Goal: Task Accomplishment & Management: Manage account settings

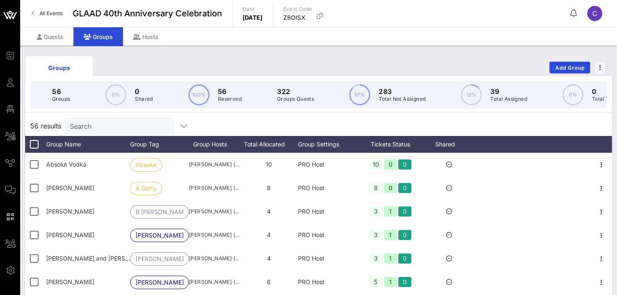
scroll to position [45, 0]
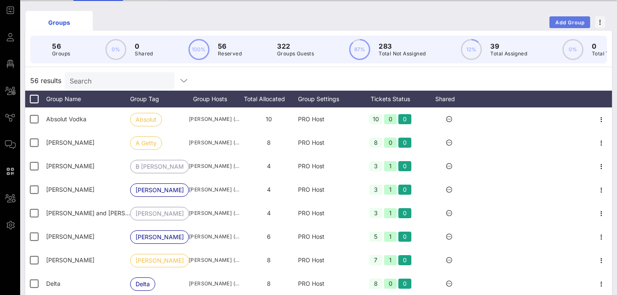
click at [570, 26] on button "Add Group" at bounding box center [570, 22] width 41 height 12
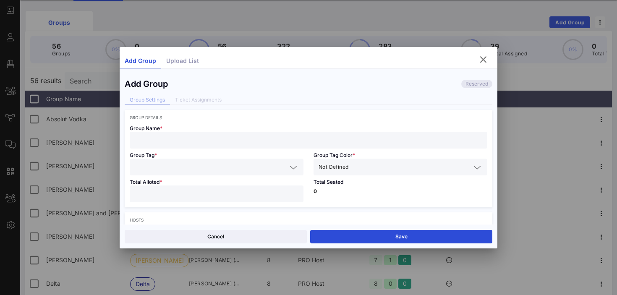
click at [165, 138] on input "text" at bounding box center [309, 140] width 348 height 11
paste input "[PERSON_NAME]"
type input "[PERSON_NAME]"
click at [162, 165] on input "text" at bounding box center [211, 167] width 152 height 11
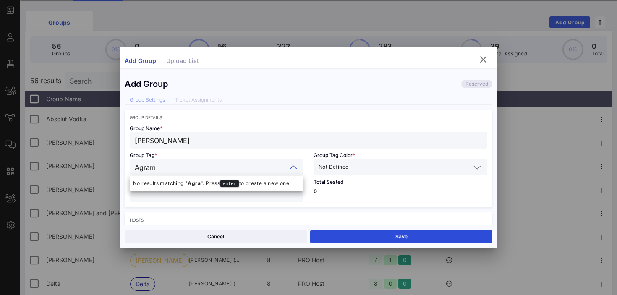
type input "Agrama"
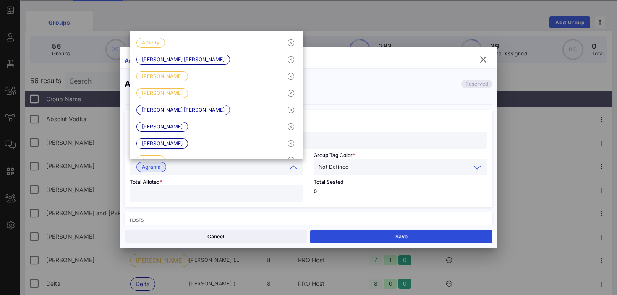
click at [385, 166] on input "text" at bounding box center [410, 167] width 121 height 11
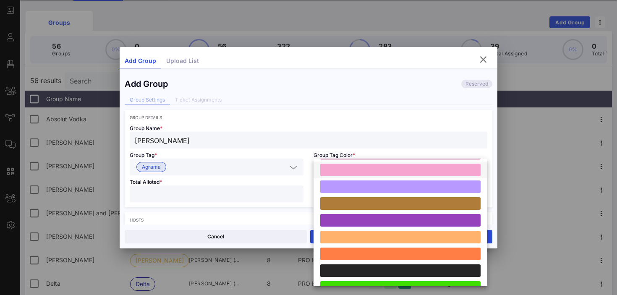
scroll to position [232, 0]
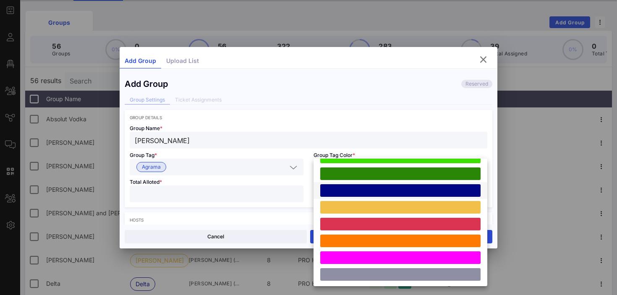
click at [372, 193] on div at bounding box center [400, 190] width 160 height 13
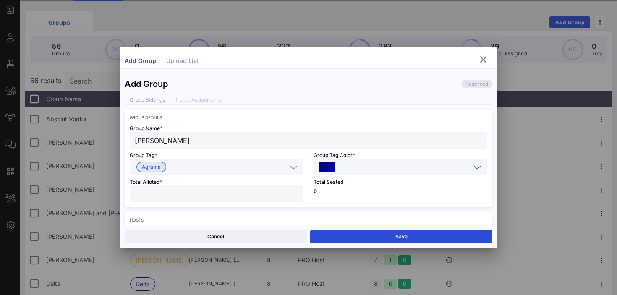
click at [188, 196] on input "number" at bounding box center [217, 194] width 164 height 11
type input "*"
click at [351, 193] on p "0" at bounding box center [401, 191] width 174 height 5
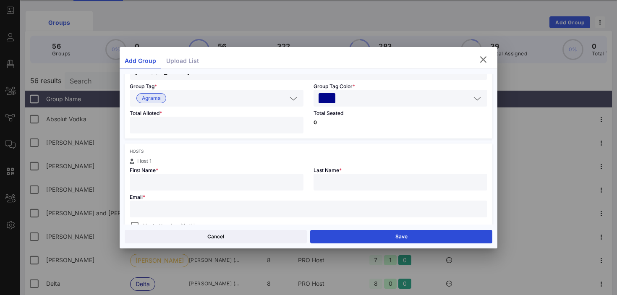
scroll to position [71, 0]
click at [246, 179] on input "text" at bounding box center [217, 179] width 164 height 11
paste input "[PERSON_NAME]"
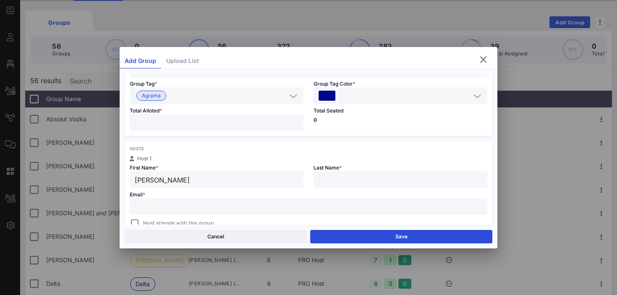
type input "[PERSON_NAME]"
click at [347, 186] on div at bounding box center [401, 179] width 164 height 17
type input "Agrama"
click at [240, 179] on input "[PERSON_NAME]" at bounding box center [217, 179] width 164 height 11
type input "[PERSON_NAME]"
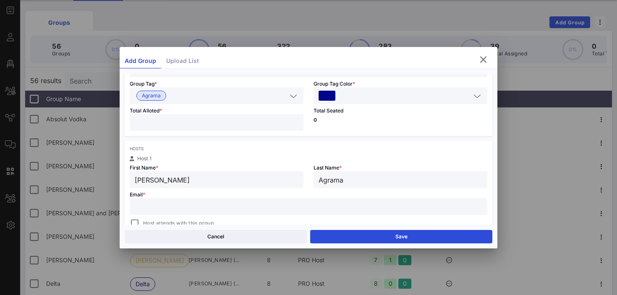
click at [155, 208] on input "text" at bounding box center [309, 206] width 348 height 11
paste input "[EMAIL_ADDRESS][DOMAIN_NAME]"
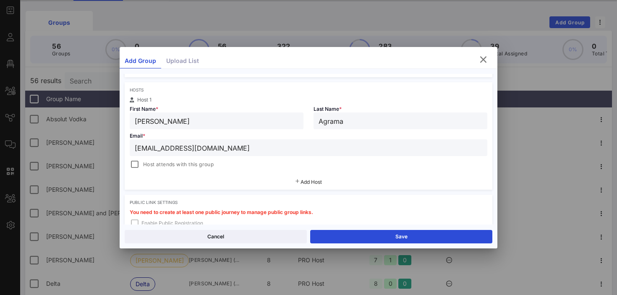
scroll to position [173, 0]
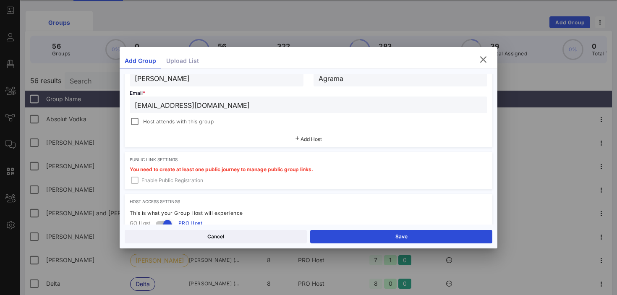
type input "[EMAIL_ADDRESS][DOMAIN_NAME]"
click at [174, 124] on span "Host attends with this group" at bounding box center [178, 122] width 71 height 8
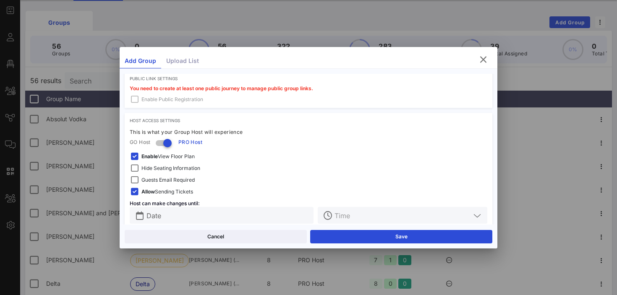
scroll to position [267, 0]
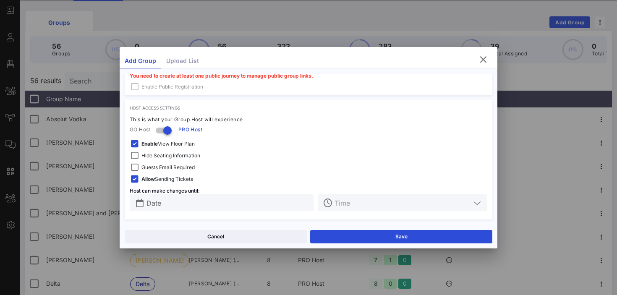
click at [173, 156] on span "Hide Seating Information" at bounding box center [170, 156] width 59 height 8
click at [170, 168] on span "Guests Email Required" at bounding box center [167, 167] width 53 height 8
click at [170, 143] on span "Enable View Floor Plan" at bounding box center [167, 144] width 53 height 8
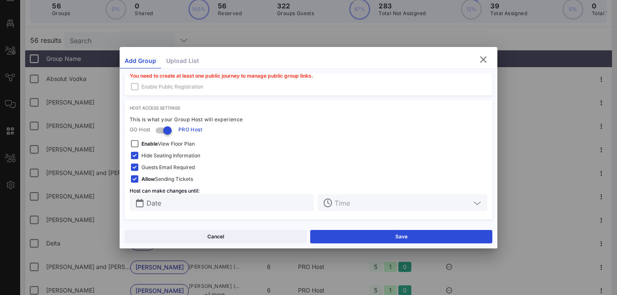
scroll to position [88, 0]
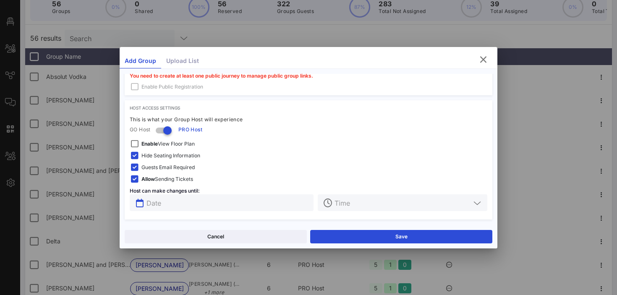
click at [197, 198] on input "text" at bounding box center [228, 202] width 162 height 11
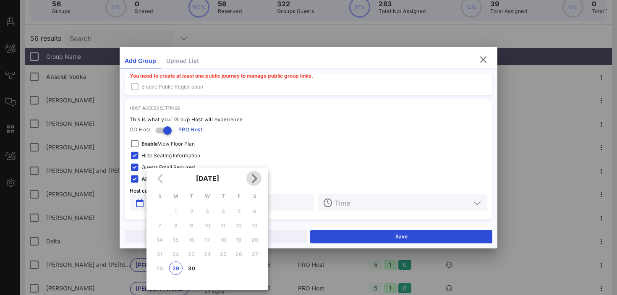
click at [253, 179] on icon "Next month" at bounding box center [254, 178] width 10 height 10
click at [238, 211] on div "3" at bounding box center [238, 211] width 13 height 6
type input "[DATE]"
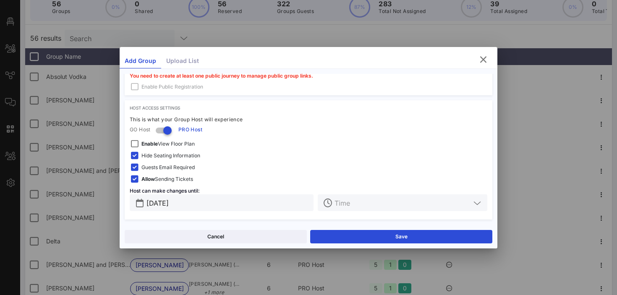
click at [331, 205] on icon at bounding box center [328, 203] width 8 height 8
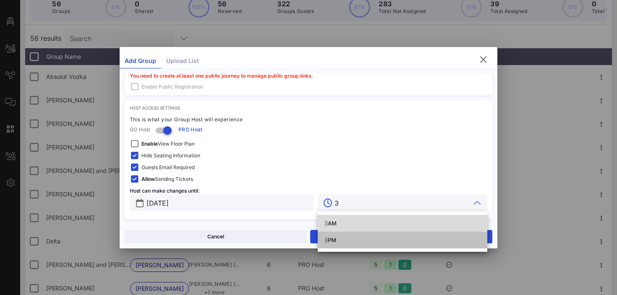
click at [325, 241] on span "3" at bounding box center [326, 240] width 3 height 7
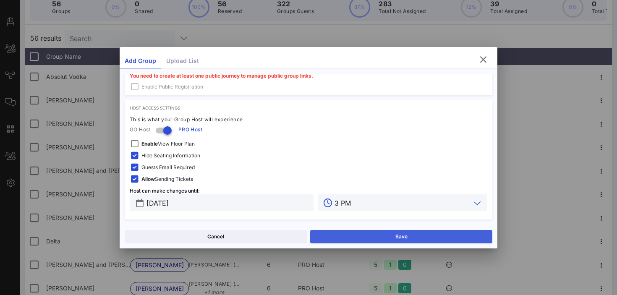
type input "3 PM"
click at [338, 239] on button "Save" at bounding box center [401, 236] width 182 height 13
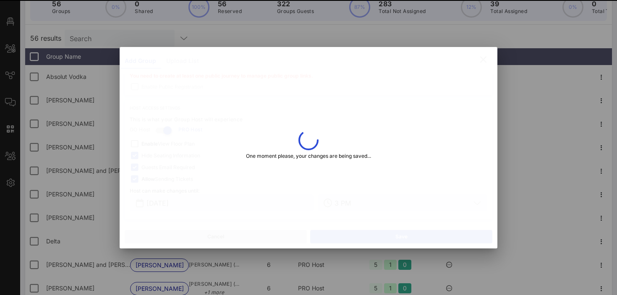
type input "[PERSON_NAME]"
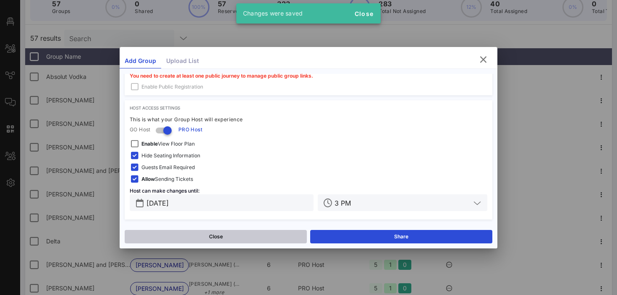
click at [250, 234] on button "Close" at bounding box center [216, 236] width 182 height 13
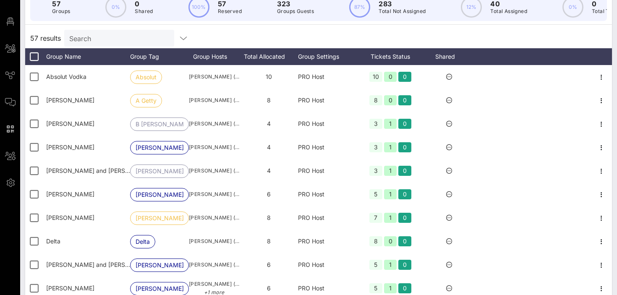
scroll to position [0, 0]
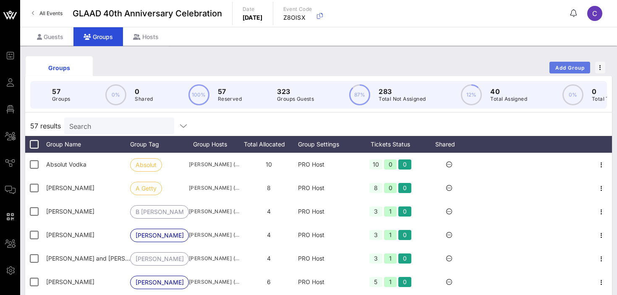
click at [562, 65] on span "Add Group" at bounding box center [570, 68] width 30 height 6
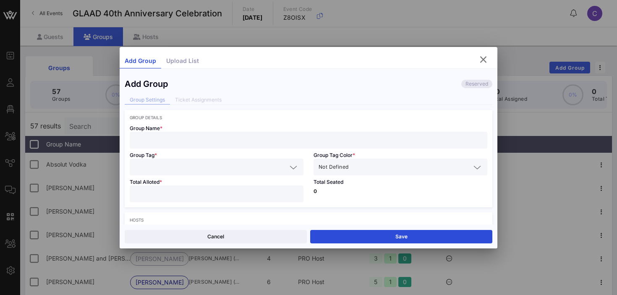
click at [193, 139] on input "text" at bounding box center [309, 140] width 348 height 11
paste input "[EMAIL_ADDRESS][DOMAIN_NAME]"
type input "c"
type input "[PERSON_NAME]"
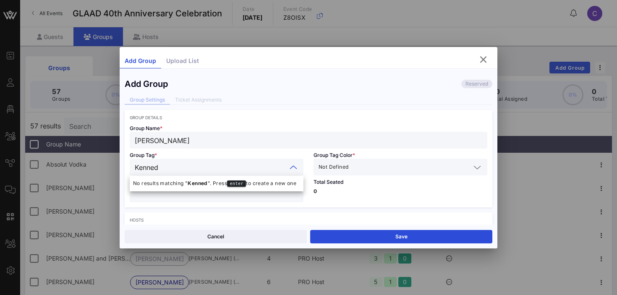
type input "[PERSON_NAME]"
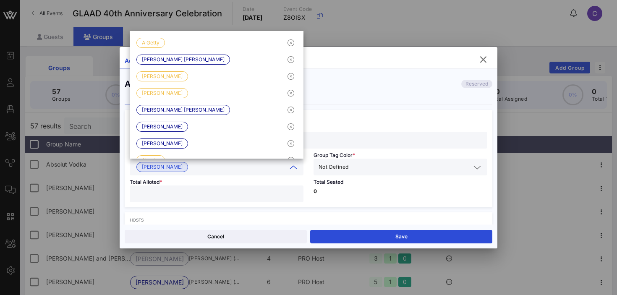
click at [349, 171] on div "Not Defined" at bounding box center [395, 167] width 152 height 11
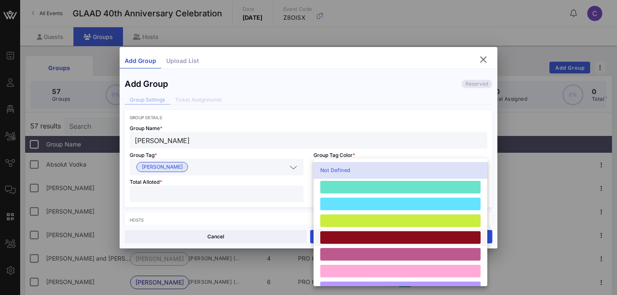
scroll to position [232, 0]
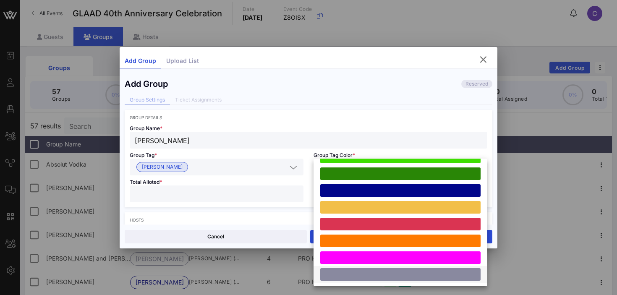
click at [344, 276] on div at bounding box center [400, 274] width 160 height 13
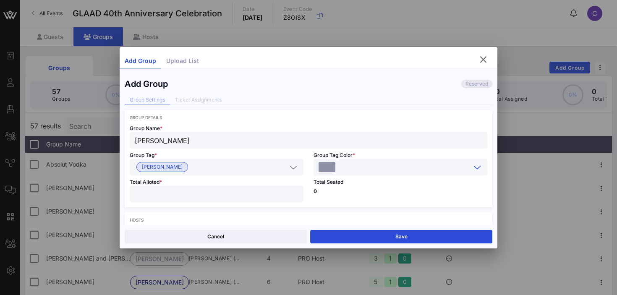
click at [188, 197] on input "number" at bounding box center [217, 194] width 164 height 11
type input "*"
click at [354, 198] on div "Total Seated 0" at bounding box center [401, 192] width 184 height 32
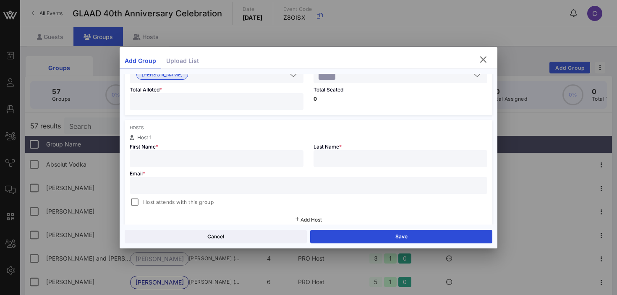
scroll to position [99, 0]
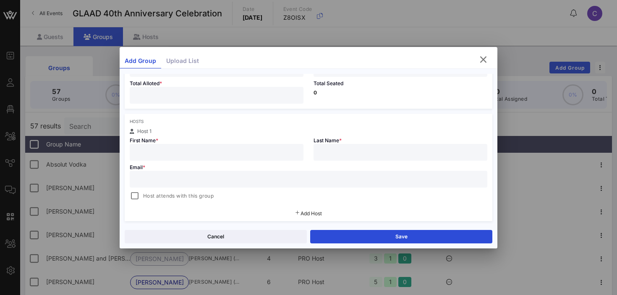
click at [254, 148] on input "text" at bounding box center [217, 152] width 164 height 11
type input "Conor"
type input "[PERSON_NAME]"
paste input "[EMAIL_ADDRESS][DOMAIN_NAME]"
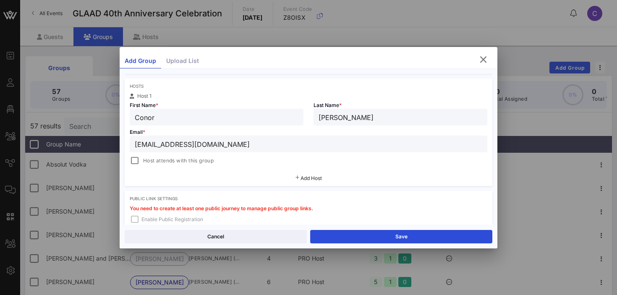
scroll to position [137, 0]
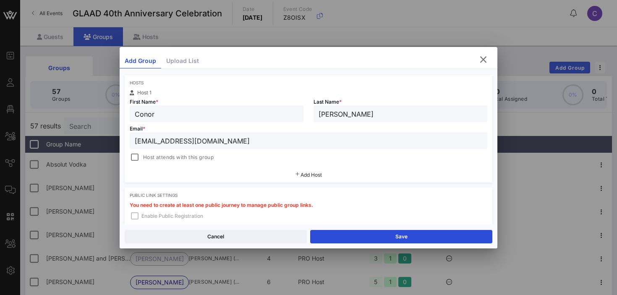
type input "[EMAIL_ADDRESS][DOMAIN_NAME]"
click at [157, 157] on span "Host attends with this group" at bounding box center [178, 157] width 71 height 8
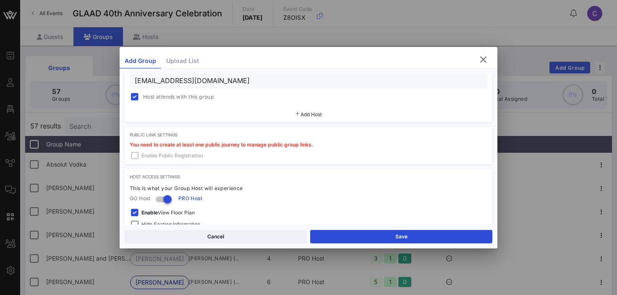
scroll to position [267, 0]
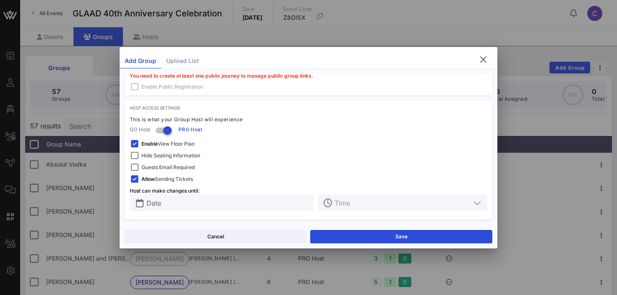
click at [151, 147] on span "Enable View Floor Plan" at bounding box center [167, 144] width 53 height 8
click at [151, 156] on span "Hide Seating Information" at bounding box center [170, 156] width 59 height 8
click at [152, 165] on span "Guests Email Required" at bounding box center [167, 167] width 53 height 8
click at [204, 203] on input "Date" at bounding box center [228, 202] width 162 height 11
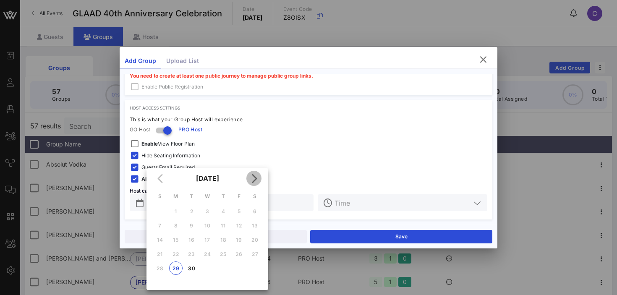
click at [252, 180] on icon "Next month" at bounding box center [254, 178] width 10 height 10
click at [238, 213] on div "3" at bounding box center [238, 211] width 13 height 6
type input "[DATE]"
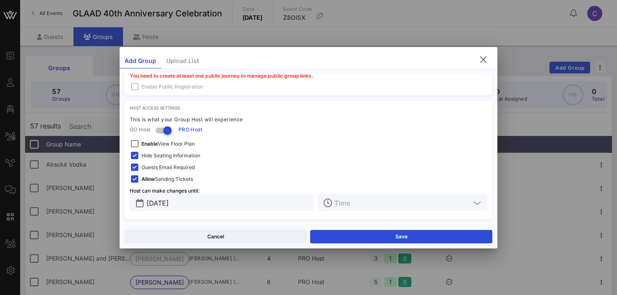
click at [360, 204] on input "text" at bounding box center [403, 202] width 136 height 11
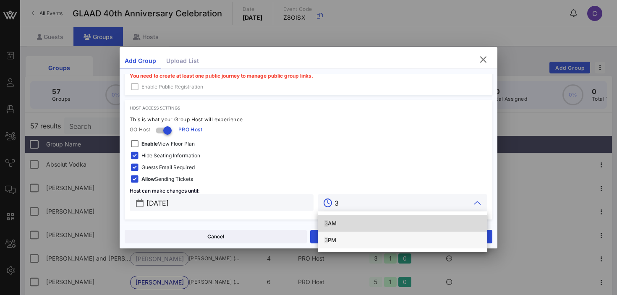
click at [332, 243] on div "3 PM" at bounding box center [403, 240] width 156 height 7
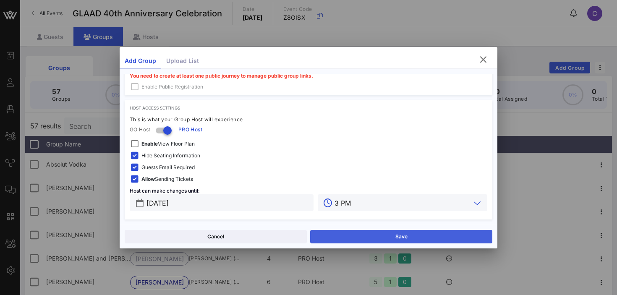
type input "3 PM"
click at [349, 238] on button "Save" at bounding box center [401, 236] width 182 height 13
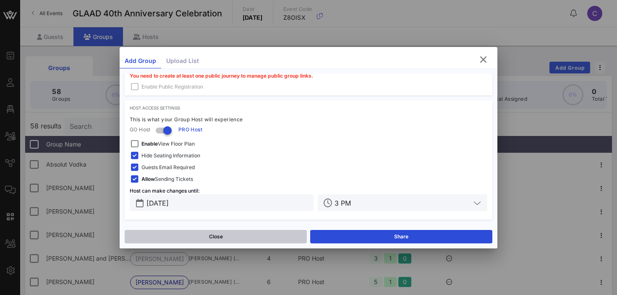
click at [254, 239] on button "Close" at bounding box center [216, 236] width 182 height 13
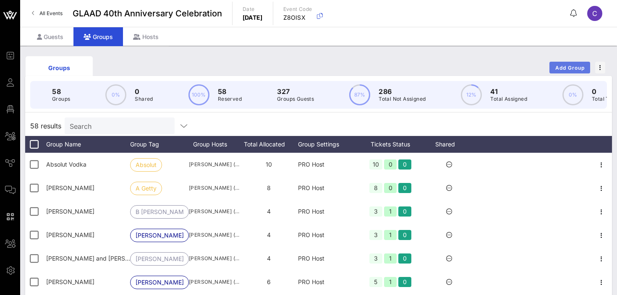
click at [570, 65] on span "Add Group" at bounding box center [570, 68] width 30 height 6
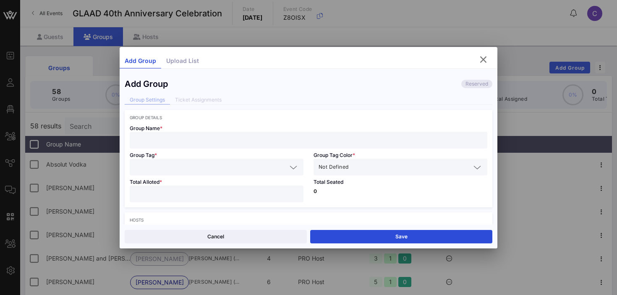
click at [210, 139] on input "text" at bounding box center [309, 140] width 348 height 11
click at [184, 196] on input "number" at bounding box center [217, 194] width 164 height 11
type input "*"
click at [365, 167] on input "text" at bounding box center [410, 167] width 121 height 11
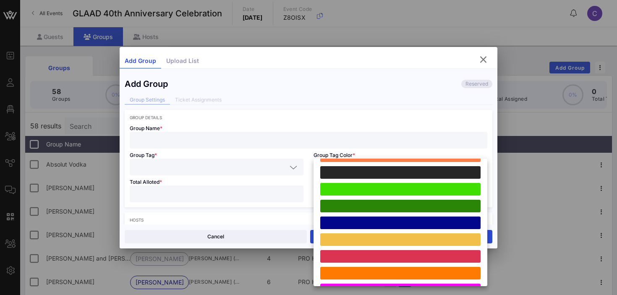
scroll to position [232, 0]
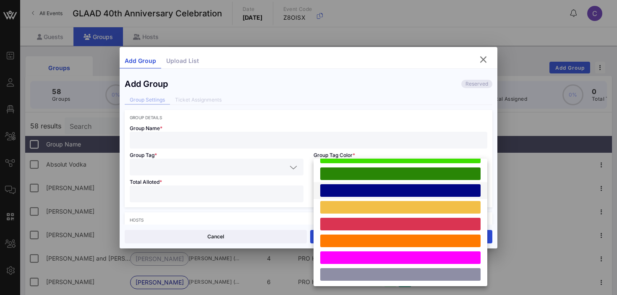
click at [361, 187] on div at bounding box center [400, 190] width 160 height 13
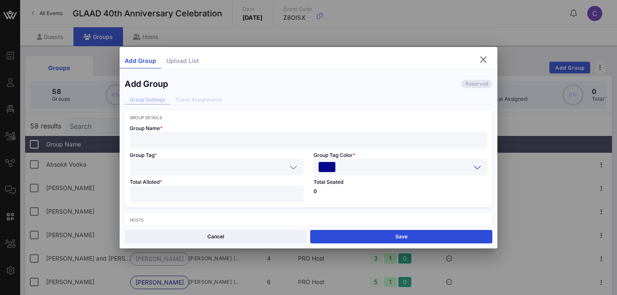
click at [238, 170] on input "text" at bounding box center [211, 167] width 152 height 11
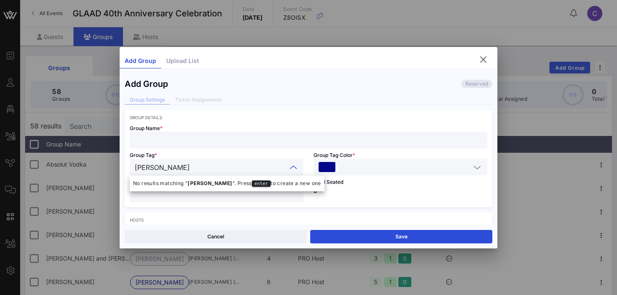
type input "[PERSON_NAME]"
click at [210, 141] on input "text" at bounding box center [309, 140] width 348 height 11
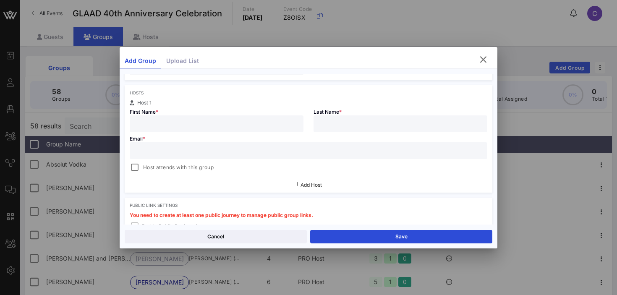
scroll to position [131, 0]
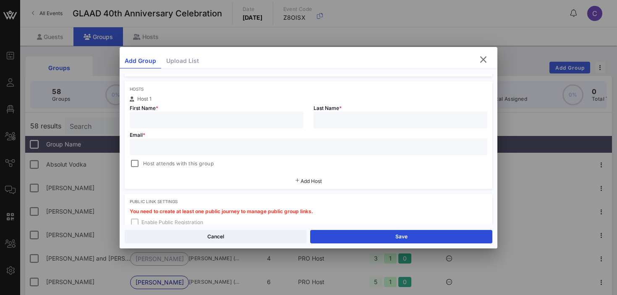
click at [190, 147] on input "text" at bounding box center [309, 146] width 348 height 11
paste input "[PERSON_NAME][EMAIL_ADDRESS][PERSON_NAME][DOMAIN_NAME]"
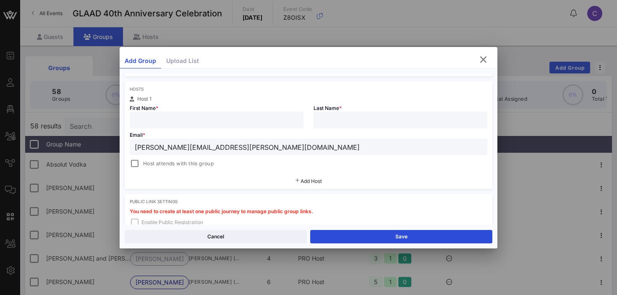
type input "[PERSON_NAME][EMAIL_ADDRESS][PERSON_NAME][DOMAIN_NAME]"
click at [173, 121] on input "text" at bounding box center [217, 120] width 164 height 11
type input "[PERSON_NAME]"
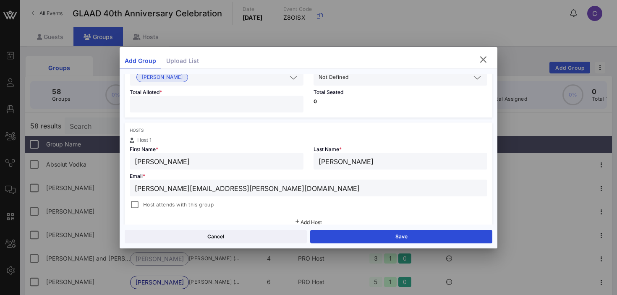
scroll to position [0, 0]
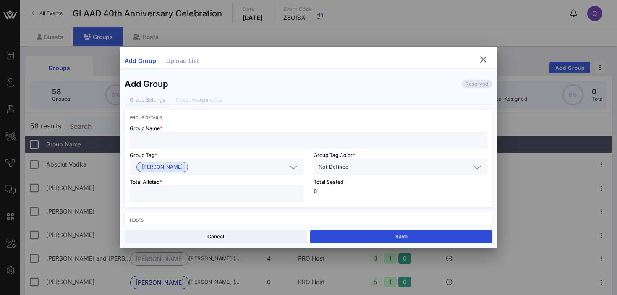
type input "[PERSON_NAME]"
click at [173, 140] on input "text" at bounding box center [309, 140] width 348 height 11
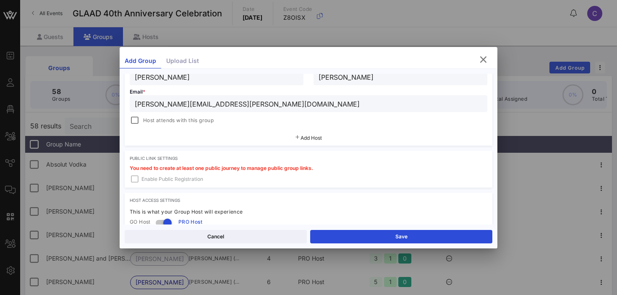
scroll to position [175, 0]
type input "[PERSON_NAME]"
click at [193, 119] on span "Host attends with this group" at bounding box center [178, 120] width 71 height 8
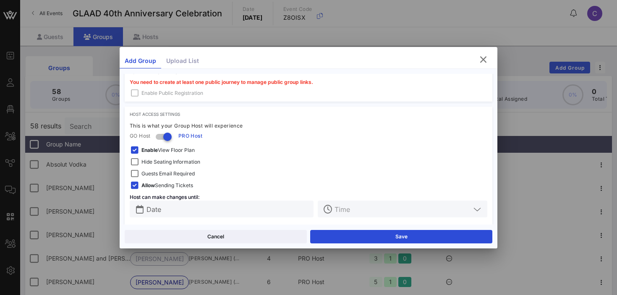
scroll to position [267, 0]
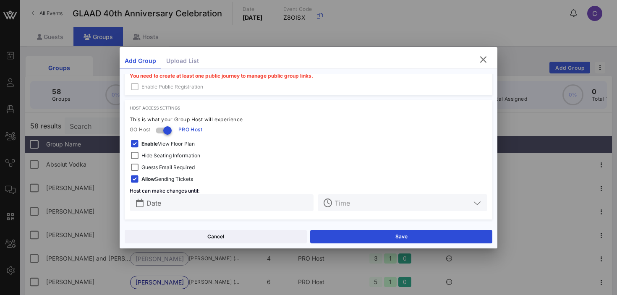
click at [145, 144] on strong "Enable" at bounding box center [149, 144] width 16 height 6
click at [147, 154] on span "Hide Seating Information" at bounding box center [170, 156] width 59 height 8
click at [148, 165] on span "Guests Email Required" at bounding box center [167, 167] width 53 height 8
click at [182, 200] on input "text" at bounding box center [228, 202] width 162 height 11
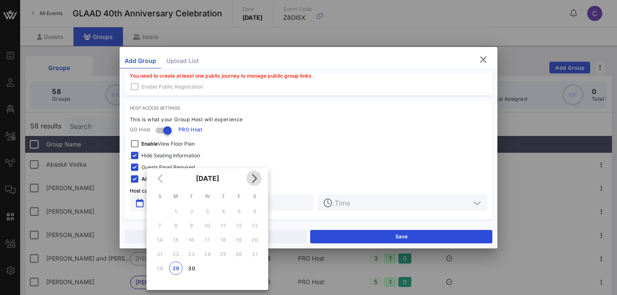
click at [254, 175] on icon "Next month" at bounding box center [254, 178] width 10 height 10
click at [238, 212] on div "3" at bounding box center [238, 211] width 13 height 6
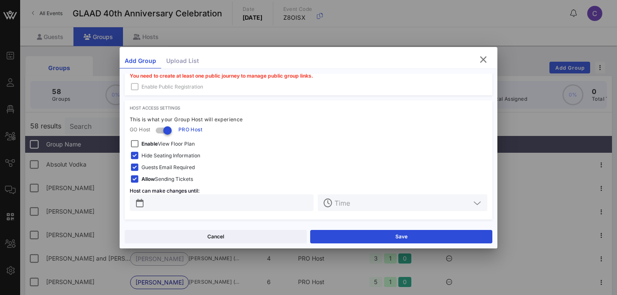
type input "[DATE]"
click at [354, 202] on input "text" at bounding box center [403, 202] width 136 height 11
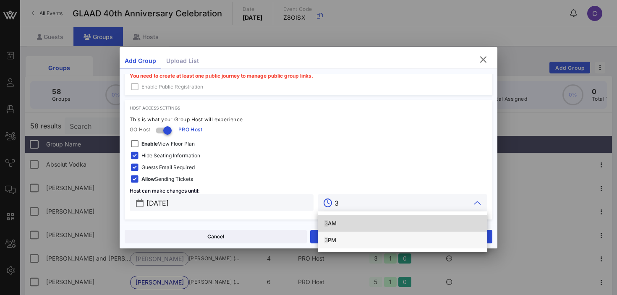
click at [335, 239] on div "3 PM" at bounding box center [403, 240] width 156 height 7
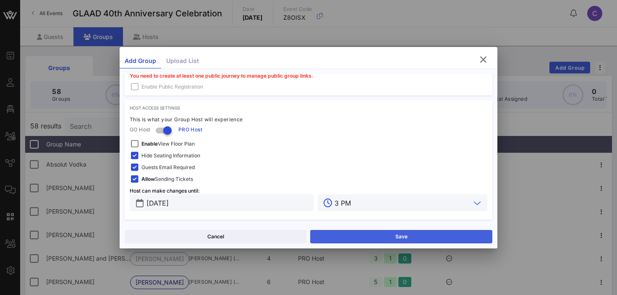
type input "3 PM"
click at [348, 239] on button "Save" at bounding box center [401, 236] width 182 height 13
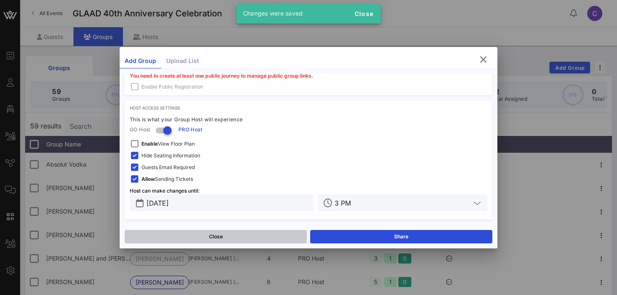
click at [239, 233] on button "Close" at bounding box center [216, 236] width 182 height 13
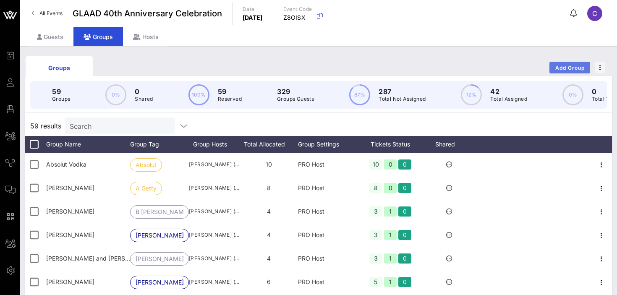
click at [573, 64] on button "Add Group" at bounding box center [570, 68] width 41 height 12
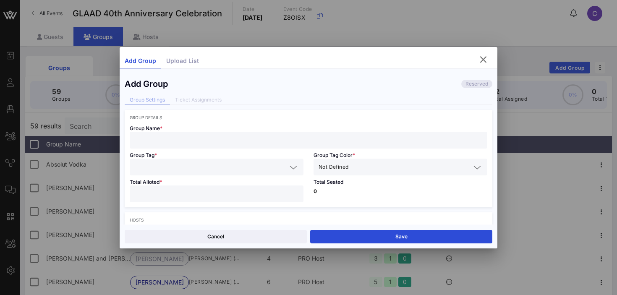
click at [194, 138] on input "text" at bounding box center [309, 140] width 348 height 11
paste input "Art Bezrukavenko"
type input "Art Bezrukavenko"
click at [176, 173] on div at bounding box center [217, 167] width 164 height 17
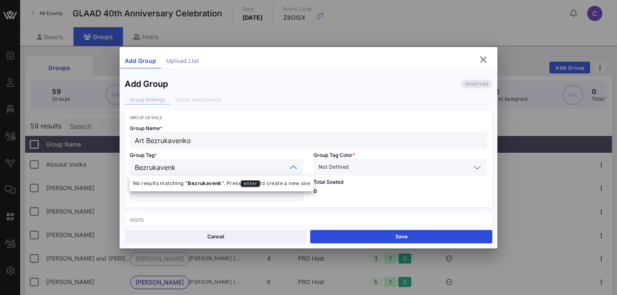
type input "Bezrukavenko"
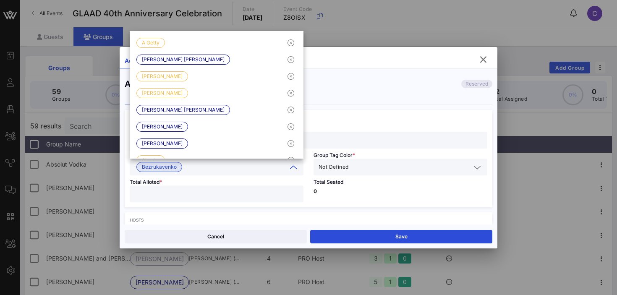
click at [357, 167] on input "text" at bounding box center [410, 167] width 121 height 11
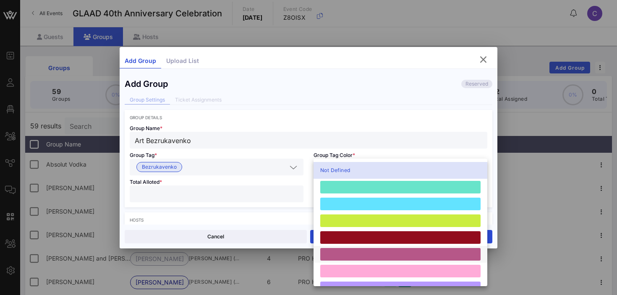
scroll to position [232, 0]
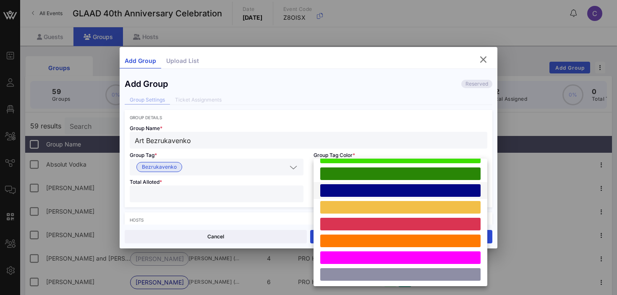
click at [356, 193] on div at bounding box center [400, 190] width 160 height 13
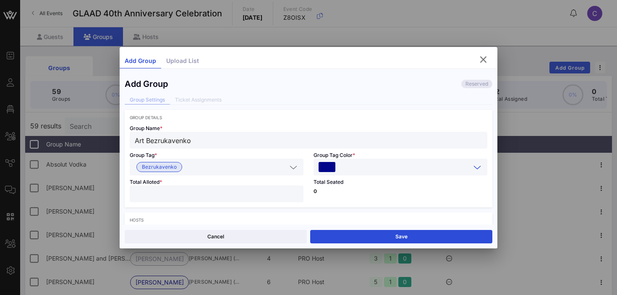
click at [251, 196] on input "number" at bounding box center [217, 194] width 164 height 11
type input "*"
click at [377, 193] on p "0" at bounding box center [401, 191] width 174 height 5
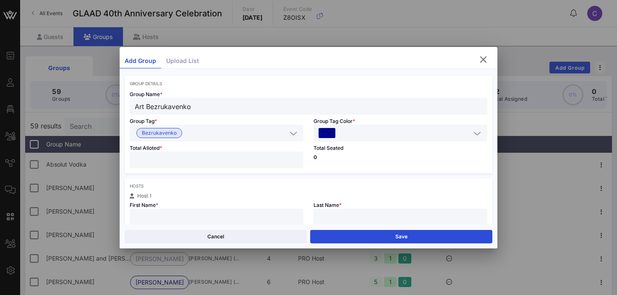
scroll to position [43, 0]
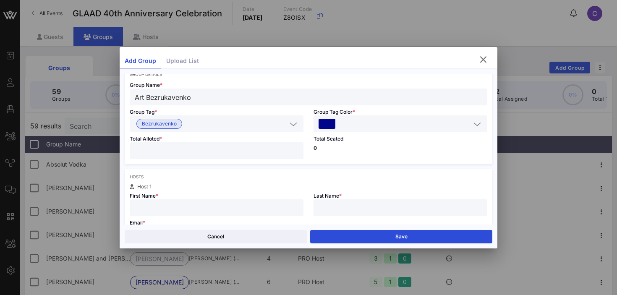
click at [214, 209] on input "text" at bounding box center [217, 207] width 164 height 11
type input "Art"
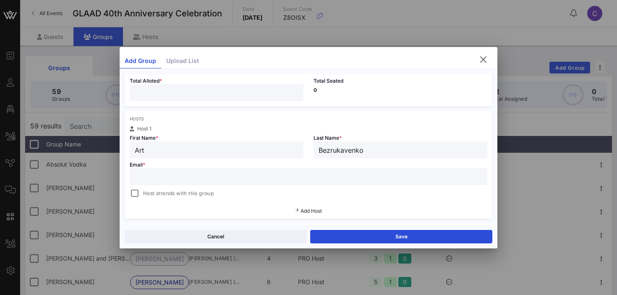
scroll to position [113, 0]
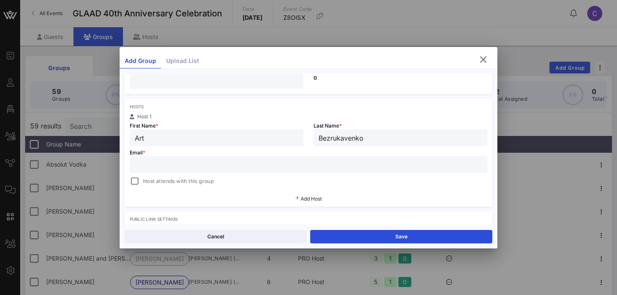
type input "Bezrukavenko"
click at [182, 164] on input "text" at bounding box center [309, 164] width 348 height 11
paste input "Art Bezrukavenko"
type input "Art Bezrukavenko"
click at [186, 168] on input "Art Bezrukavenko" at bounding box center [309, 164] width 348 height 11
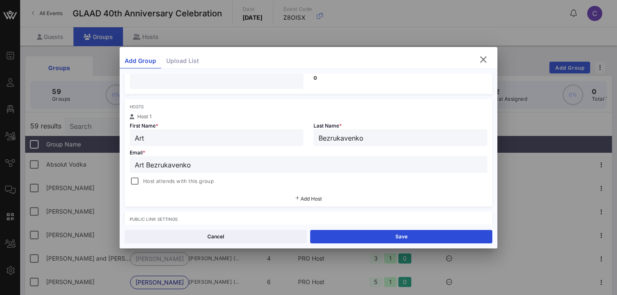
click at [186, 168] on input "Art Bezrukavenko" at bounding box center [309, 164] width 348 height 11
paste input "[EMAIL_ADDRESS][DOMAIN_NAME]"
type input "[EMAIL_ADDRESS][DOMAIN_NAME]"
click at [138, 183] on div at bounding box center [135, 182] width 12 height 12
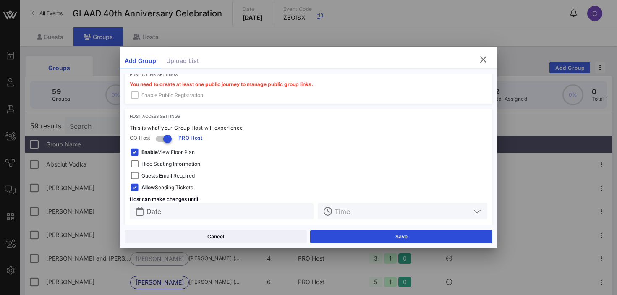
scroll to position [267, 0]
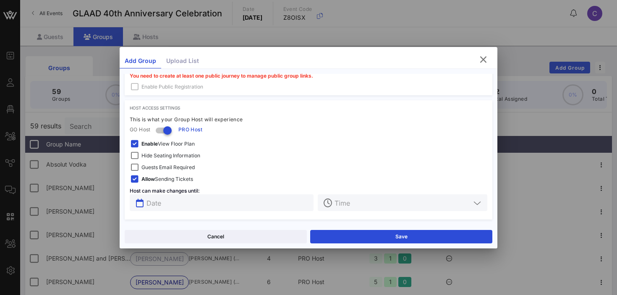
click at [155, 203] on input "text" at bounding box center [228, 202] width 162 height 11
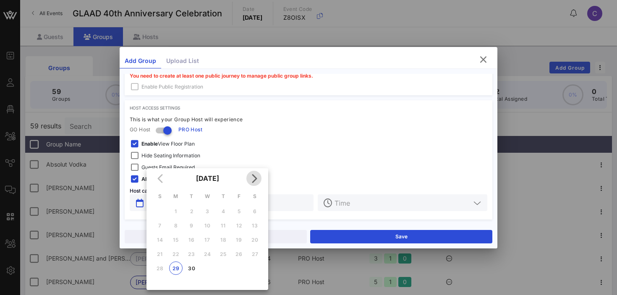
click at [254, 179] on icon "Next month" at bounding box center [254, 178] width 10 height 10
click at [240, 210] on div "3" at bounding box center [238, 211] width 13 height 6
type input "[DATE]"
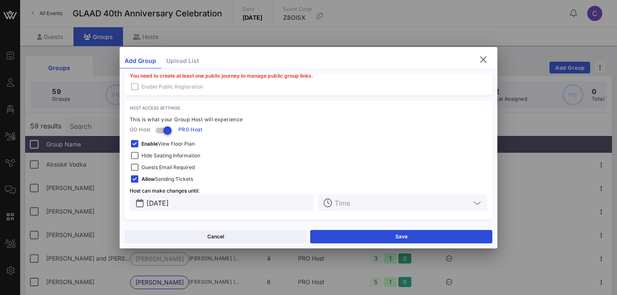
click at [339, 202] on input "text" at bounding box center [403, 202] width 136 height 11
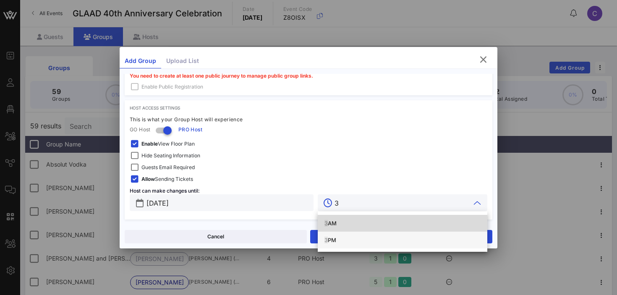
click at [337, 242] on div "3 PM" at bounding box center [403, 240] width 156 height 7
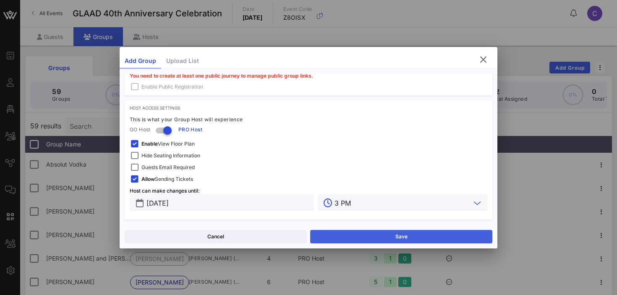
type input "3 PM"
click at [367, 236] on button "Save" at bounding box center [401, 236] width 182 height 13
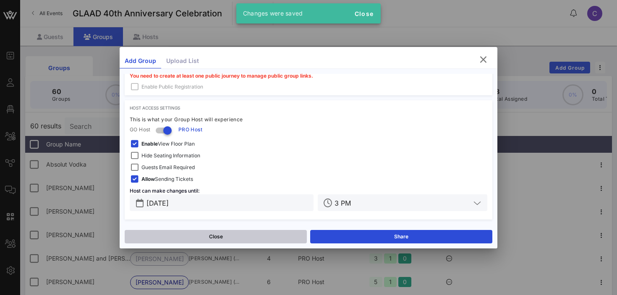
click at [245, 236] on button "Close" at bounding box center [216, 236] width 182 height 13
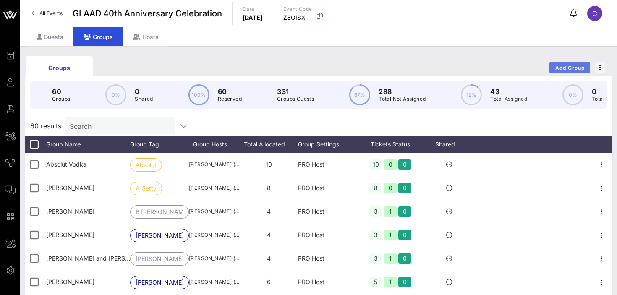
click at [566, 68] on span "Add Group" at bounding box center [570, 68] width 30 height 6
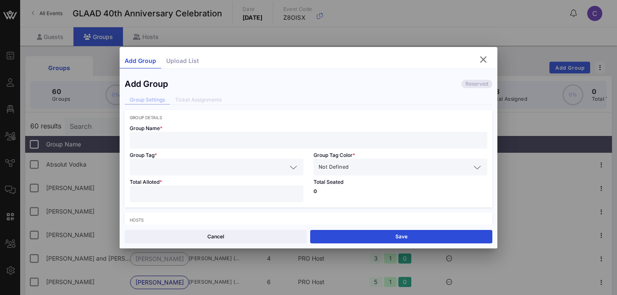
click at [259, 191] on input "number" at bounding box center [217, 194] width 164 height 11
type input "*"
click at [354, 162] on input "text" at bounding box center [410, 167] width 121 height 11
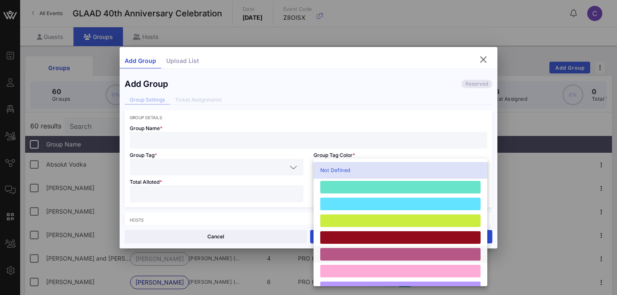
scroll to position [232, 0]
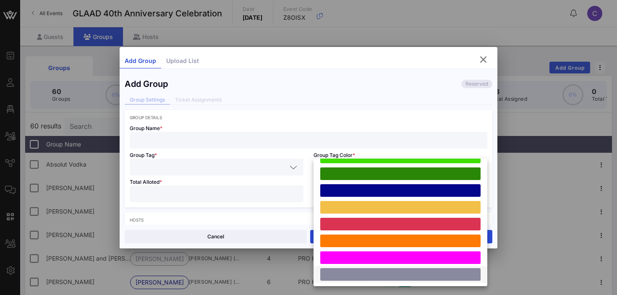
click at [367, 278] on div at bounding box center [400, 274] width 160 height 13
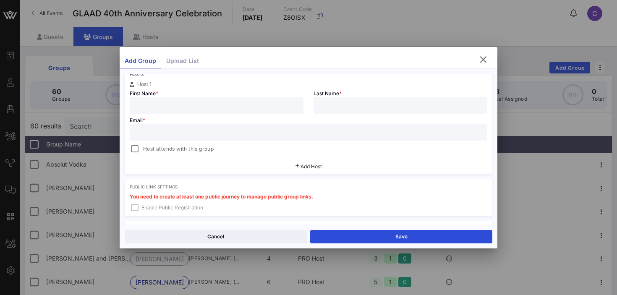
scroll to position [144, 0]
click at [210, 133] on input "text" at bounding box center [309, 133] width 348 height 11
paste input "[EMAIL_ADDRESS][DOMAIN_NAME]"
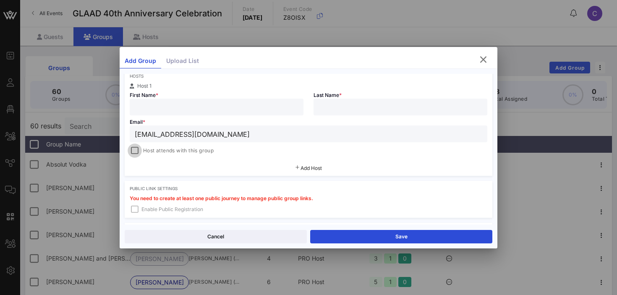
type input "[EMAIL_ADDRESS][DOMAIN_NAME]"
click at [134, 150] on div at bounding box center [135, 151] width 12 height 12
click at [156, 110] on input "text" at bounding box center [217, 107] width 164 height 11
type input "[PERSON_NAME]"
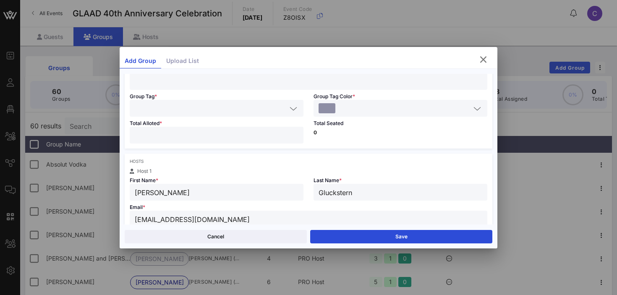
scroll to position [0, 0]
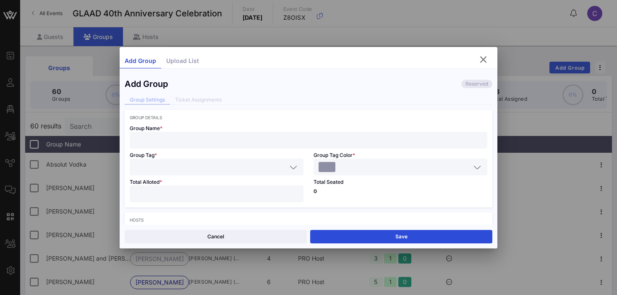
type input "Gluckstern"
click at [157, 136] on input "text" at bounding box center [309, 140] width 348 height 11
type input "[PERSON_NAME]"
click at [158, 170] on input "text" at bounding box center [211, 167] width 152 height 11
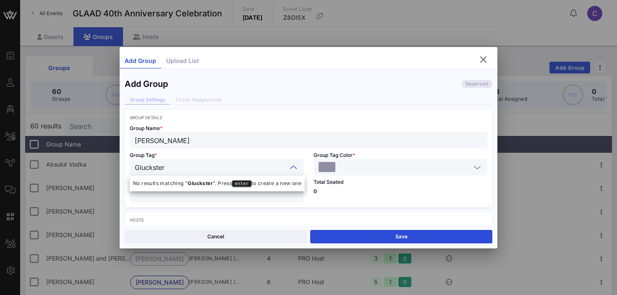
type input "Gluckstern"
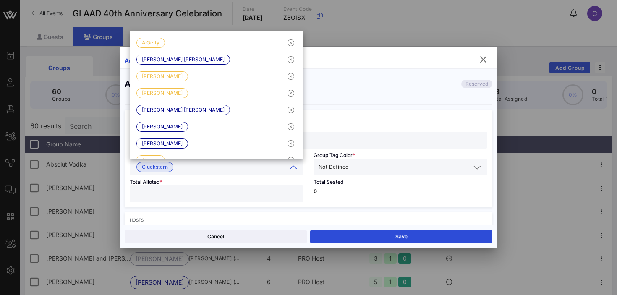
click at [335, 200] on div "Total Seated 0" at bounding box center [401, 192] width 184 height 32
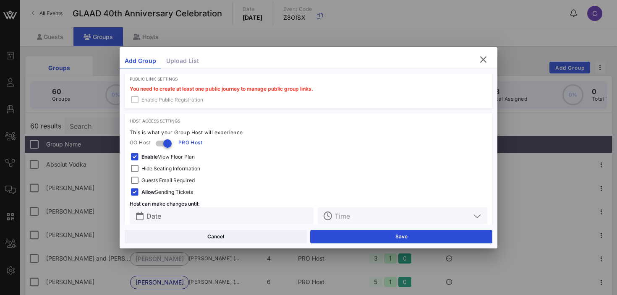
scroll to position [266, 0]
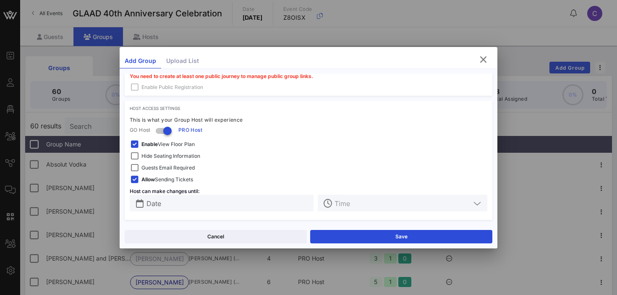
click at [168, 144] on span "Enable View Floor Plan" at bounding box center [167, 144] width 53 height 8
click at [165, 155] on span "Hide Seating Information" at bounding box center [170, 156] width 59 height 8
click at [160, 171] on span "Guests Email Required" at bounding box center [167, 168] width 53 height 8
click at [168, 203] on input "Date" at bounding box center [228, 203] width 162 height 11
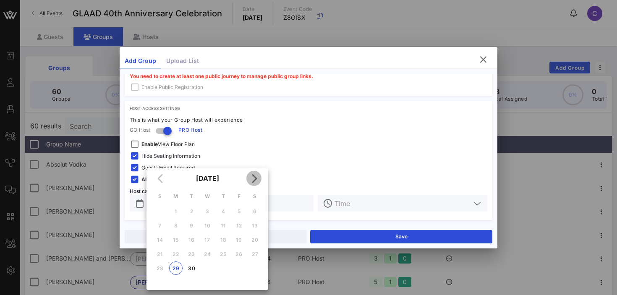
click at [253, 176] on icon "Next month" at bounding box center [254, 178] width 10 height 10
click at [240, 210] on div "3" at bounding box center [238, 211] width 13 height 6
type input "[DATE]"
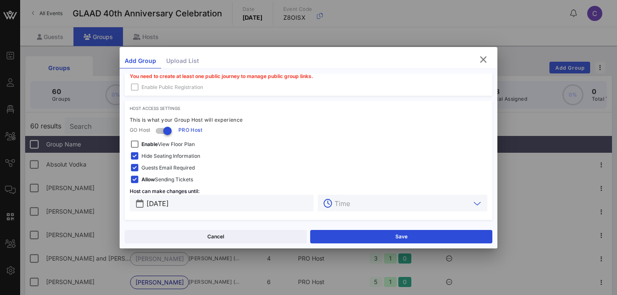
click at [348, 201] on input "text" at bounding box center [403, 203] width 136 height 11
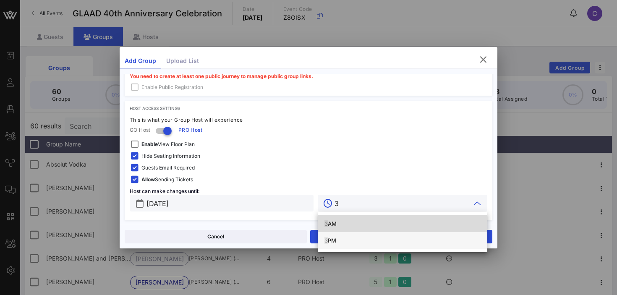
click at [333, 240] on div "3 PM" at bounding box center [403, 240] width 156 height 7
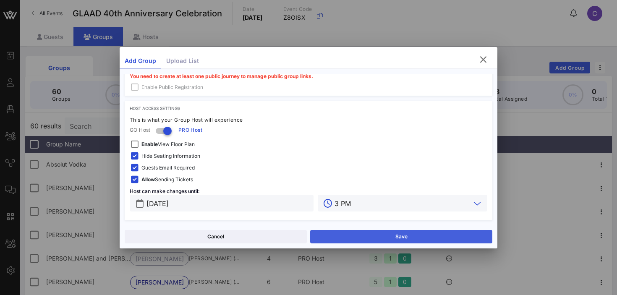
type input "3 PM"
click at [440, 235] on button "Save" at bounding box center [401, 236] width 182 height 13
click at [258, 229] on div "Close Share" at bounding box center [309, 237] width 378 height 24
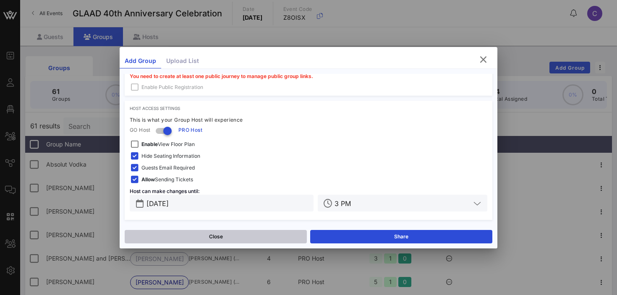
click at [251, 234] on button "Close" at bounding box center [216, 236] width 182 height 13
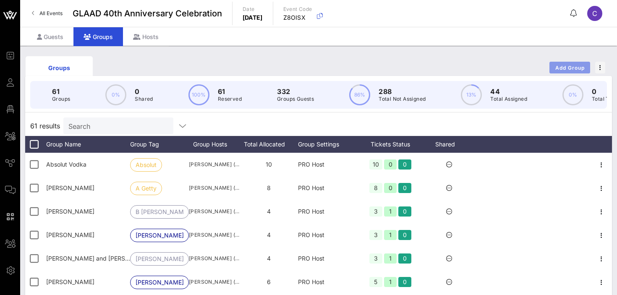
click at [564, 65] on span "Add Group" at bounding box center [570, 68] width 30 height 6
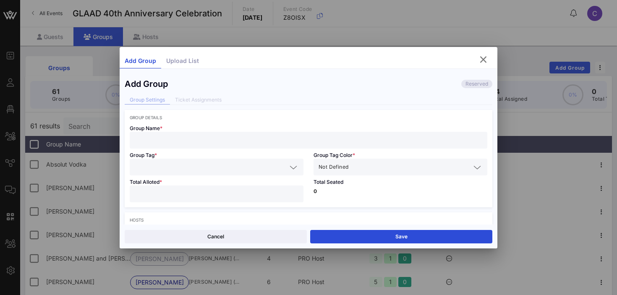
click at [186, 139] on input "text" at bounding box center [309, 140] width 348 height 11
type input "Peppermint"
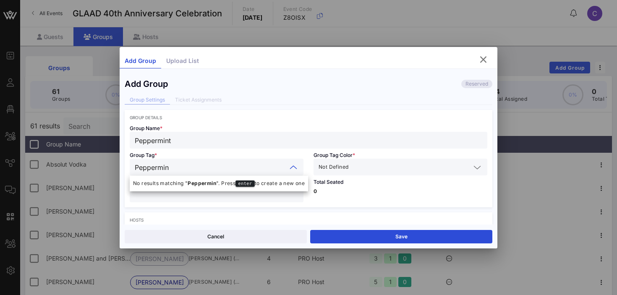
type input "Peppermint"
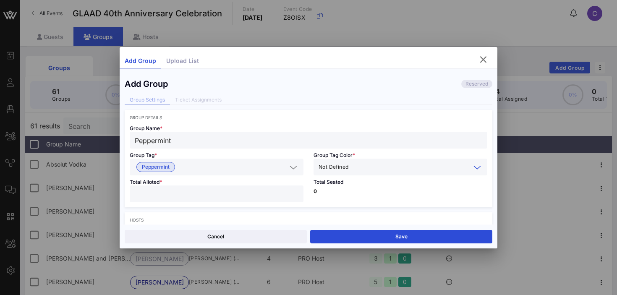
click at [363, 170] on input "text" at bounding box center [410, 167] width 121 height 11
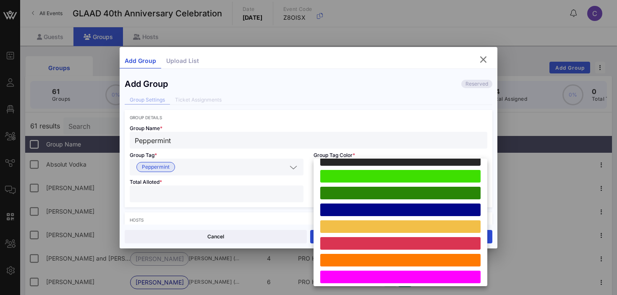
scroll to position [232, 0]
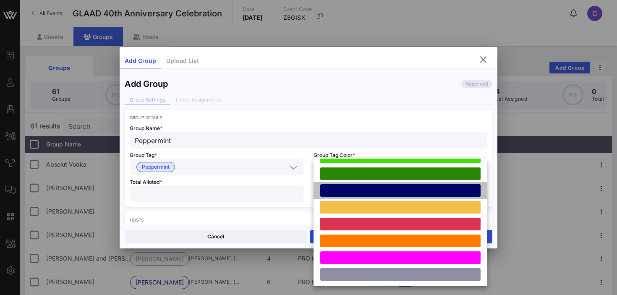
click at [367, 192] on div at bounding box center [400, 190] width 160 height 13
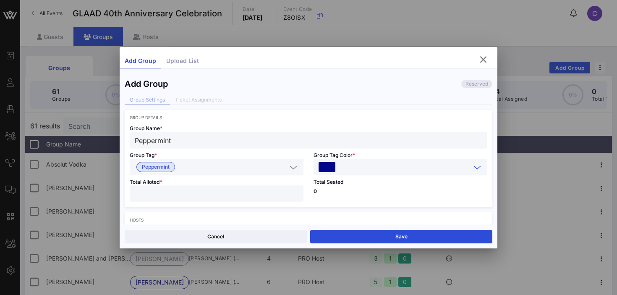
click at [251, 196] on input "number" at bounding box center [217, 194] width 164 height 11
type input "*"
click at [344, 194] on div "Total Seated 0" at bounding box center [401, 192] width 184 height 32
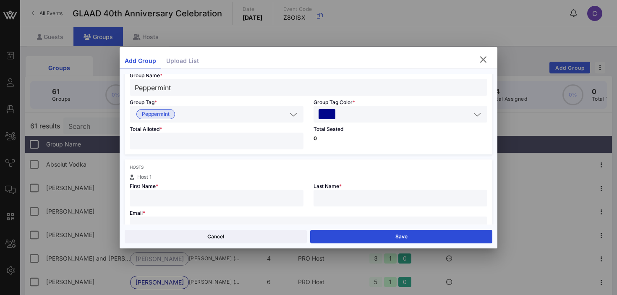
scroll to position [66, 0]
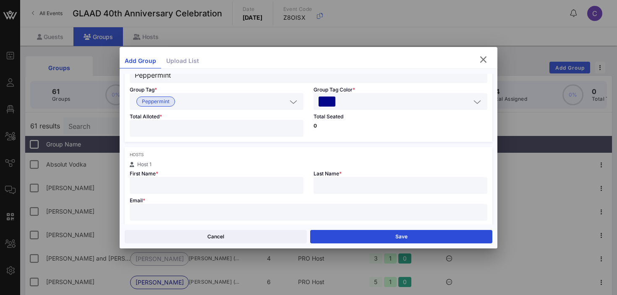
click at [241, 181] on input "text" at bounding box center [217, 185] width 164 height 11
type input "Peppermint"
click at [163, 215] on input "text" at bounding box center [309, 212] width 348 height 11
paste input "[EMAIL_ADDRESS][DOMAIN_NAME]"
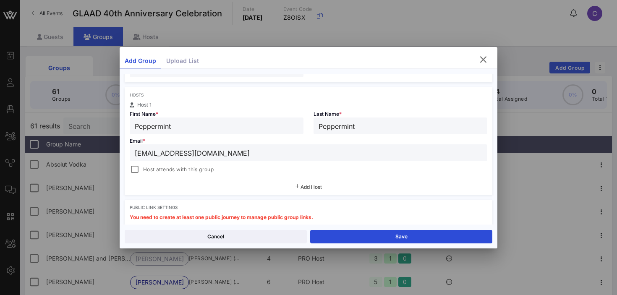
scroll to position [130, 0]
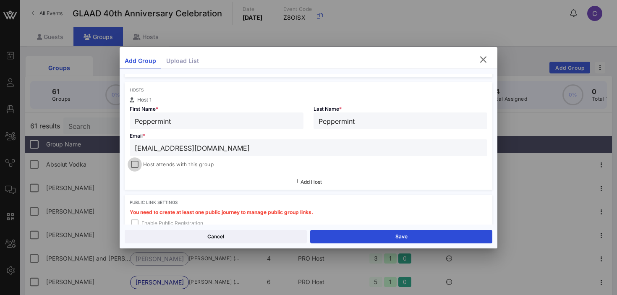
type input "[EMAIL_ADDRESS][DOMAIN_NAME]"
click at [136, 165] on div at bounding box center [135, 165] width 12 height 12
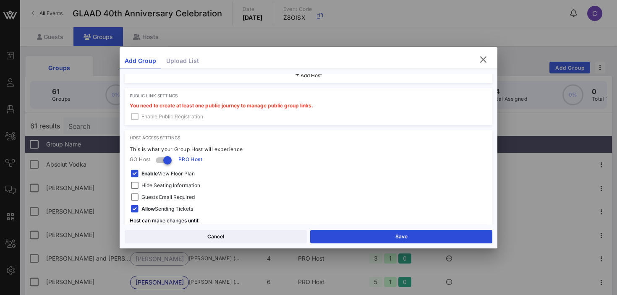
scroll to position [267, 0]
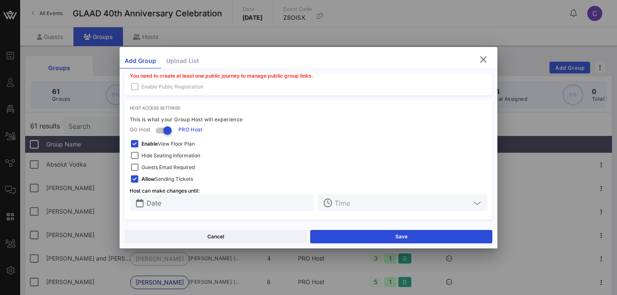
click at [145, 145] on strong "Enable" at bounding box center [149, 144] width 16 height 6
click at [146, 155] on span "Hide Seating Information" at bounding box center [170, 156] width 59 height 8
click at [147, 164] on span "Guests Email Required" at bounding box center [167, 167] width 53 height 8
click at [165, 208] on div "Date" at bounding box center [228, 202] width 162 height 17
click at [154, 205] on input "text" at bounding box center [228, 202] width 162 height 11
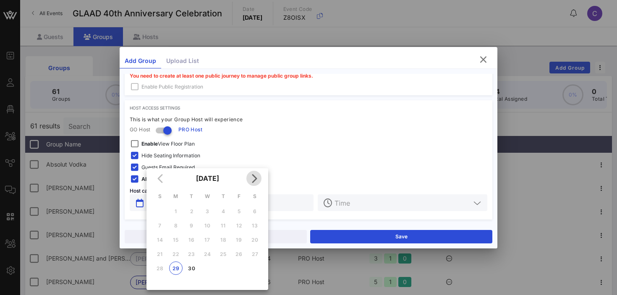
click at [253, 179] on icon "Next month" at bounding box center [254, 178] width 10 height 10
click at [239, 211] on div "3" at bounding box center [238, 211] width 13 height 6
type input "[DATE]"
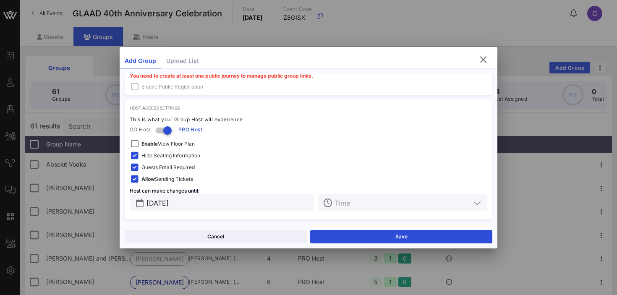
click at [356, 204] on input "text" at bounding box center [403, 202] width 136 height 11
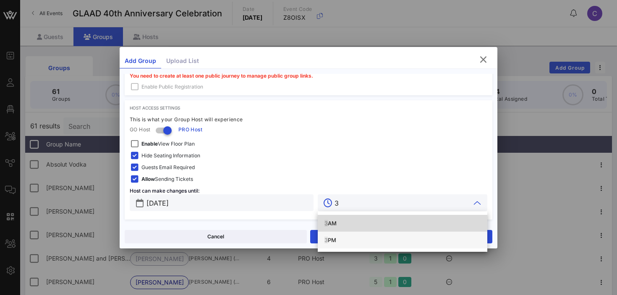
click at [336, 236] on div "3 PM" at bounding box center [403, 239] width 156 height 13
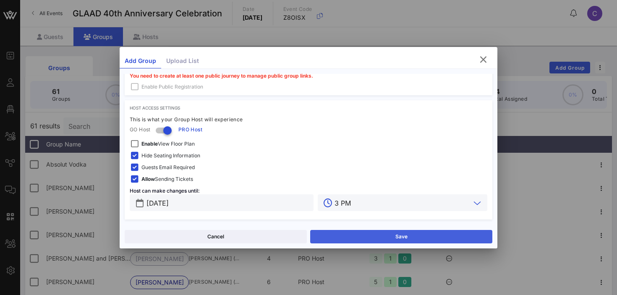
type input "3 PM"
click at [379, 237] on button "Save" at bounding box center [401, 236] width 182 height 13
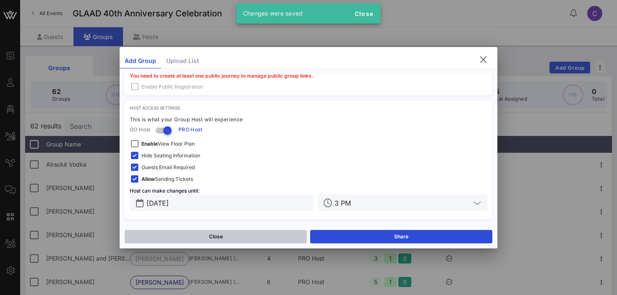
click at [242, 241] on button "Close" at bounding box center [216, 236] width 182 height 13
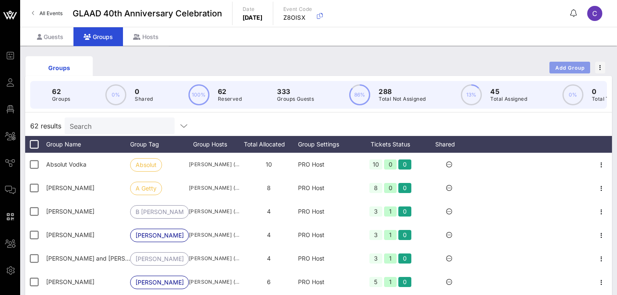
click at [573, 65] on span "Add Group" at bounding box center [570, 68] width 30 height 6
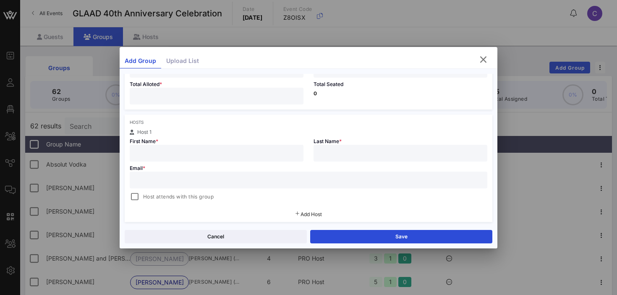
scroll to position [111, 0]
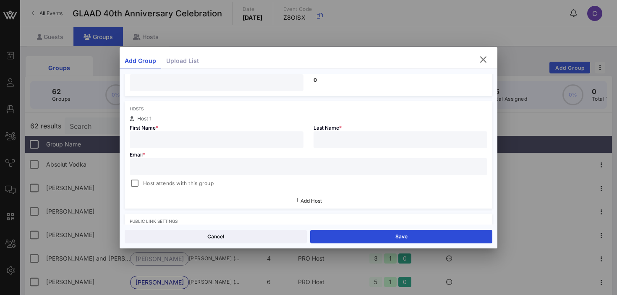
click at [179, 139] on input "text" at bounding box center [217, 139] width 164 height 11
paste input "[EMAIL_ADDRESS][DOMAIN_NAME]"
type input "[EMAIL_ADDRESS][DOMAIN_NAME]"
click at [168, 166] on input "text" at bounding box center [309, 166] width 348 height 11
paste input "[EMAIL_ADDRESS][DOMAIN_NAME]"
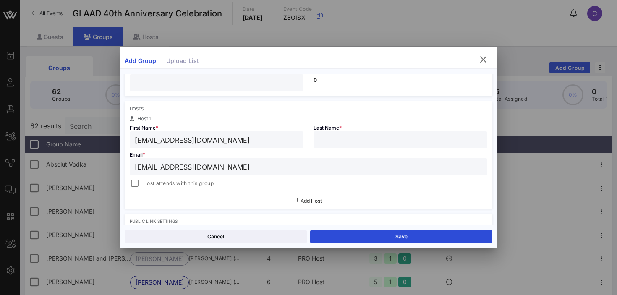
type input "[EMAIL_ADDRESS][DOMAIN_NAME]"
click at [208, 137] on input "[EMAIL_ADDRESS][DOMAIN_NAME]" at bounding box center [217, 139] width 164 height 11
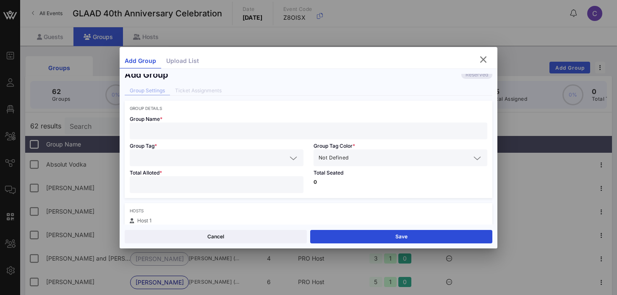
scroll to position [5, 0]
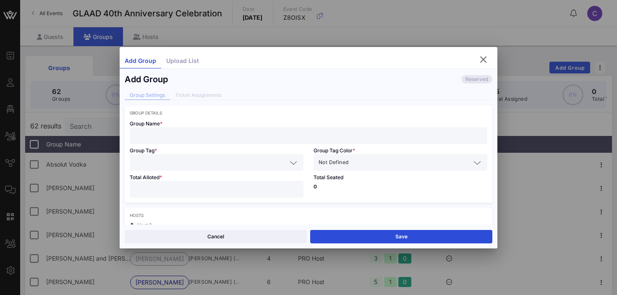
click at [149, 190] on input "number" at bounding box center [217, 189] width 164 height 11
type input "*"
click at [150, 141] on div at bounding box center [309, 135] width 348 height 17
paste input "[PERSON_NAME]"
type input "[PERSON_NAME]"
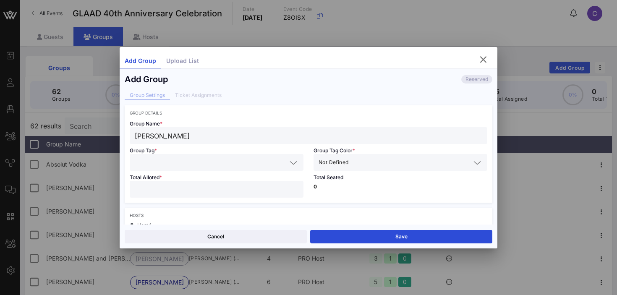
click at [155, 163] on input "text" at bounding box center [211, 162] width 152 height 11
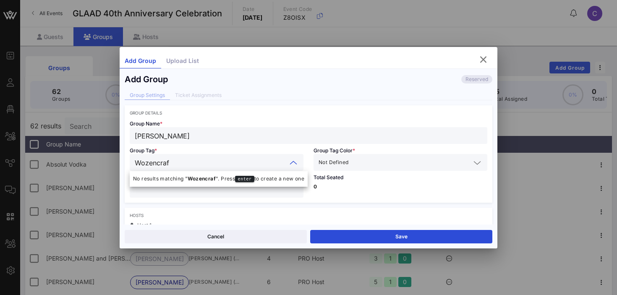
type input "Wozencraft"
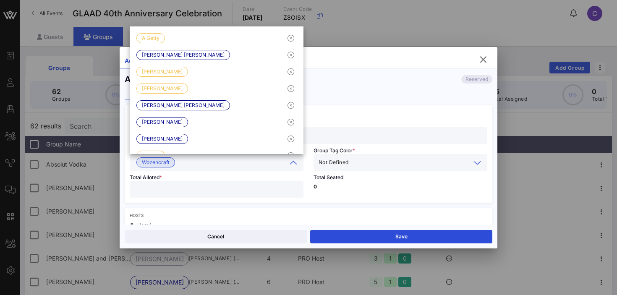
click at [355, 160] on input "text" at bounding box center [410, 162] width 121 height 11
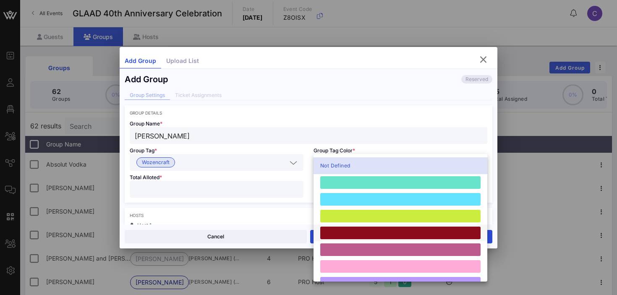
scroll to position [232, 0]
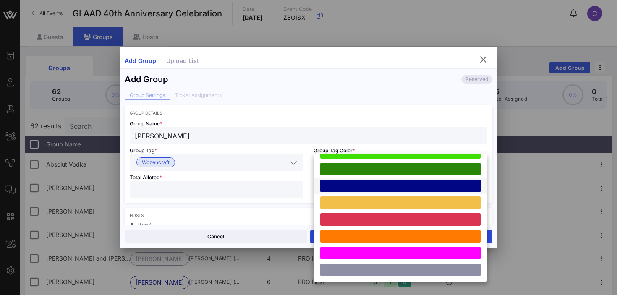
click at [367, 188] on div at bounding box center [400, 186] width 160 height 13
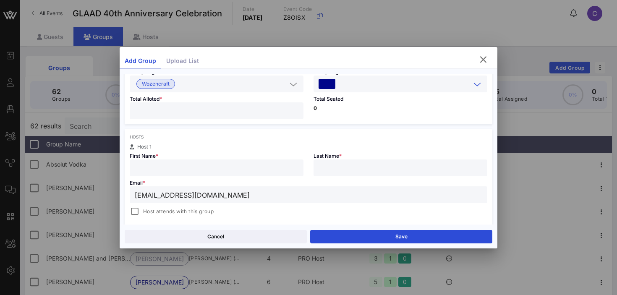
scroll to position [84, 0]
click at [194, 169] on input "text" at bounding box center [217, 166] width 164 height 11
paste input "[PERSON_NAME]"
type input "[PERSON_NAME]"
click at [327, 171] on input "text" at bounding box center [401, 166] width 164 height 11
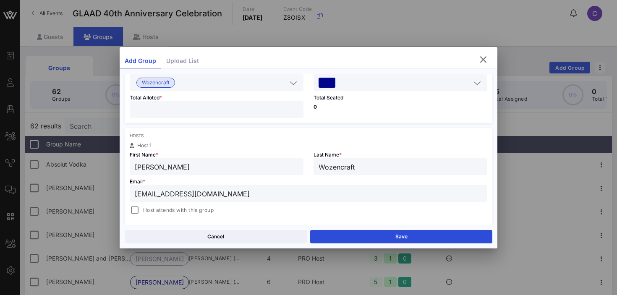
type input "Wozencraft"
click at [243, 168] on input "[PERSON_NAME]" at bounding box center [217, 166] width 164 height 11
type input "[PERSON_NAME]"
click at [190, 210] on span "Host attends with this group" at bounding box center [178, 210] width 71 height 8
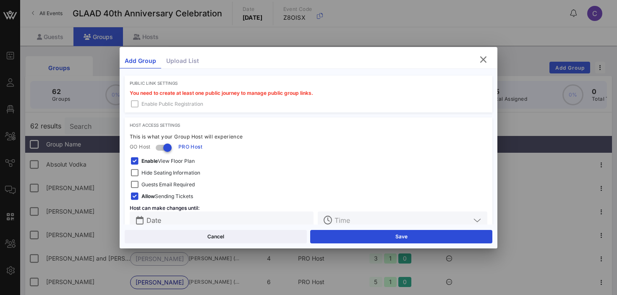
scroll to position [267, 0]
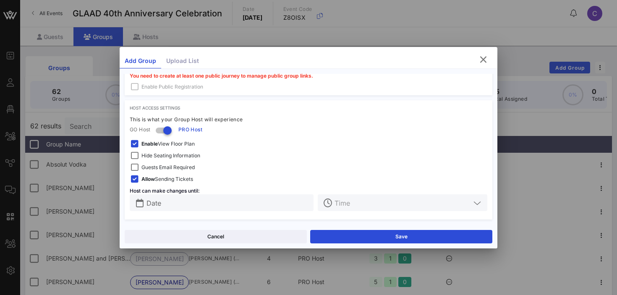
click at [151, 145] on strong "Enable" at bounding box center [149, 144] width 16 height 6
click at [150, 154] on span "Hide Seating Information" at bounding box center [170, 156] width 59 height 8
click at [149, 165] on span "Guests Email Required" at bounding box center [167, 167] width 53 height 8
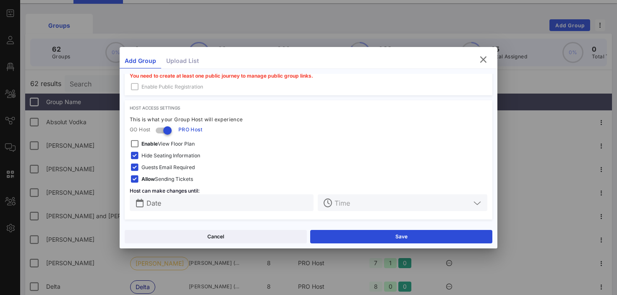
click at [196, 202] on input "Date" at bounding box center [228, 202] width 162 height 11
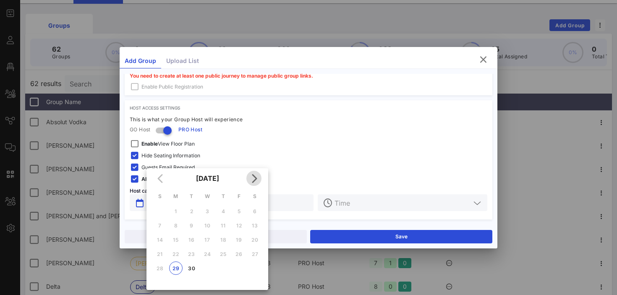
click at [257, 177] on icon "Next month" at bounding box center [254, 178] width 10 height 10
click at [240, 211] on div "3" at bounding box center [238, 211] width 13 height 6
type input "[DATE]"
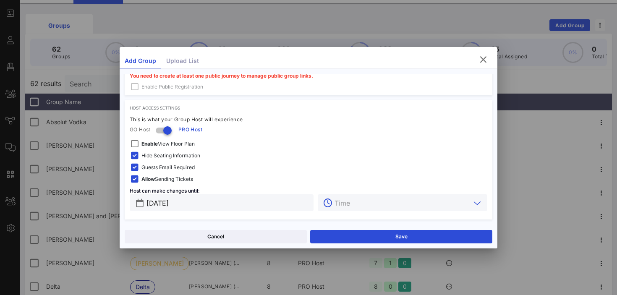
click at [346, 205] on input "text" at bounding box center [403, 202] width 136 height 11
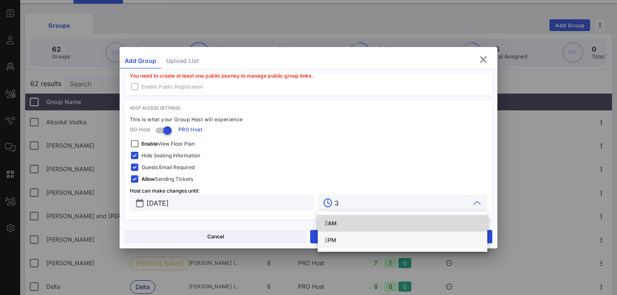
click at [344, 239] on div "3 PM" at bounding box center [403, 240] width 156 height 7
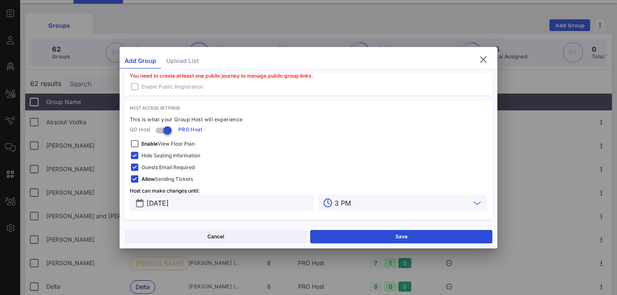
type input "3 PM"
click at [344, 239] on button "Save" at bounding box center [401, 236] width 182 height 13
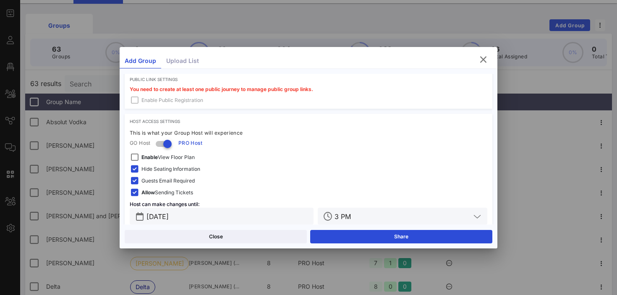
scroll to position [267, 0]
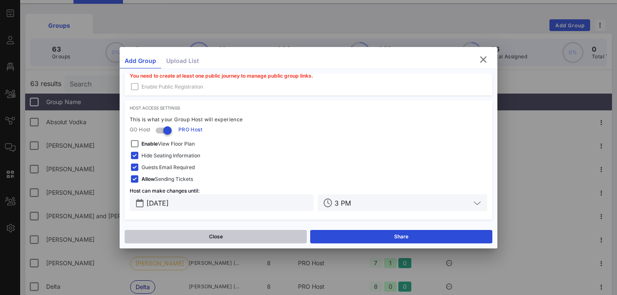
click at [221, 235] on button "Close" at bounding box center [216, 236] width 182 height 13
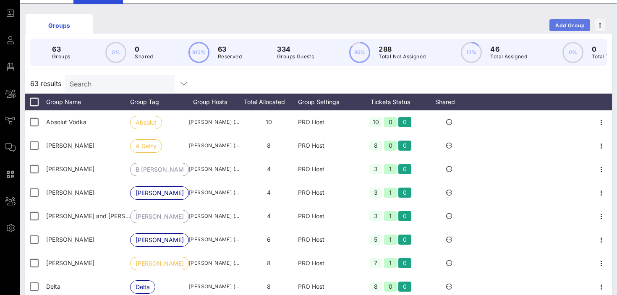
click at [559, 23] on span "Add Group" at bounding box center [570, 25] width 30 height 6
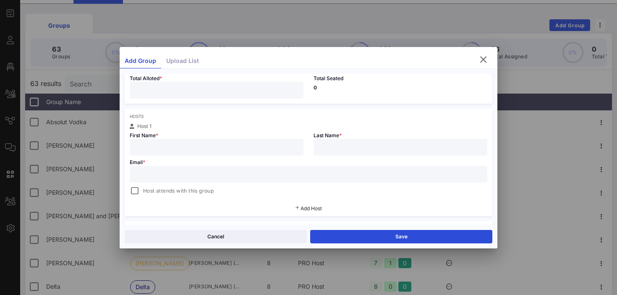
scroll to position [108, 0]
click at [154, 171] on input "text" at bounding box center [309, 170] width 348 height 11
paste input "[PERSON_NAME][EMAIL_ADDRESS][PERSON_NAME][DOMAIN_NAME]"
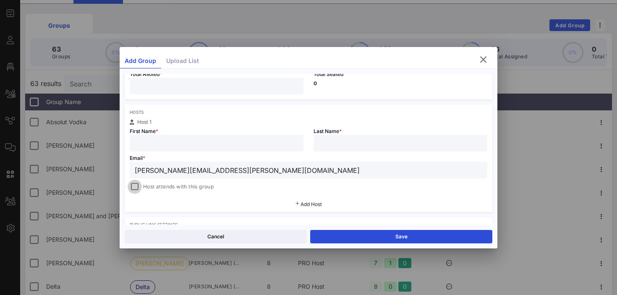
type input "[PERSON_NAME][EMAIL_ADDRESS][PERSON_NAME][DOMAIN_NAME]"
click at [134, 185] on div at bounding box center [135, 187] width 12 height 12
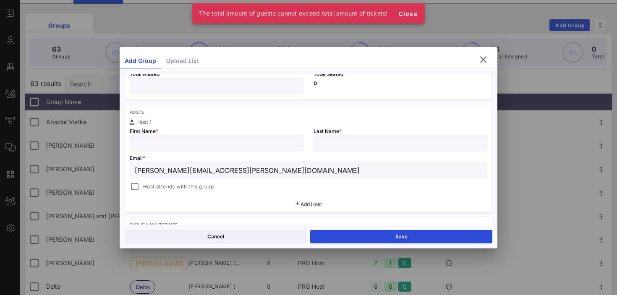
click at [160, 141] on input "text" at bounding box center [217, 143] width 164 height 11
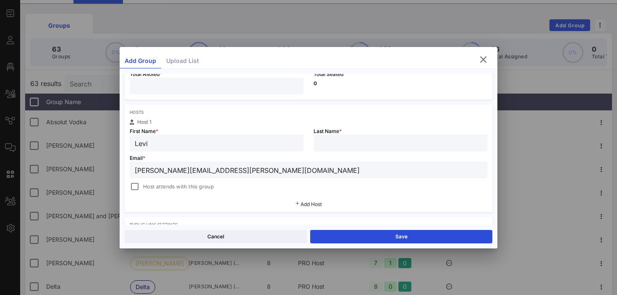
type input "Levi"
type input "G"
type input "[PERSON_NAME]"
click at [137, 185] on div at bounding box center [135, 187] width 12 height 12
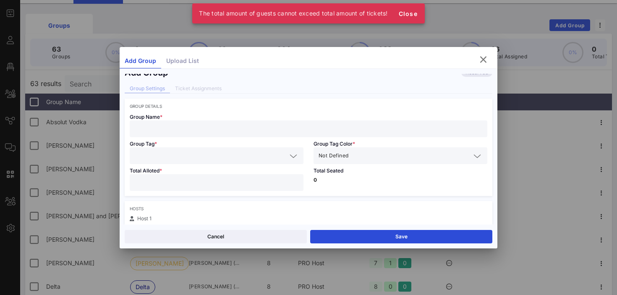
scroll to position [0, 0]
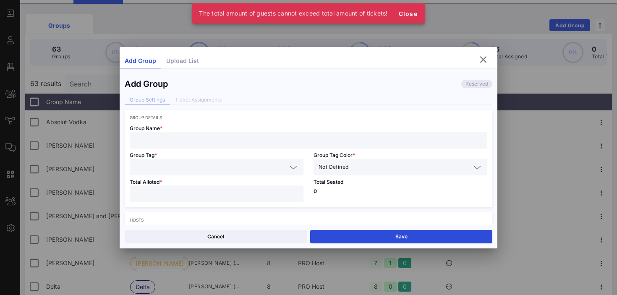
click at [195, 143] on input "text" at bounding box center [309, 140] width 348 height 11
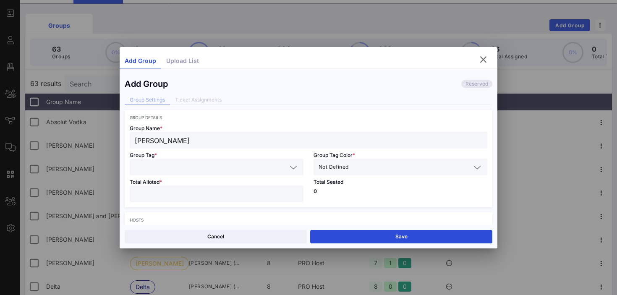
type input "[PERSON_NAME]"
click at [157, 191] on input "number" at bounding box center [217, 194] width 164 height 11
type input "*"
click at [197, 167] on input "text" at bounding box center [211, 167] width 152 height 11
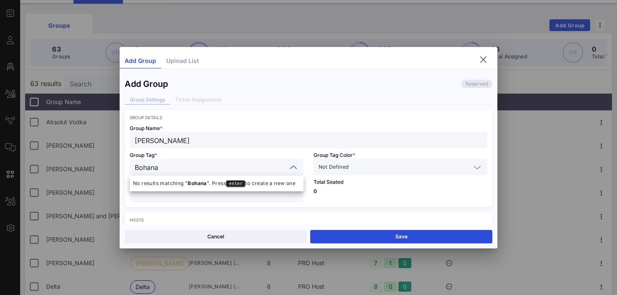
type input "[PERSON_NAME]"
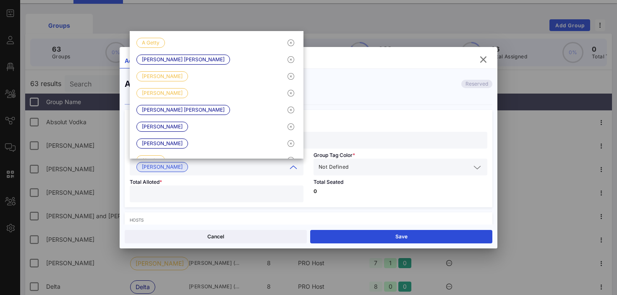
click at [372, 166] on input "text" at bounding box center [410, 167] width 121 height 11
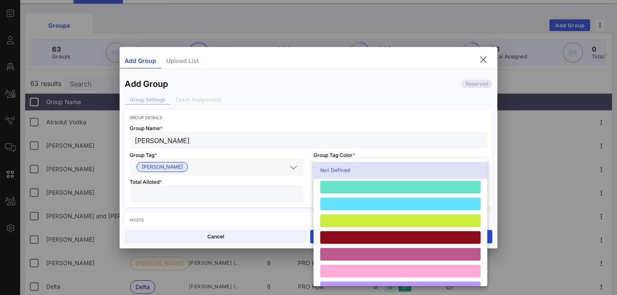
scroll to position [232, 0]
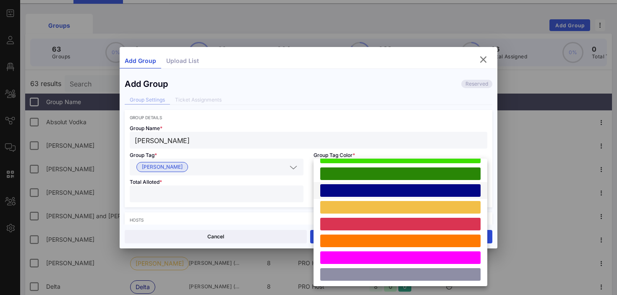
click at [356, 189] on div at bounding box center [400, 190] width 160 height 13
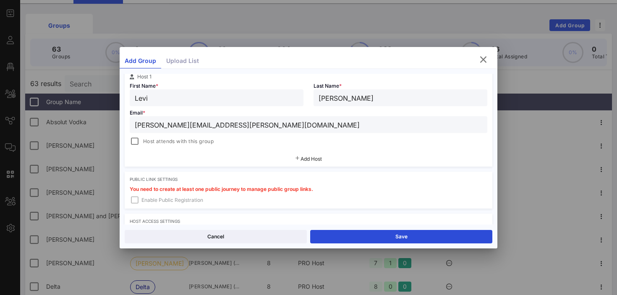
scroll to position [156, 0]
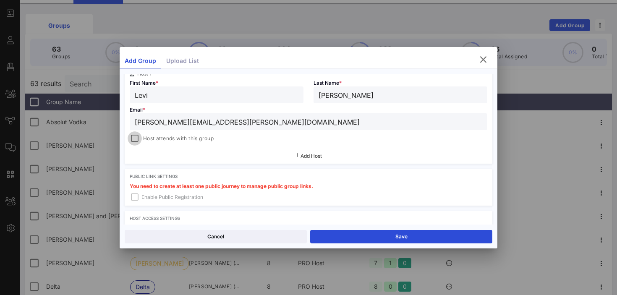
click at [134, 139] on div at bounding box center [135, 139] width 12 height 12
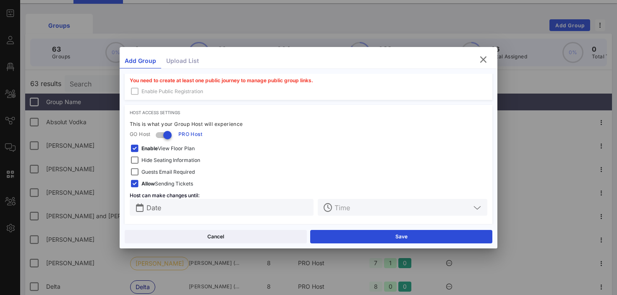
scroll to position [267, 0]
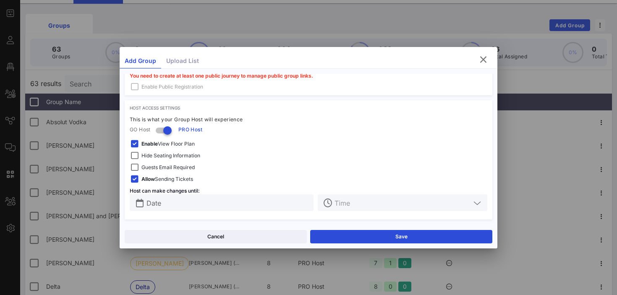
click at [163, 146] on span "Enable View Floor Plan" at bounding box center [167, 144] width 53 height 8
click at [162, 156] on span "Hide Seating Information" at bounding box center [170, 156] width 59 height 8
click at [161, 165] on span "Guests Email Required" at bounding box center [167, 167] width 53 height 8
click at [164, 205] on input "Date" at bounding box center [228, 202] width 162 height 11
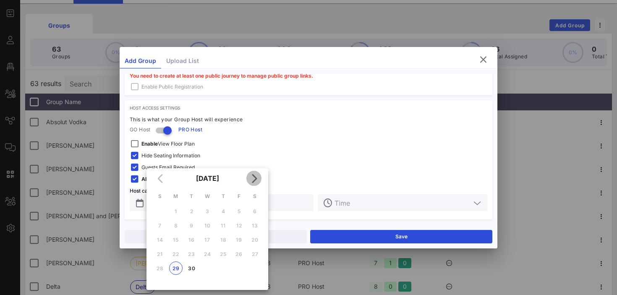
click at [256, 179] on icon "Next month" at bounding box center [254, 178] width 10 height 10
click at [237, 211] on div "3" at bounding box center [238, 211] width 13 height 6
type input "[DATE]"
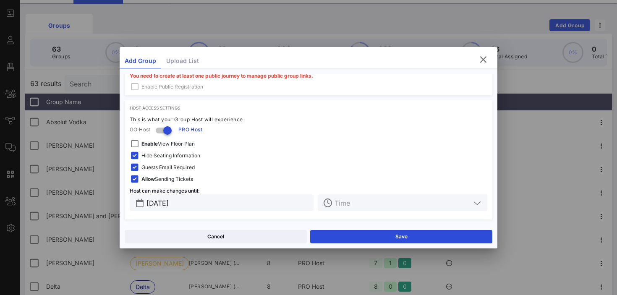
click at [371, 204] on input "text" at bounding box center [403, 202] width 136 height 11
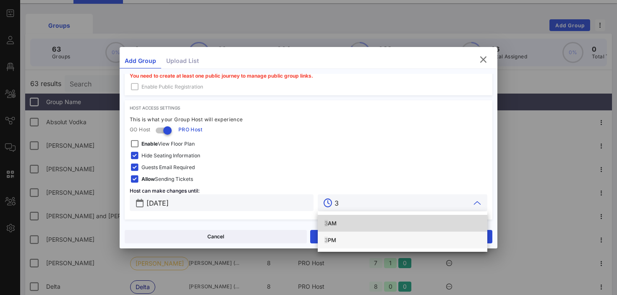
click at [336, 238] on div "3 PM" at bounding box center [403, 240] width 156 height 7
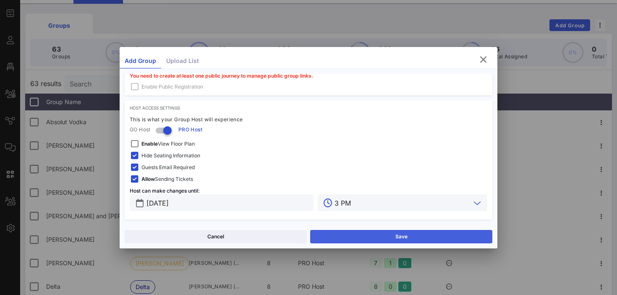
type input "3 PM"
click at [342, 238] on button "Save" at bounding box center [401, 236] width 182 height 13
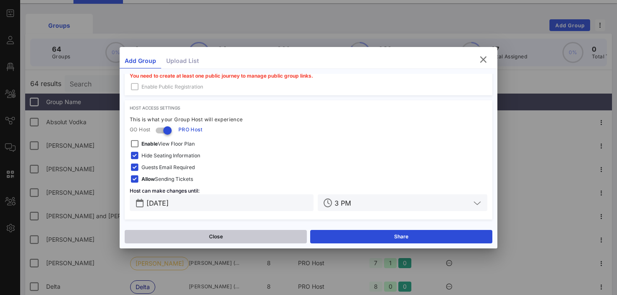
click at [264, 232] on button "Close" at bounding box center [216, 236] width 182 height 13
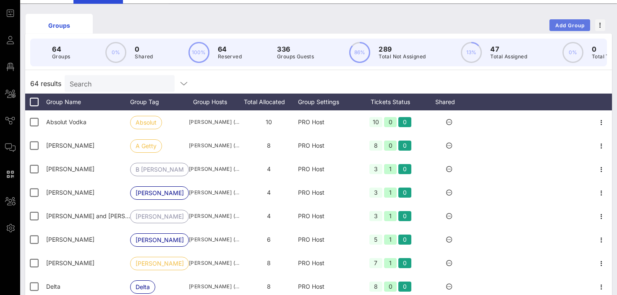
click at [562, 25] on span "Add Group" at bounding box center [570, 25] width 30 height 6
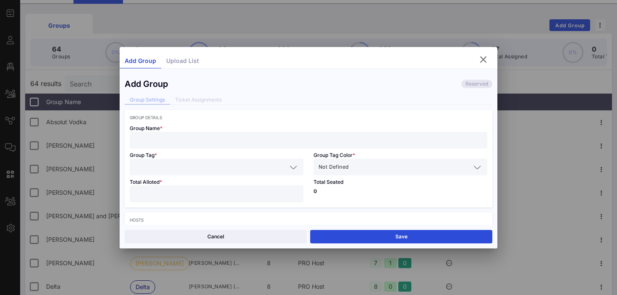
click at [255, 137] on input "text" at bounding box center [309, 140] width 348 height 11
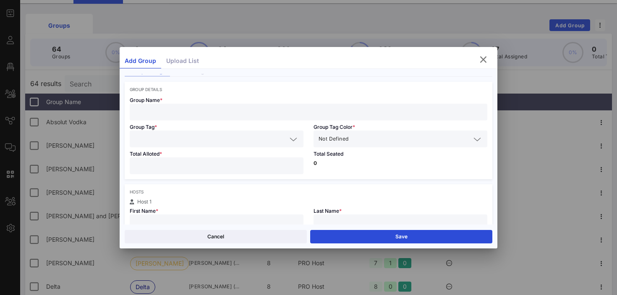
click at [218, 169] on input "number" at bounding box center [217, 165] width 164 height 11
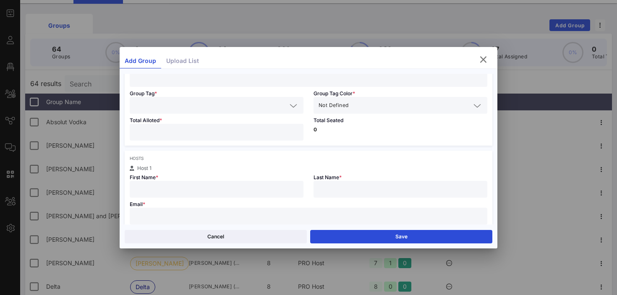
scroll to position [71, 0]
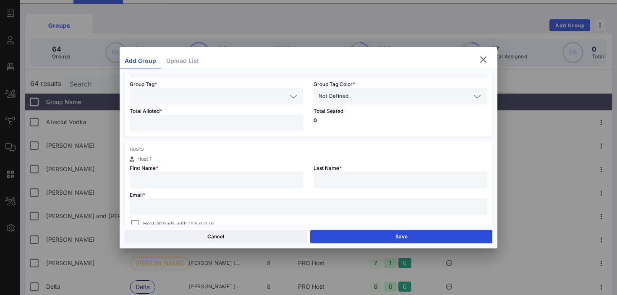
type input "*"
click at [202, 181] on input "text" at bounding box center [217, 180] width 164 height 11
type input "[PERSON_NAME]"
paste input "[PERSON_NAME][EMAIL_ADDRESS][PERSON_NAME][DOMAIN_NAME]"
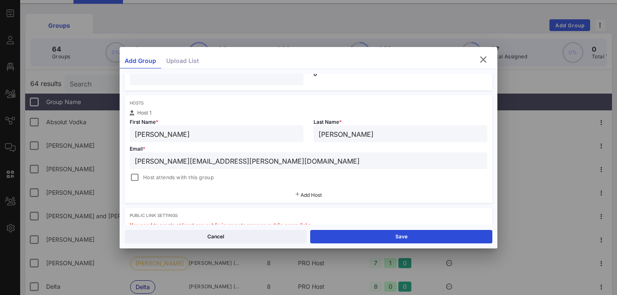
scroll to position [128, 0]
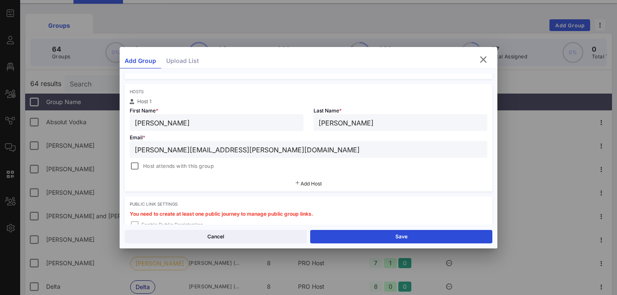
type input "[PERSON_NAME][EMAIL_ADDRESS][PERSON_NAME][DOMAIN_NAME]"
click at [156, 168] on span "Host attends with this group" at bounding box center [178, 166] width 71 height 8
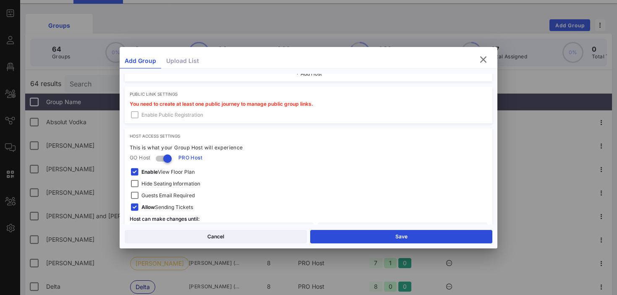
scroll to position [254, 0]
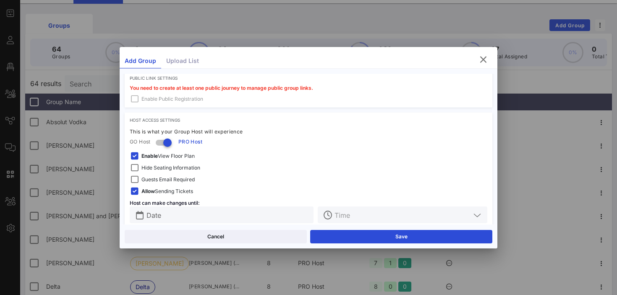
click at [150, 157] on strong "Enable" at bounding box center [149, 156] width 16 height 6
click at [150, 166] on span "Hide Seating Information" at bounding box center [170, 168] width 59 height 8
click at [149, 178] on span "Guests Email Required" at bounding box center [167, 180] width 53 height 8
click at [172, 215] on input "text" at bounding box center [228, 215] width 162 height 11
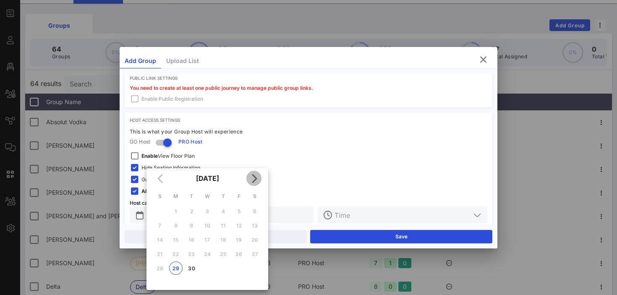
click at [254, 173] on icon "Next month" at bounding box center [254, 178] width 10 height 10
click at [238, 209] on div "3" at bounding box center [238, 211] width 13 height 6
type input "[DATE]"
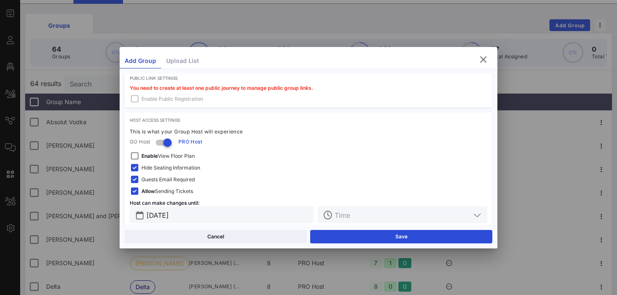
click at [366, 215] on input "text" at bounding box center [403, 215] width 136 height 11
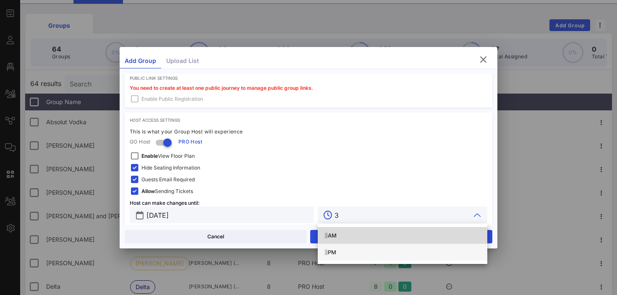
click at [344, 250] on div "3 PM" at bounding box center [403, 252] width 156 height 7
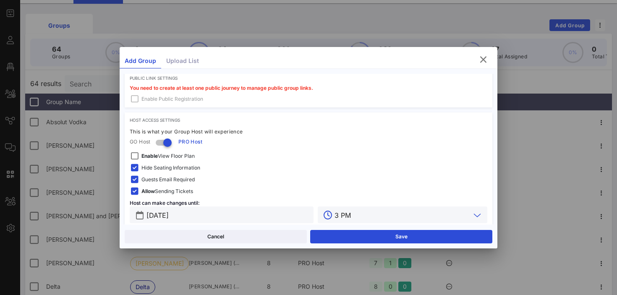
type input "3 PM"
click at [337, 175] on div "Guests Email Required" at bounding box center [309, 180] width 358 height 10
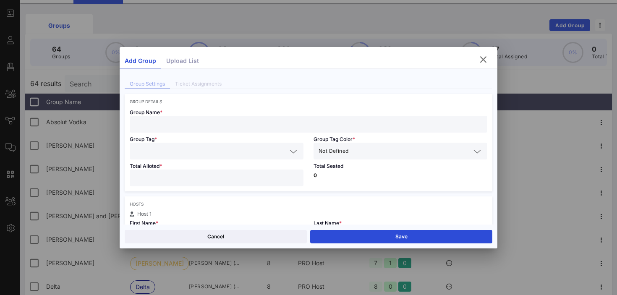
scroll to position [13, 0]
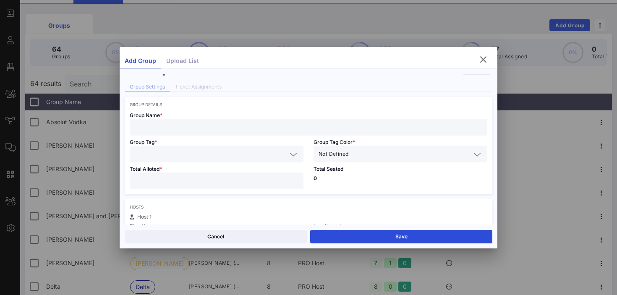
click at [201, 126] on input "text" at bounding box center [309, 127] width 348 height 11
paste input "[PERSON_NAME]"
type input "[PERSON_NAME]"
click at [143, 157] on input "text" at bounding box center [211, 154] width 152 height 11
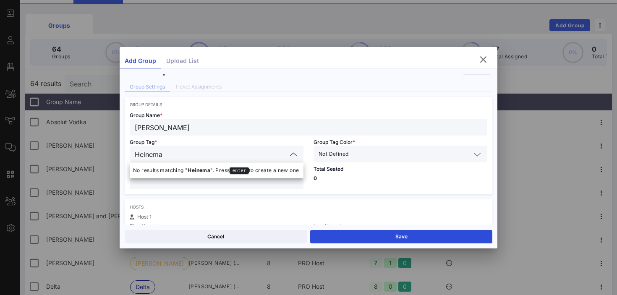
type input "[PERSON_NAME]"
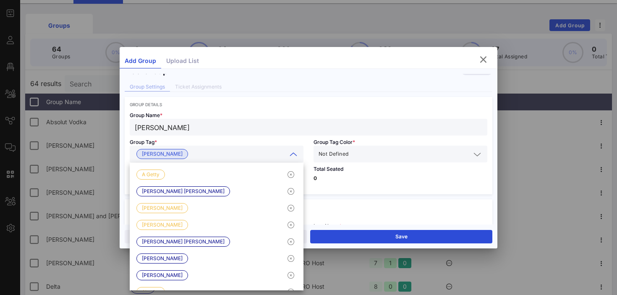
click at [336, 147] on div "Not Defined" at bounding box center [401, 154] width 164 height 17
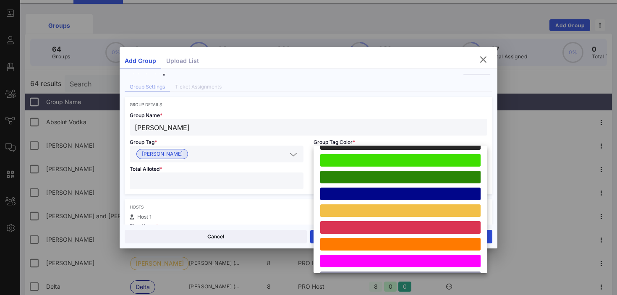
scroll to position [232, 0]
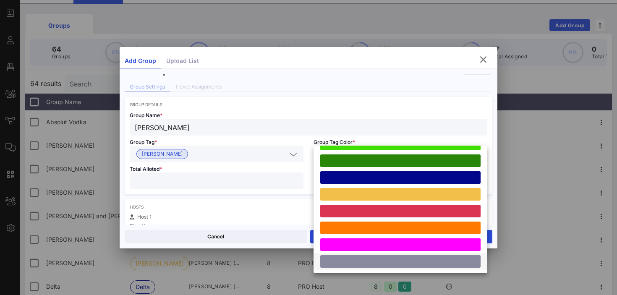
click at [333, 263] on div at bounding box center [400, 261] width 160 height 13
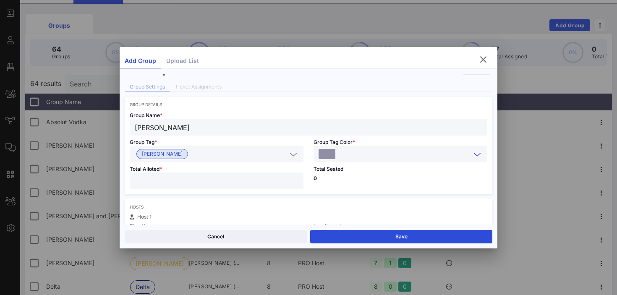
click at [352, 181] on div "Total Seated 0" at bounding box center [401, 178] width 184 height 32
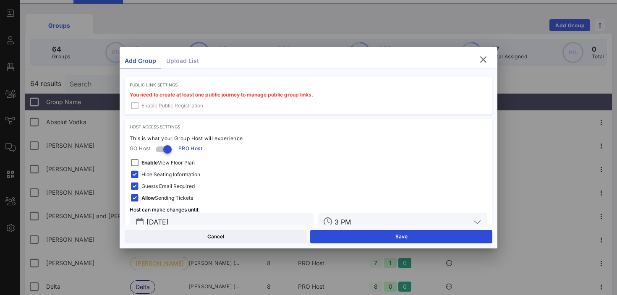
scroll to position [267, 0]
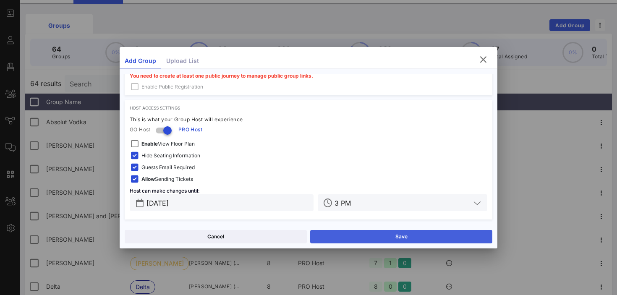
click at [360, 232] on button "Save" at bounding box center [401, 236] width 182 height 13
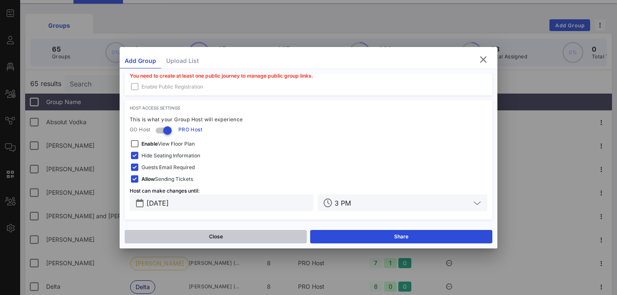
click at [235, 237] on button "Close" at bounding box center [216, 236] width 182 height 13
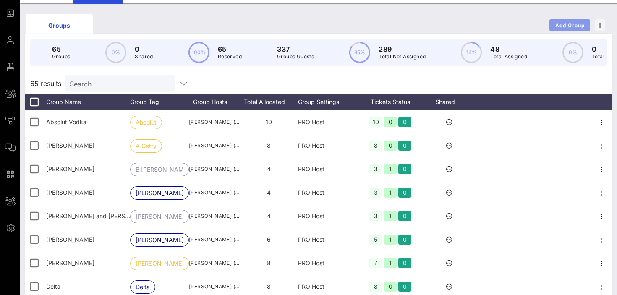
click at [559, 26] on span "Add Group" at bounding box center [570, 25] width 30 height 6
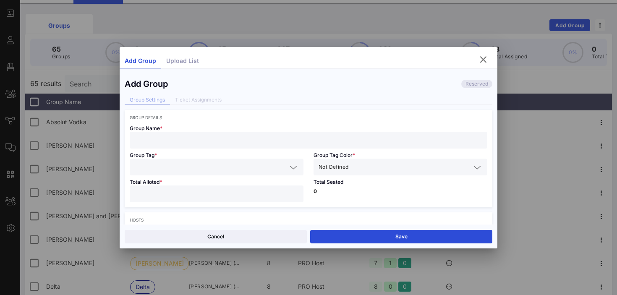
click at [179, 141] on input "text" at bounding box center [309, 140] width 348 height 11
paste input "[PERSON_NAME]"
type input "[PERSON_NAME]"
click at [176, 167] on input "text" at bounding box center [211, 167] width 152 height 11
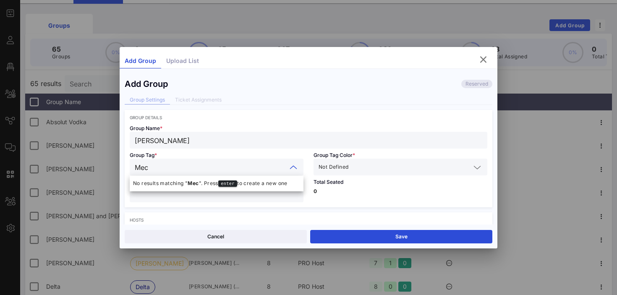
type input "[PERSON_NAME]"
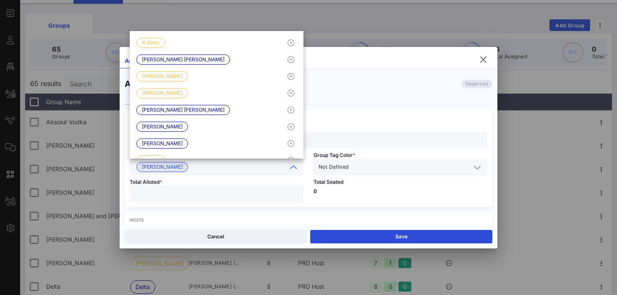
click at [189, 194] on input "number" at bounding box center [217, 194] width 164 height 11
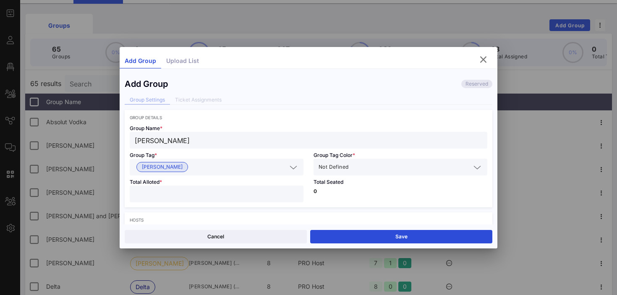
type input "*"
click at [359, 164] on input "text" at bounding box center [410, 167] width 121 height 11
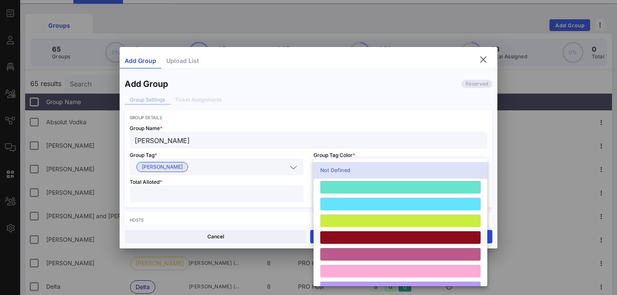
scroll to position [232, 0]
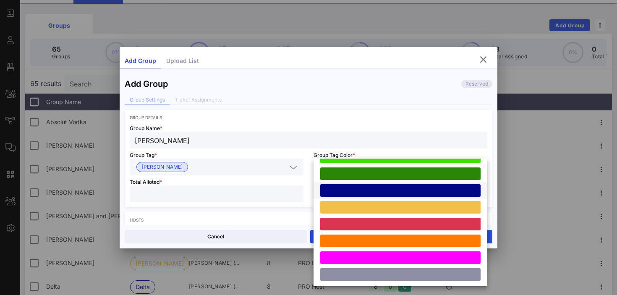
click at [363, 189] on div at bounding box center [400, 190] width 160 height 13
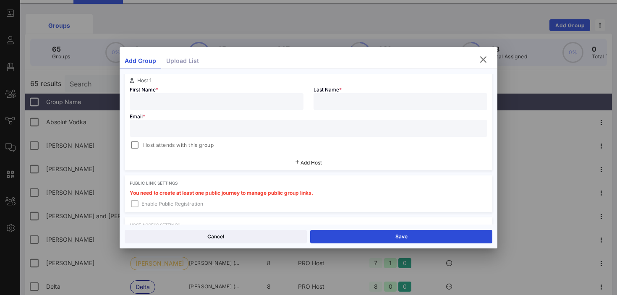
scroll to position [152, 0]
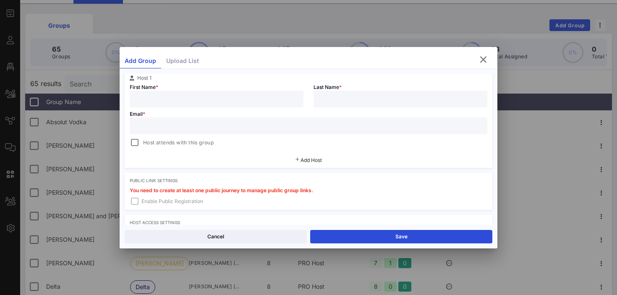
click at [209, 102] on input "text" at bounding box center [217, 99] width 164 height 11
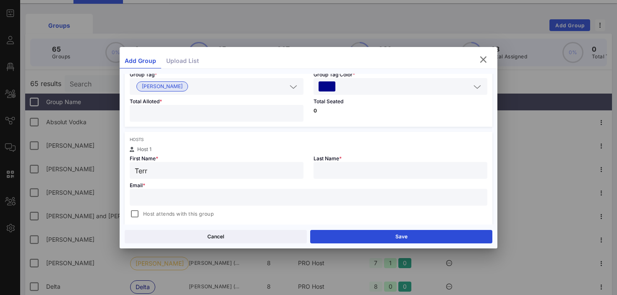
scroll to position [115, 0]
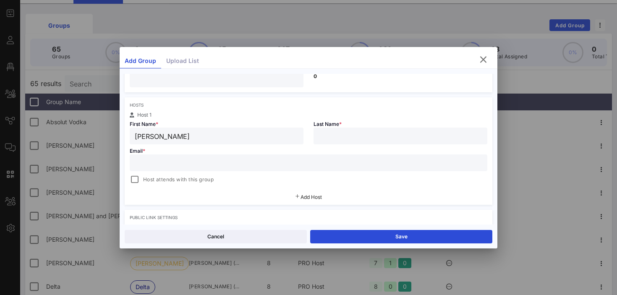
type input "[PERSON_NAME]"
click at [164, 168] on input "text" at bounding box center [309, 162] width 348 height 11
paste input "[PERSON_NAME]"
type input "T"
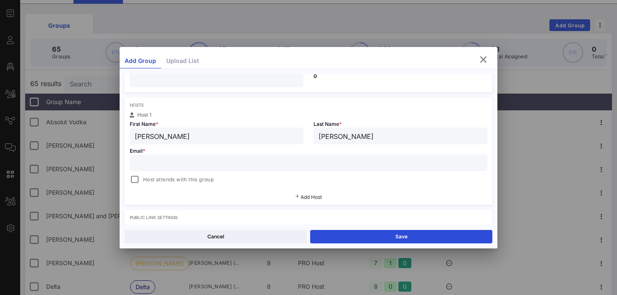
paste input "[EMAIL_ADDRESS][DOMAIN_NAME]"
type input "[EMAIL_ADDRESS][DOMAIN_NAME]"
click at [136, 183] on div at bounding box center [135, 180] width 12 height 12
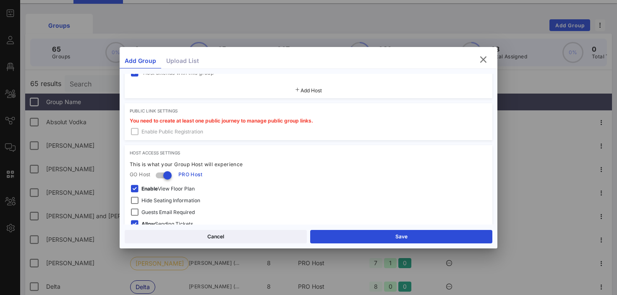
scroll to position [242, 0]
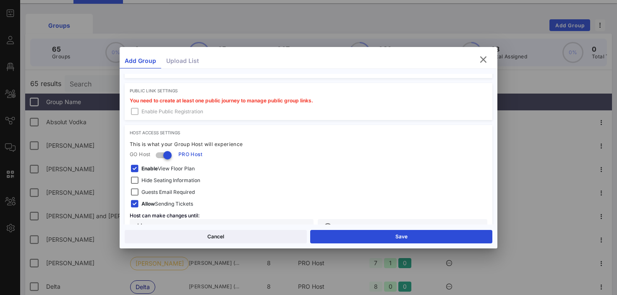
click at [144, 169] on strong "Enable" at bounding box center [149, 168] width 16 height 6
click at [147, 182] on span "Hide Seating Information" at bounding box center [170, 180] width 59 height 8
click at [149, 191] on span "Guests Email Required" at bounding box center [167, 192] width 53 height 8
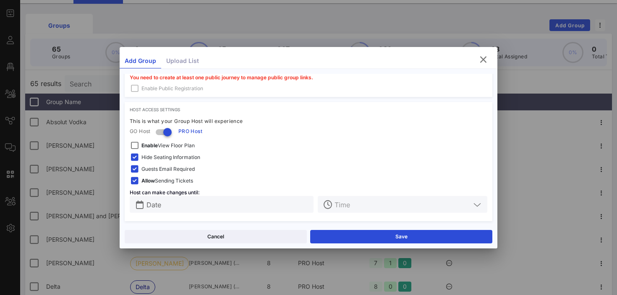
scroll to position [267, 0]
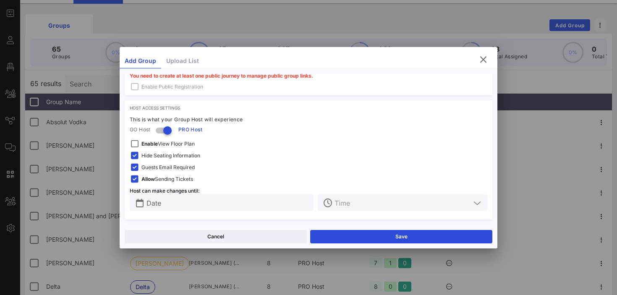
click at [204, 208] on div "Date" at bounding box center [228, 202] width 162 height 17
click at [163, 201] on input "text" at bounding box center [228, 202] width 162 height 11
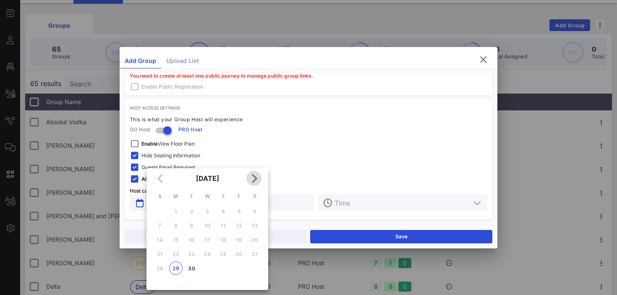
click at [257, 177] on icon "Next month" at bounding box center [254, 178] width 10 height 10
click at [240, 210] on div "3" at bounding box center [238, 211] width 13 height 6
type input "[DATE]"
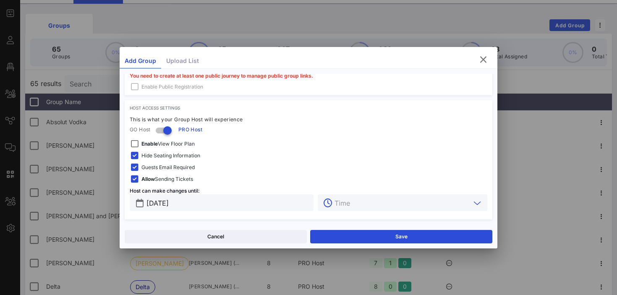
click at [338, 198] on input "text" at bounding box center [403, 202] width 136 height 11
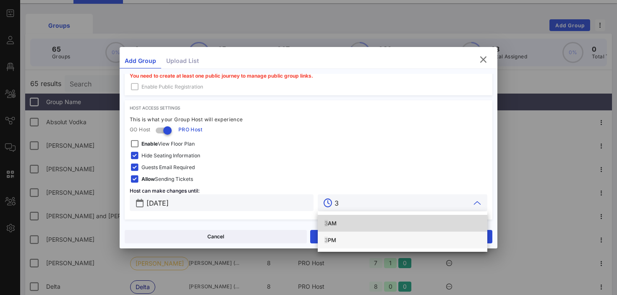
click at [336, 241] on div "3 PM" at bounding box center [403, 240] width 156 height 7
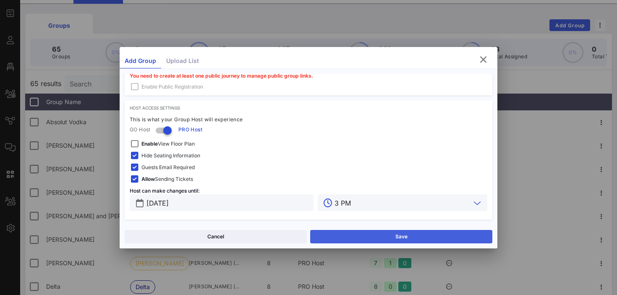
type input "3 PM"
click at [350, 243] on button "Save" at bounding box center [401, 236] width 182 height 13
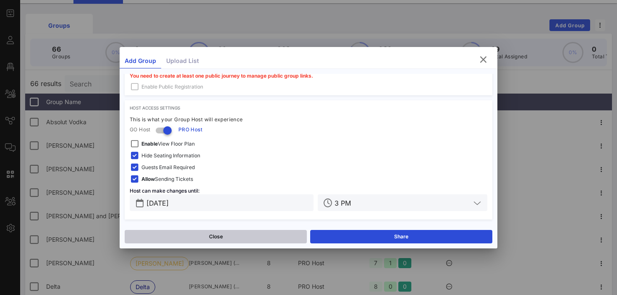
click at [267, 236] on button "Close" at bounding box center [216, 236] width 182 height 13
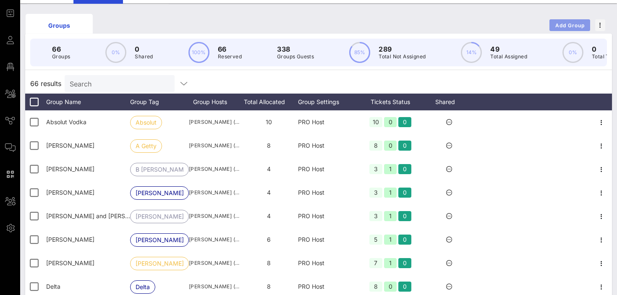
click at [574, 26] on span "Add Group" at bounding box center [570, 25] width 30 height 6
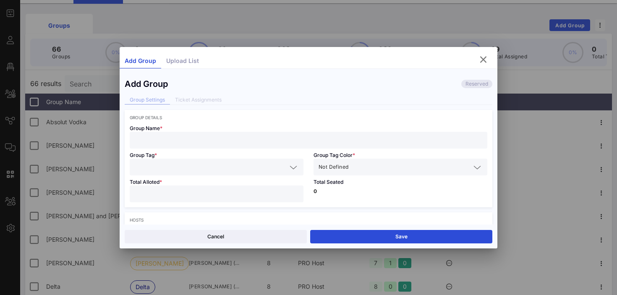
click at [266, 140] on input "text" at bounding box center [309, 140] width 348 height 11
type input "[PERSON_NAME]"
click at [248, 166] on input "text" at bounding box center [211, 167] width 152 height 11
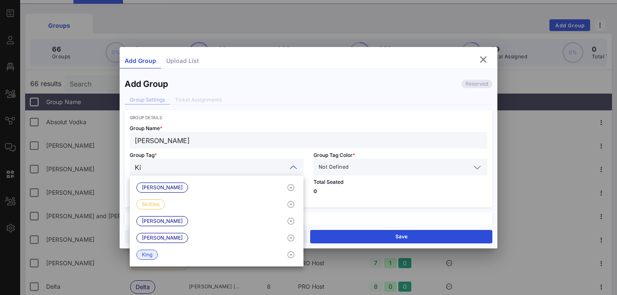
type input "K"
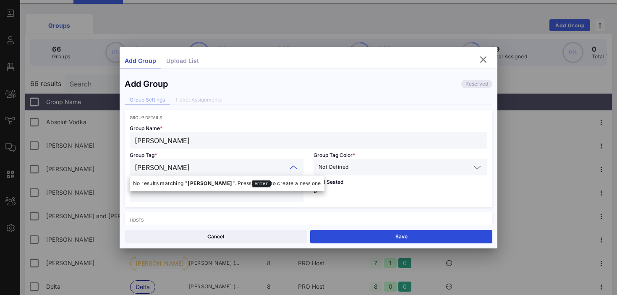
type input "[PERSON_NAME]"
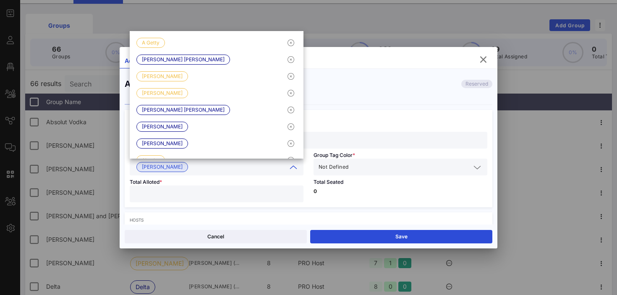
click at [363, 169] on input "text" at bounding box center [410, 167] width 121 height 11
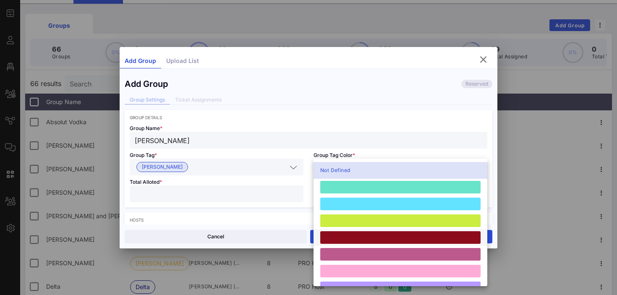
scroll to position [232, 0]
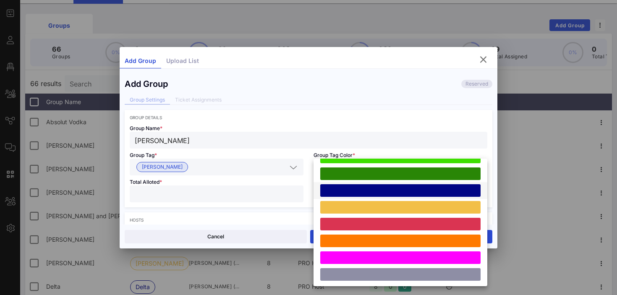
click at [359, 191] on div at bounding box center [400, 190] width 160 height 13
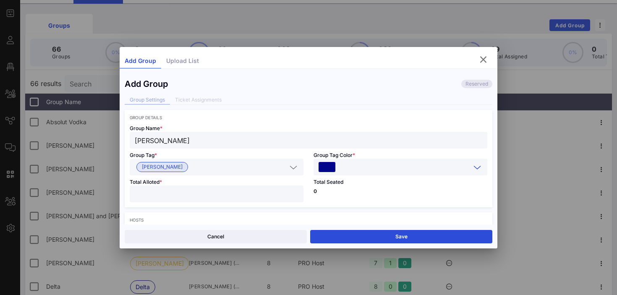
click at [238, 194] on input "number" at bounding box center [217, 194] width 164 height 11
type input "*"
click at [386, 189] on p "0" at bounding box center [401, 191] width 174 height 5
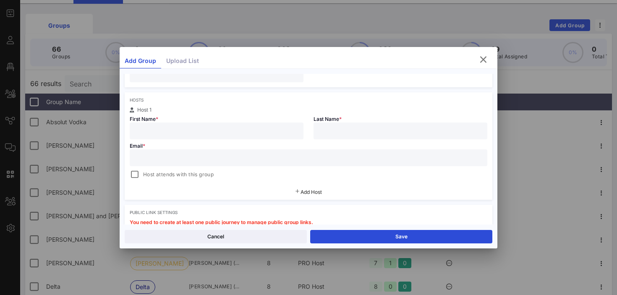
scroll to position [139, 0]
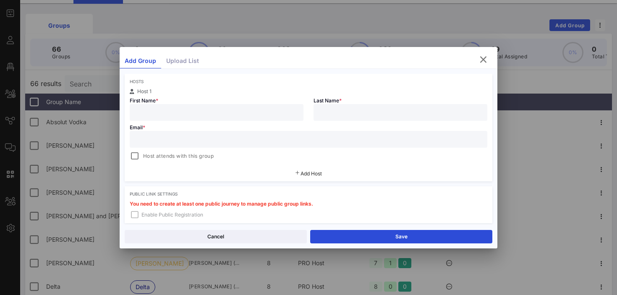
click at [230, 112] on input "text" at bounding box center [217, 112] width 164 height 11
type input "[PERSON_NAME]"
click at [144, 141] on input "text" at bounding box center [309, 139] width 348 height 11
type input "[EMAIL_ADDRESS]"
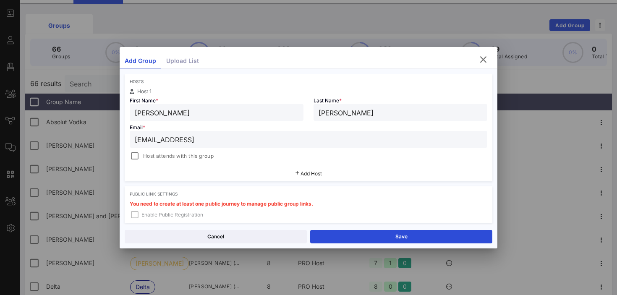
type input "King"
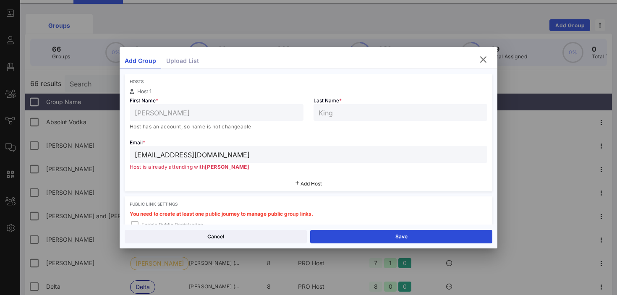
click at [157, 156] on input "[EMAIL_ADDRESS][DOMAIN_NAME]" at bounding box center [309, 154] width 348 height 11
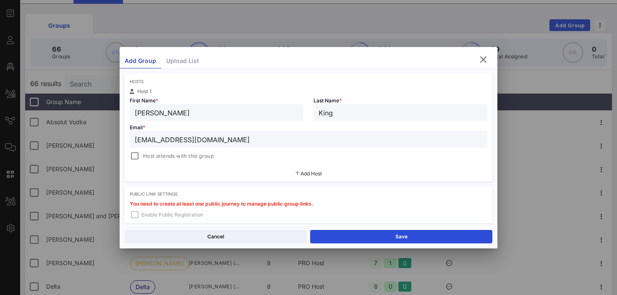
type input "[EMAIL_ADDRESS][DOMAIN_NAME]"
click at [347, 112] on input "King" at bounding box center [401, 112] width 164 height 11
type input "[PERSON_NAME]"
click at [371, 172] on div "Add Host" at bounding box center [309, 173] width 368 height 15
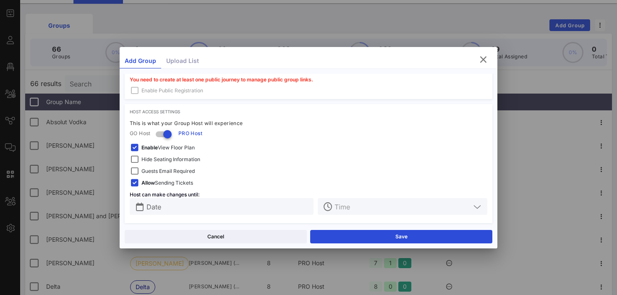
scroll to position [267, 0]
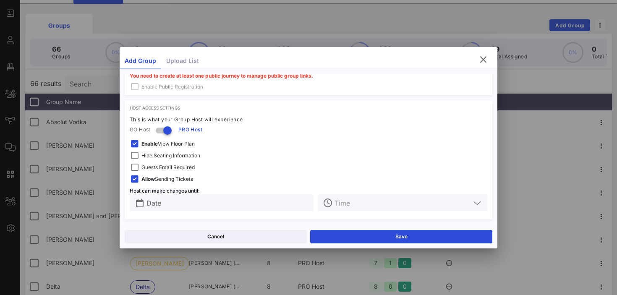
click at [178, 143] on span "Enable View Floor Plan" at bounding box center [167, 144] width 53 height 8
click at [173, 153] on span "Hide Seating Information" at bounding box center [170, 156] width 59 height 8
click at [171, 168] on span "Guests Email Required" at bounding box center [167, 167] width 53 height 8
click at [163, 203] on input "text" at bounding box center [228, 202] width 162 height 11
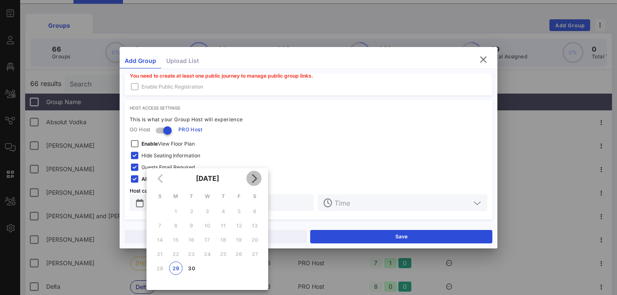
click at [250, 181] on icon "Next month" at bounding box center [254, 178] width 10 height 10
click at [240, 212] on div "3" at bounding box center [238, 211] width 13 height 6
type input "[DATE]"
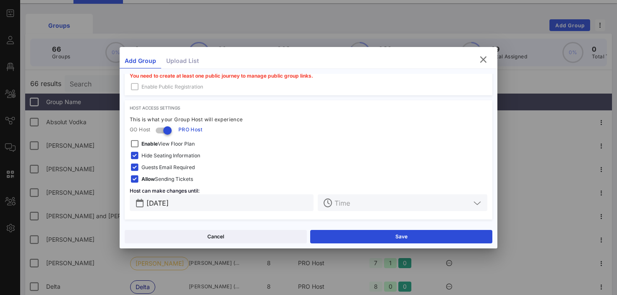
click at [335, 204] on input "text" at bounding box center [403, 202] width 136 height 11
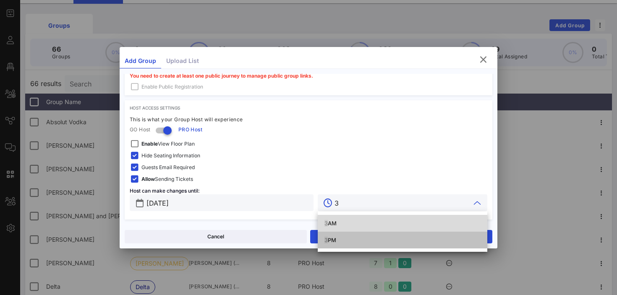
click at [334, 238] on div "3 PM" at bounding box center [403, 240] width 156 height 7
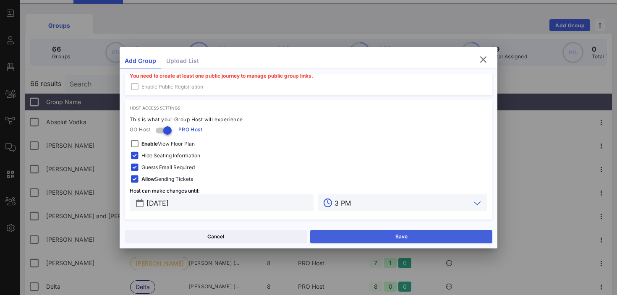
type input "3 PM"
click at [339, 237] on button "Save" at bounding box center [401, 236] width 182 height 13
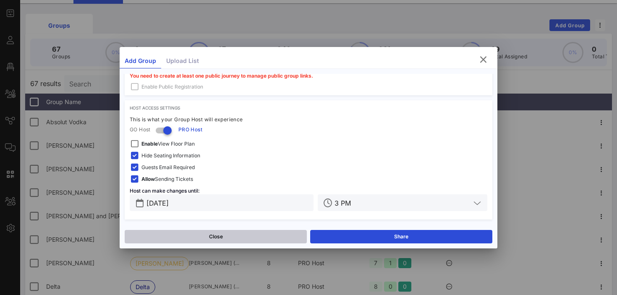
click at [254, 233] on button "Close" at bounding box center [216, 236] width 182 height 13
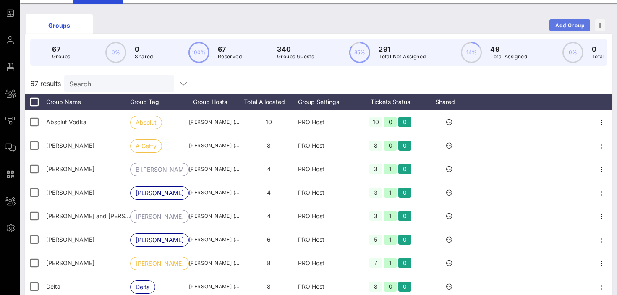
click at [561, 25] on span "Add Group" at bounding box center [570, 25] width 30 height 6
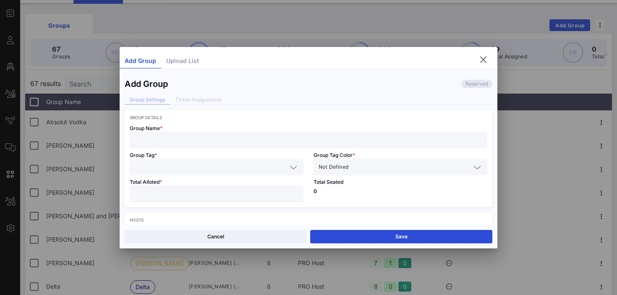
click at [151, 144] on input "text" at bounding box center [309, 140] width 348 height 11
type input "[PERSON_NAME]"
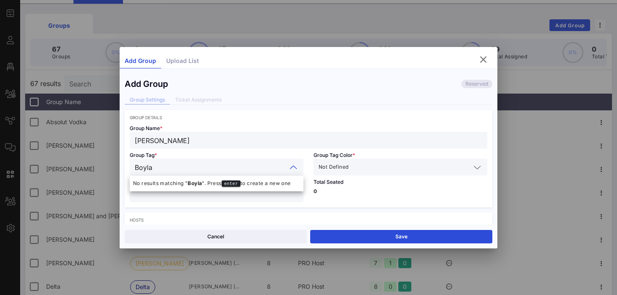
type input "[PERSON_NAME]"
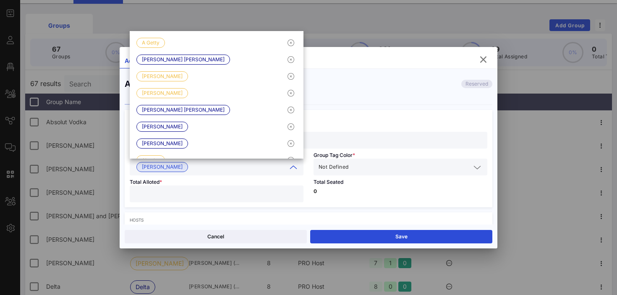
click at [347, 163] on span "Not Defined" at bounding box center [334, 167] width 30 height 8
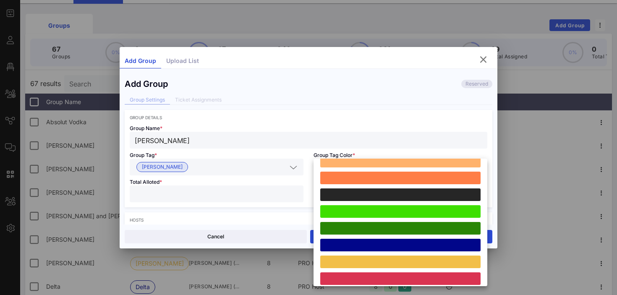
scroll to position [232, 0]
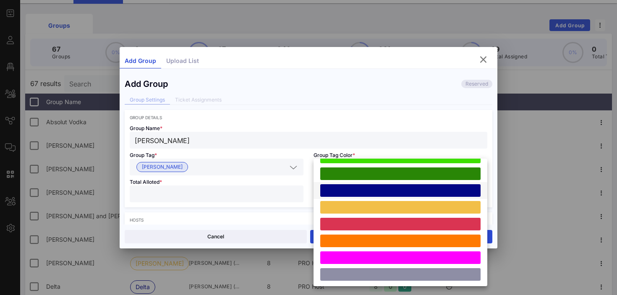
click at [372, 190] on div at bounding box center [400, 190] width 160 height 13
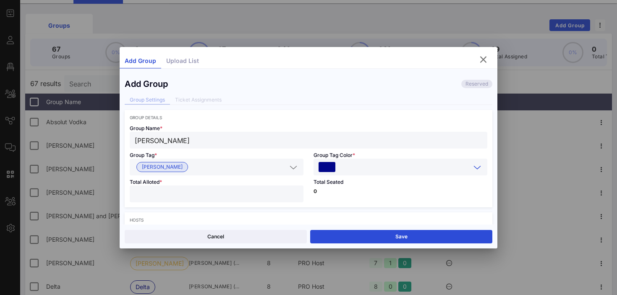
click at [220, 198] on input "number" at bounding box center [217, 194] width 164 height 11
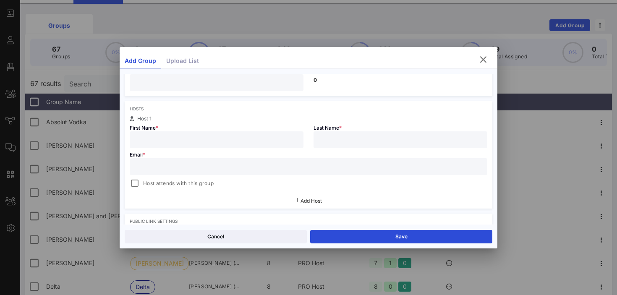
scroll to position [123, 0]
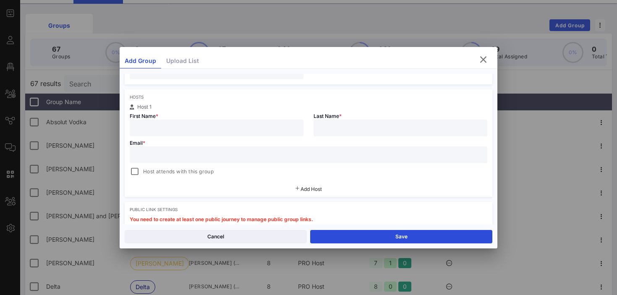
type input "*"
click at [187, 150] on input "text" at bounding box center [309, 154] width 348 height 11
paste input "[EMAIL_ADDRESS][DOMAIN_NAME]"
type input "[EMAIL_ADDRESS][DOMAIN_NAME]"
click at [158, 128] on input "text" at bounding box center [217, 128] width 164 height 11
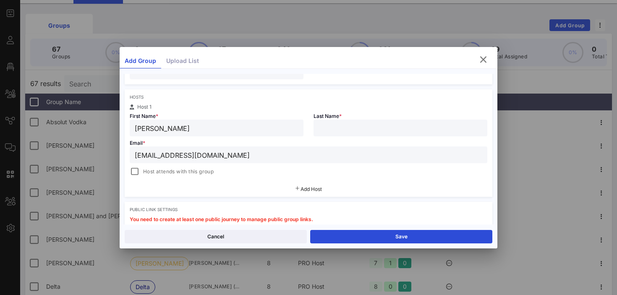
type input "[PERSON_NAME]"
click at [134, 170] on div at bounding box center [135, 172] width 12 height 12
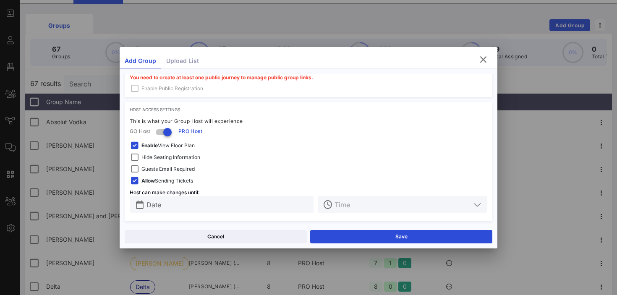
scroll to position [266, 0]
click at [184, 157] on span "Hide Seating Information" at bounding box center [170, 156] width 59 height 8
click at [170, 173] on div "Allow Sending Tickets" at bounding box center [309, 179] width 358 height 12
click at [168, 169] on span "Guests Email Required" at bounding box center [167, 168] width 53 height 8
click at [170, 147] on span "Enable View Floor Plan" at bounding box center [167, 145] width 53 height 8
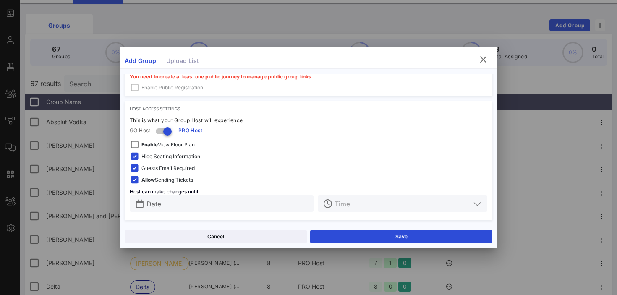
click at [180, 202] on input "Date" at bounding box center [228, 203] width 162 height 11
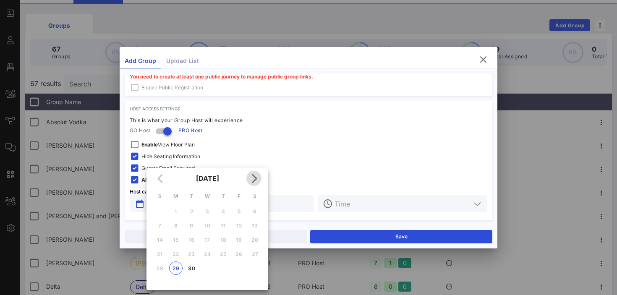
click at [254, 178] on icon "Next month" at bounding box center [254, 178] width 10 height 10
click at [238, 211] on div "3" at bounding box center [238, 211] width 13 height 6
type input "[DATE]"
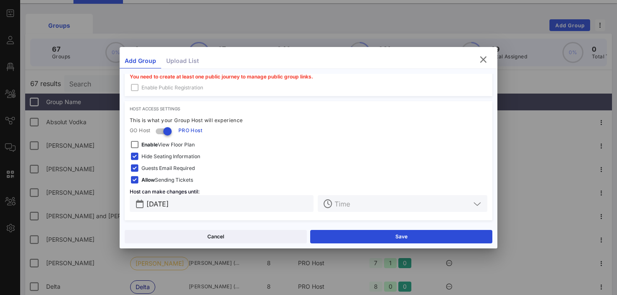
click at [355, 200] on input "text" at bounding box center [403, 203] width 136 height 11
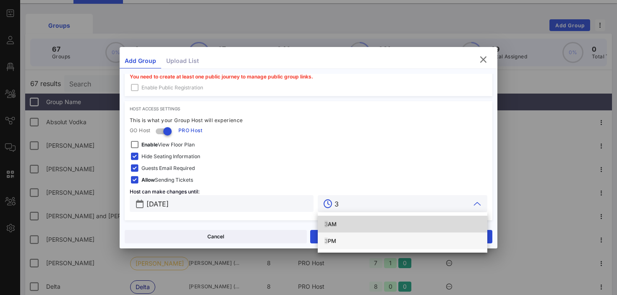
click at [348, 238] on div "3 PM" at bounding box center [403, 241] width 156 height 7
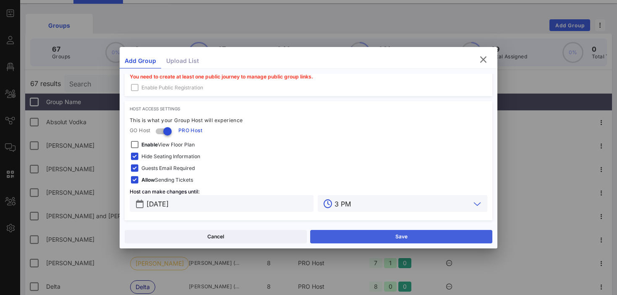
type input "3 PM"
click at [354, 241] on button "Save" at bounding box center [401, 236] width 182 height 13
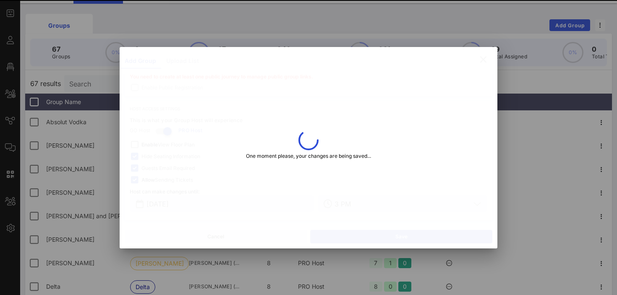
type input "[PERSON_NAME]"
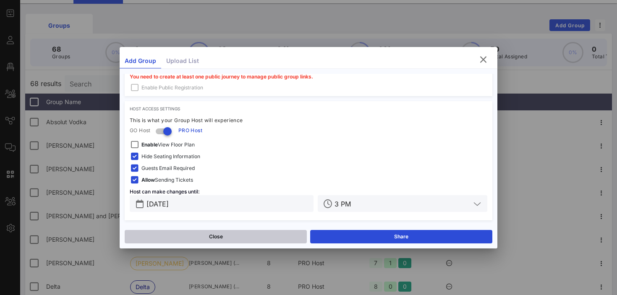
click at [244, 233] on button "Close" at bounding box center [216, 236] width 182 height 13
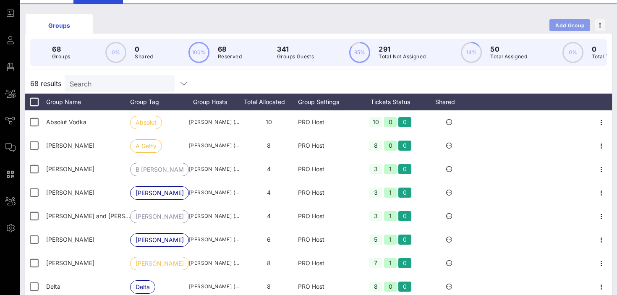
click at [560, 22] on span "Add Group" at bounding box center [570, 25] width 30 height 6
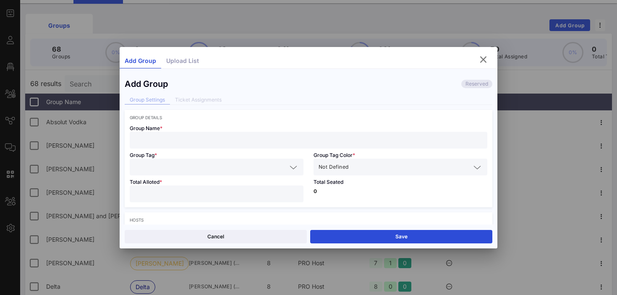
click at [231, 139] on input "text" at bounding box center [309, 140] width 348 height 11
type input "[PERSON_NAME]"
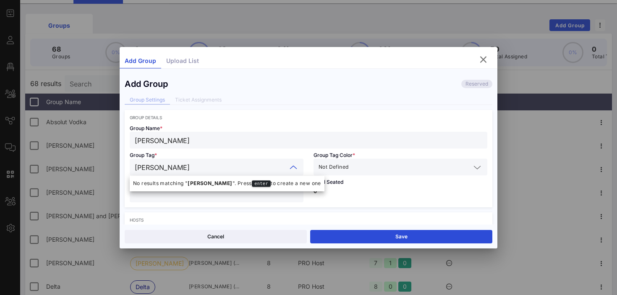
type input "DuVally"
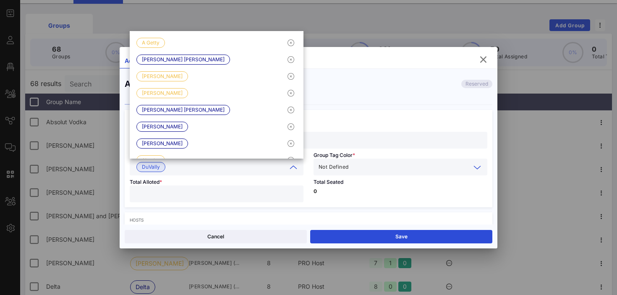
click at [357, 169] on input "text" at bounding box center [410, 167] width 121 height 11
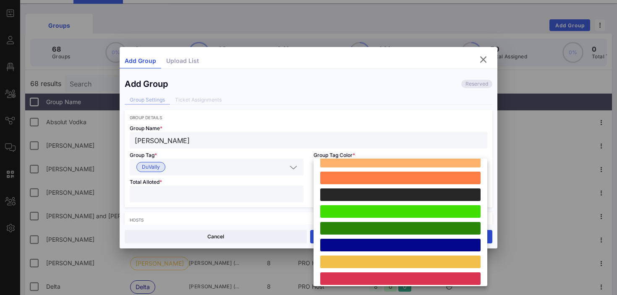
scroll to position [232, 0]
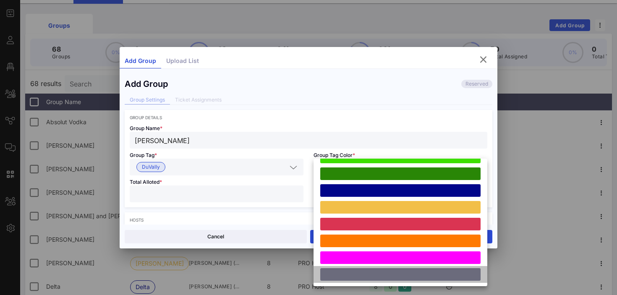
click at [352, 278] on div at bounding box center [400, 274] width 160 height 13
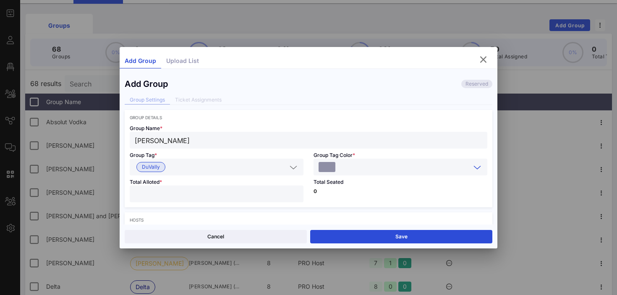
click at [231, 197] on input "number" at bounding box center [217, 194] width 164 height 11
type input "*"
click at [364, 192] on p "0" at bounding box center [401, 191] width 174 height 5
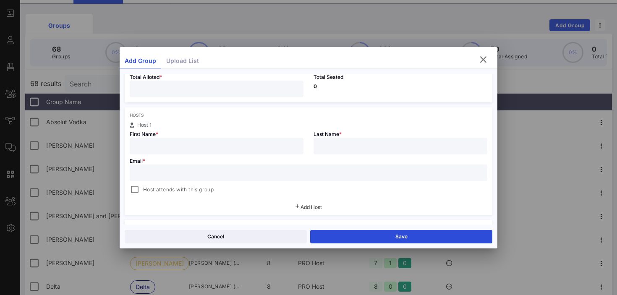
scroll to position [113, 0]
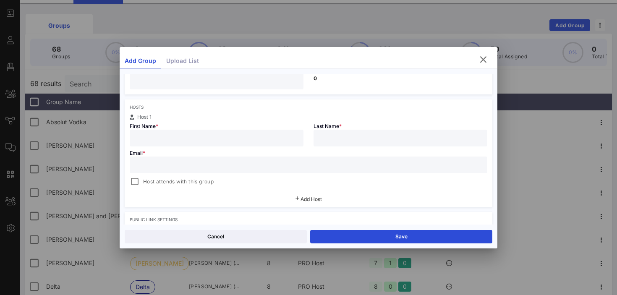
click at [262, 135] on input "text" at bounding box center [217, 138] width 164 height 11
type input "Maeve"
type input "DuVally"
click at [185, 165] on input "text" at bounding box center [309, 165] width 348 height 11
paste input "[EMAIL_ADDRESS][DOMAIN_NAME]"
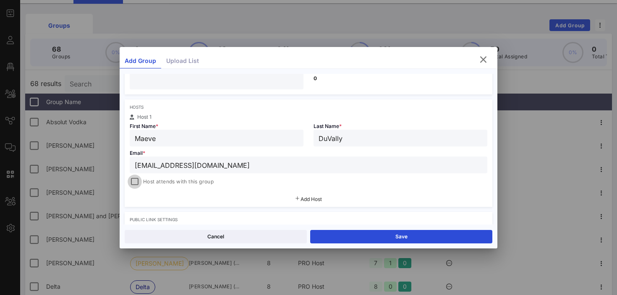
type input "[EMAIL_ADDRESS][DOMAIN_NAME]"
click at [137, 178] on div at bounding box center [135, 182] width 12 height 12
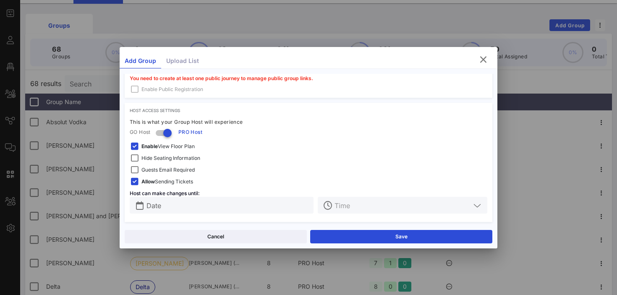
scroll to position [267, 0]
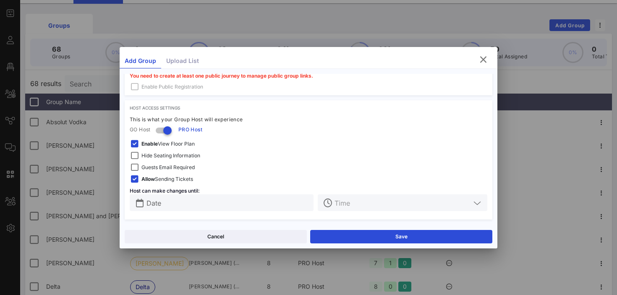
click at [176, 143] on span "Enable View Floor Plan" at bounding box center [167, 144] width 53 height 8
click at [173, 156] on span "Hide Seating Information" at bounding box center [170, 156] width 59 height 8
click at [171, 167] on span "Guests Email Required" at bounding box center [167, 167] width 53 height 8
click at [176, 202] on input "text" at bounding box center [228, 202] width 162 height 11
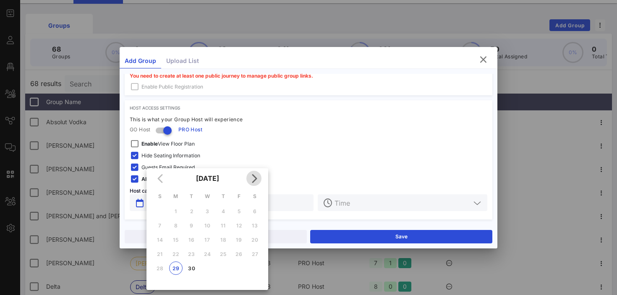
click at [254, 179] on icon "Next month" at bounding box center [254, 178] width 10 height 10
click at [240, 210] on div "3" at bounding box center [238, 211] width 13 height 6
type input "[DATE]"
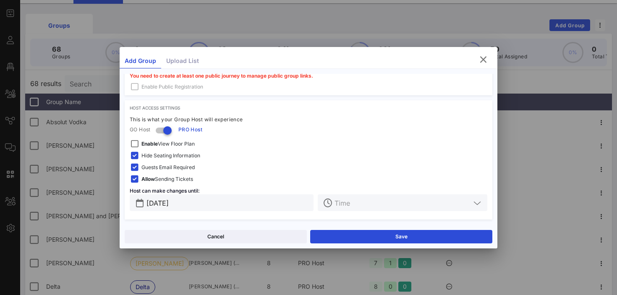
click at [347, 204] on input "text" at bounding box center [403, 202] width 136 height 11
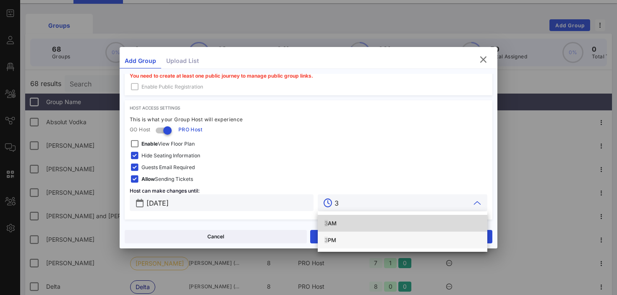
click at [346, 240] on div "3 PM" at bounding box center [403, 240] width 156 height 7
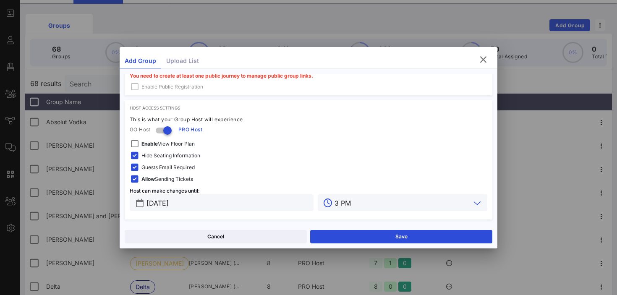
type input "3 PM"
click at [346, 240] on button "Save" at bounding box center [401, 236] width 182 height 13
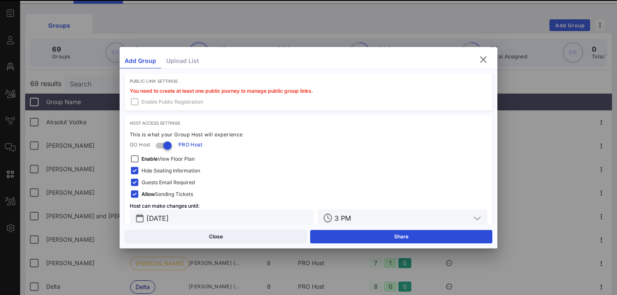
scroll to position [282, 0]
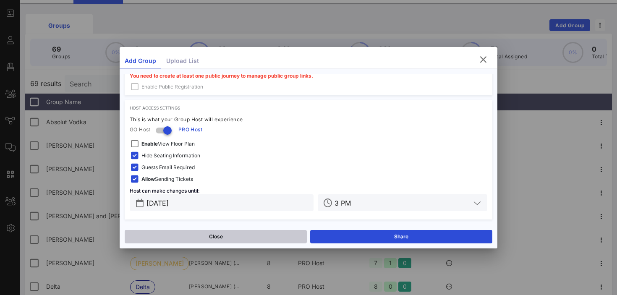
click at [261, 231] on button "Close" at bounding box center [216, 236] width 182 height 13
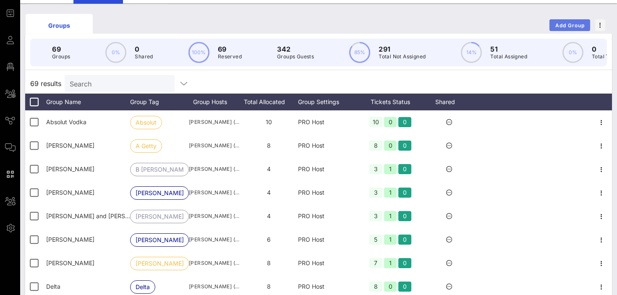
click at [565, 28] on span "Add Group" at bounding box center [570, 25] width 30 height 6
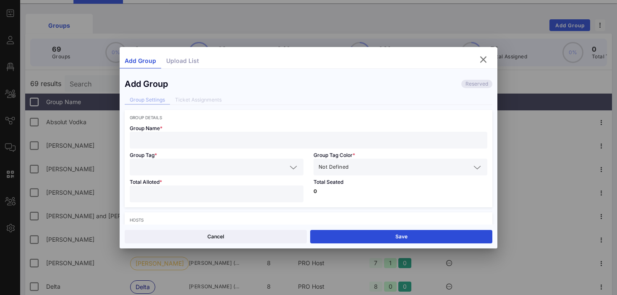
click at [217, 140] on input "text" at bounding box center [309, 140] width 348 height 11
type input "[PERSON_NAME]"
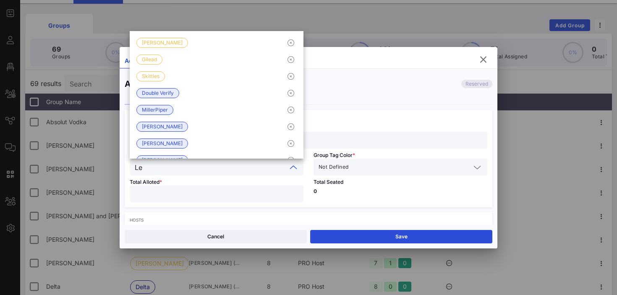
type input "L"
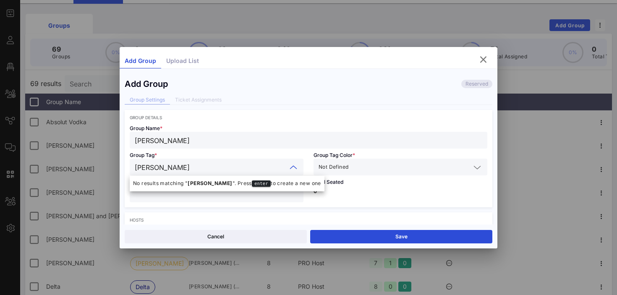
type input "[PERSON_NAME]"
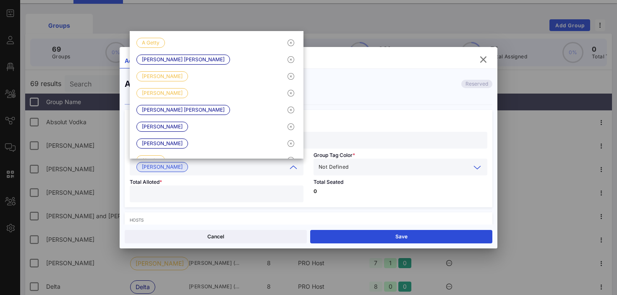
click at [386, 164] on input "text" at bounding box center [410, 167] width 121 height 11
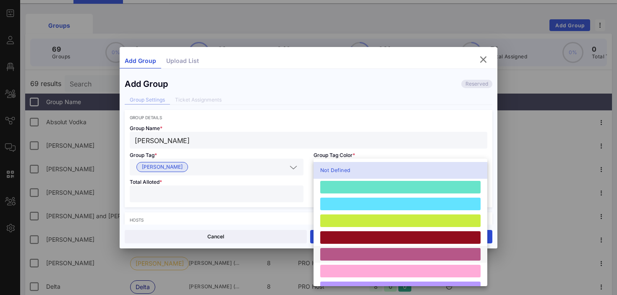
scroll to position [232, 0]
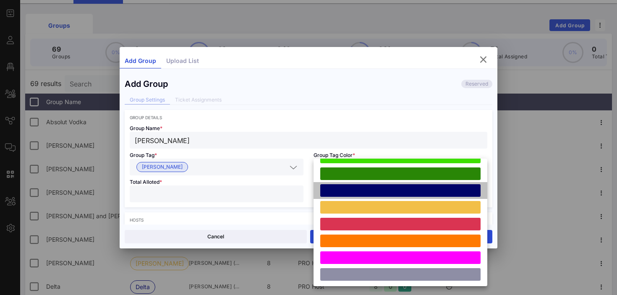
click at [380, 190] on div at bounding box center [400, 190] width 160 height 13
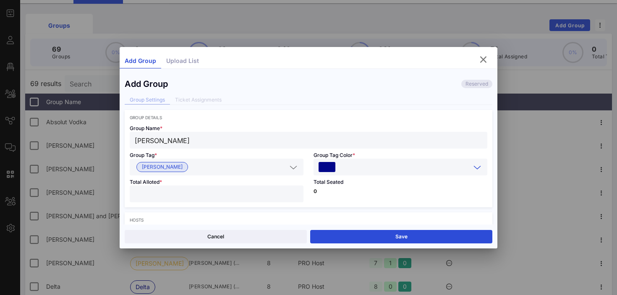
click at [251, 191] on input "number" at bounding box center [217, 194] width 164 height 11
type input "*"
click at [343, 194] on div "Total Seated 0" at bounding box center [401, 192] width 184 height 32
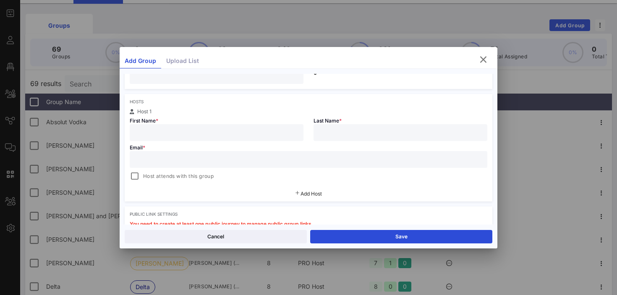
scroll to position [122, 0]
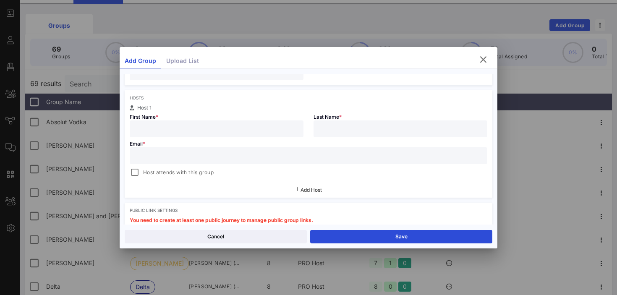
click at [223, 126] on input "text" at bounding box center [217, 128] width 164 height 11
type input "[PERSON_NAME]"
paste input "[EMAIL_ADDRESS][DOMAIN_NAME]"
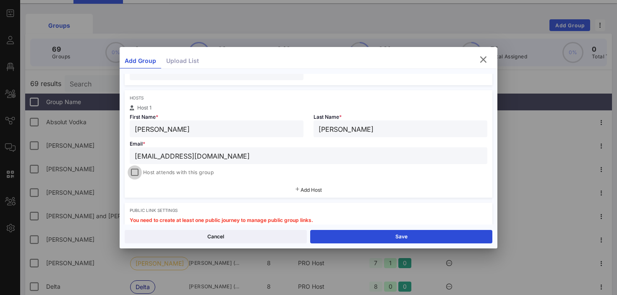
type input "[EMAIL_ADDRESS][DOMAIN_NAME]"
click at [136, 172] on div at bounding box center [135, 173] width 12 height 12
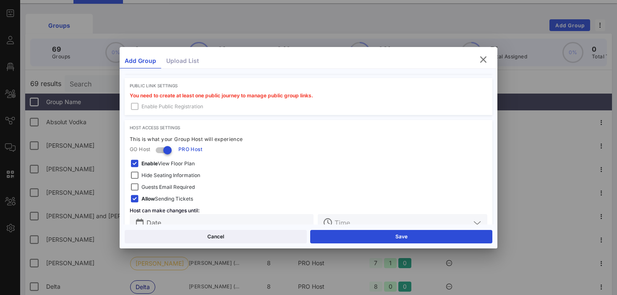
scroll to position [267, 0]
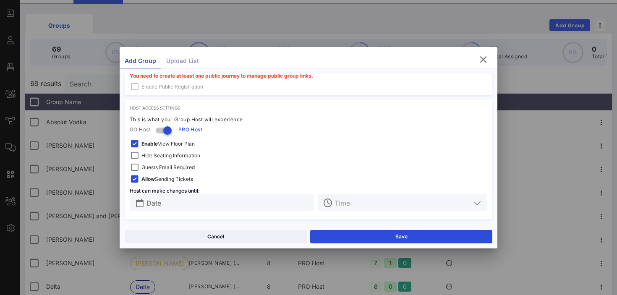
click at [159, 154] on span "Hide Seating Information" at bounding box center [170, 156] width 59 height 8
click at [158, 165] on span "Guests Email Required" at bounding box center [167, 167] width 53 height 8
click at [162, 144] on span "Enable View Floor Plan" at bounding box center [167, 144] width 53 height 8
click at [164, 204] on input "Date" at bounding box center [228, 202] width 162 height 11
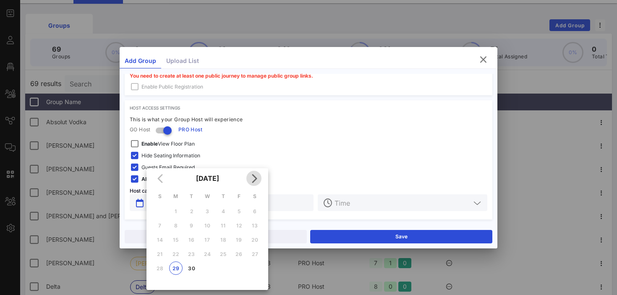
click at [254, 174] on icon "Next month" at bounding box center [254, 178] width 10 height 10
click at [240, 211] on div "3" at bounding box center [238, 211] width 13 height 6
type input "[DATE]"
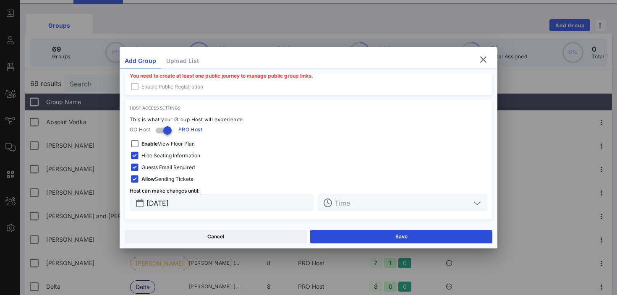
click at [366, 204] on input "text" at bounding box center [403, 202] width 136 height 11
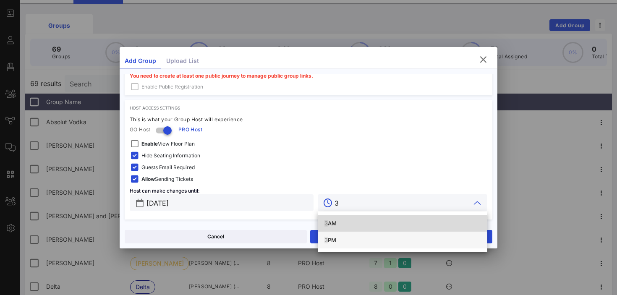
click at [337, 240] on div "3 PM" at bounding box center [403, 240] width 156 height 7
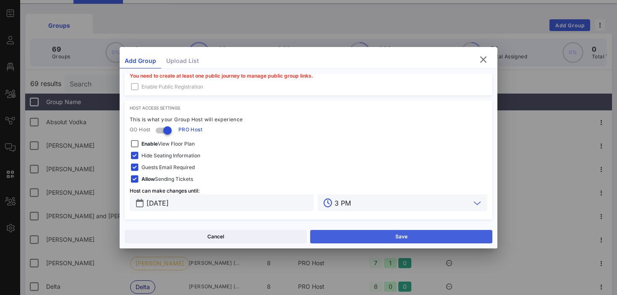
type input "3 PM"
click at [347, 237] on button "Save" at bounding box center [401, 236] width 182 height 13
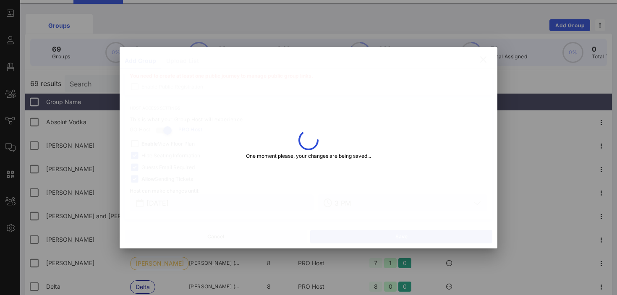
type input "[EMAIL_ADDRESS][DOMAIN_NAME]"
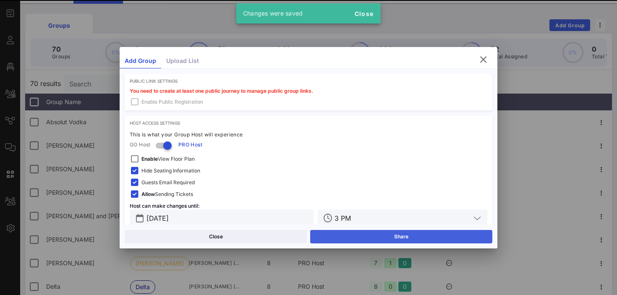
scroll to position [282, 0]
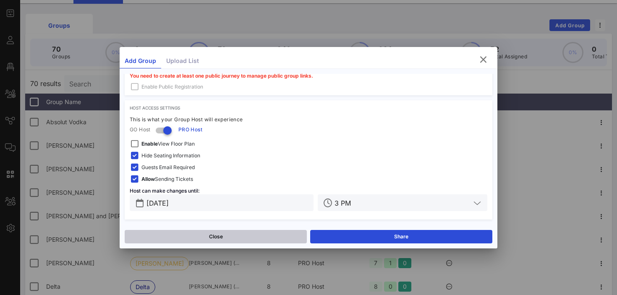
click at [238, 238] on button "Close" at bounding box center [216, 236] width 182 height 13
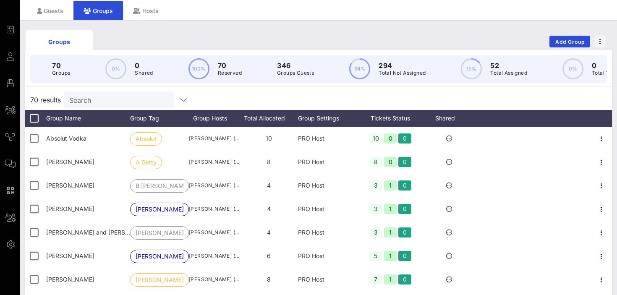
scroll to position [0, 0]
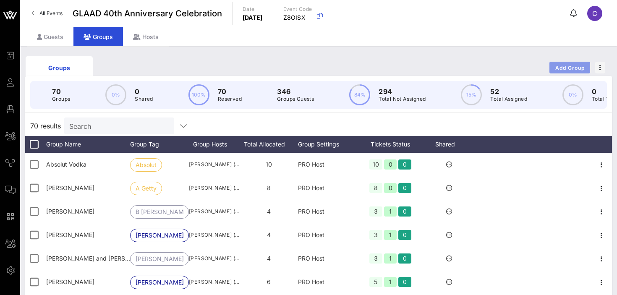
click at [561, 65] on span "Add Group" at bounding box center [570, 68] width 30 height 6
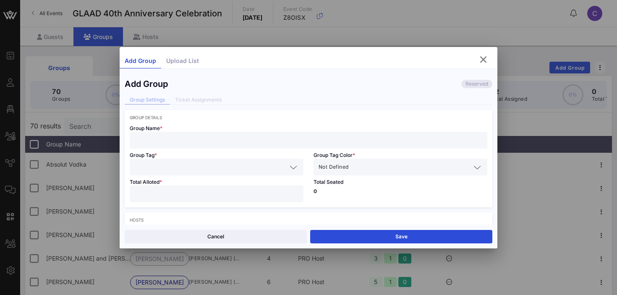
click at [165, 143] on input "text" at bounding box center [309, 140] width 348 height 11
type input "[PERSON_NAME]"
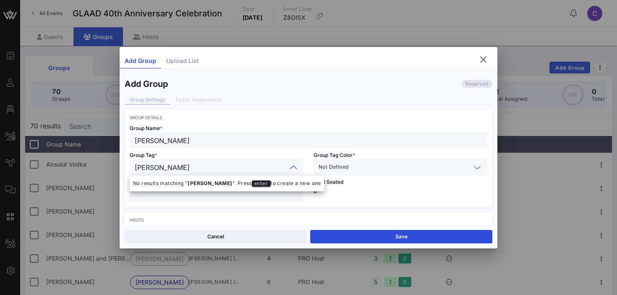
type input "[PERSON_NAME]"
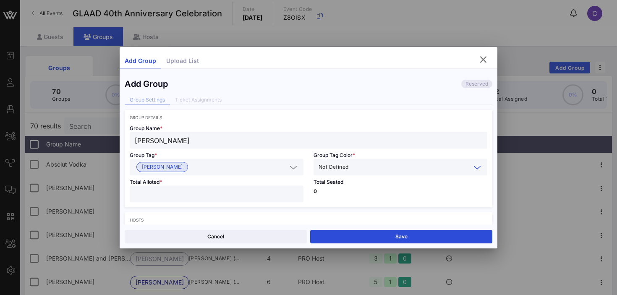
click at [367, 167] on input "text" at bounding box center [410, 167] width 121 height 11
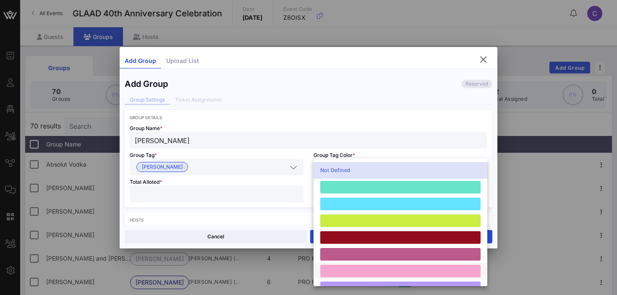
scroll to position [232, 0]
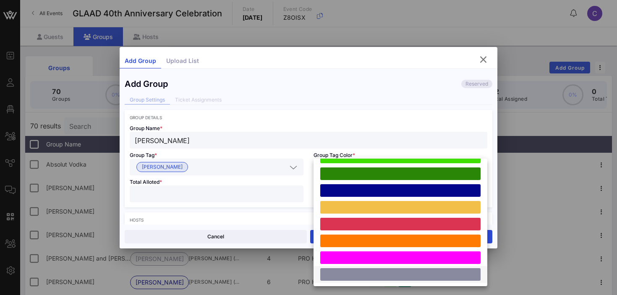
click at [364, 272] on div at bounding box center [400, 274] width 160 height 13
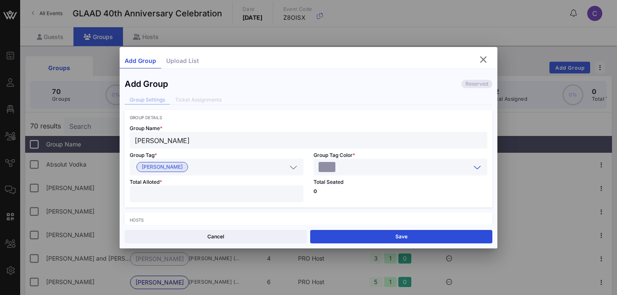
click at [244, 191] on input "number" at bounding box center [217, 194] width 164 height 11
type input "*"
click at [336, 194] on div "Total Seated 0" at bounding box center [401, 192] width 184 height 32
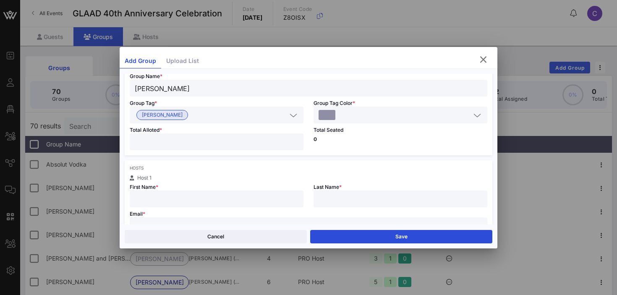
scroll to position [58, 0]
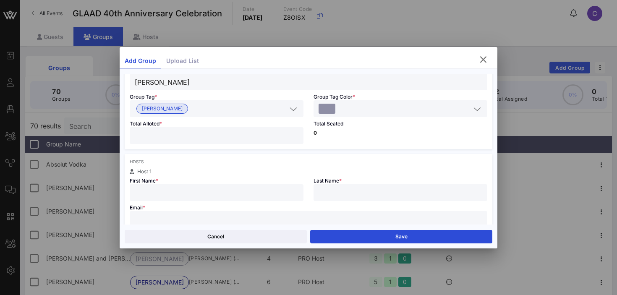
click at [246, 191] on input "text" at bounding box center [217, 192] width 164 height 11
type input "[PERSON_NAME]"
paste input "[EMAIL_ADDRESS][DOMAIN_NAME]"
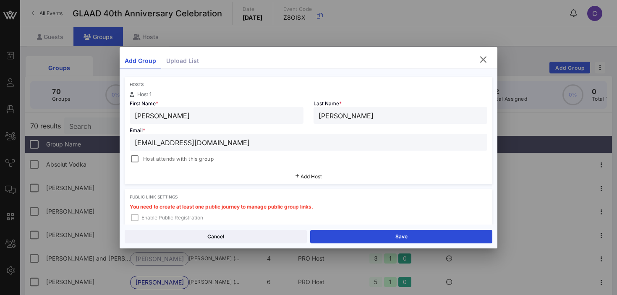
scroll to position [139, 0]
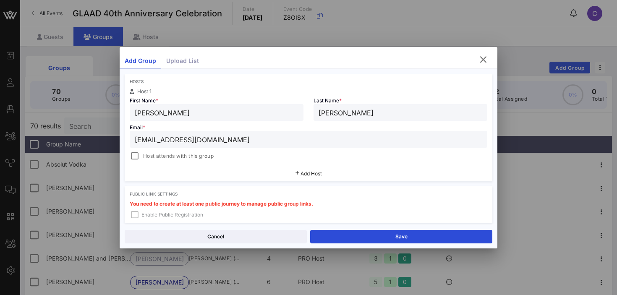
type input "[EMAIL_ADDRESS][DOMAIN_NAME]"
click at [186, 157] on span "Host attends with this group" at bounding box center [178, 156] width 71 height 8
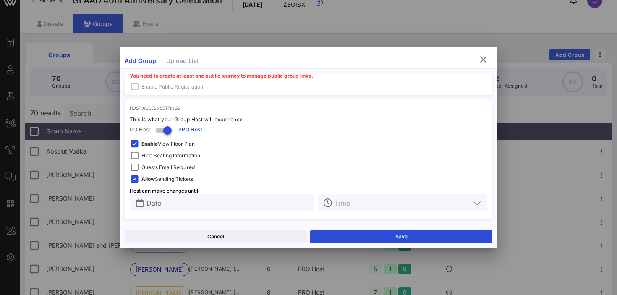
scroll to position [20, 0]
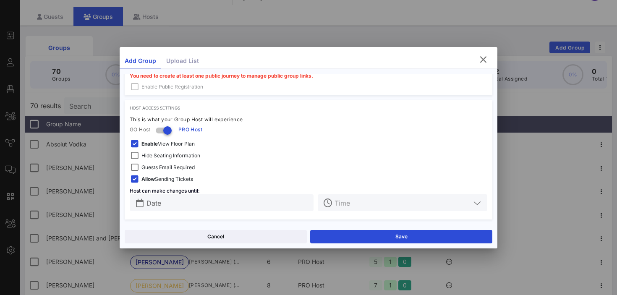
click at [162, 143] on span "Enable View Floor Plan" at bounding box center [167, 144] width 53 height 8
click at [162, 152] on span "Hide Seating Information" at bounding box center [170, 156] width 59 height 8
click at [160, 165] on span "Guests Email Required" at bounding box center [167, 167] width 53 height 8
click at [165, 202] on input "Date" at bounding box center [228, 202] width 162 height 11
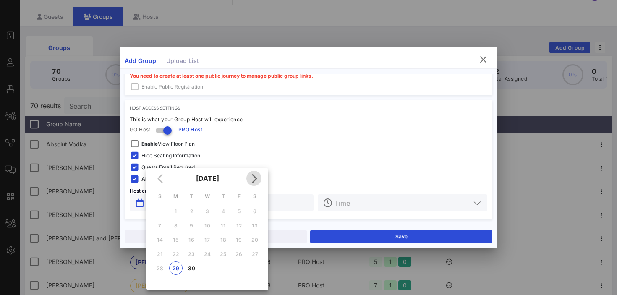
click at [256, 180] on icon "Next month" at bounding box center [254, 178] width 10 height 10
click at [240, 211] on div "3" at bounding box center [238, 211] width 13 height 6
type input "[DATE]"
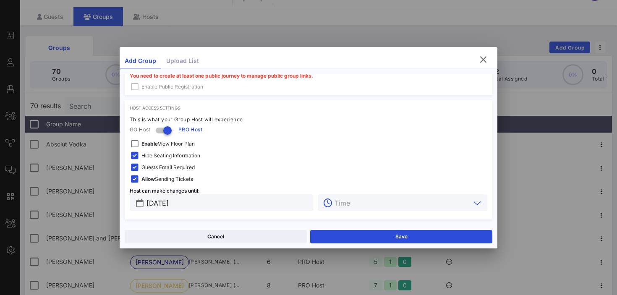
click at [358, 203] on input "text" at bounding box center [403, 202] width 136 height 11
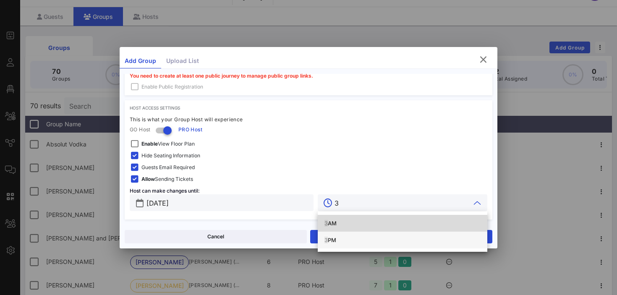
click at [340, 237] on div "3 PM" at bounding box center [403, 240] width 156 height 7
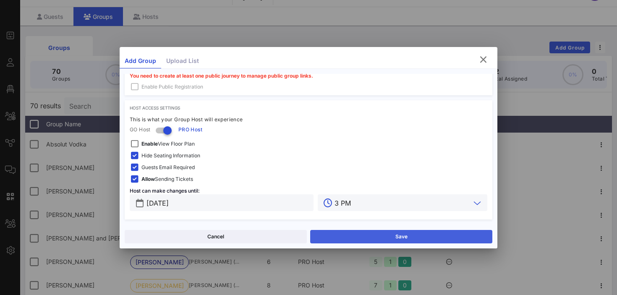
type input "3 PM"
click at [359, 241] on button "Save" at bounding box center [401, 236] width 182 height 13
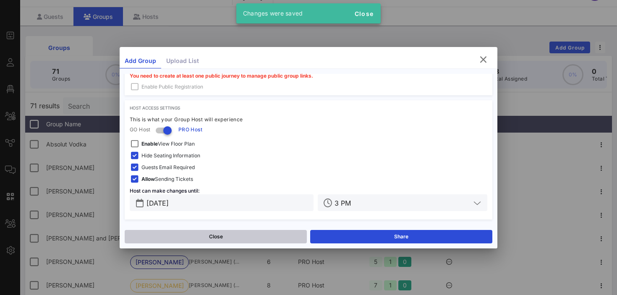
click at [223, 234] on button "Close" at bounding box center [216, 236] width 182 height 13
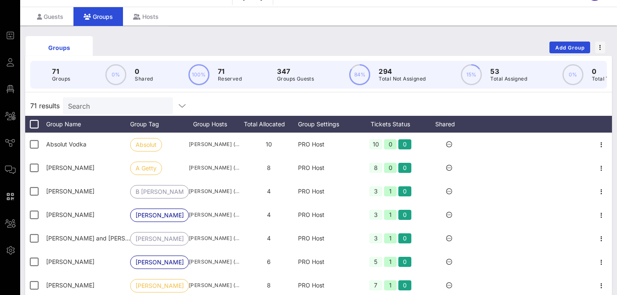
click at [115, 100] on div "Search" at bounding box center [117, 105] width 98 height 17
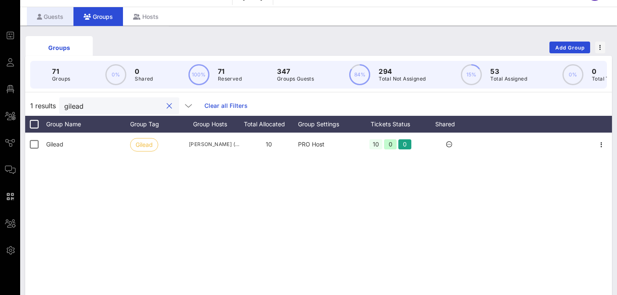
type input "gilead"
click at [46, 15] on div "Guests" at bounding box center [50, 16] width 47 height 19
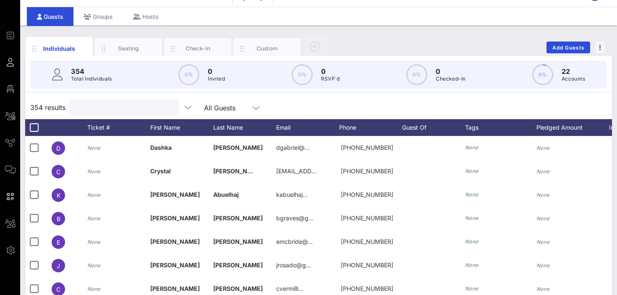
click at [123, 108] on input "text" at bounding box center [123, 107] width 98 height 11
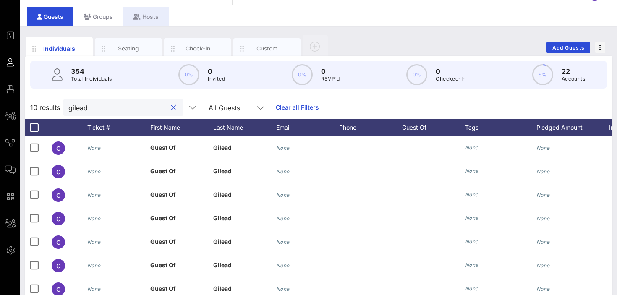
type input "gilead"
click at [144, 14] on div "Hosts" at bounding box center [146, 16] width 46 height 19
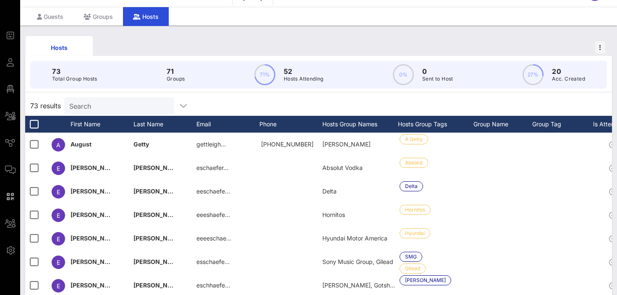
click at [87, 108] on input "Search" at bounding box center [118, 105] width 98 height 11
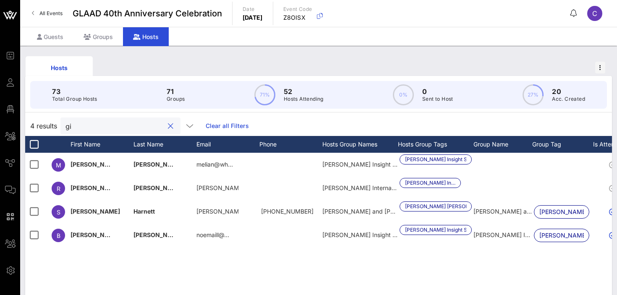
type input "g"
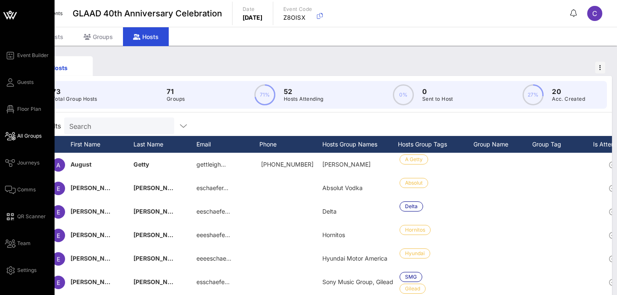
click at [30, 133] on span "All Groups" at bounding box center [29, 136] width 24 height 8
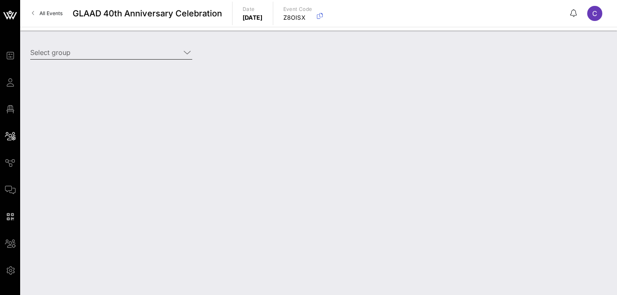
click at [105, 54] on input "Select group" at bounding box center [105, 52] width 150 height 13
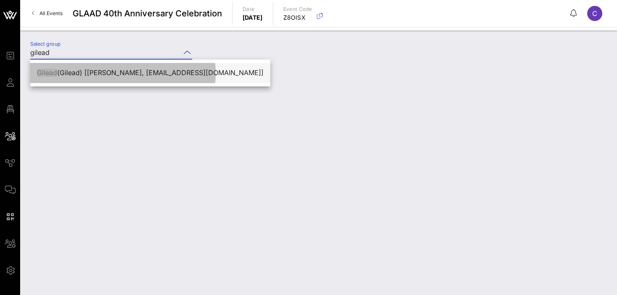
click at [100, 73] on div "Gilead ([PERSON_NAME]) [[PERSON_NAME], [EMAIL_ADDRESS][DOMAIN_NAME]]" at bounding box center [150, 73] width 227 height 8
type input "Gilead ([PERSON_NAME]) [[PERSON_NAME], [EMAIL_ADDRESS][DOMAIN_NAME]]"
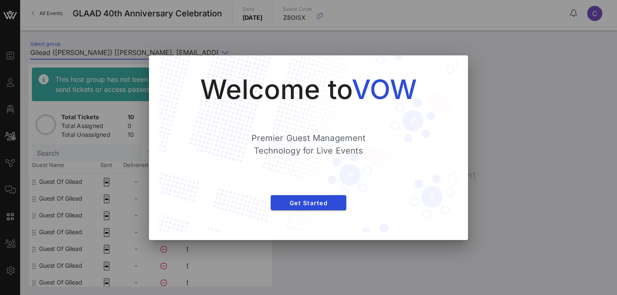
click at [480, 179] on div at bounding box center [308, 147] width 617 height 295
click at [329, 204] on span "Get Started" at bounding box center [309, 202] width 62 height 7
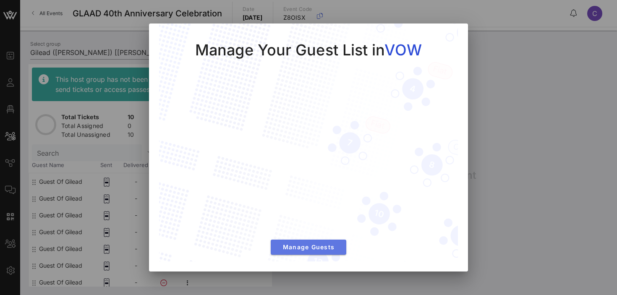
click at [310, 247] on span "Manage Guests" at bounding box center [309, 247] width 62 height 7
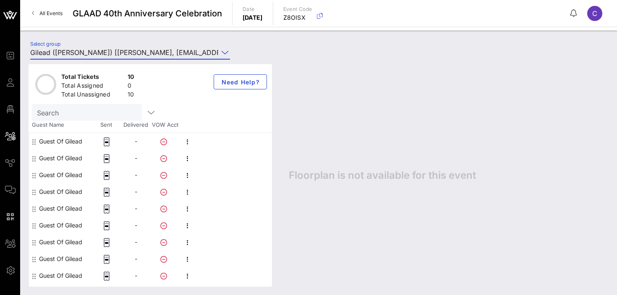
scroll to position [54, 0]
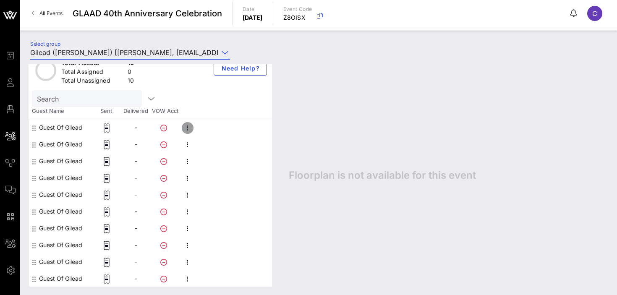
click at [189, 130] on icon "button" at bounding box center [188, 128] width 10 height 10
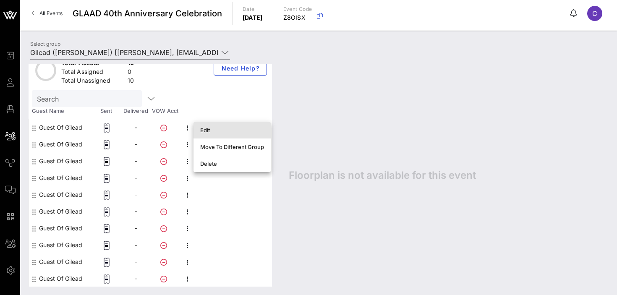
click at [200, 131] on div "Edit" at bounding box center [232, 130] width 64 height 7
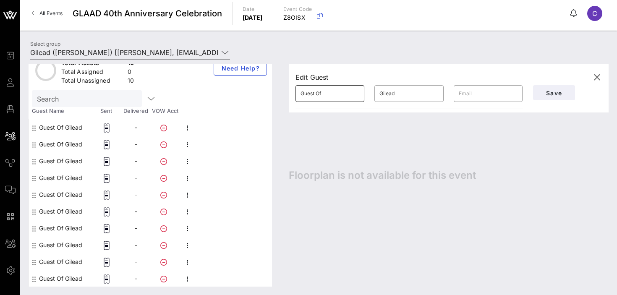
click at [327, 95] on input "Guest Of" at bounding box center [330, 93] width 59 height 13
type input "Hayley"
type input "Home"
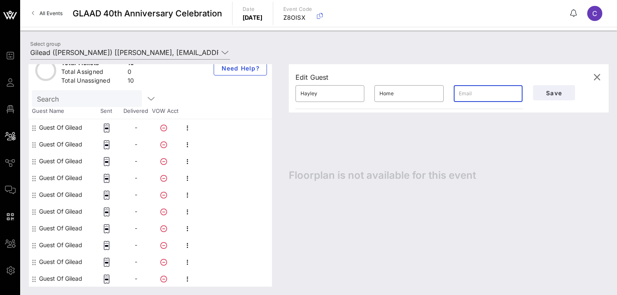
paste input "[EMAIL_ADDRESS][DOMAIN_NAME]"
type input "[EMAIL_ADDRESS][DOMAIN_NAME]"
click at [543, 94] on span "Save" at bounding box center [554, 92] width 29 height 7
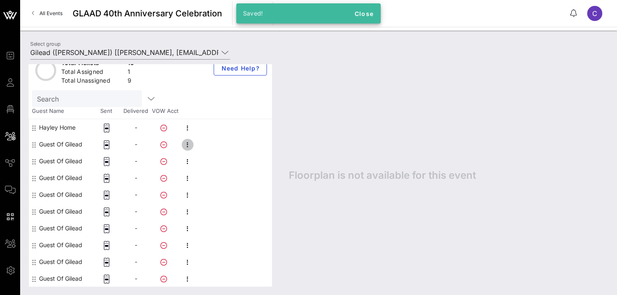
click at [185, 145] on icon "button" at bounding box center [188, 145] width 10 height 10
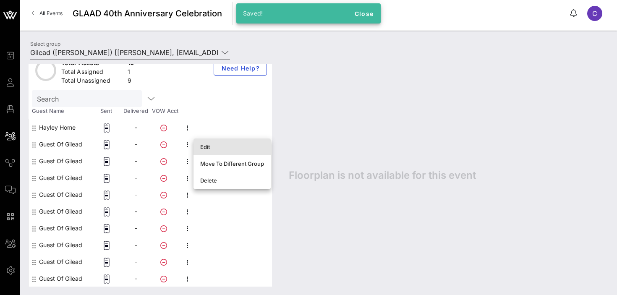
click at [206, 148] on div "Edit" at bounding box center [232, 147] width 64 height 7
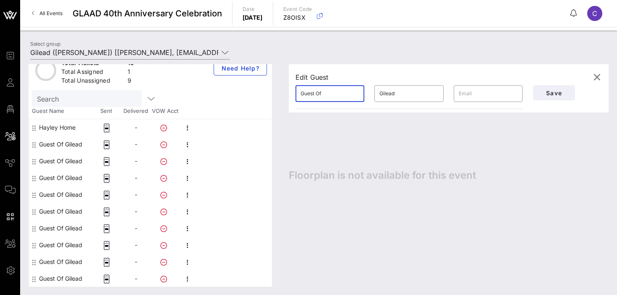
click at [329, 91] on input "Guest Of" at bounding box center [330, 93] width 59 height 13
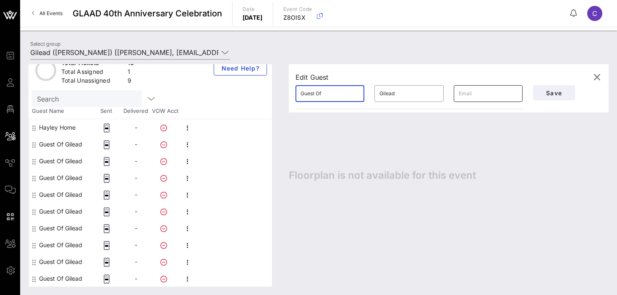
click at [474, 95] on input "text" at bounding box center [488, 93] width 59 height 13
paste input "[PERSON_NAME][EMAIL_ADDRESS][PERSON_NAME][DOMAIN_NAME]"
type input "[PERSON_NAME][EMAIL_ADDRESS][PERSON_NAME][DOMAIN_NAME]"
click at [339, 96] on input "Guest Of" at bounding box center [330, 93] width 59 height 13
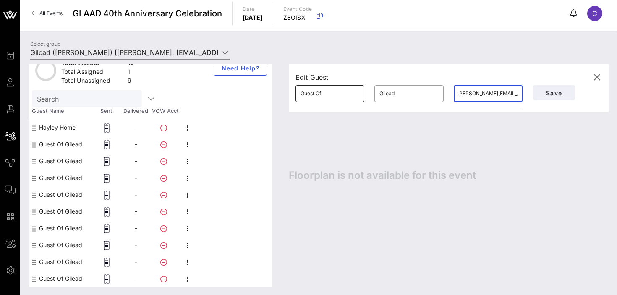
scroll to position [0, 0]
click at [339, 96] on input "Guest Of" at bounding box center [330, 93] width 59 height 13
type input "[PERSON_NAME]"
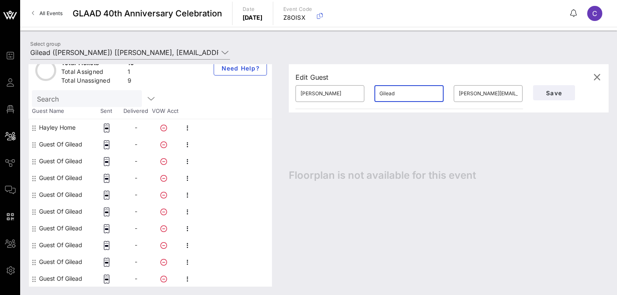
click at [402, 92] on input "Gilead" at bounding box center [409, 93] width 59 height 13
type input "[DEMOGRAPHIC_DATA]"
click at [554, 90] on span "Save" at bounding box center [554, 92] width 29 height 7
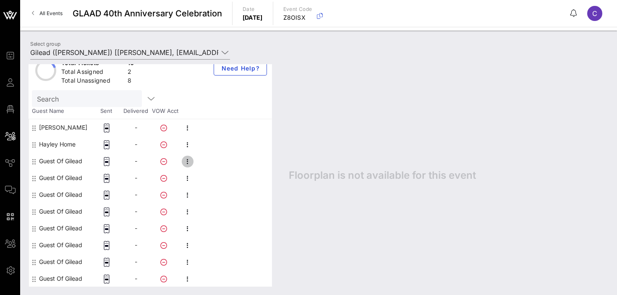
click at [187, 160] on icon "button" at bounding box center [188, 162] width 10 height 10
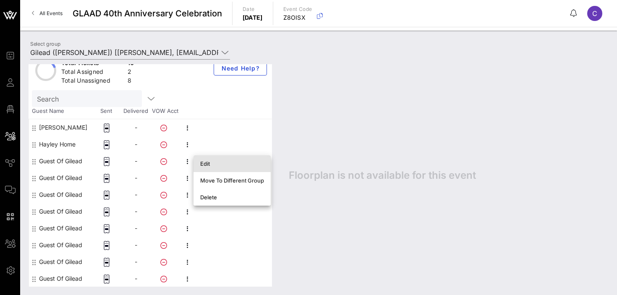
click at [211, 165] on div "Edit" at bounding box center [232, 163] width 64 height 7
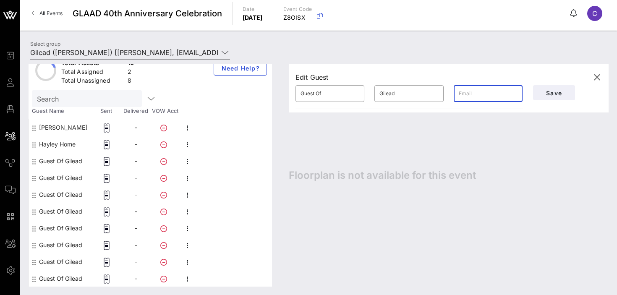
click at [483, 94] on input "text" at bounding box center [488, 93] width 59 height 13
paste input "[EMAIL_ADDRESS][DOMAIN_NAME]"
type input "[EMAIL_ADDRESS][DOMAIN_NAME]"
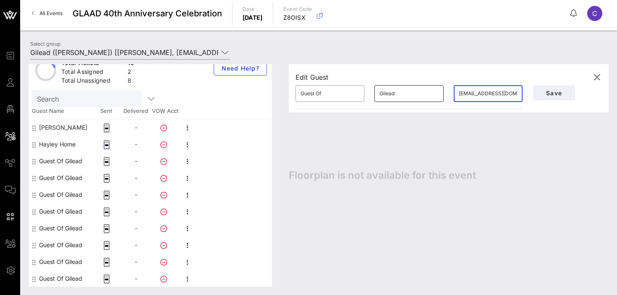
click at [393, 95] on input "Gilead" at bounding box center [409, 93] width 59 height 13
type input "[PERSON_NAME]"
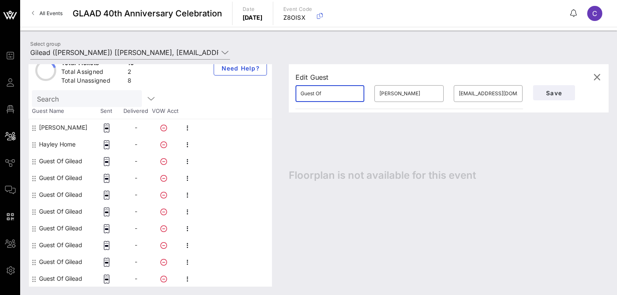
click at [327, 97] on input "Guest Of" at bounding box center [330, 93] width 59 height 13
type input "[PERSON_NAME]"
click at [544, 93] on span "Save" at bounding box center [554, 92] width 29 height 7
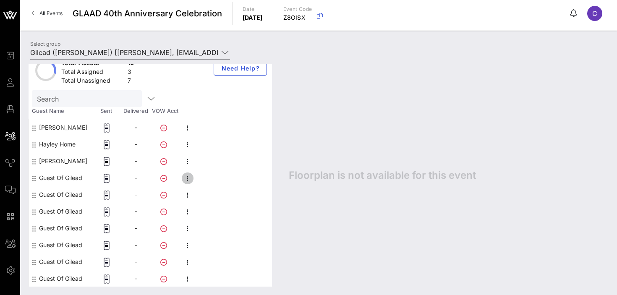
click at [186, 178] on icon "button" at bounding box center [188, 178] width 10 height 10
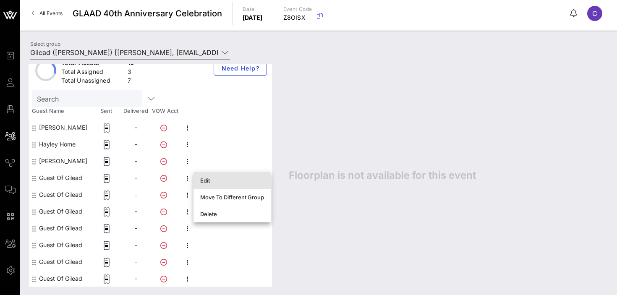
click at [207, 182] on div "Edit" at bounding box center [232, 180] width 64 height 7
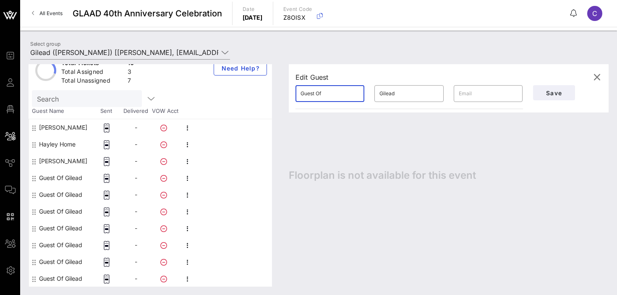
click at [324, 92] on input "Guest Of" at bounding box center [330, 93] width 59 height 13
paste input "Dr. [PERSON_NAME]"
type input "Dr. [PERSON_NAME]"
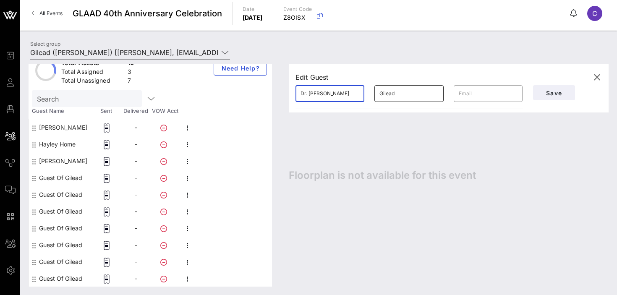
click at [390, 92] on input "Gilead" at bounding box center [409, 93] width 59 height 13
type input "[PERSON_NAME]"
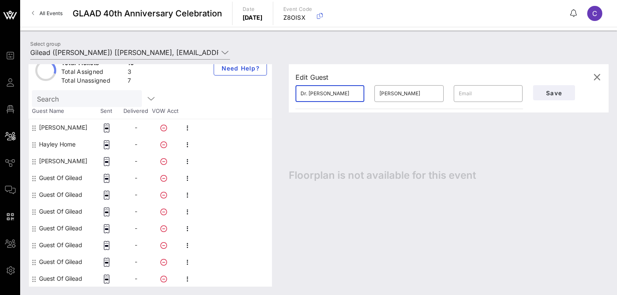
click at [346, 95] on input "Dr. [PERSON_NAME]" at bounding box center [330, 93] width 59 height 13
type input "Dr. [PERSON_NAME]"
click at [472, 95] on input "text" at bounding box center [488, 93] width 59 height 13
click at [473, 98] on input "text" at bounding box center [488, 93] width 59 height 13
paste input "[PERSON_NAME][EMAIL_ADDRESS][PERSON_NAME][DOMAIN_NAME])"
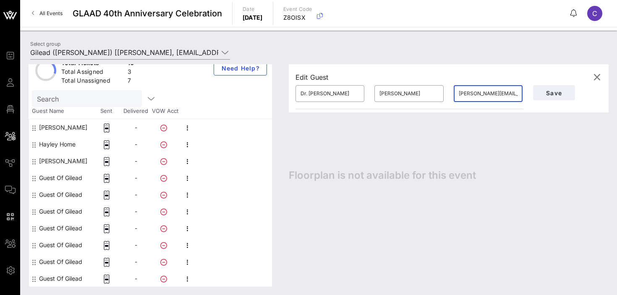
scroll to position [0, 3]
click at [555, 95] on span "Save" at bounding box center [554, 92] width 29 height 7
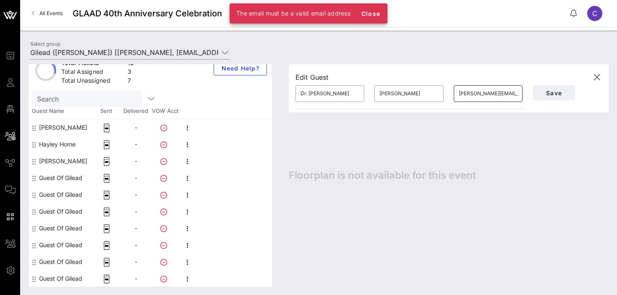
click at [488, 93] on input "[PERSON_NAME][EMAIL_ADDRESS][PERSON_NAME][DOMAIN_NAME])" at bounding box center [488, 93] width 59 height 13
click at [546, 90] on span "Save" at bounding box center [554, 92] width 29 height 7
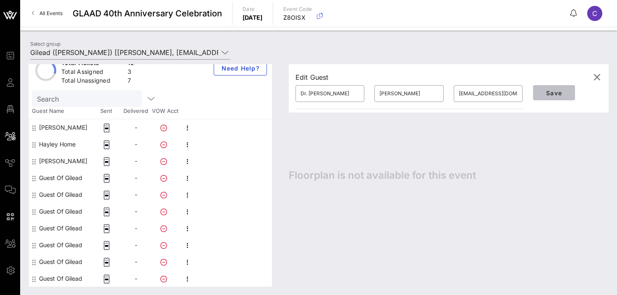
click at [554, 92] on span "Save" at bounding box center [554, 92] width 29 height 7
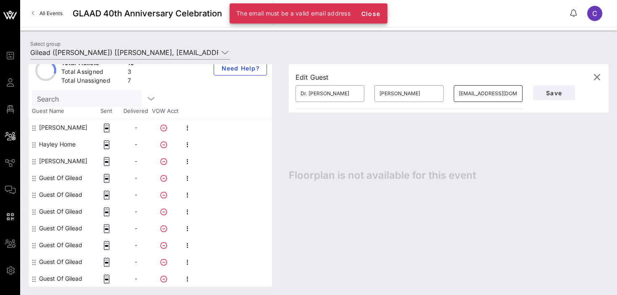
click at [475, 94] on input "[EMAIL_ADDRESS][DOMAIN_NAME])" at bounding box center [488, 93] width 59 height 13
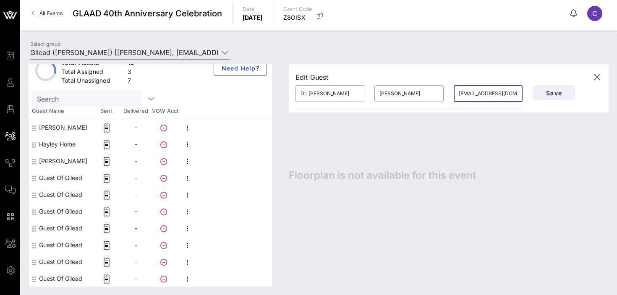
type input "[EMAIL_ADDRESS][DOMAIN_NAME])"
click at [537, 140] on div "Edit Guest ​ Dr. [PERSON_NAME] ​ [PERSON_NAME] ​ [EMAIL_ADDRESS][DOMAIN_NAME]) …" at bounding box center [444, 175] width 328 height 223
click at [545, 94] on span "Save" at bounding box center [554, 92] width 29 height 7
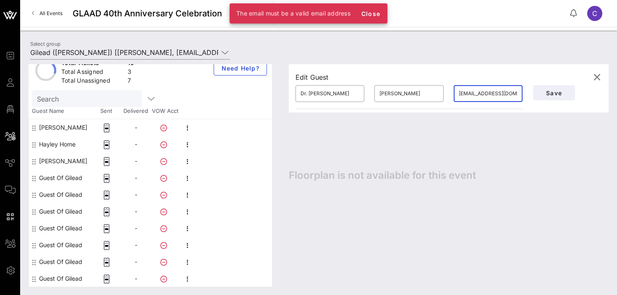
click at [478, 94] on input "[EMAIL_ADDRESS][DOMAIN_NAME])" at bounding box center [488, 93] width 59 height 13
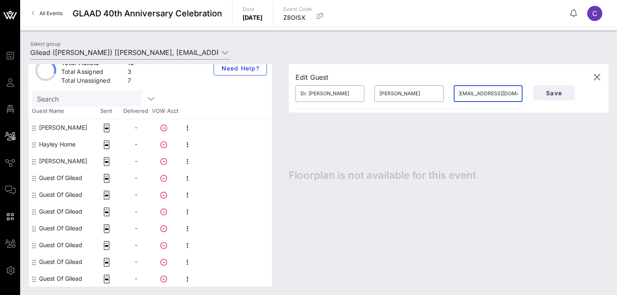
scroll to position [0, 5]
type input "[EMAIL_ADDRESS][DOMAIN_NAME]"
click at [526, 139] on div "Edit Guest ​ Dr. [PERSON_NAME] ​ [PERSON_NAME] ​ [EMAIL_ADDRESS][DOMAIN_NAME] S…" at bounding box center [444, 175] width 328 height 223
click at [548, 94] on span "Save" at bounding box center [554, 92] width 29 height 7
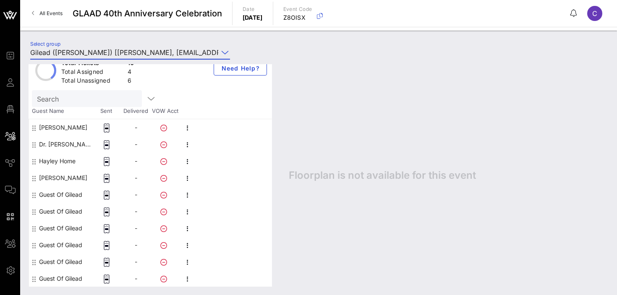
click at [121, 55] on input "Gilead ([PERSON_NAME]) [[PERSON_NAME], [EMAIL_ADDRESS][DOMAIN_NAME]]" at bounding box center [124, 52] width 188 height 13
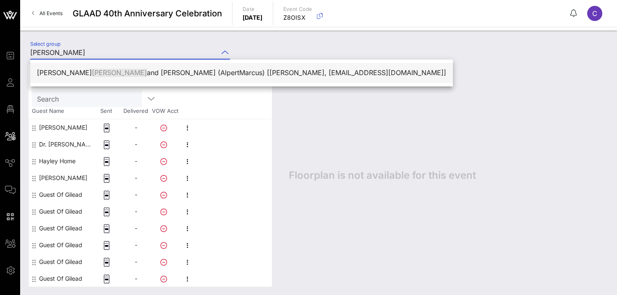
click at [107, 76] on div "[PERSON_NAME] and [PERSON_NAME] (AlpertMarcus) [[PERSON_NAME], [EMAIL_ADDRESS][…" at bounding box center [241, 73] width 409 height 8
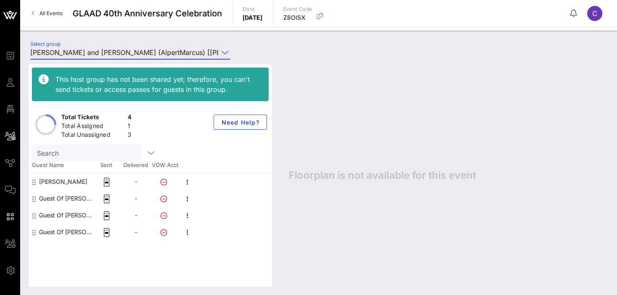
type input "[PERSON_NAME] and [PERSON_NAME] (AlpertMarcus) [[PERSON_NAME], [EMAIL_ADDRESS][…"
click at [191, 196] on icon "button" at bounding box center [188, 199] width 10 height 10
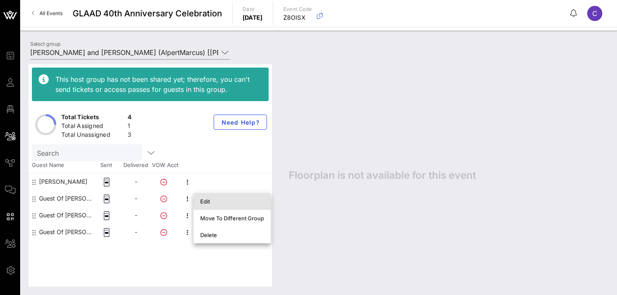
click at [204, 203] on div "Edit" at bounding box center [232, 201] width 64 height 7
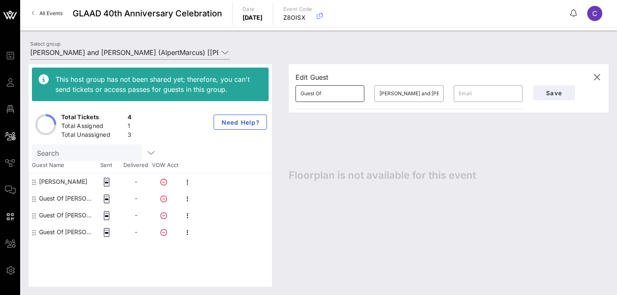
click at [328, 92] on input "Guest Of" at bounding box center [330, 93] width 59 height 13
type input "[PERSON_NAME]"
click at [406, 96] on input "Marcu" at bounding box center [409, 93] width 59 height 13
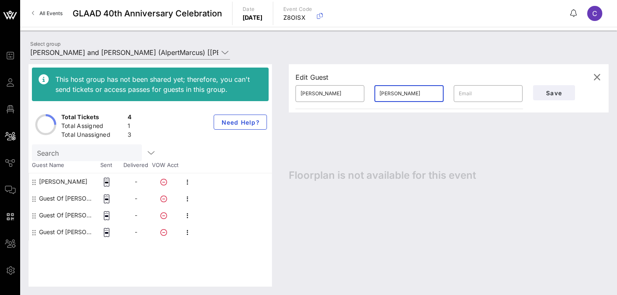
type input "[PERSON_NAME]"
paste input "[EMAIL_ADDRESS][DOMAIN_NAME]"
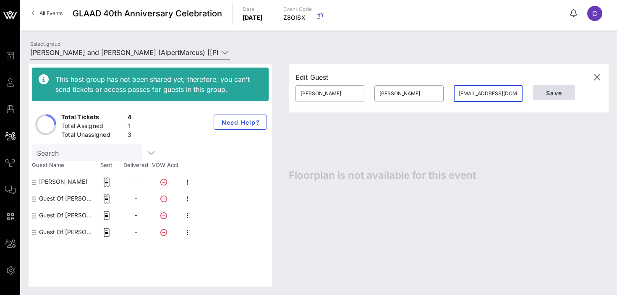
type input "[EMAIL_ADDRESS][DOMAIN_NAME]"
click at [550, 91] on span "Save" at bounding box center [554, 92] width 29 height 7
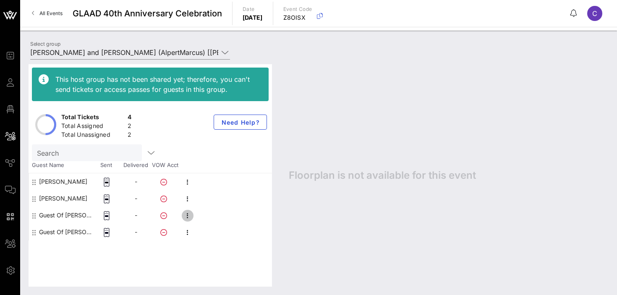
click at [184, 215] on icon "button" at bounding box center [188, 216] width 10 height 10
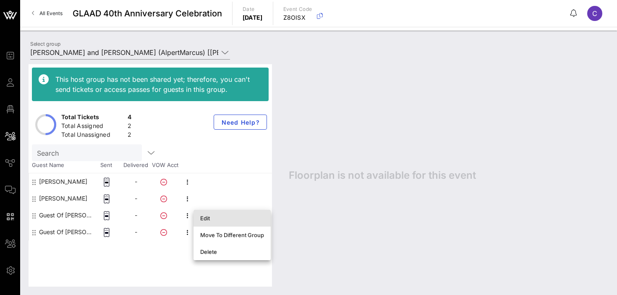
click at [209, 218] on div "Edit" at bounding box center [232, 218] width 64 height 7
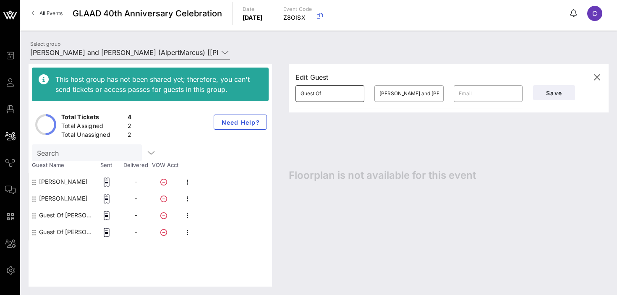
click at [328, 98] on input "Guest Of" at bounding box center [330, 93] width 59 height 13
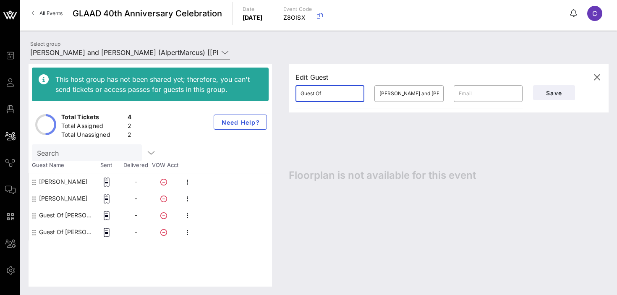
click at [328, 98] on input "Guest Of" at bounding box center [330, 93] width 59 height 13
type input "[PERSON_NAME]"
paste input "[EMAIL_ADDRESS][DOMAIN_NAME]"
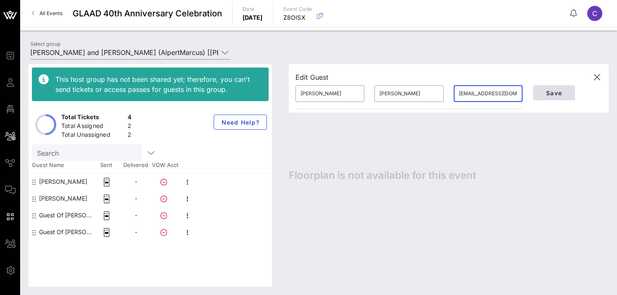
type input "[EMAIL_ADDRESS][DOMAIN_NAME]"
click at [543, 93] on span "Save" at bounding box center [554, 92] width 29 height 7
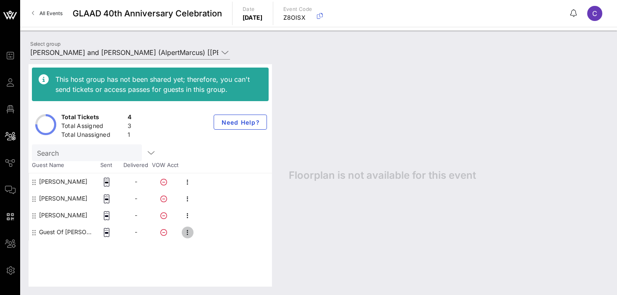
click at [189, 235] on icon "button" at bounding box center [188, 233] width 10 height 10
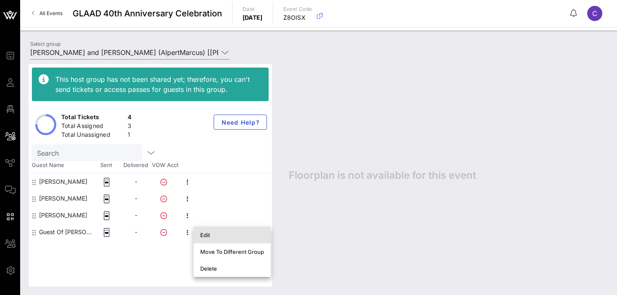
click at [217, 238] on div "Edit" at bounding box center [232, 234] width 64 height 13
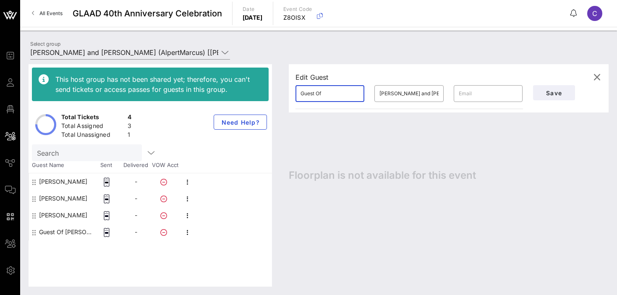
click at [328, 94] on input "Guest Of" at bounding box center [330, 93] width 59 height 13
type input "[PERSON_NAME]"
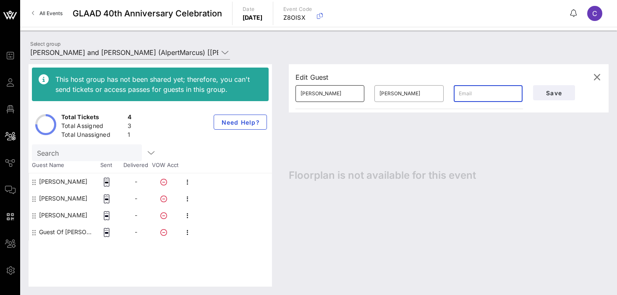
paste input "[EMAIL_ADDRESS][DOMAIN_NAME]"
type input "[EMAIL_ADDRESS][DOMAIN_NAME]"
click at [547, 89] on button "Save" at bounding box center [554, 92] width 42 height 15
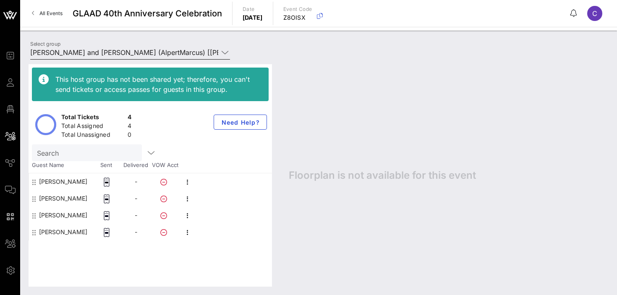
click at [113, 52] on input "[PERSON_NAME] and [PERSON_NAME] (AlpertMarcus) [[PERSON_NAME], [EMAIL_ADDRESS][…" at bounding box center [124, 52] width 188 height 13
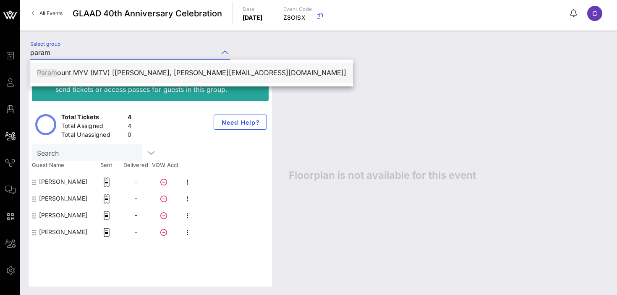
click at [104, 75] on div "Param ount MYV (MTV) [[PERSON_NAME], [PERSON_NAME][EMAIL_ADDRESS][DOMAIN_NAME]]" at bounding box center [191, 73] width 309 height 8
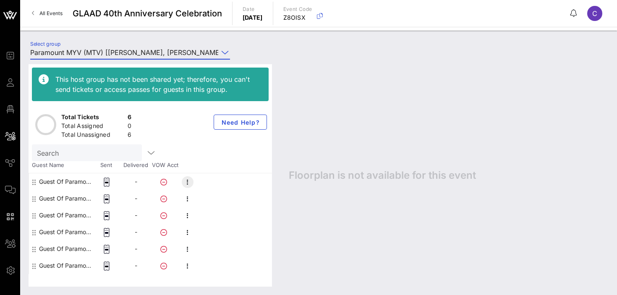
type input "Paramount MYV (MTV) [[PERSON_NAME], [PERSON_NAME][EMAIL_ADDRESS][DOMAIN_NAME]]"
click at [186, 181] on icon "button" at bounding box center [188, 182] width 10 height 10
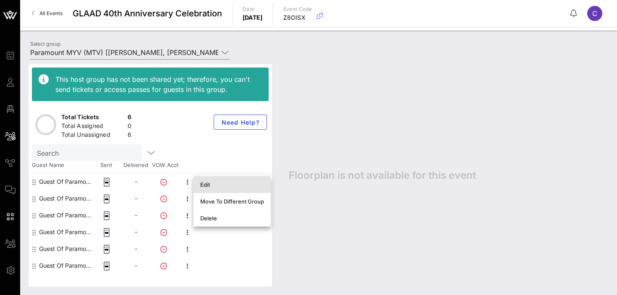
click at [231, 186] on div "Edit" at bounding box center [232, 184] width 64 height 7
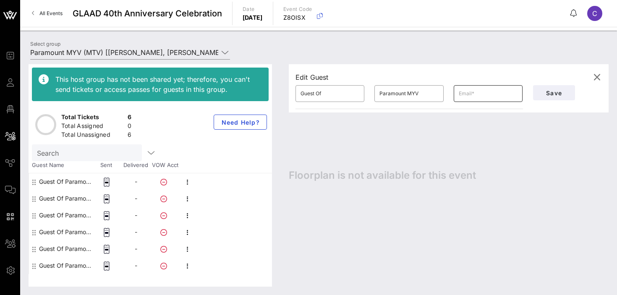
click at [486, 89] on input "text" at bounding box center [488, 93] width 59 height 13
paste input "[PERSON_NAME][EMAIL_ADDRESS][DOMAIN_NAME]"
type input "[PERSON_NAME][EMAIL_ADDRESS][DOMAIN_NAME]"
click at [385, 95] on input "Paramount MYV" at bounding box center [409, 93] width 59 height 13
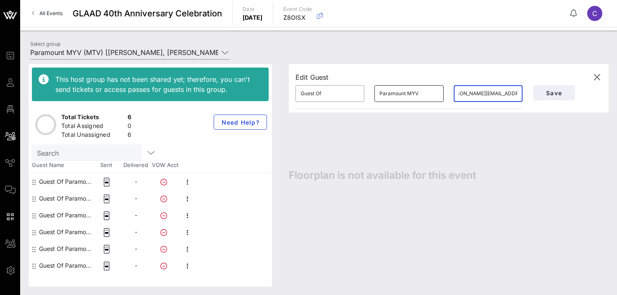
scroll to position [0, 0]
click at [385, 95] on input "Paramount MYV" at bounding box center [409, 93] width 59 height 13
type input "a"
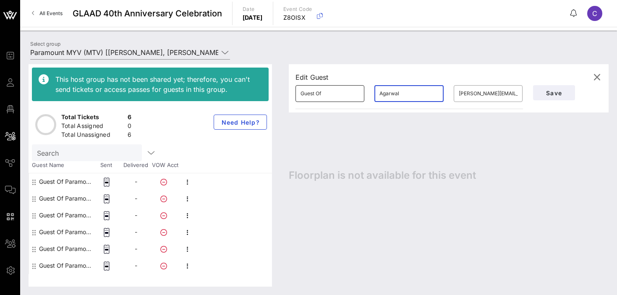
type input "Agarwal"
click at [331, 95] on input "Guest Of" at bounding box center [330, 93] width 59 height 13
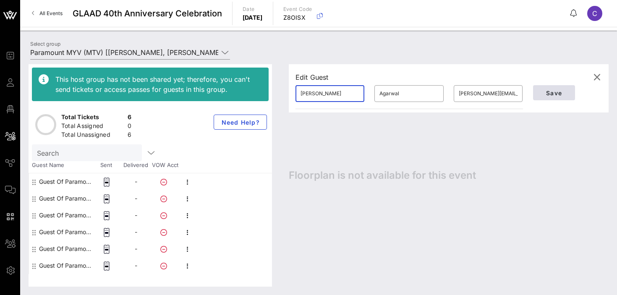
type input "[PERSON_NAME]"
click at [555, 94] on span "Save" at bounding box center [554, 92] width 29 height 7
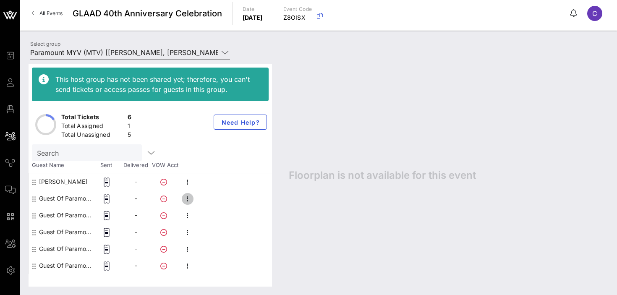
click at [188, 201] on icon "button" at bounding box center [188, 199] width 10 height 10
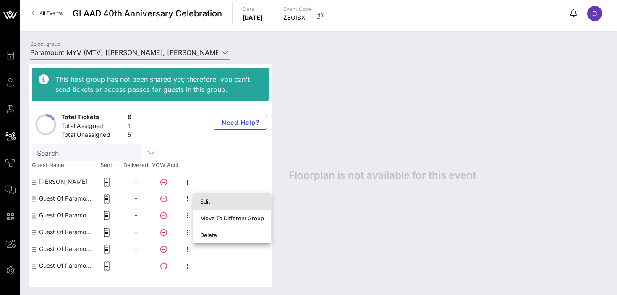
click at [206, 204] on div "Edit" at bounding box center [232, 201] width 64 height 7
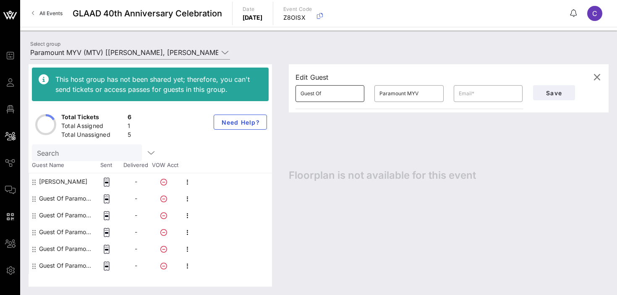
click at [321, 94] on input "Guest Of" at bounding box center [330, 93] width 59 height 13
type input "[PERSON_NAME]"
type input "Kassam"
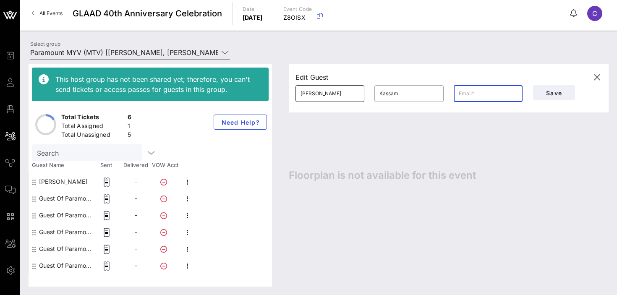
paste input "[PERSON_NAME][EMAIL_ADDRESS][DOMAIN_NAME]"
type input "[PERSON_NAME][EMAIL_ADDRESS][DOMAIN_NAME]"
click at [545, 91] on span "Save" at bounding box center [554, 92] width 29 height 7
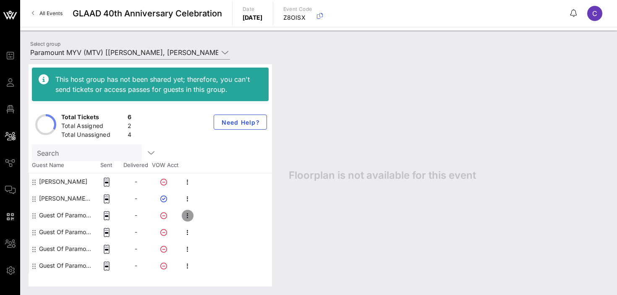
click at [188, 218] on icon "button" at bounding box center [188, 216] width 10 height 10
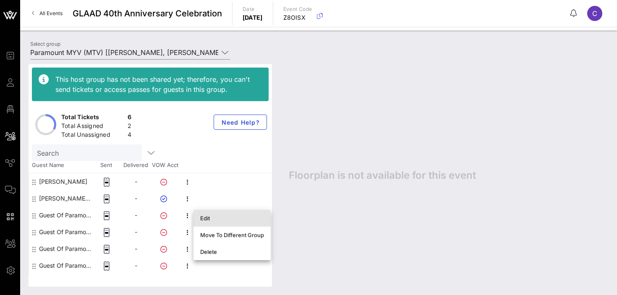
click at [206, 220] on div "Edit" at bounding box center [232, 218] width 64 height 7
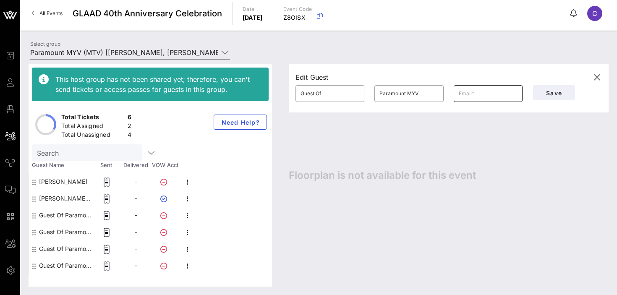
click at [467, 98] on input "text" at bounding box center [488, 93] width 59 height 13
paste input "[PERSON_NAME][EMAIL_ADDRESS][PERSON_NAME][DOMAIN_NAME]"
type input "[PERSON_NAME][EMAIL_ADDRESS][PERSON_NAME][DOMAIN_NAME]"
click at [322, 96] on input "Guest Of" at bounding box center [330, 93] width 59 height 13
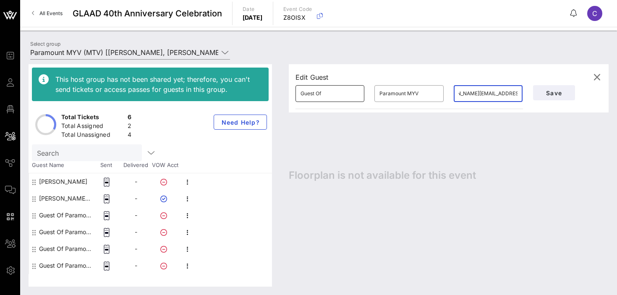
scroll to position [0, 0]
click at [322, 96] on input "Guest Of" at bounding box center [330, 93] width 59 height 13
type input "[PERSON_NAME]"
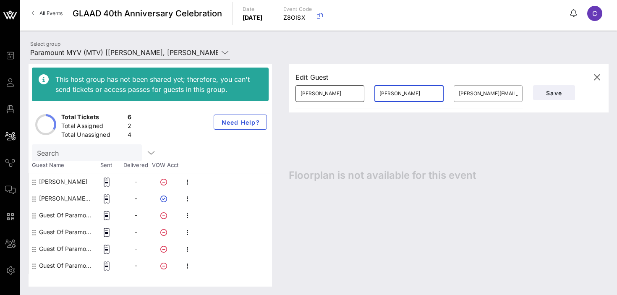
click at [332, 92] on input "[PERSON_NAME]" at bounding box center [330, 93] width 59 height 13
type input "[PERSON_NAME]"
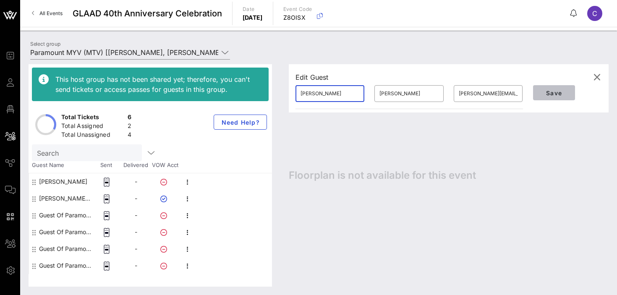
click at [549, 94] on span "Save" at bounding box center [554, 92] width 29 height 7
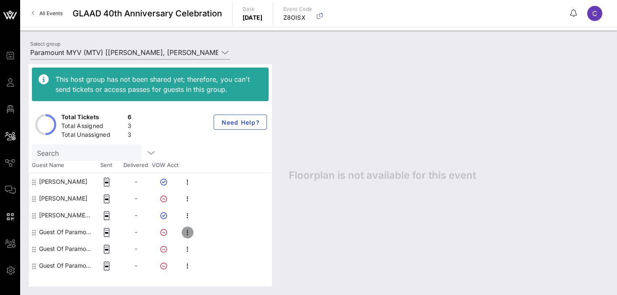
click at [185, 233] on icon "button" at bounding box center [188, 233] width 10 height 10
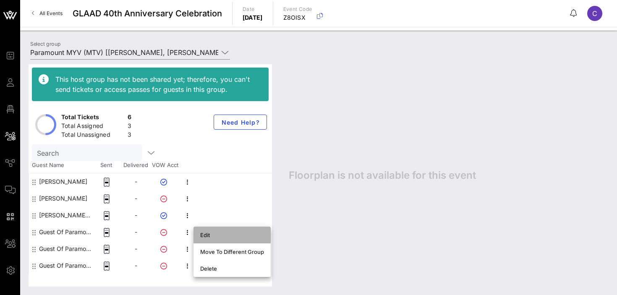
click at [220, 234] on div "Edit" at bounding box center [232, 235] width 64 height 7
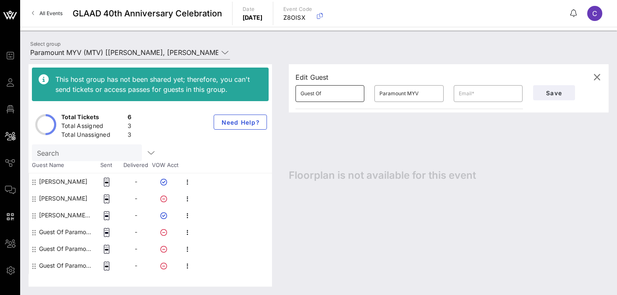
click at [326, 96] on input "Guest Of" at bounding box center [330, 93] width 59 height 13
type input "[PERSON_NAME]"
paste input "[PERSON_NAME][EMAIL_ADDRESS][PERSON_NAME][DOMAIN_NAME]"
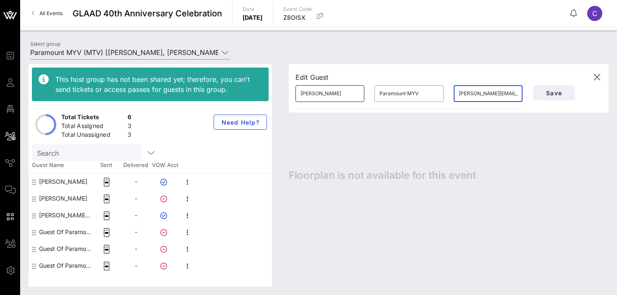
scroll to position [0, 22]
type input "[PERSON_NAME][EMAIL_ADDRESS][PERSON_NAME][DOMAIN_NAME]"
click at [397, 93] on input "Paramount MYV" at bounding box center [409, 93] width 59 height 13
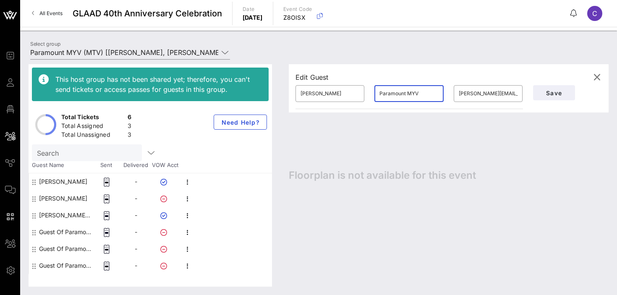
click at [397, 93] on input "Paramount MYV" at bounding box center [409, 93] width 59 height 13
type input "[PERSON_NAME]"
click at [557, 95] on span "Save" at bounding box center [554, 92] width 29 height 7
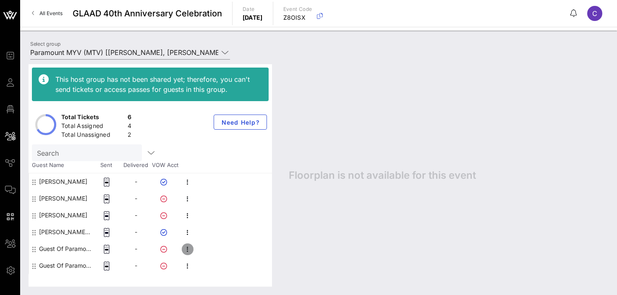
click at [186, 250] on icon "button" at bounding box center [188, 249] width 10 height 10
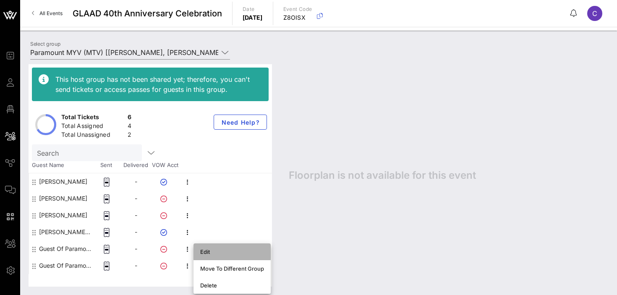
click at [221, 252] on div "Edit" at bounding box center [232, 252] width 64 height 7
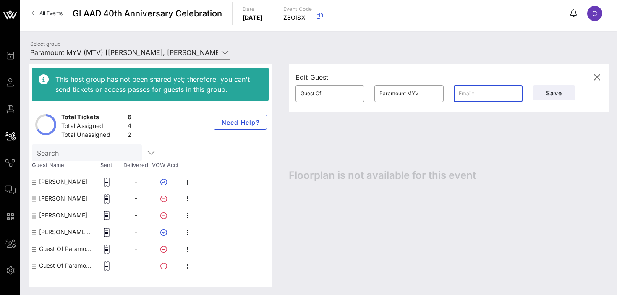
click at [482, 94] on input "text" at bounding box center [488, 93] width 59 height 13
paste input "[PERSON_NAME][EMAIL_ADDRESS][DOMAIN_NAME]"
type input "[PERSON_NAME][EMAIL_ADDRESS][DOMAIN_NAME]"
click at [328, 87] on input "Guest Of" at bounding box center [330, 93] width 59 height 13
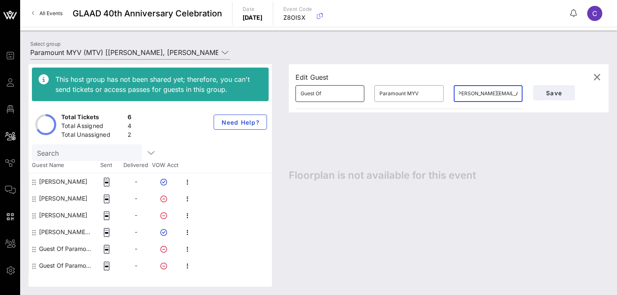
scroll to position [0, 0]
click at [328, 87] on input "Guest Of" at bounding box center [330, 93] width 59 height 13
type input "[PERSON_NAME]"
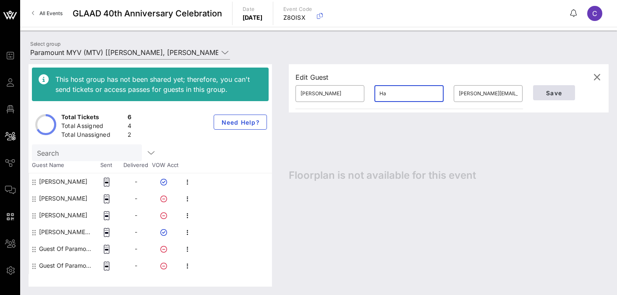
type input "Ha"
click at [550, 93] on span "Save" at bounding box center [554, 92] width 29 height 7
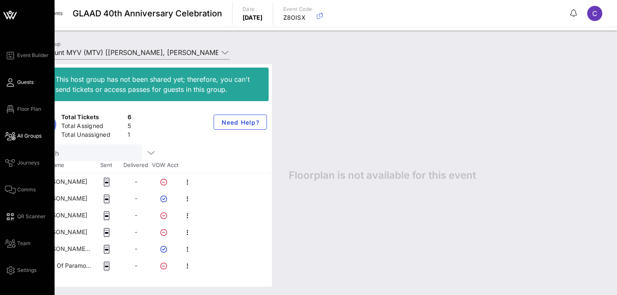
click at [22, 84] on span "Guests" at bounding box center [25, 83] width 16 height 8
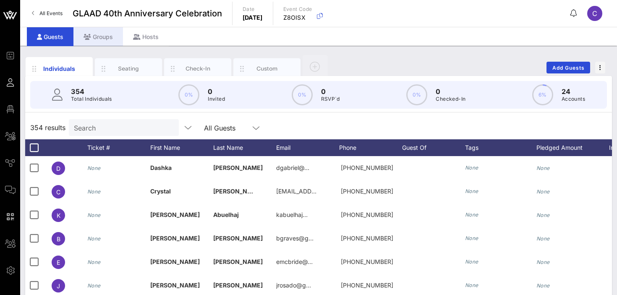
click at [96, 34] on div "Groups" at bounding box center [98, 36] width 50 height 19
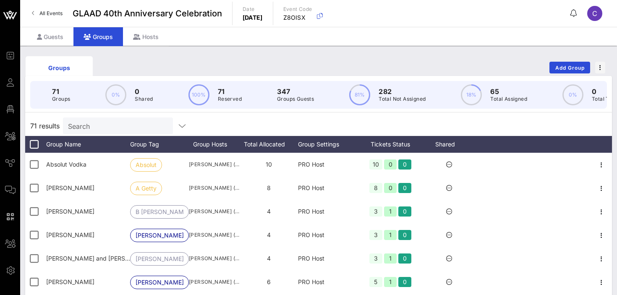
click at [94, 133] on div "Search" at bounding box center [117, 126] width 98 height 17
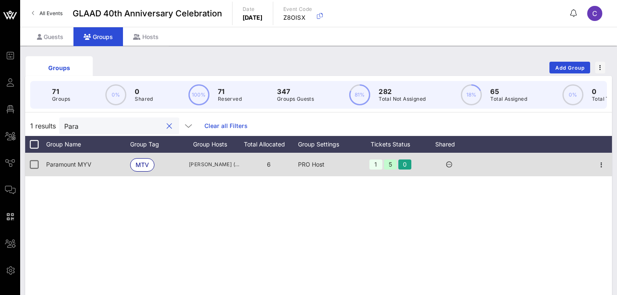
type input "Para"
click at [609, 164] on div at bounding box center [601, 165] width 21 height 24
click at [602, 163] on icon "button" at bounding box center [602, 165] width 10 height 10
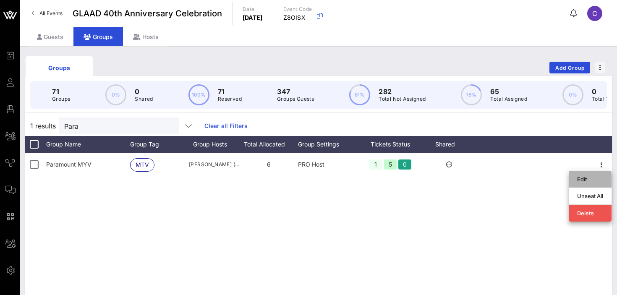
click at [584, 184] on div "Edit" at bounding box center [590, 179] width 26 height 13
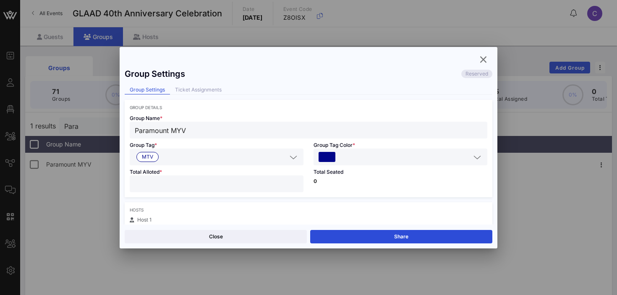
click at [181, 131] on input "Paramount MYV" at bounding box center [309, 130] width 348 height 11
click at [334, 236] on button "Save" at bounding box center [401, 236] width 182 height 13
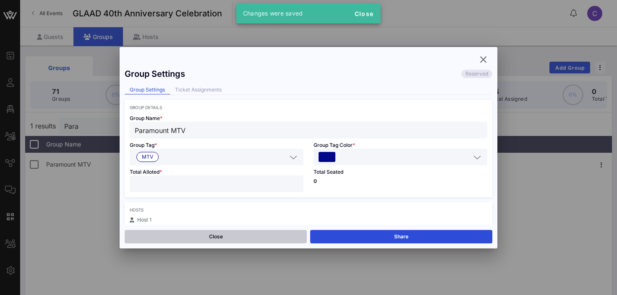
click at [249, 233] on button "Close" at bounding box center [216, 236] width 182 height 13
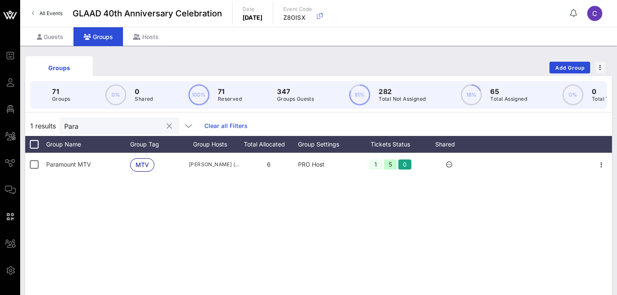
click at [95, 126] on input "Para" at bounding box center [113, 126] width 98 height 11
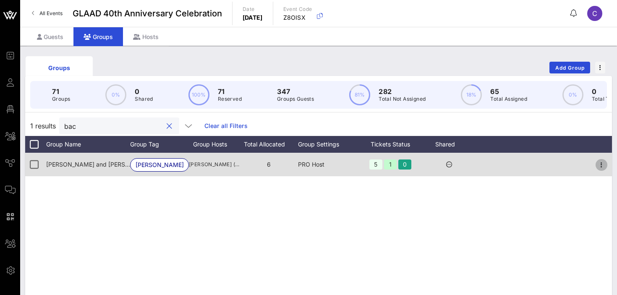
click at [603, 164] on icon "button" at bounding box center [602, 165] width 10 height 10
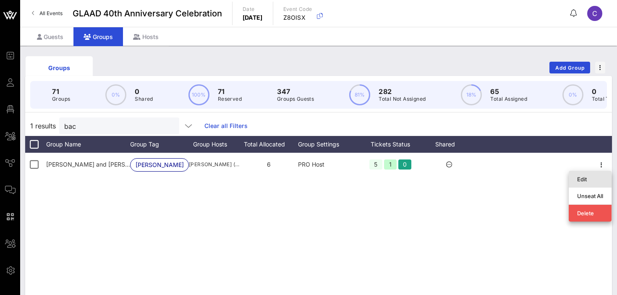
click at [582, 181] on div "Edit" at bounding box center [590, 179] width 26 height 7
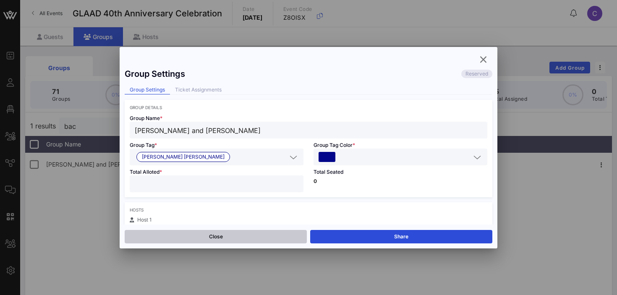
click at [217, 231] on button "Close" at bounding box center [216, 236] width 182 height 13
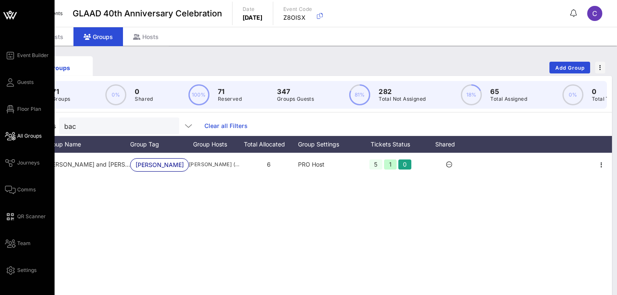
click at [26, 136] on span "All Groups" at bounding box center [29, 136] width 24 height 8
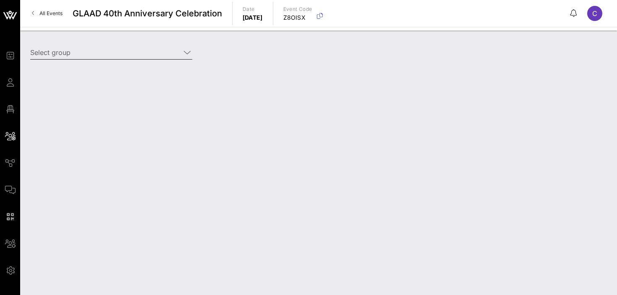
click at [122, 52] on input "Select group" at bounding box center [105, 52] width 150 height 13
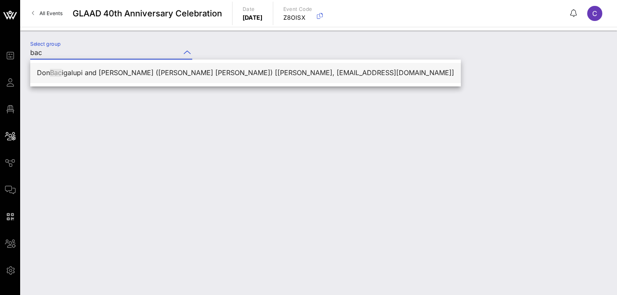
click at [99, 73] on div "Don Bac igalupi and [PERSON_NAME] ([PERSON_NAME] [PERSON_NAME]) [[PERSON_NAME],…" at bounding box center [245, 73] width 417 height 8
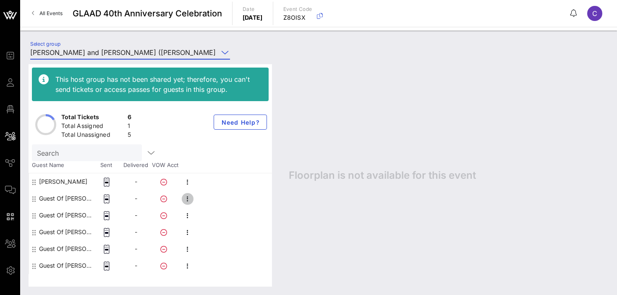
click at [186, 202] on icon "button" at bounding box center [188, 199] width 10 height 10
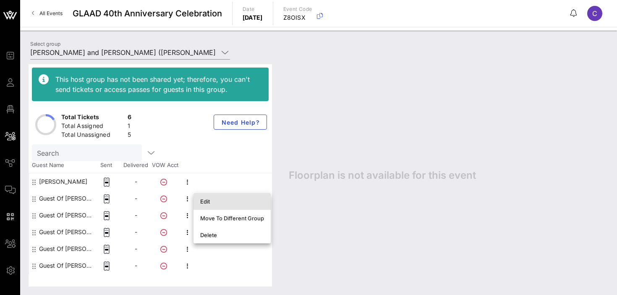
click at [204, 203] on div "Edit" at bounding box center [232, 201] width 64 height 7
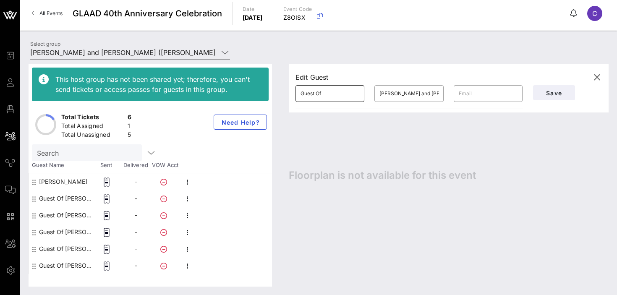
click at [343, 97] on input "Guest Of" at bounding box center [330, 93] width 59 height 13
paste input "[EMAIL_ADDRESS][DOMAIN_NAME]"
click at [548, 94] on span "Save" at bounding box center [554, 92] width 29 height 7
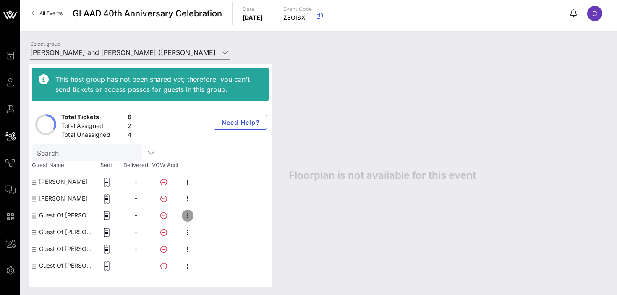
click at [189, 213] on icon "button" at bounding box center [188, 216] width 10 height 10
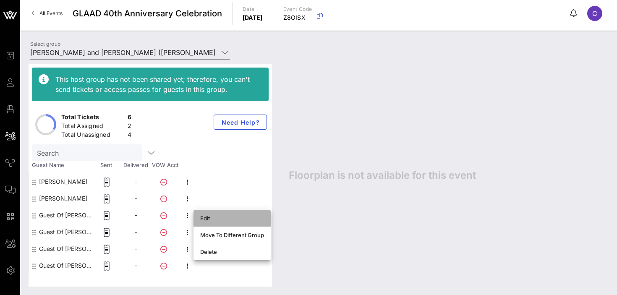
click at [201, 217] on div "Edit" at bounding box center [232, 218] width 64 height 7
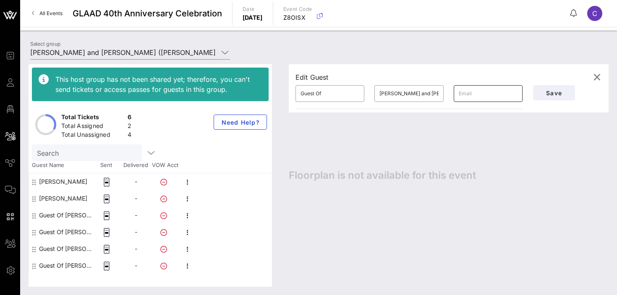
click at [482, 94] on input "text" at bounding box center [488, 93] width 59 height 13
paste input "[PERSON_NAME][EMAIL_ADDRESS][PERSON_NAME][DOMAIN_NAME]"
click at [328, 94] on input "Guest Of" at bounding box center [330, 93] width 59 height 13
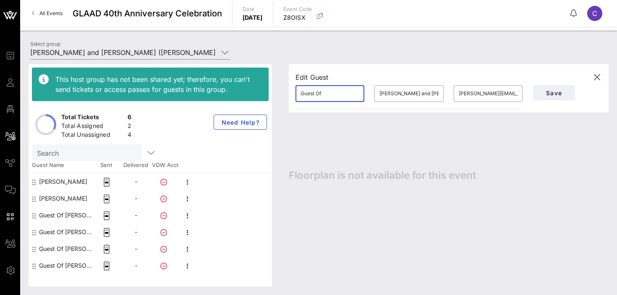
click at [328, 94] on input "Guest Of" at bounding box center [330, 93] width 59 height 13
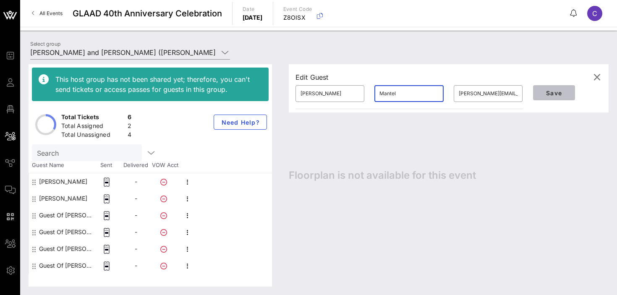
click at [544, 93] on span "Save" at bounding box center [554, 92] width 29 height 7
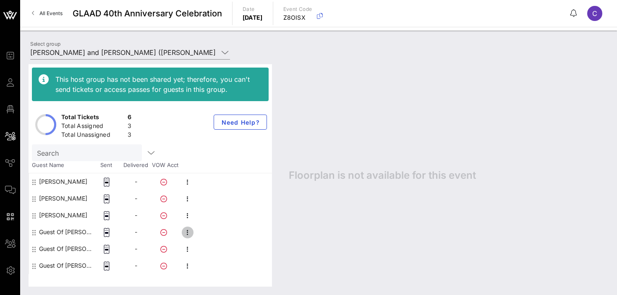
click at [188, 232] on icon "button" at bounding box center [188, 233] width 10 height 10
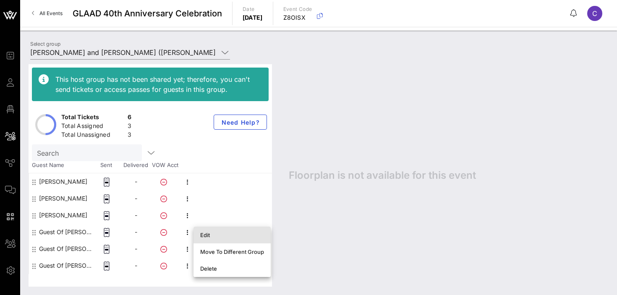
click at [208, 232] on div "Edit" at bounding box center [232, 235] width 64 height 7
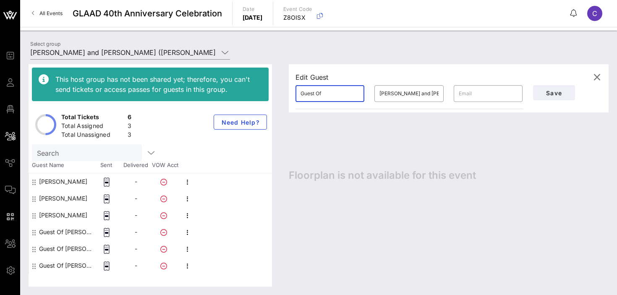
click at [322, 94] on input "Guest Of" at bounding box center [330, 93] width 59 height 13
paste input "[PERSON_NAME][EMAIL_ADDRESS][DOMAIN_NAME]"
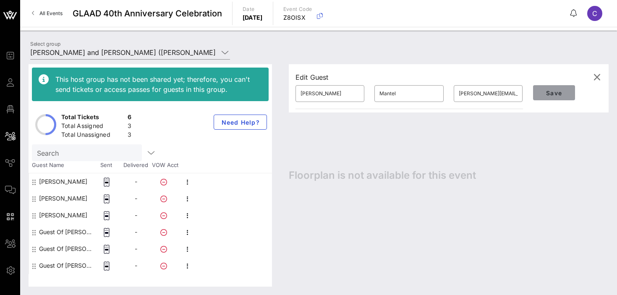
click at [547, 92] on span "Save" at bounding box center [554, 92] width 29 height 7
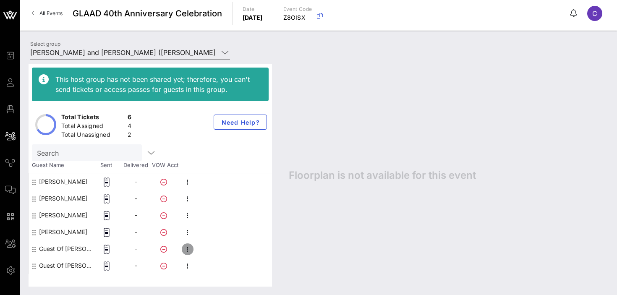
click at [189, 247] on icon "button" at bounding box center [188, 249] width 10 height 10
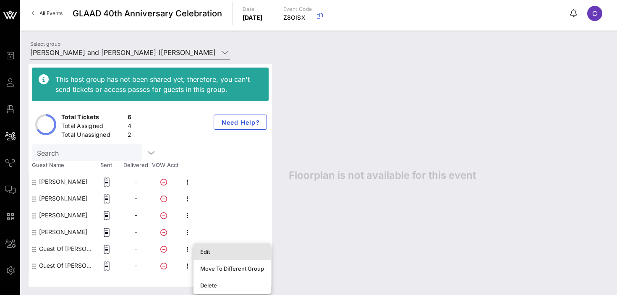
click at [220, 251] on div "Edit" at bounding box center [232, 252] width 64 height 7
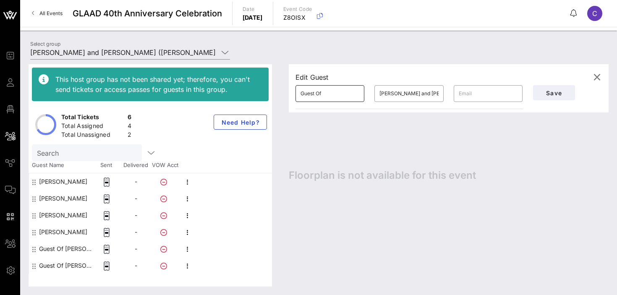
click at [328, 92] on input "Guest Of" at bounding box center [330, 93] width 59 height 13
click at [325, 97] on input "Joshau" at bounding box center [330, 93] width 59 height 13
paste input "[PERSON_NAME][EMAIL_ADDRESS][DOMAIN_NAME]"
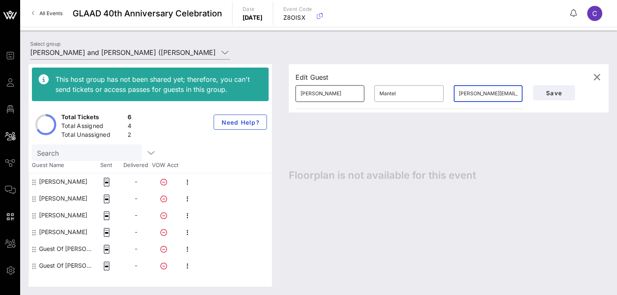
scroll to position [0, 3]
click at [557, 89] on span "Save" at bounding box center [554, 92] width 29 height 7
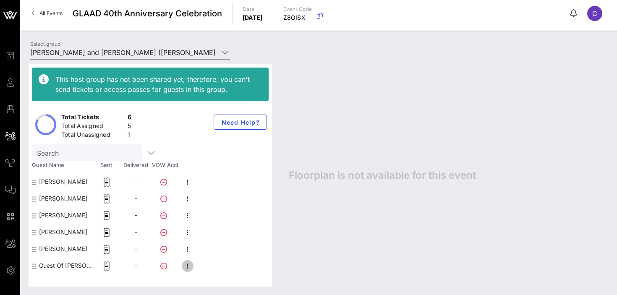
click at [186, 266] on icon "button" at bounding box center [188, 266] width 10 height 10
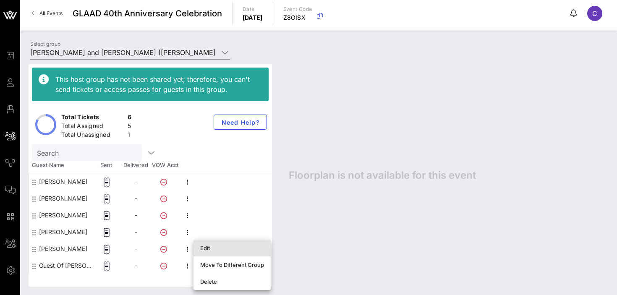
click at [213, 252] on div "Edit" at bounding box center [232, 247] width 64 height 13
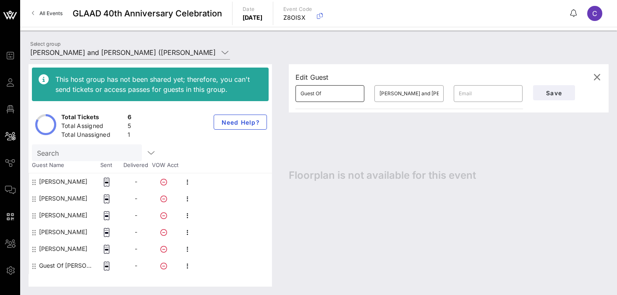
click at [323, 98] on input "Guest Of" at bounding box center [330, 93] width 59 height 13
paste input "[EMAIL_ADDRESS][DOMAIN_NAME]"
click at [555, 96] on span "Save" at bounding box center [554, 92] width 29 height 7
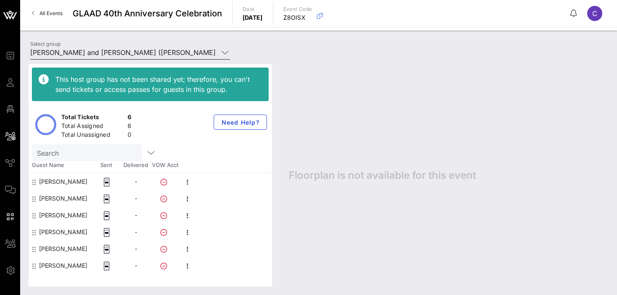
click at [144, 51] on input "[PERSON_NAME] and [PERSON_NAME] ([PERSON_NAME] [PERSON_NAME]) [[PERSON_NAME], […" at bounding box center [124, 52] width 188 height 13
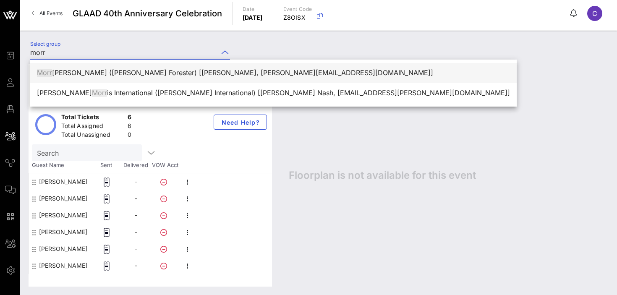
click at [108, 73] on div "Morr [PERSON_NAME] ([PERSON_NAME] Forester) [[PERSON_NAME], [PERSON_NAME][EMAIL…" at bounding box center [273, 73] width 473 height 8
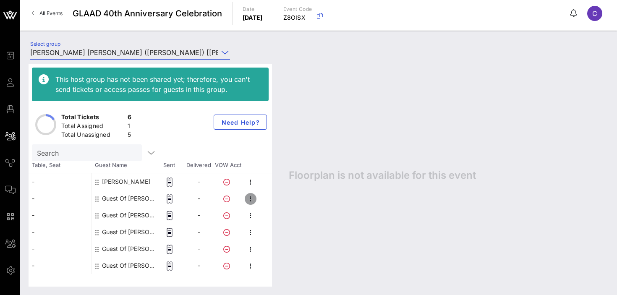
click at [251, 198] on icon "button" at bounding box center [251, 199] width 10 height 10
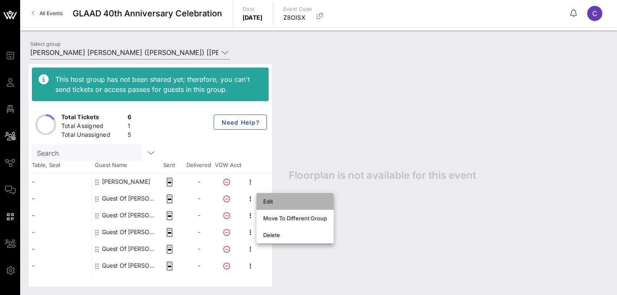
click at [274, 204] on div "Edit" at bounding box center [295, 201] width 64 height 7
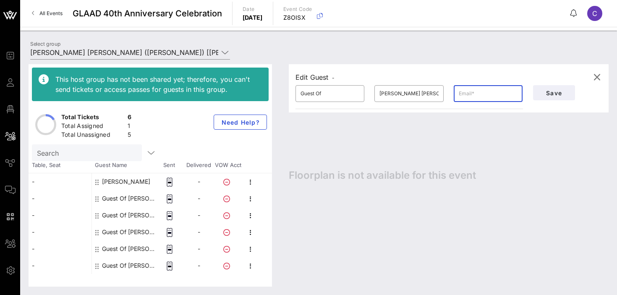
click at [473, 94] on input "text" at bounding box center [488, 93] width 59 height 13
paste input "[EMAIL_ADDRESS][DOMAIN_NAME]"
click at [316, 93] on input "Guest Of" at bounding box center [330, 93] width 59 height 13
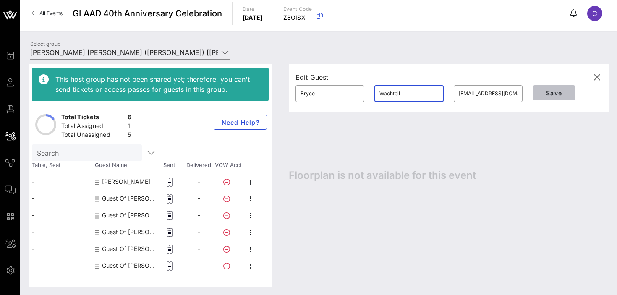
click at [539, 93] on button "Save" at bounding box center [554, 92] width 42 height 15
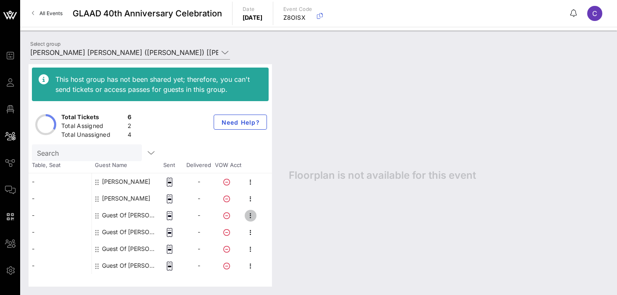
click at [251, 216] on icon "button" at bounding box center [251, 216] width 10 height 10
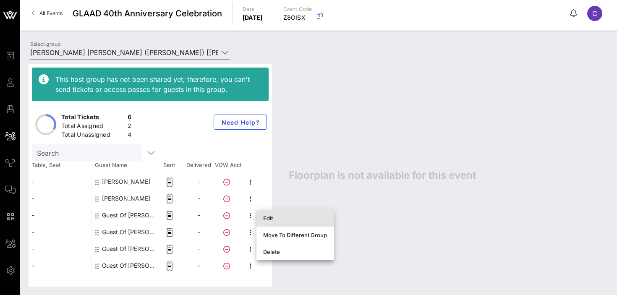
click at [266, 216] on div "Edit" at bounding box center [295, 218] width 64 height 7
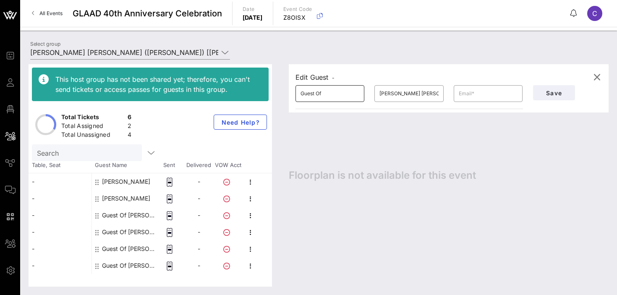
click at [320, 96] on input "Guest Of" at bounding box center [330, 93] width 59 height 13
paste input "[PERSON_NAME][DOMAIN_NAME][EMAIL_ADDRESS][DOMAIN_NAME]"
click at [552, 92] on span "Save" at bounding box center [554, 92] width 29 height 7
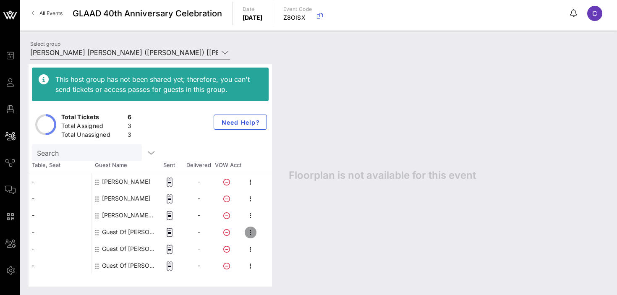
click at [249, 231] on icon "button" at bounding box center [251, 233] width 10 height 10
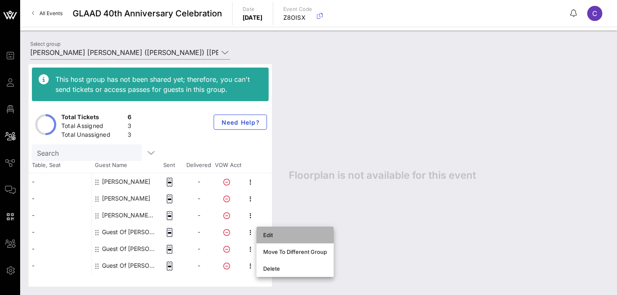
click at [273, 233] on div "Edit" at bounding box center [295, 235] width 64 height 7
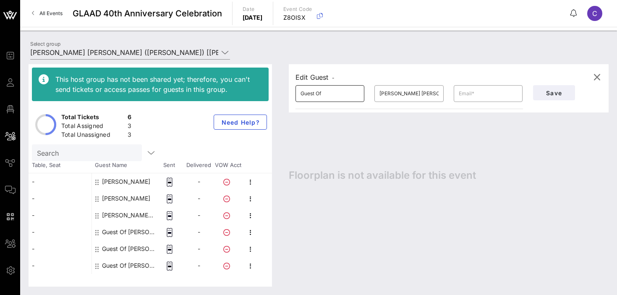
click at [326, 97] on input "Guest Of" at bounding box center [330, 93] width 59 height 13
paste input "[EMAIL_ADDRESS][DOMAIN_NAME]"
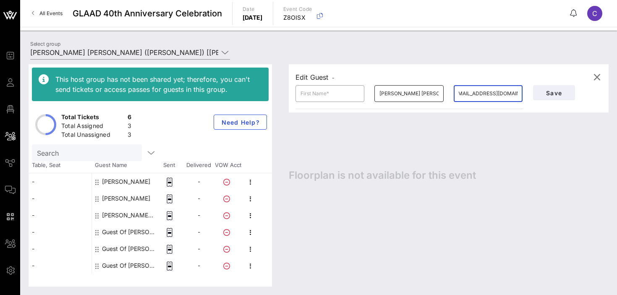
click at [382, 94] on input "[PERSON_NAME] [PERSON_NAME]" at bounding box center [409, 93] width 59 height 13
click at [328, 94] on input "text" at bounding box center [330, 93] width 59 height 13
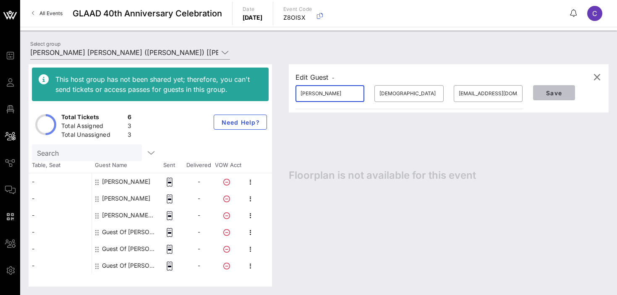
click at [559, 93] on span "Save" at bounding box center [554, 92] width 29 height 7
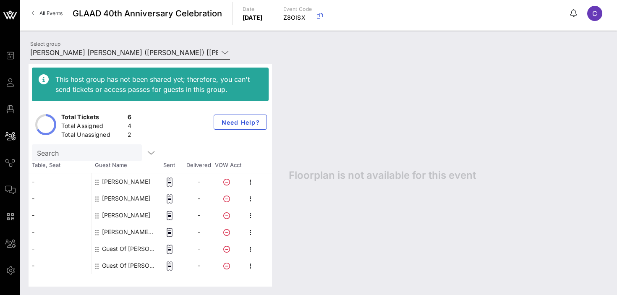
click at [154, 51] on input "[PERSON_NAME] [PERSON_NAME] ([PERSON_NAME]) [[PERSON_NAME], [PERSON_NAME][EMAIL…" at bounding box center [124, 52] width 188 height 13
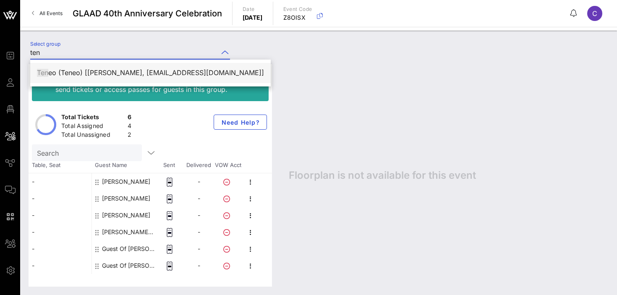
click at [136, 69] on div "Ten eo (Teneo) [[PERSON_NAME], [EMAIL_ADDRESS][DOMAIN_NAME]]" at bounding box center [150, 73] width 227 height 8
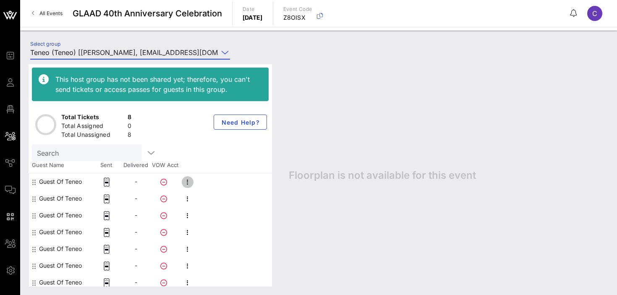
click at [188, 181] on icon "button" at bounding box center [188, 182] width 10 height 10
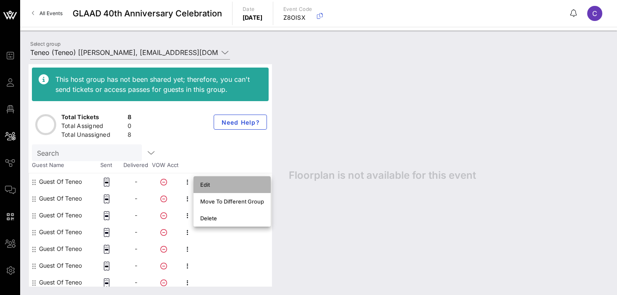
click at [219, 186] on div "Edit" at bounding box center [232, 184] width 64 height 7
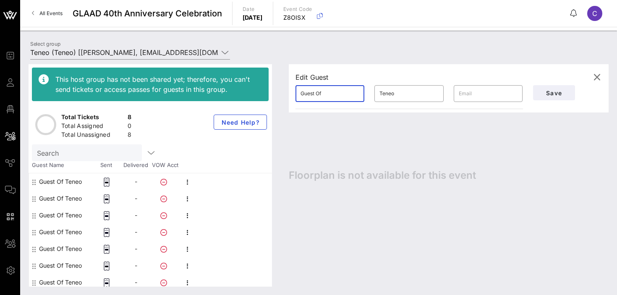
click at [330, 92] on input "Guest Of" at bounding box center [330, 93] width 59 height 13
paste input "[PERSON_NAME][EMAIL_ADDRESS][PERSON_NAME][DOMAIN_NAME]"
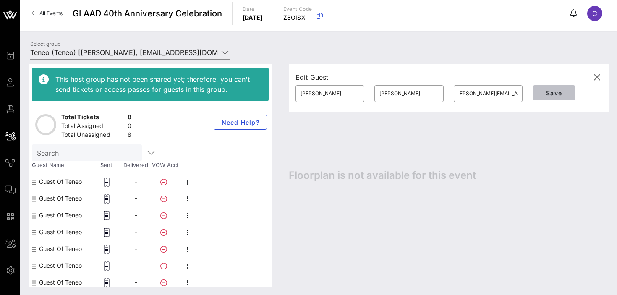
click at [550, 97] on button "Save" at bounding box center [554, 92] width 42 height 15
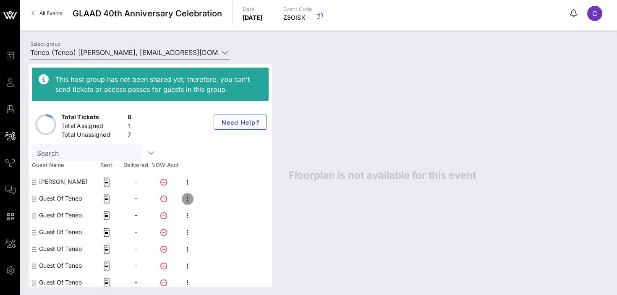
click at [186, 198] on icon "button" at bounding box center [188, 199] width 10 height 10
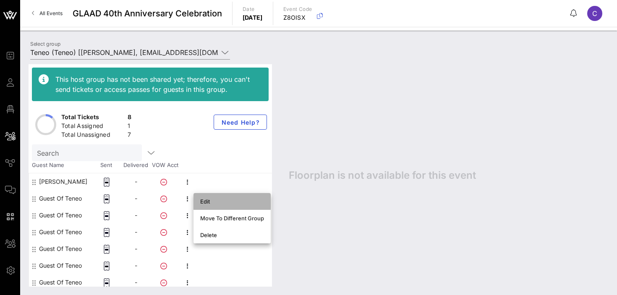
click at [205, 200] on div "Edit" at bounding box center [232, 201] width 64 height 7
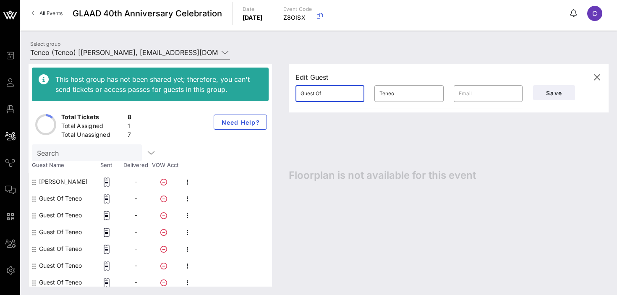
click at [319, 97] on input "Guest Of" at bounding box center [330, 93] width 59 height 13
paste input "[PERSON_NAME][EMAIL_ADDRESS][PERSON_NAME][DOMAIN_NAME]"
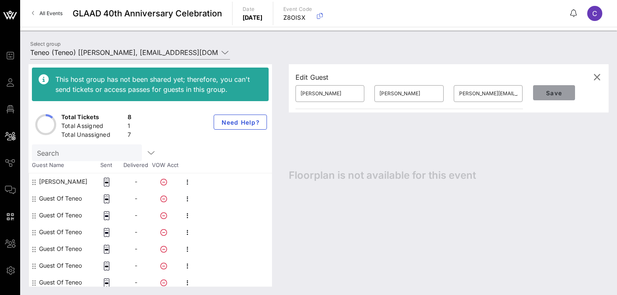
click at [558, 92] on span "Save" at bounding box center [554, 92] width 29 height 7
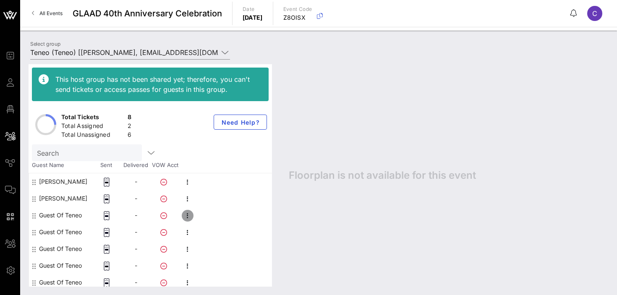
click at [187, 215] on icon "button" at bounding box center [188, 216] width 10 height 10
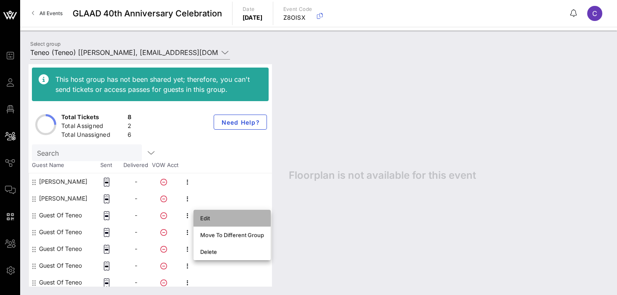
click at [215, 221] on div "Edit" at bounding box center [232, 218] width 64 height 7
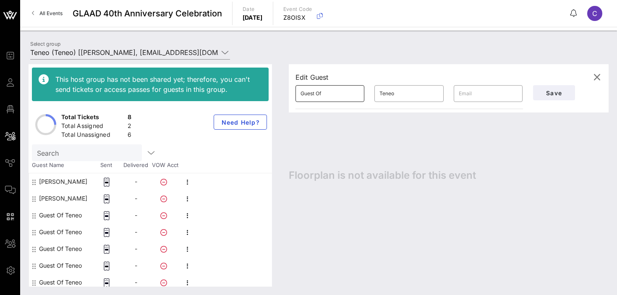
click at [330, 96] on input "Guest Of" at bounding box center [330, 93] width 59 height 13
paste input "[PERSON_NAME][EMAIL_ADDRESS][PERSON_NAME][DOMAIN_NAME]"
click at [400, 93] on input "Teneo" at bounding box center [409, 93] width 59 height 13
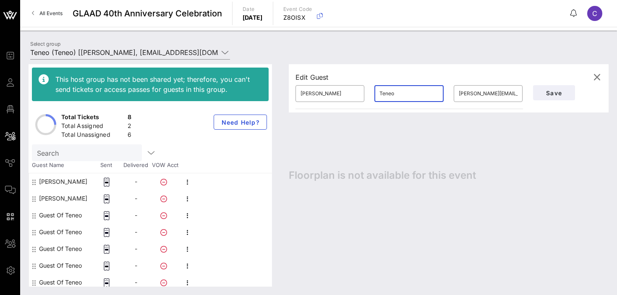
click at [400, 93] on input "Teneo" at bounding box center [409, 93] width 59 height 13
click at [555, 93] on span "Save" at bounding box center [554, 92] width 29 height 7
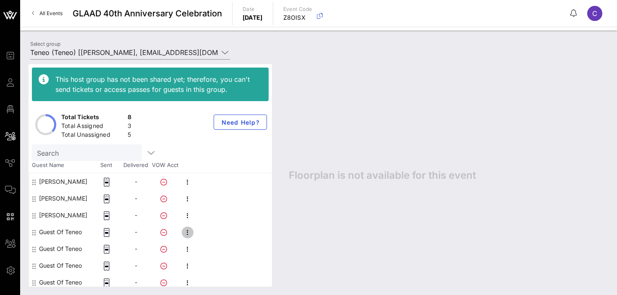
click at [184, 234] on icon "button" at bounding box center [188, 233] width 10 height 10
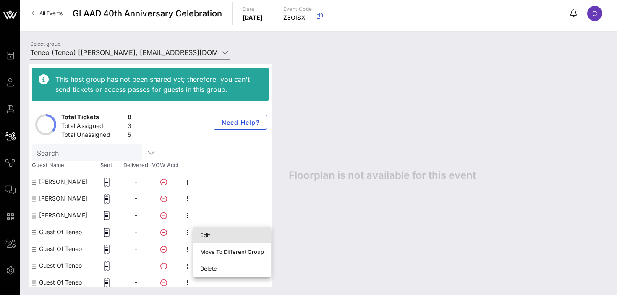
click at [213, 234] on div "Edit" at bounding box center [232, 235] width 64 height 7
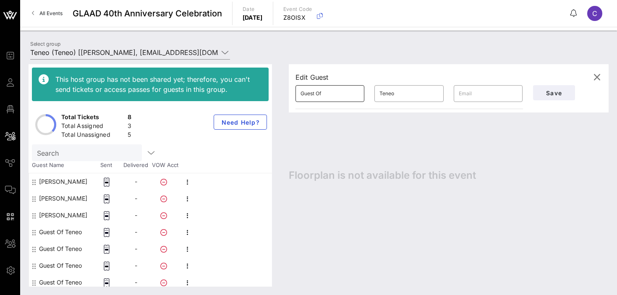
click at [328, 92] on input "Guest Of" at bounding box center [330, 93] width 59 height 13
click at [308, 94] on input "[PERSON_NAME]" at bounding box center [330, 93] width 59 height 13
click at [401, 94] on input "Teneo" at bounding box center [409, 93] width 59 height 13
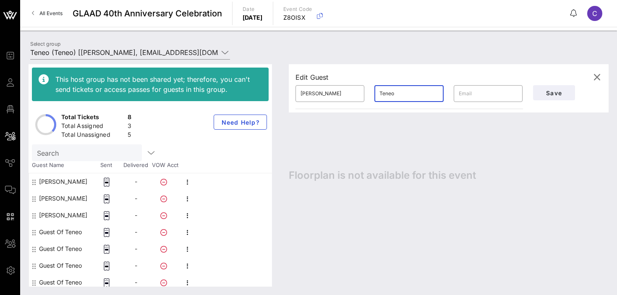
click at [401, 94] on input "Teneo" at bounding box center [409, 93] width 59 height 13
paste input "[PERSON_NAME][EMAIL_ADDRESS][PERSON_NAME][DOMAIN_NAME]"
click at [466, 94] on input "[PERSON_NAME][EMAIL_ADDRESS][PERSON_NAME][DOMAIN_NAME]" at bounding box center [488, 93] width 59 height 13
click at [550, 94] on span "Save" at bounding box center [554, 92] width 29 height 7
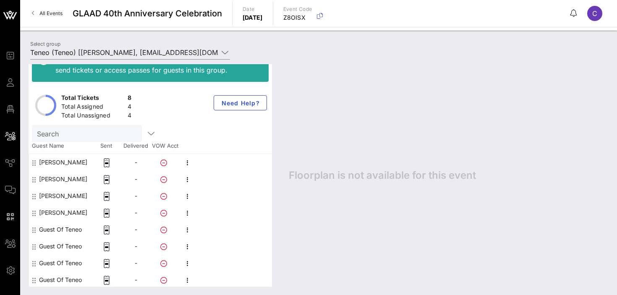
scroll to position [21, 0]
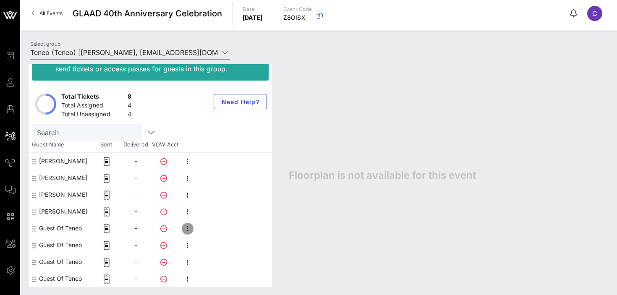
click at [187, 231] on icon "button" at bounding box center [188, 229] width 10 height 10
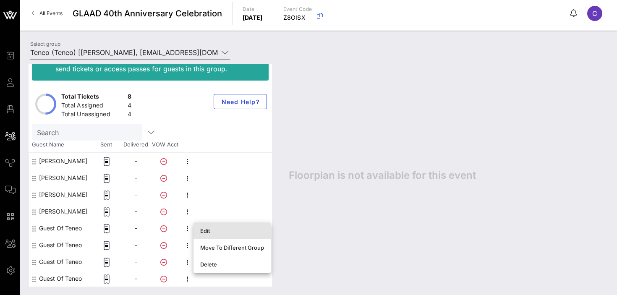
click at [202, 233] on div "Edit" at bounding box center [232, 231] width 64 height 7
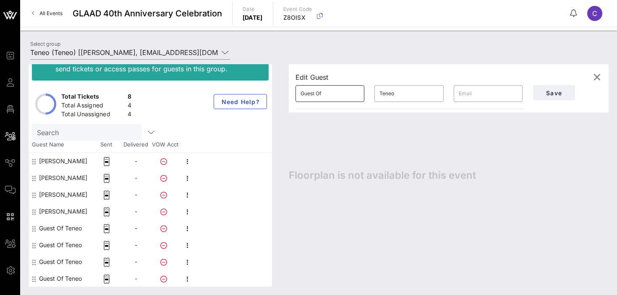
click at [335, 96] on input "Guest Of" at bounding box center [330, 93] width 59 height 13
paste input "[PERSON_NAME][EMAIL_ADDRESS][PERSON_NAME][DOMAIN_NAME]"
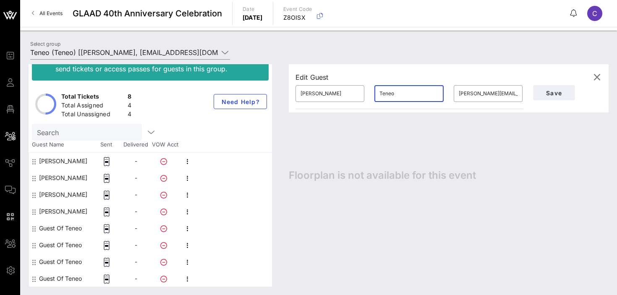
click at [406, 92] on input "Teneo" at bounding box center [409, 93] width 59 height 13
click at [322, 89] on input "[PERSON_NAME]" at bounding box center [330, 93] width 59 height 13
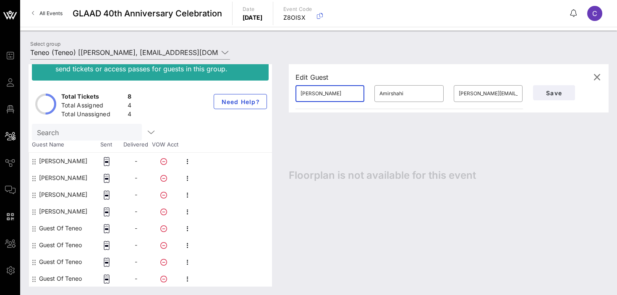
click at [322, 89] on input "[PERSON_NAME]" at bounding box center [330, 93] width 59 height 13
click at [555, 92] on span "Save" at bounding box center [554, 92] width 29 height 7
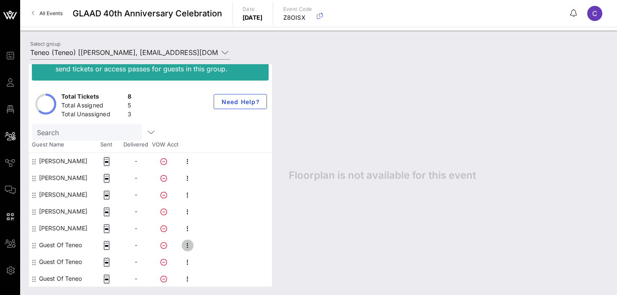
click at [188, 241] on icon "button" at bounding box center [188, 246] width 10 height 10
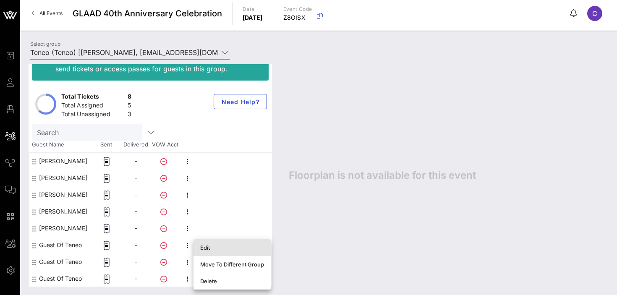
click at [216, 249] on div "Edit" at bounding box center [232, 247] width 64 height 7
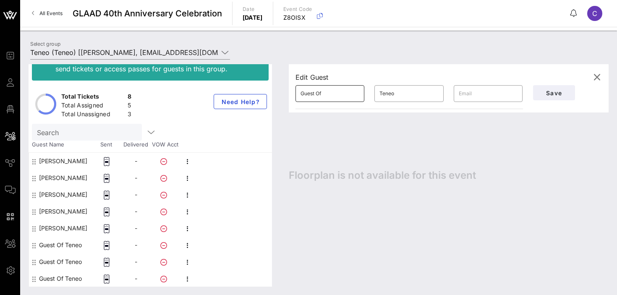
click at [326, 97] on input "Guest Of" at bounding box center [330, 93] width 59 height 13
paste input "[EMAIL_ADDRESS][PERSON_NAME][DOMAIN_NAME]"
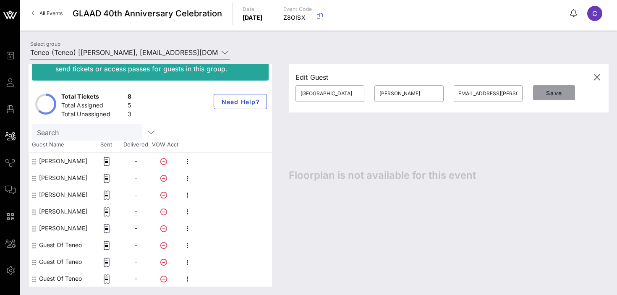
click at [556, 93] on span "Save" at bounding box center [554, 92] width 29 height 7
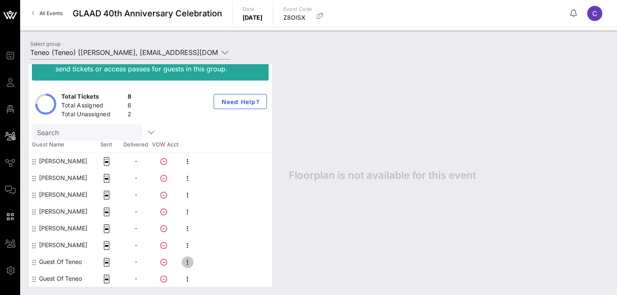
click at [188, 262] on icon "button" at bounding box center [188, 262] width 10 height 10
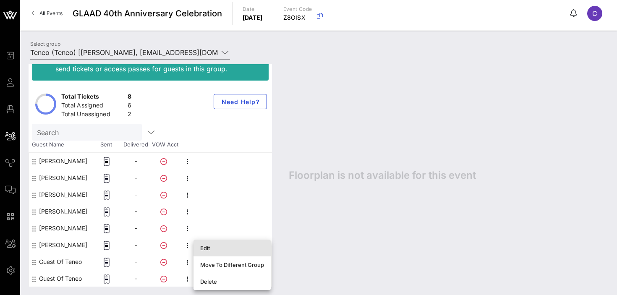
click at [208, 252] on div "Edit" at bounding box center [232, 247] width 64 height 13
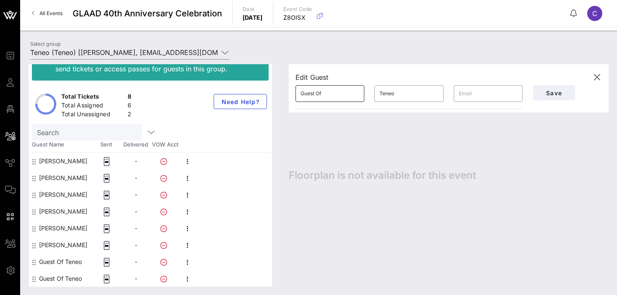
click at [329, 96] on input "Guest Of" at bounding box center [330, 93] width 59 height 13
paste input "[PERSON_NAME][EMAIL_ADDRESS][DOMAIN_NAME]"
click at [412, 91] on input "Teneo" at bounding box center [409, 93] width 59 height 13
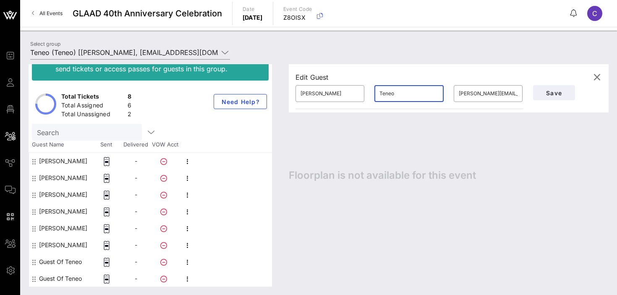
click at [412, 91] on input "Teneo" at bounding box center [409, 93] width 59 height 13
click at [406, 96] on input "Teneo" at bounding box center [409, 93] width 59 height 13
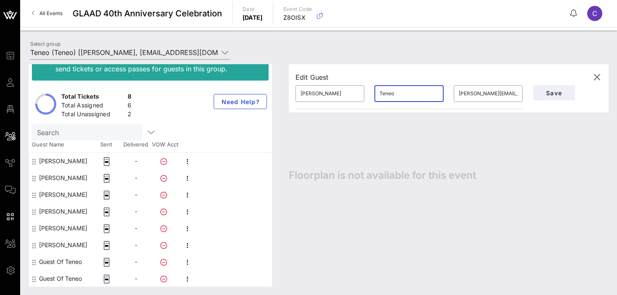
paste input "Gourevic"
click at [558, 92] on span "Save" at bounding box center [554, 92] width 29 height 7
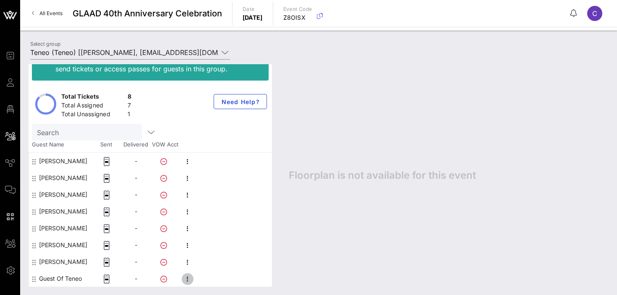
click at [183, 278] on icon "button" at bounding box center [188, 279] width 10 height 10
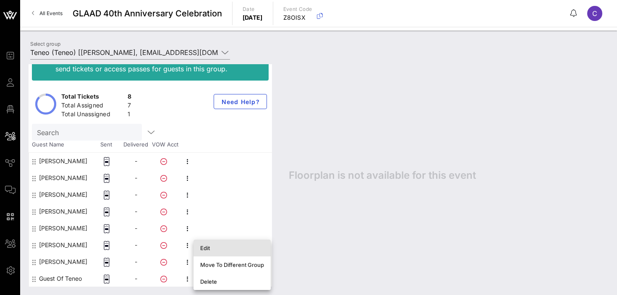
click at [210, 248] on div "Edit" at bounding box center [232, 248] width 64 height 7
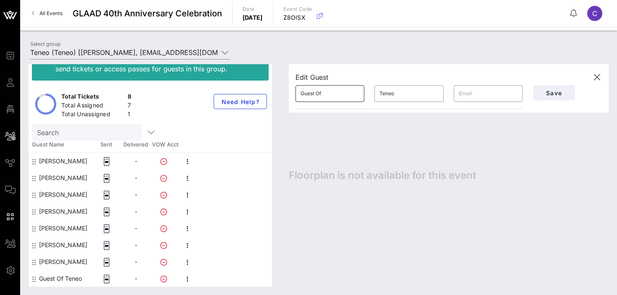
click at [333, 100] on div "Guest Of" at bounding box center [330, 93] width 59 height 17
click at [329, 98] on input "Guest Of" at bounding box center [330, 93] width 59 height 13
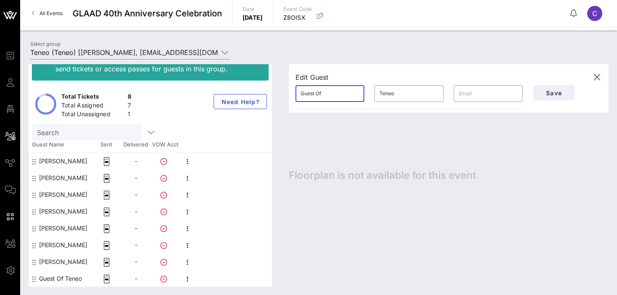
click at [329, 98] on input "Guest Of" at bounding box center [330, 93] width 59 height 13
paste input "[EMAIL_ADDRESS][DOMAIN_NAME]"
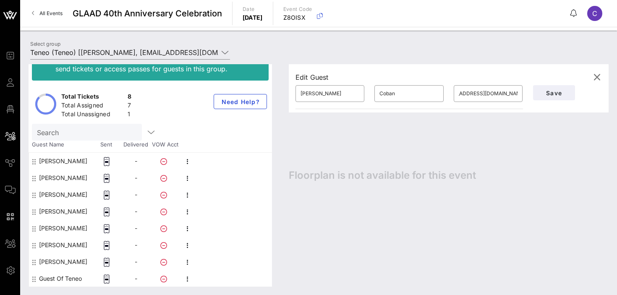
click at [505, 144] on div "Edit Guest ​ [PERSON_NAME] ​ Coban ​ [EMAIL_ADDRESS][DOMAIN_NAME] Save Floorpla…" at bounding box center [444, 175] width 328 height 223
click at [313, 93] on input "[PERSON_NAME]" at bounding box center [330, 93] width 59 height 13
click at [540, 94] on span "Save" at bounding box center [554, 92] width 29 height 7
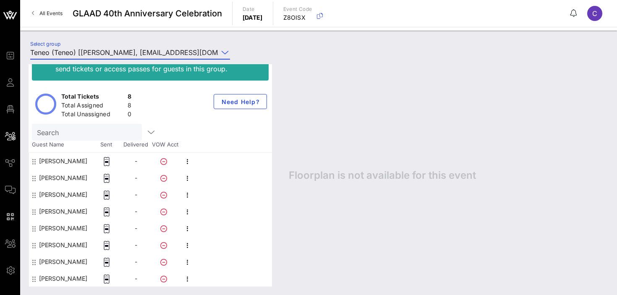
click at [128, 52] on input "Teneo (Teneo) [[PERSON_NAME], [EMAIL_ADDRESS][DOMAIN_NAME]]" at bounding box center [124, 52] width 188 height 13
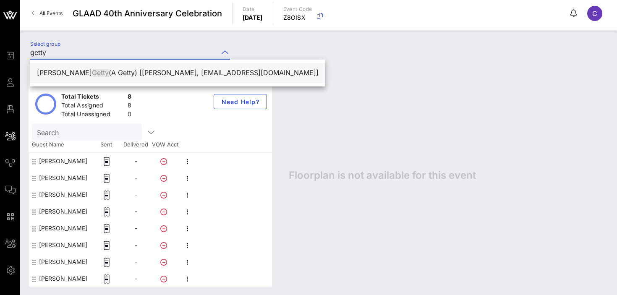
click at [104, 65] on div "[PERSON_NAME] (A Getty) [[PERSON_NAME], [EMAIL_ADDRESS][DOMAIN_NAME]]" at bounding box center [178, 73] width 282 height 18
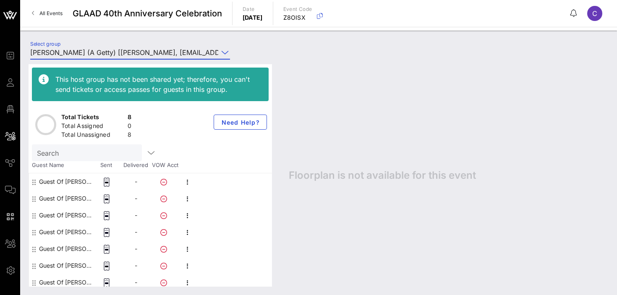
scroll to position [21, 0]
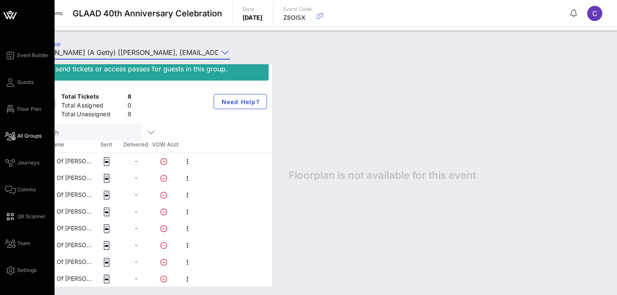
click at [23, 88] on div "Event Builder Guests Floor Plan All Groups Journeys Comms QR Scanner Team Setti…" at bounding box center [30, 162] width 50 height 225
click at [25, 85] on span "Guests" at bounding box center [25, 83] width 16 height 8
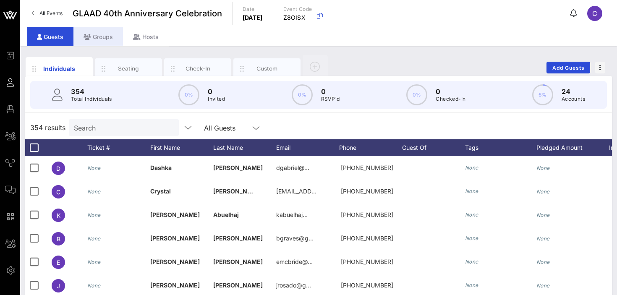
click at [112, 33] on div "Groups" at bounding box center [98, 36] width 50 height 19
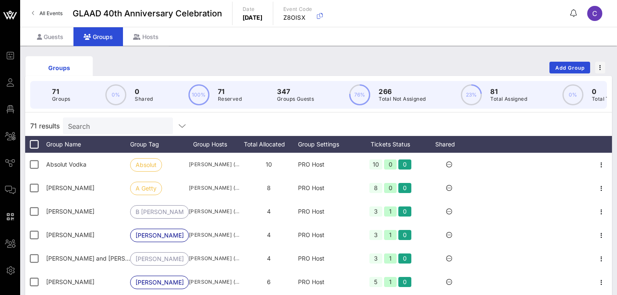
click at [128, 125] on input "Search" at bounding box center [117, 126] width 98 height 11
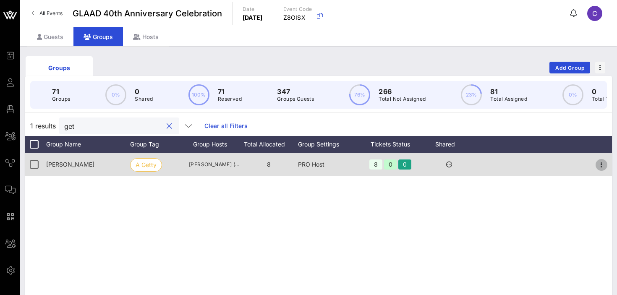
click at [600, 165] on icon "button" at bounding box center [602, 165] width 10 height 10
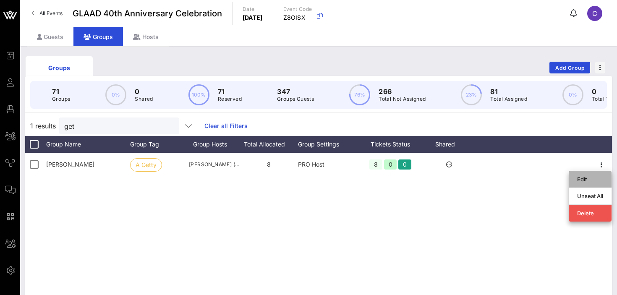
click at [580, 180] on div "Edit" at bounding box center [590, 179] width 26 height 7
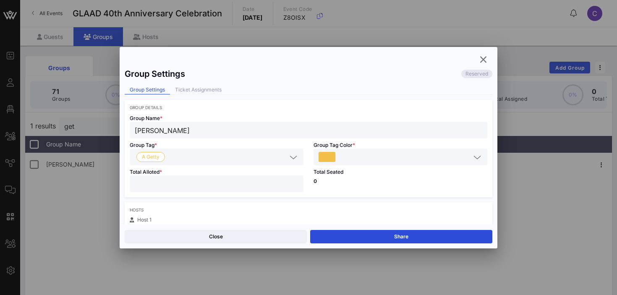
click at [209, 186] on input "*" at bounding box center [217, 183] width 164 height 11
click at [342, 238] on button "Save" at bounding box center [401, 236] width 182 height 13
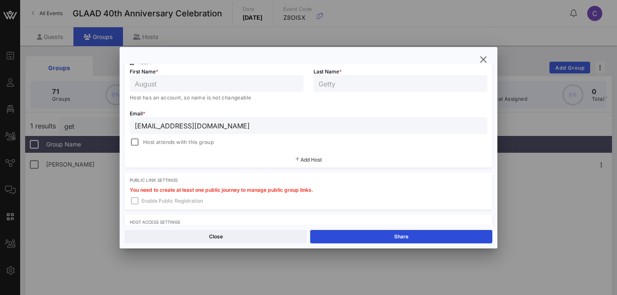
scroll to position [158, 0]
click at [269, 239] on button "Close" at bounding box center [216, 236] width 182 height 13
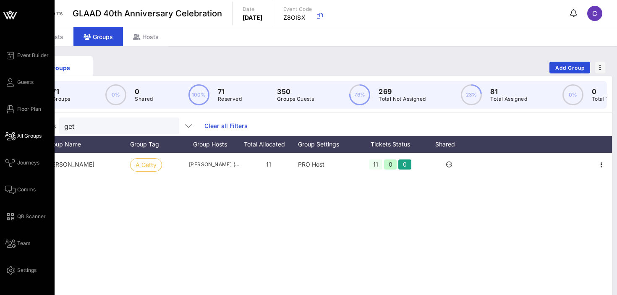
click at [24, 136] on span "All Groups" at bounding box center [29, 136] width 24 height 8
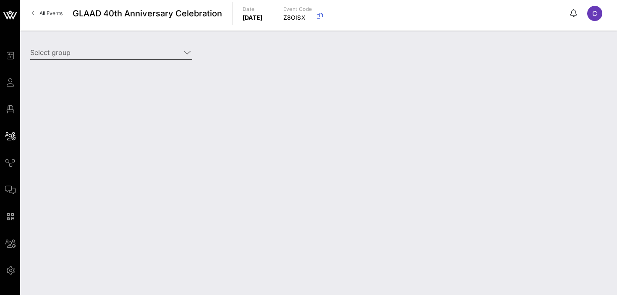
click at [120, 57] on input "Select group" at bounding box center [105, 52] width 150 height 13
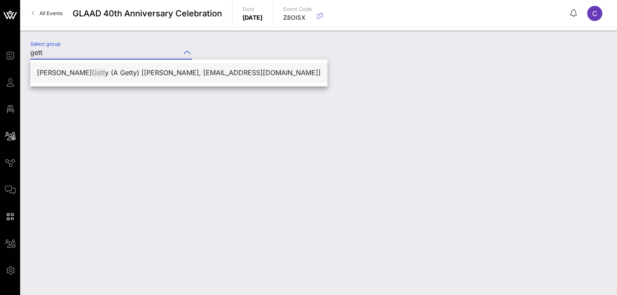
click at [108, 70] on div "[PERSON_NAME] y (A Getty) [[PERSON_NAME], [EMAIL_ADDRESS][DOMAIN_NAME]]" at bounding box center [179, 73] width 284 height 8
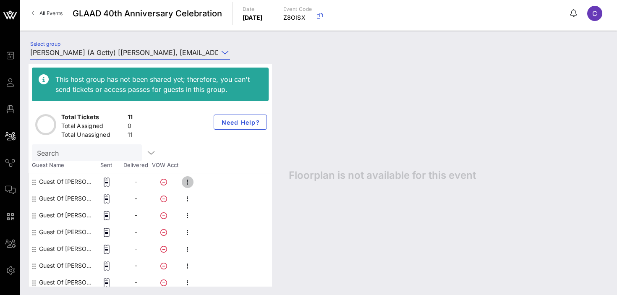
click at [189, 186] on icon "button" at bounding box center [188, 182] width 10 height 10
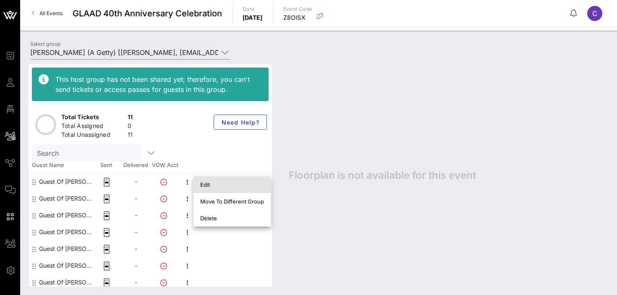
click at [210, 186] on div "Edit" at bounding box center [232, 184] width 64 height 7
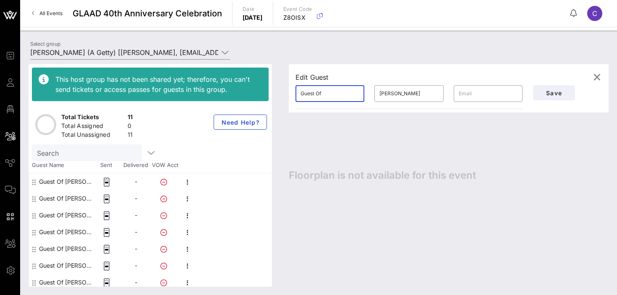
click at [330, 89] on input "Guest Of" at bounding box center [330, 93] width 59 height 13
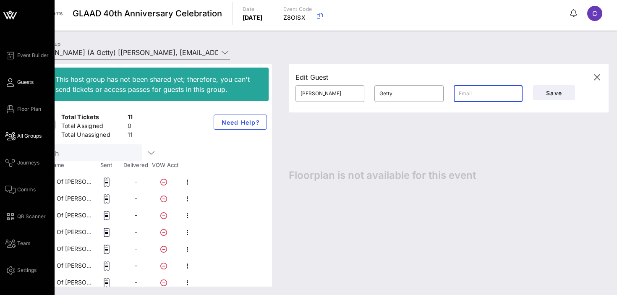
click at [15, 86] on link "Guests" at bounding box center [19, 82] width 29 height 10
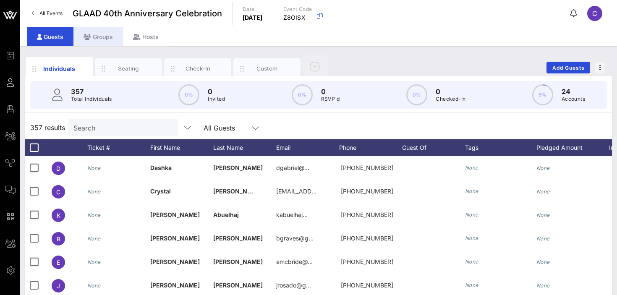
click at [97, 34] on div "Groups" at bounding box center [98, 36] width 50 height 19
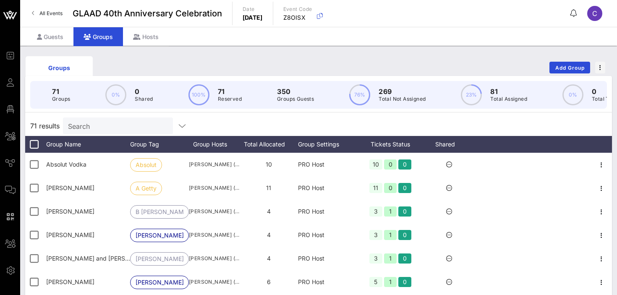
click at [103, 128] on input "Search" at bounding box center [117, 126] width 98 height 11
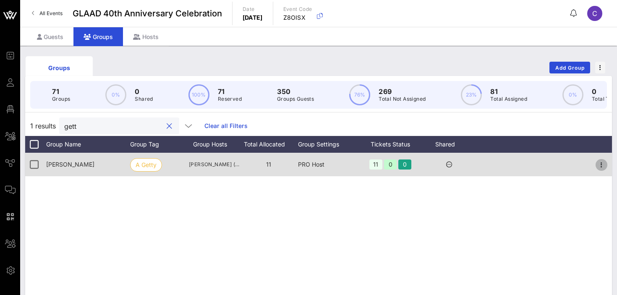
click at [603, 163] on icon "button" at bounding box center [602, 165] width 10 height 10
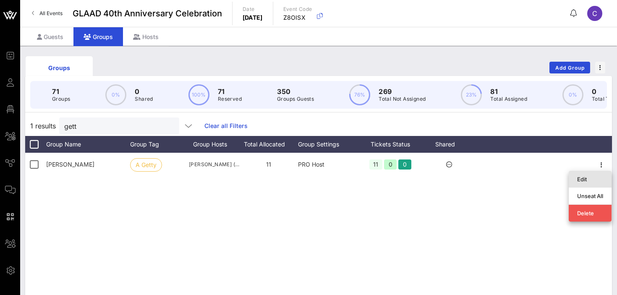
click at [582, 181] on div "Edit" at bounding box center [590, 179] width 26 height 7
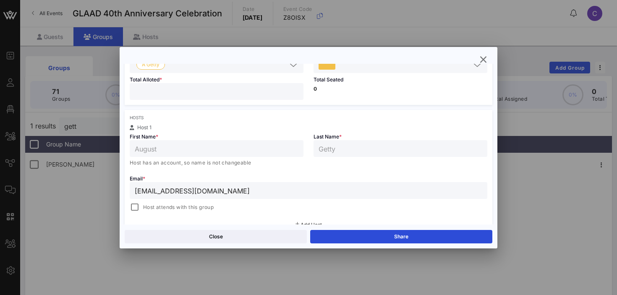
scroll to position [272, 0]
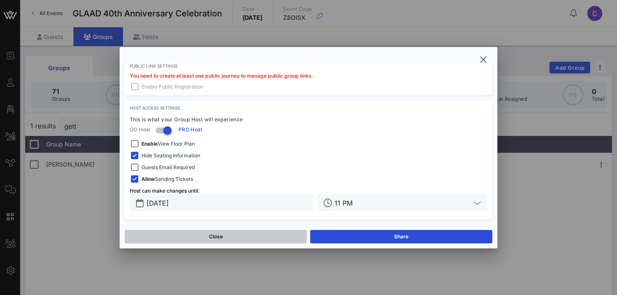
click at [229, 233] on button "Close" at bounding box center [216, 236] width 182 height 13
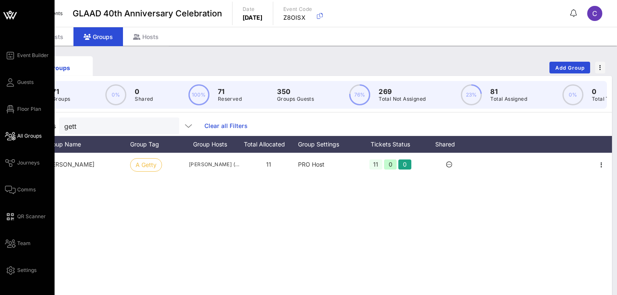
click at [29, 139] on span "All Groups" at bounding box center [29, 136] width 24 height 8
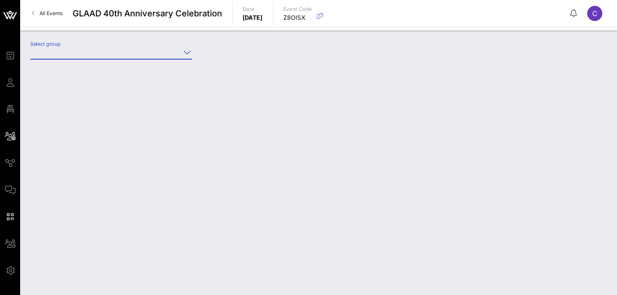
click at [129, 52] on input "Select group" at bounding box center [105, 52] width 150 height 13
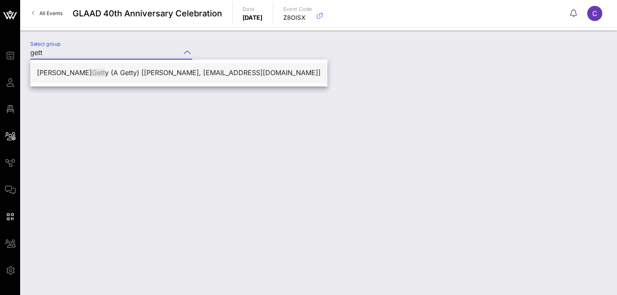
click at [121, 72] on div "[PERSON_NAME] y (A Getty) [[PERSON_NAME], [EMAIL_ADDRESS][DOMAIN_NAME]]" at bounding box center [179, 73] width 284 height 8
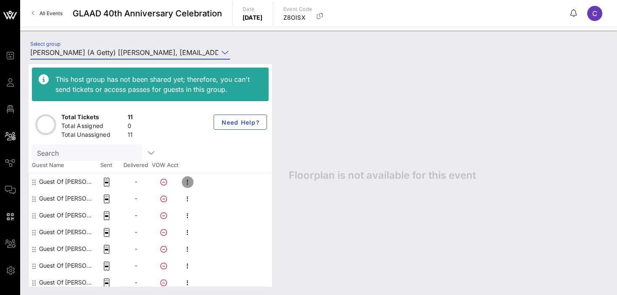
click at [186, 182] on icon "button" at bounding box center [188, 182] width 10 height 10
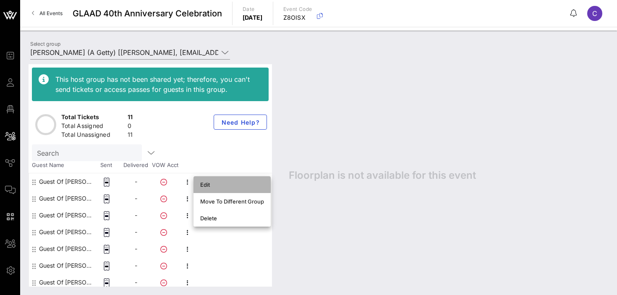
click at [215, 186] on div "Edit" at bounding box center [232, 184] width 64 height 7
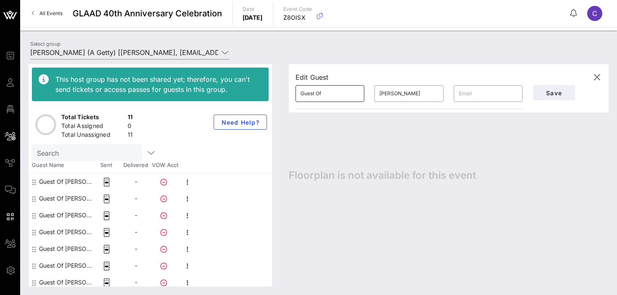
click at [346, 93] on input "Guest Of" at bounding box center [330, 93] width 59 height 13
click at [549, 92] on span "Save" at bounding box center [554, 92] width 29 height 7
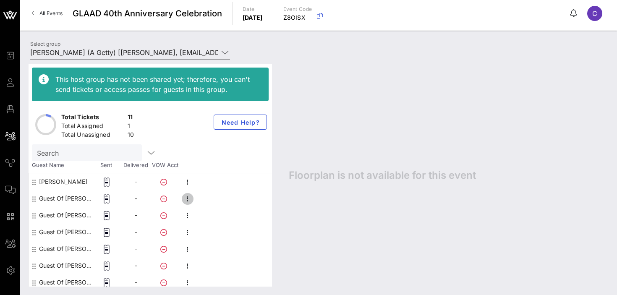
click at [185, 203] on icon "button" at bounding box center [188, 199] width 10 height 10
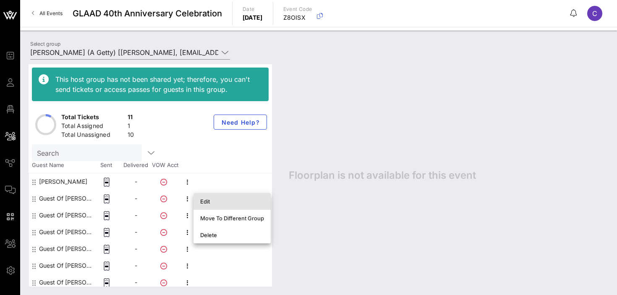
click at [198, 202] on div "Edit" at bounding box center [232, 201] width 77 height 17
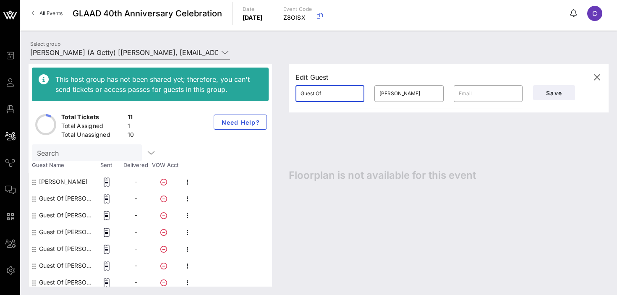
click at [325, 92] on input "Guest Of" at bounding box center [330, 93] width 59 height 13
paste input "[PERSON_NAME]"
click at [335, 89] on input "[PERSON_NAME]" at bounding box center [330, 93] width 59 height 13
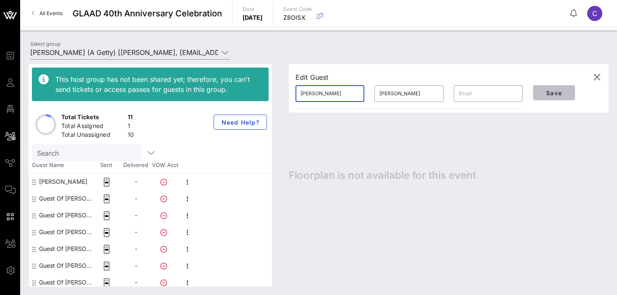
click at [545, 90] on span "Save" at bounding box center [554, 92] width 29 height 7
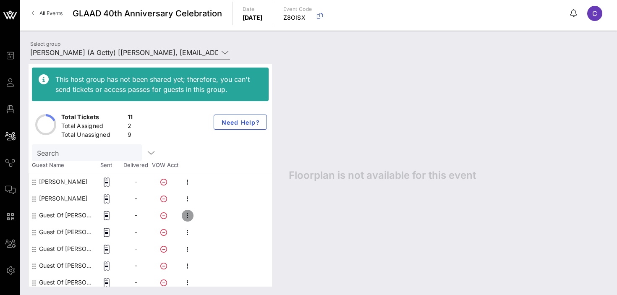
click at [187, 217] on icon "button" at bounding box center [188, 216] width 10 height 10
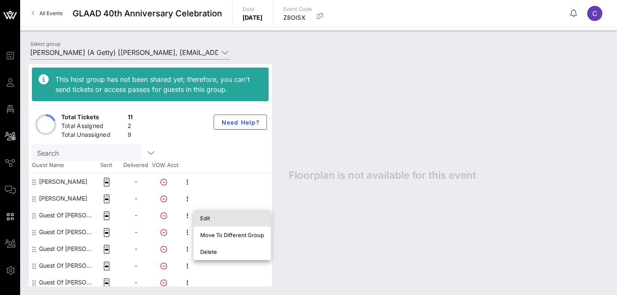
click at [209, 218] on div "Edit" at bounding box center [232, 218] width 64 height 7
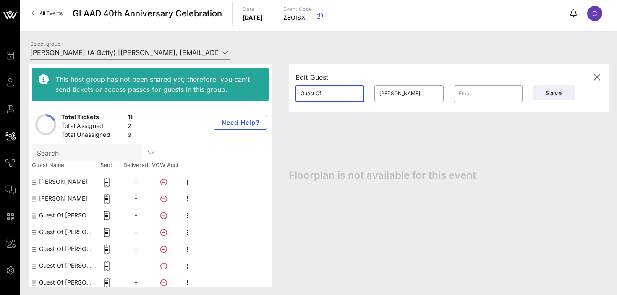
click at [325, 97] on input "Guest Of" at bounding box center [330, 93] width 59 height 13
click at [548, 93] on span "Save" at bounding box center [554, 92] width 29 height 7
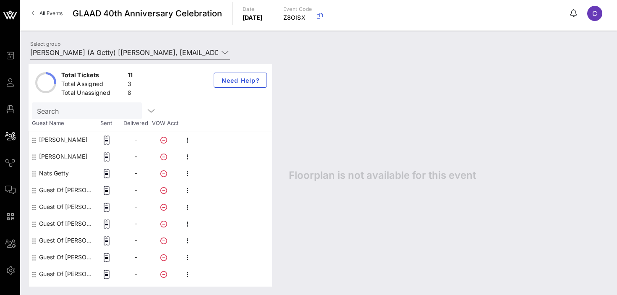
scroll to position [71, 0]
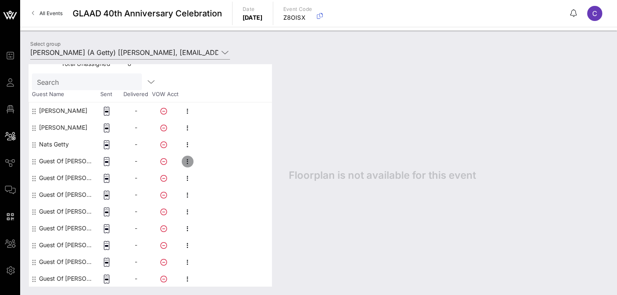
click at [191, 160] on icon "button" at bounding box center [188, 162] width 10 height 10
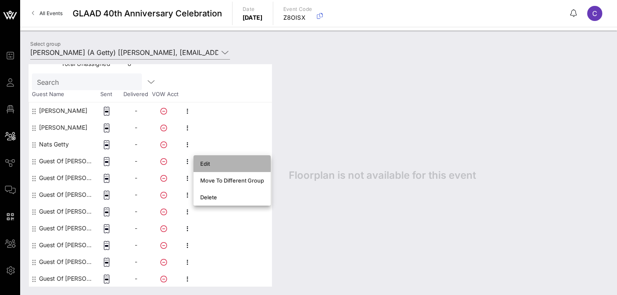
click at [209, 164] on div "Edit" at bounding box center [232, 163] width 64 height 7
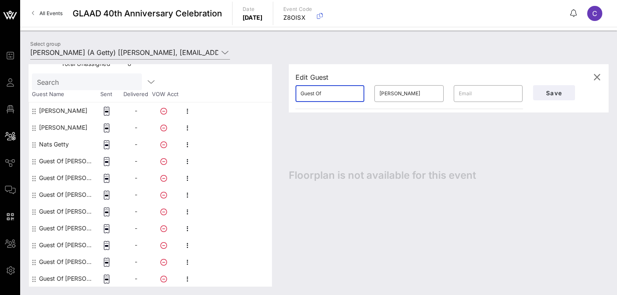
click at [340, 94] on input "Guest Of" at bounding box center [330, 93] width 59 height 13
paste input "[PERSON_NAME]"
click at [346, 92] on input "[PERSON_NAME]" at bounding box center [330, 93] width 59 height 13
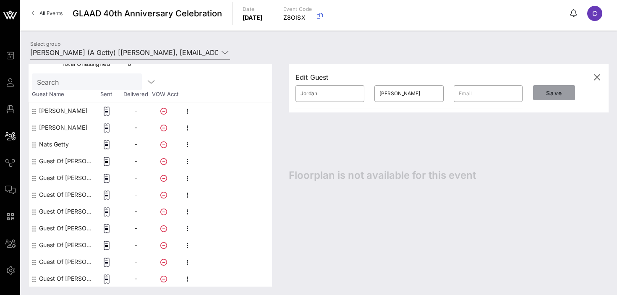
click at [546, 92] on span "Save" at bounding box center [554, 92] width 29 height 7
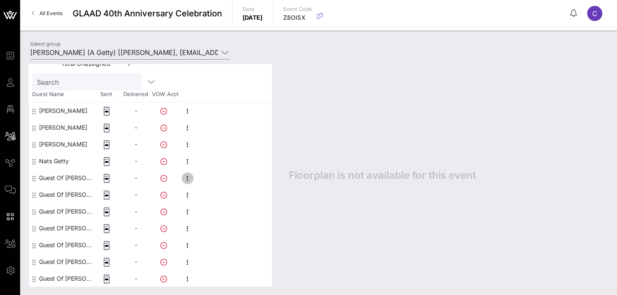
click at [189, 175] on icon "button" at bounding box center [188, 178] width 10 height 10
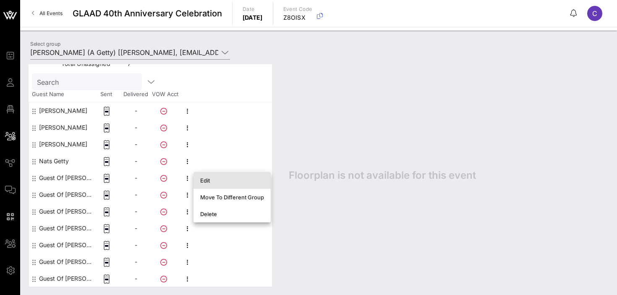
click at [206, 176] on div "Edit" at bounding box center [232, 180] width 64 height 13
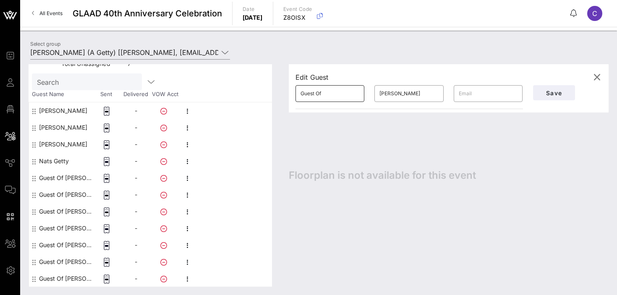
click at [334, 96] on input "Guest Of" at bounding box center [330, 93] width 59 height 13
click at [550, 98] on button "Save" at bounding box center [554, 92] width 42 height 15
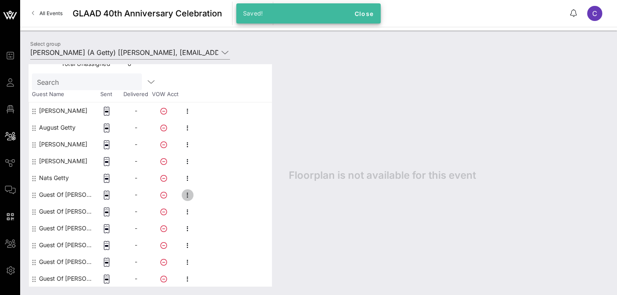
click at [190, 194] on icon "button" at bounding box center [188, 195] width 10 height 10
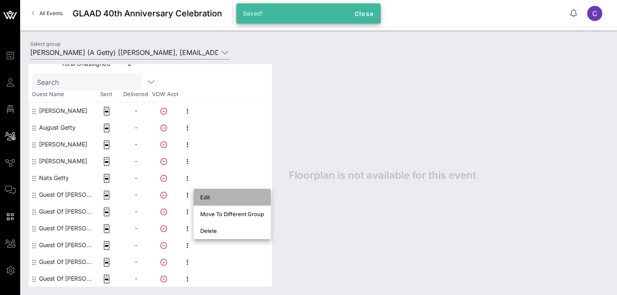
click at [216, 197] on div "Edit" at bounding box center [232, 197] width 64 height 7
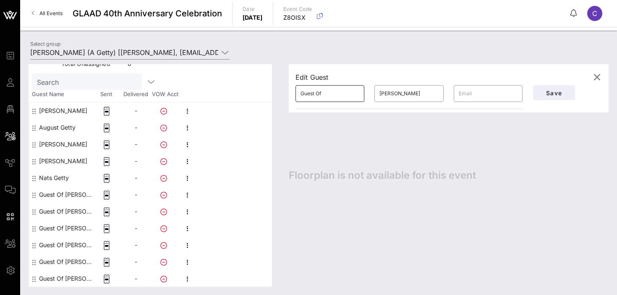
click at [326, 94] on input "Guest Of" at bounding box center [330, 93] width 59 height 13
click at [550, 94] on span "Save" at bounding box center [554, 92] width 29 height 7
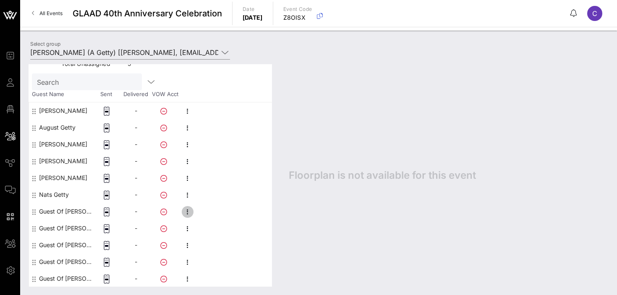
click at [189, 211] on icon "button" at bounding box center [188, 212] width 10 height 10
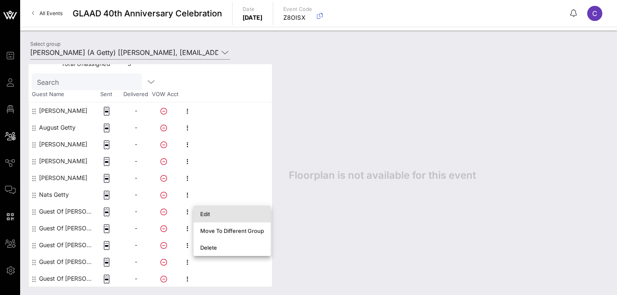
click at [216, 217] on div "Edit" at bounding box center [232, 213] width 64 height 13
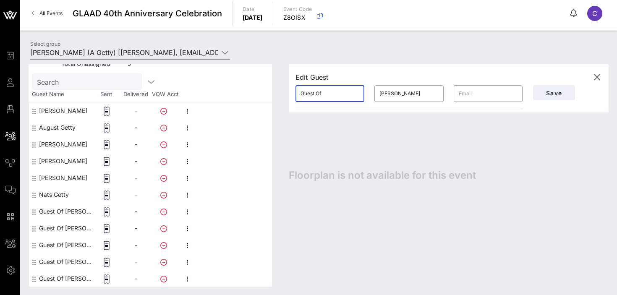
click at [332, 94] on input "Guest Of" at bounding box center [330, 93] width 59 height 13
click at [542, 93] on span "Save" at bounding box center [554, 92] width 29 height 7
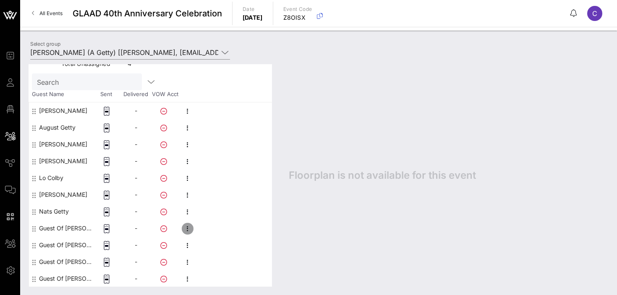
click at [187, 227] on icon "button" at bounding box center [188, 229] width 10 height 10
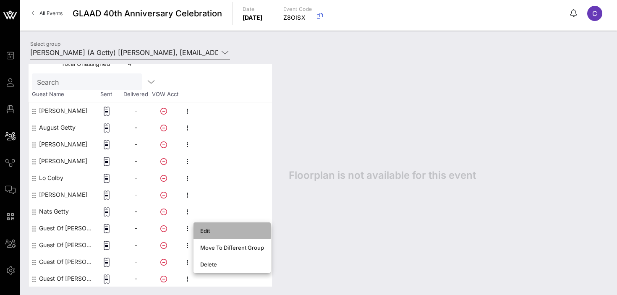
click at [207, 235] on div "Edit" at bounding box center [232, 230] width 64 height 13
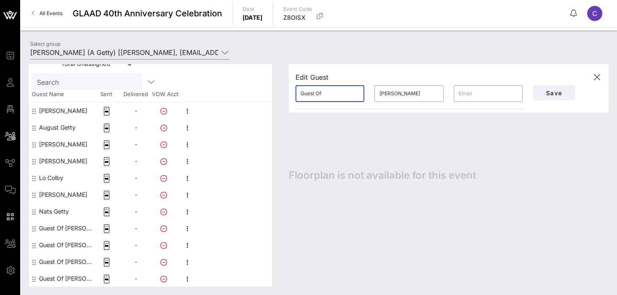
click at [326, 98] on input "Guest Of" at bounding box center [330, 93] width 59 height 13
paste input "[PERSON_NAME]"
click at [339, 92] on input "[PERSON_NAME]" at bounding box center [330, 93] width 59 height 13
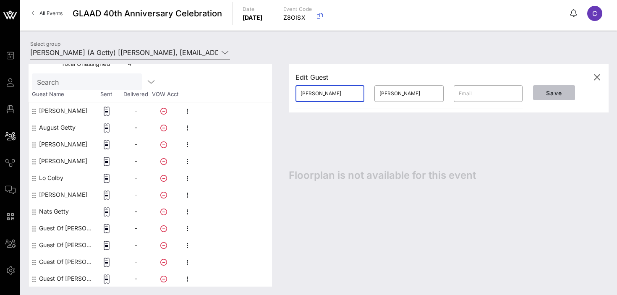
click at [552, 92] on span "Save" at bounding box center [554, 92] width 29 height 7
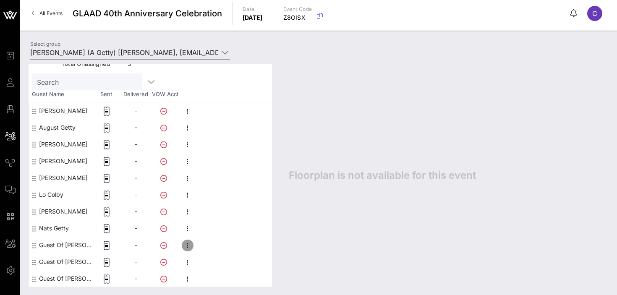
click at [189, 244] on icon "button" at bounding box center [188, 246] width 10 height 10
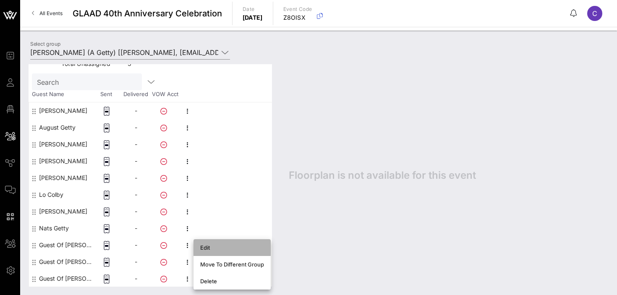
click at [224, 245] on div "Edit" at bounding box center [232, 247] width 64 height 7
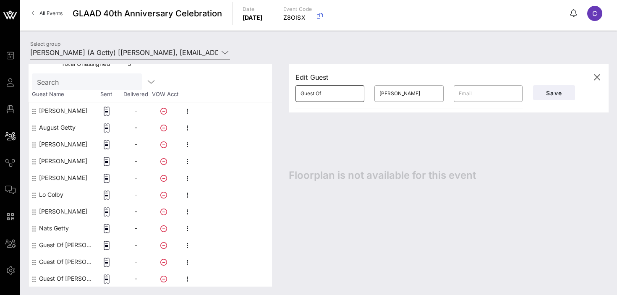
click at [333, 97] on input "Guest Of" at bounding box center [330, 93] width 59 height 13
click at [549, 94] on span "Save" at bounding box center [554, 92] width 29 height 7
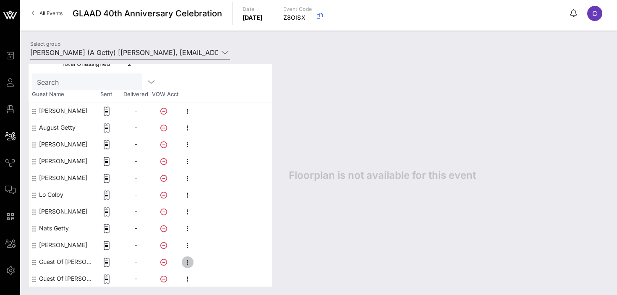
click at [189, 262] on icon "button" at bounding box center [188, 262] width 10 height 10
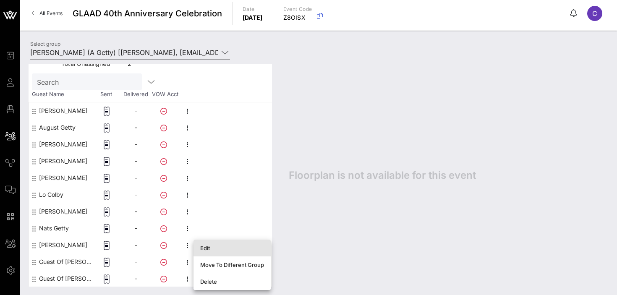
click at [217, 249] on div "Edit" at bounding box center [232, 248] width 64 height 7
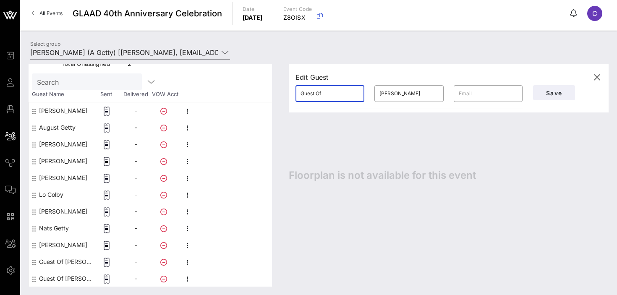
click at [326, 91] on input "Guest Of" at bounding box center [330, 93] width 59 height 13
click at [547, 98] on button "Save" at bounding box center [554, 92] width 42 height 15
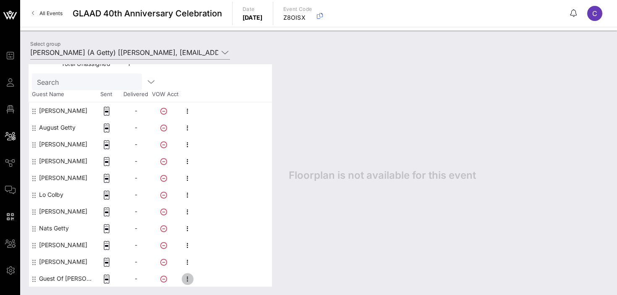
click at [189, 277] on icon "button" at bounding box center [188, 279] width 10 height 10
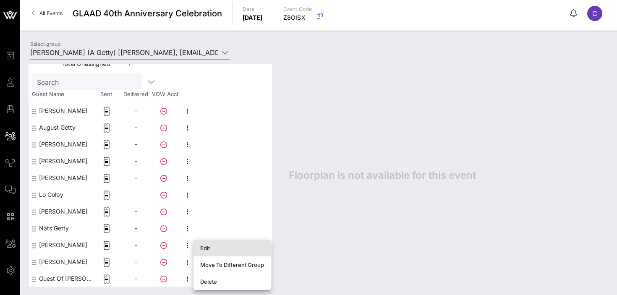
click at [230, 250] on div "Edit" at bounding box center [232, 248] width 64 height 7
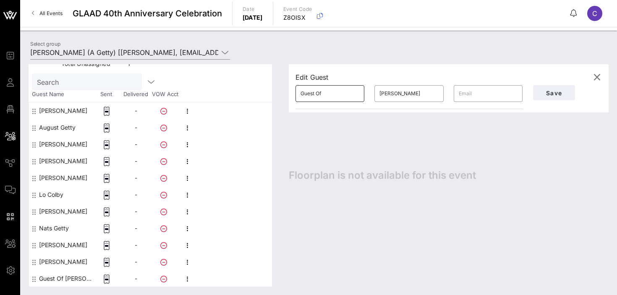
click at [330, 94] on input "Guest Of" at bounding box center [330, 93] width 59 height 13
paste input "[PERSON_NAME] [PERSON_NAME]"
click at [332, 92] on input "[PERSON_NAME] [PERSON_NAME]" at bounding box center [330, 93] width 59 height 13
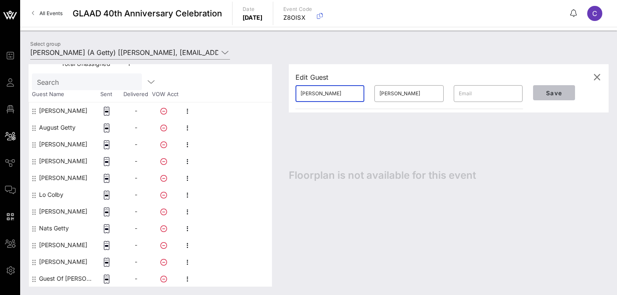
click at [547, 90] on span "Save" at bounding box center [554, 92] width 29 height 7
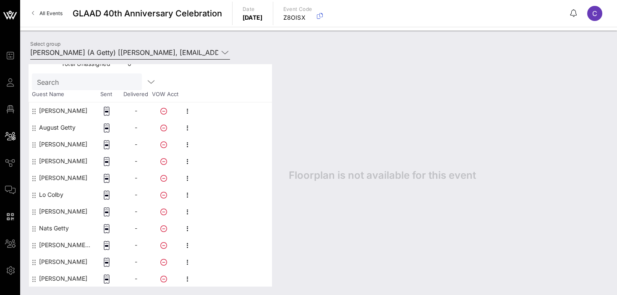
click at [116, 53] on input "[PERSON_NAME] (A Getty) [[PERSON_NAME], [EMAIL_ADDRESS][DOMAIN_NAME]]" at bounding box center [124, 52] width 188 height 13
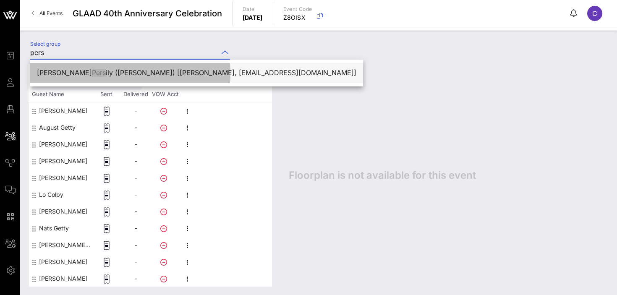
click at [114, 72] on div "[PERSON_NAME] ily ([PERSON_NAME]) [[PERSON_NAME], [EMAIL_ADDRESS][DOMAIN_NAME]]" at bounding box center [197, 73] width 320 height 8
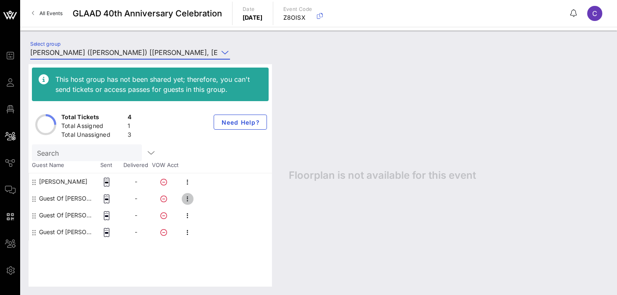
click at [188, 201] on icon "button" at bounding box center [188, 199] width 10 height 10
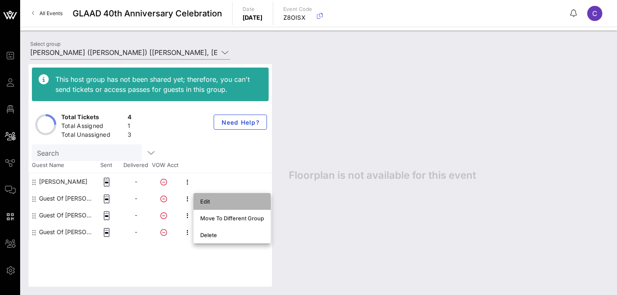
click at [204, 201] on div "Edit" at bounding box center [232, 201] width 64 height 7
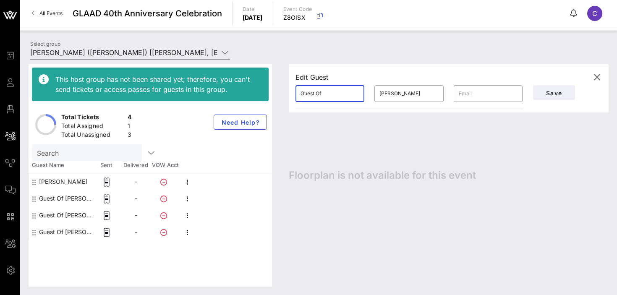
click at [333, 93] on input "Guest Of" at bounding box center [330, 93] width 59 height 13
paste input "[EMAIL_ADDRESS][DOMAIN_NAME]"
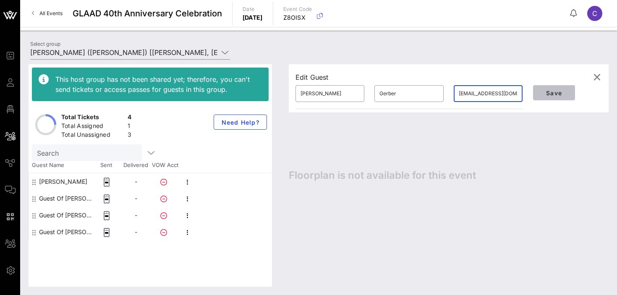
click at [552, 89] on span "Save" at bounding box center [554, 92] width 29 height 7
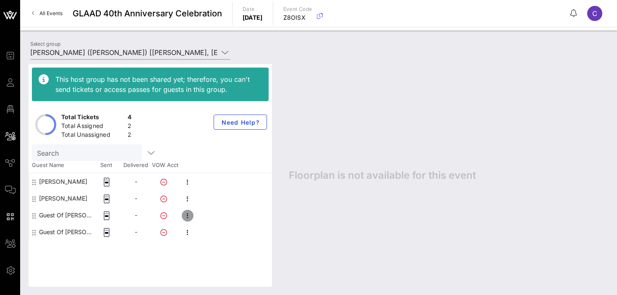
click at [189, 216] on icon "button" at bounding box center [188, 216] width 10 height 10
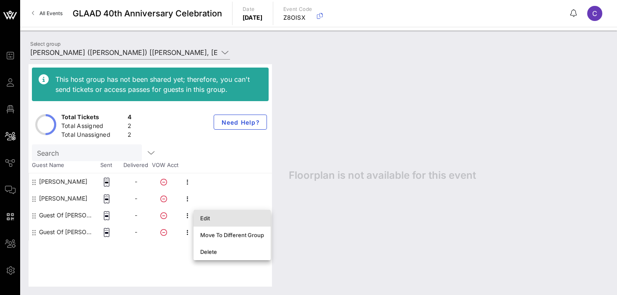
click at [207, 220] on div "Edit" at bounding box center [232, 218] width 64 height 7
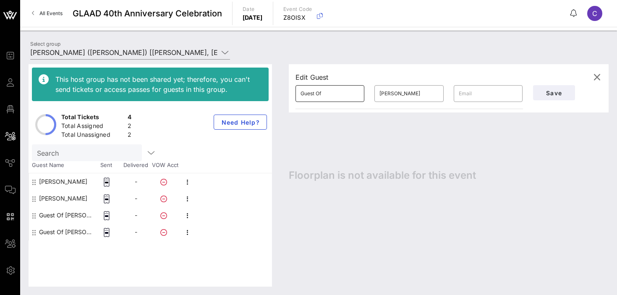
click at [346, 89] on input "Guest Of" at bounding box center [330, 93] width 59 height 13
paste input "[EMAIL_ADDRESS][DOMAIN_NAME]"
click at [549, 91] on span "Save" at bounding box center [554, 92] width 29 height 7
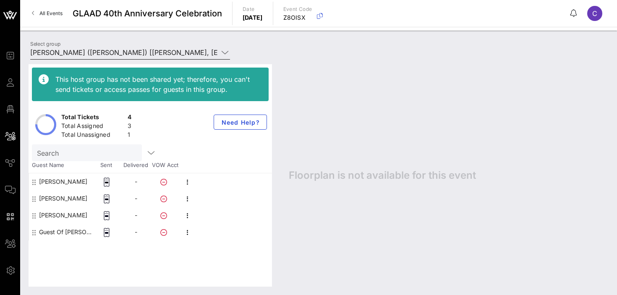
click at [142, 48] on input "[PERSON_NAME] ([PERSON_NAME]) [[PERSON_NAME], [EMAIL_ADDRESS][DOMAIN_NAME]]" at bounding box center [124, 52] width 188 height 13
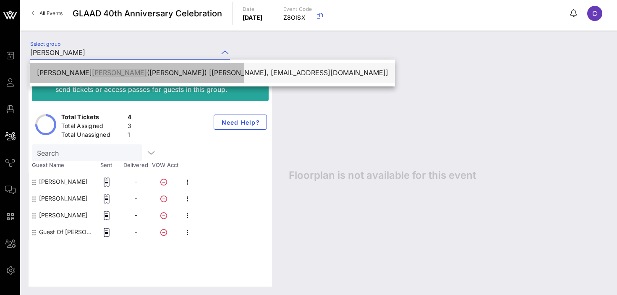
click at [157, 73] on div "[PERSON_NAME] ([PERSON_NAME]) [[PERSON_NAME], [EMAIL_ADDRESS][DOMAIN_NAME]]" at bounding box center [212, 73] width 351 height 8
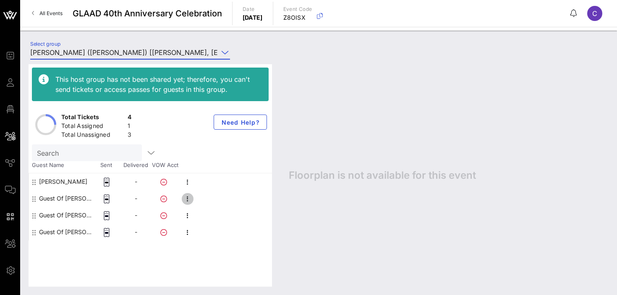
click at [184, 199] on icon "button" at bounding box center [188, 199] width 10 height 10
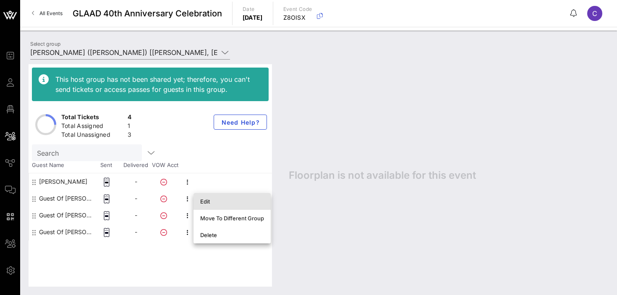
click at [201, 198] on div "Edit" at bounding box center [232, 201] width 64 height 7
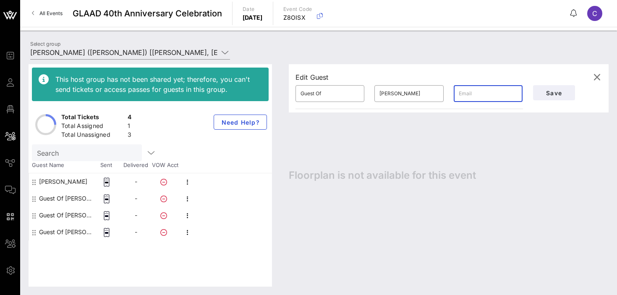
click at [478, 95] on input "text" at bounding box center [488, 93] width 59 height 13
paste input "[PERSON_NAME]"
click at [338, 92] on input "Guest Of" at bounding box center [330, 93] width 59 height 13
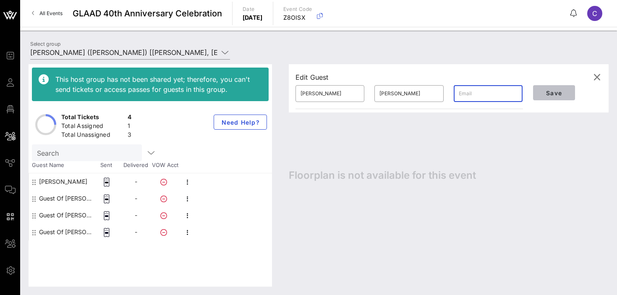
click at [559, 89] on span "Save" at bounding box center [554, 92] width 29 height 7
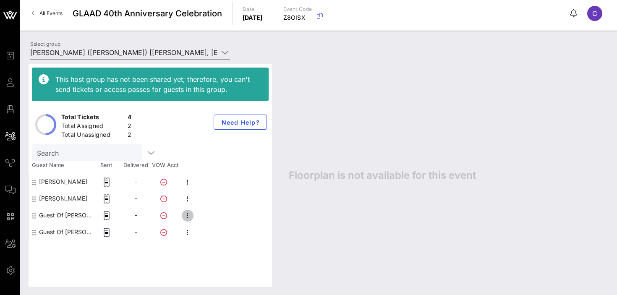
click at [191, 217] on icon "button" at bounding box center [188, 216] width 10 height 10
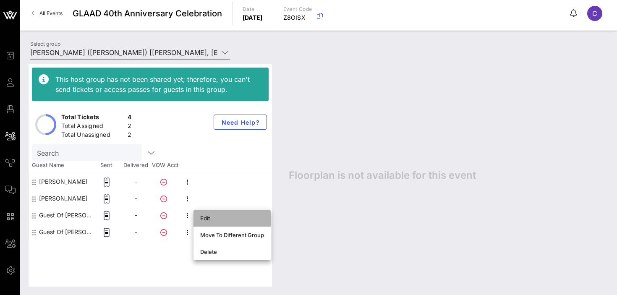
click at [203, 220] on div "Edit" at bounding box center [232, 218] width 64 height 7
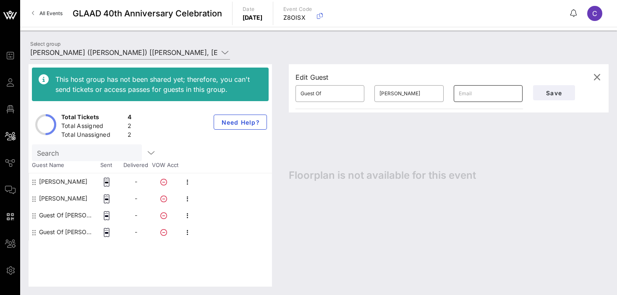
click at [467, 95] on input "text" at bounding box center [488, 93] width 59 height 13
paste input "[EMAIL_ADDRESS][DOMAIN_NAME]"
click at [333, 90] on input "Guest Of" at bounding box center [330, 93] width 59 height 13
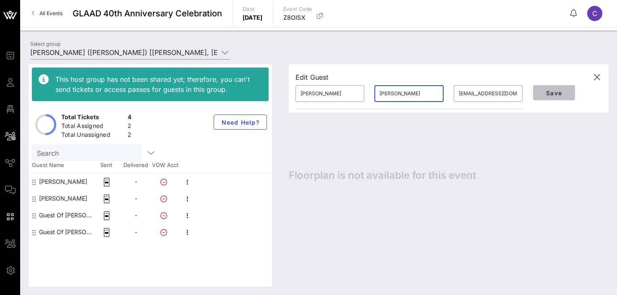
click at [553, 92] on span "Save" at bounding box center [554, 92] width 29 height 7
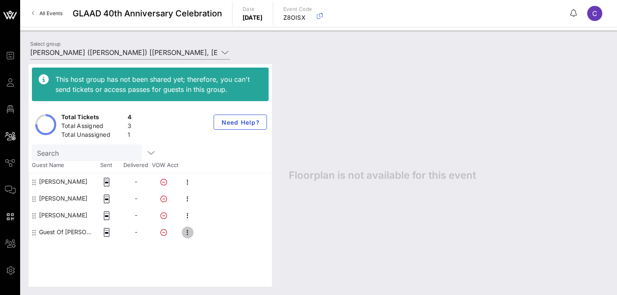
click at [188, 232] on icon "button" at bounding box center [188, 233] width 10 height 10
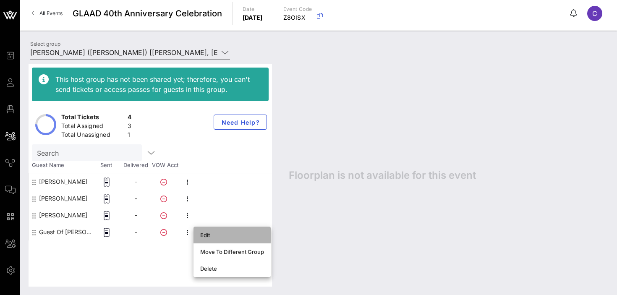
click at [207, 233] on div "Edit" at bounding box center [232, 235] width 64 height 7
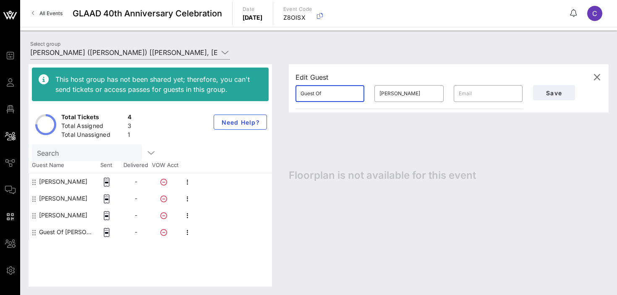
click at [330, 95] on input "Guest Of" at bounding box center [330, 93] width 59 height 13
paste input "[EMAIL_ADDRESS][DOMAIN_NAME]"
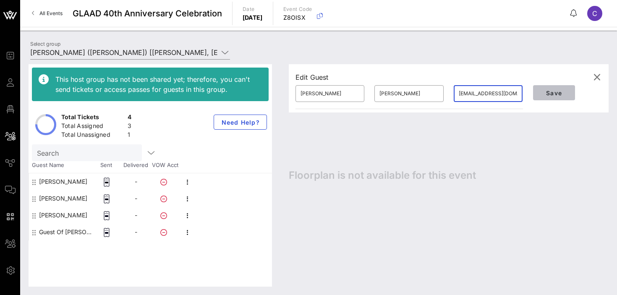
click at [545, 89] on button "Save" at bounding box center [554, 92] width 42 height 15
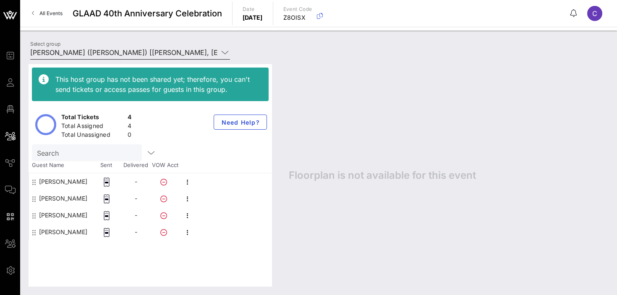
click at [98, 53] on input "[PERSON_NAME] ([PERSON_NAME]) [[PERSON_NAME], [EMAIL_ADDRESS][DOMAIN_NAME]]" at bounding box center [124, 52] width 188 height 13
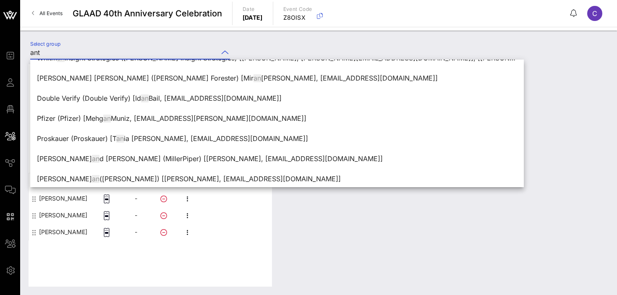
scroll to position [0, 0]
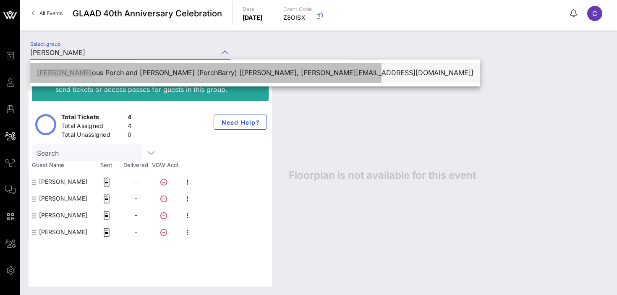
click at [94, 74] on div "[PERSON_NAME] ous Porch and [PERSON_NAME] (PorchBarry) [[PERSON_NAME], [PERSON_…" at bounding box center [255, 73] width 437 height 8
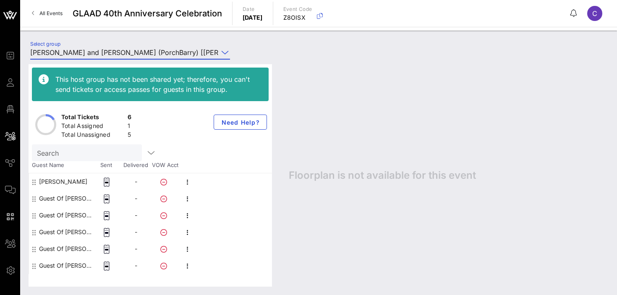
click at [133, 52] on input "[PERSON_NAME] and [PERSON_NAME] (PorchBarry) [[PERSON_NAME], [PERSON_NAME][EMAI…" at bounding box center [124, 52] width 188 height 13
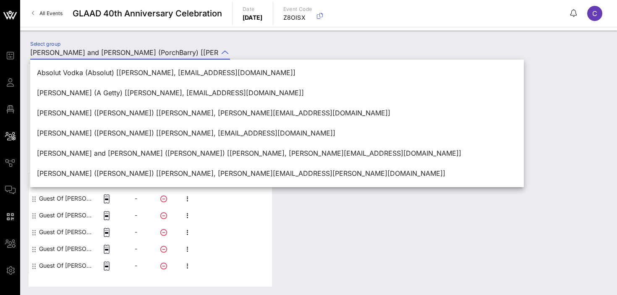
click at [133, 52] on input "[PERSON_NAME] and [PERSON_NAME] (PorchBarry) [[PERSON_NAME], [PERSON_NAME][EMAI…" at bounding box center [124, 52] width 188 height 13
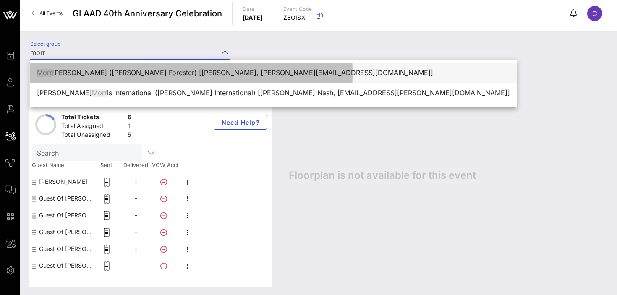
click at [107, 73] on div "Morr [PERSON_NAME] ([PERSON_NAME] Forester) [[PERSON_NAME], [PERSON_NAME][EMAIL…" at bounding box center [273, 73] width 473 height 8
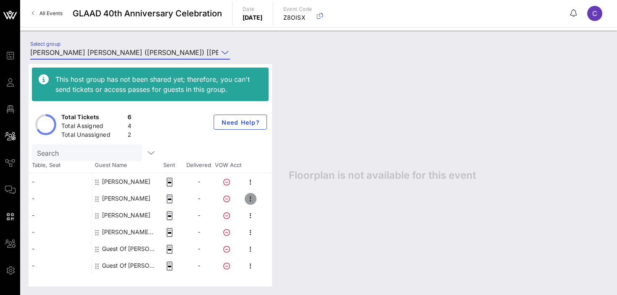
click at [249, 199] on icon "button" at bounding box center [251, 199] width 10 height 10
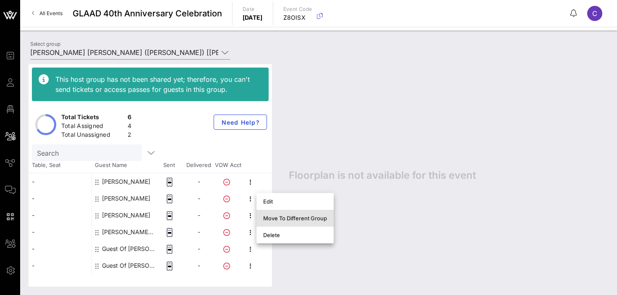
click at [276, 219] on div "Move To Different Group" at bounding box center [295, 218] width 64 height 7
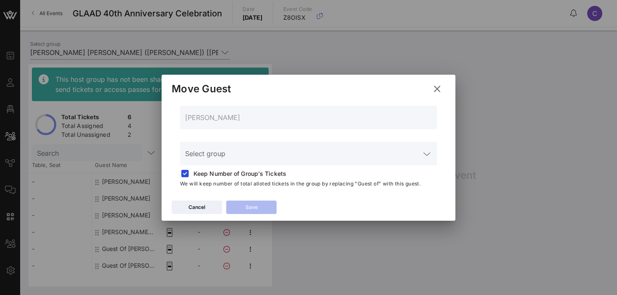
click at [245, 156] on input "Select group" at bounding box center [302, 158] width 235 height 13
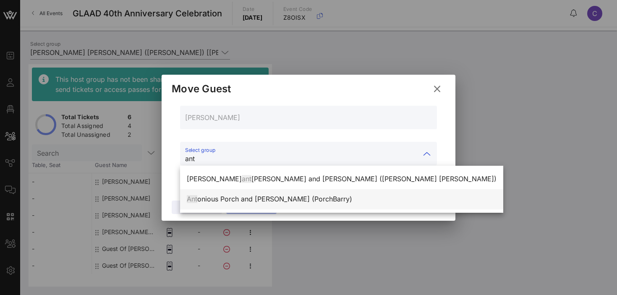
click at [232, 198] on div "Ant onious Porch and [PERSON_NAME] (PorchBarry)" at bounding box center [342, 199] width 310 height 8
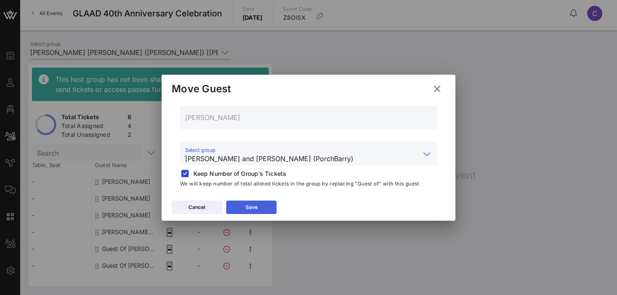
click at [242, 206] on button "Save" at bounding box center [251, 207] width 50 height 13
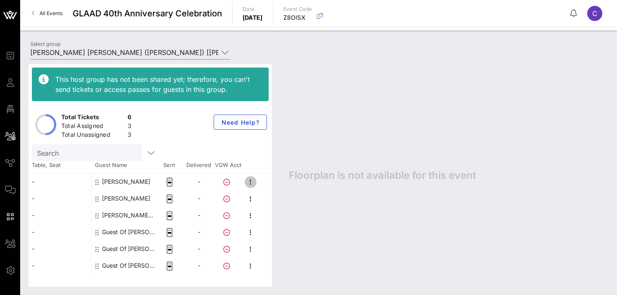
click at [248, 181] on icon "button" at bounding box center [251, 182] width 10 height 10
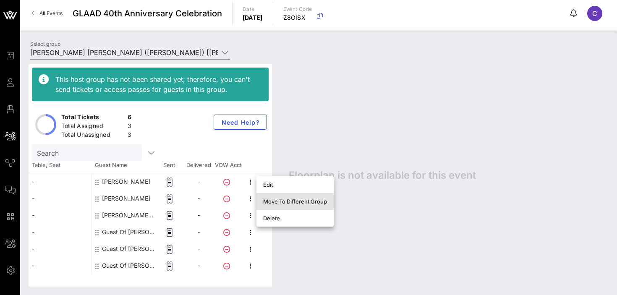
click at [266, 203] on div "Move To Different Group" at bounding box center [295, 201] width 64 height 7
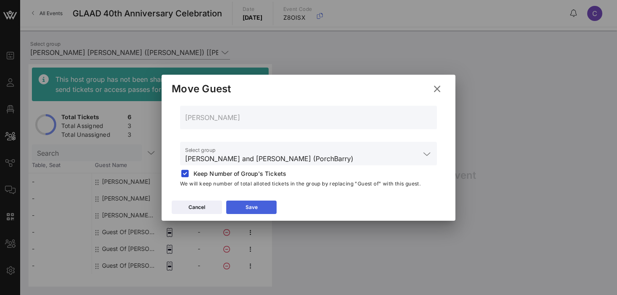
click at [259, 208] on button "Save" at bounding box center [251, 207] width 50 height 13
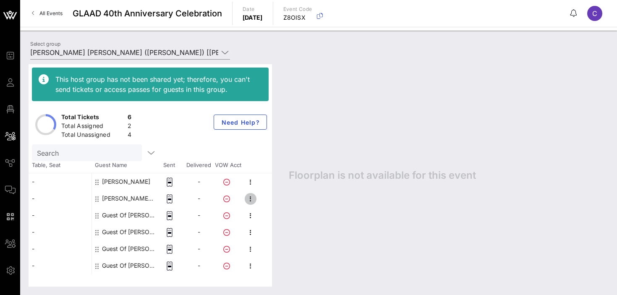
click at [251, 200] on icon "button" at bounding box center [251, 199] width 10 height 10
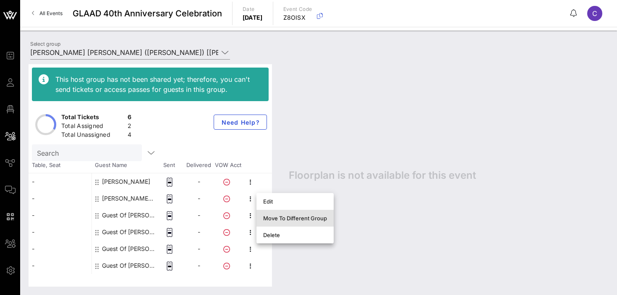
click at [275, 216] on div "Move To Different Group" at bounding box center [295, 218] width 64 height 7
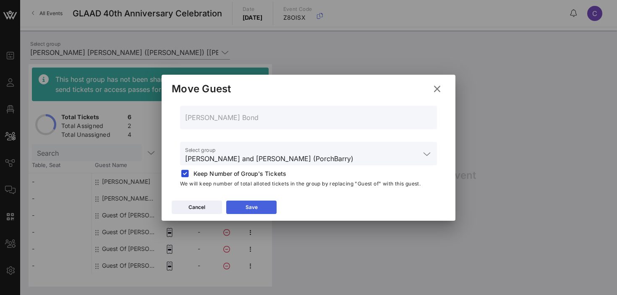
click at [251, 204] on button "Save" at bounding box center [251, 207] width 50 height 13
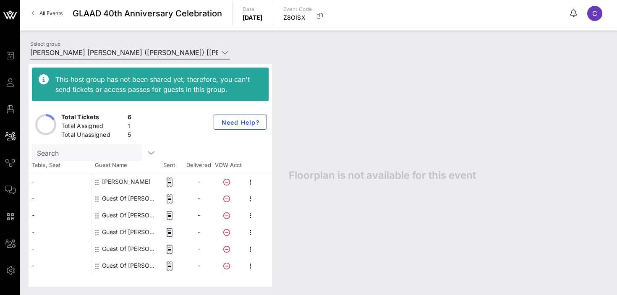
click at [122, 56] on div "This host group has not been shared yet; therefore, you can't send tickets or a…" at bounding box center [318, 175] width 597 height 239
click at [122, 54] on input "[PERSON_NAME] [PERSON_NAME] ([PERSON_NAME]) [[PERSON_NAME], [PERSON_NAME][EMAIL…" at bounding box center [124, 52] width 188 height 13
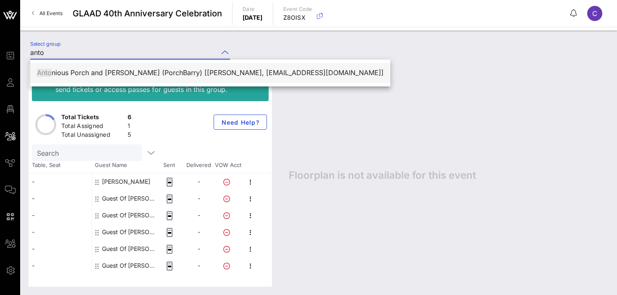
click at [84, 68] on div "[PERSON_NAME] Porch and [PERSON_NAME] (PorchBarry) [[PERSON_NAME], [EMAIL_ADDRE…" at bounding box center [210, 73] width 347 height 18
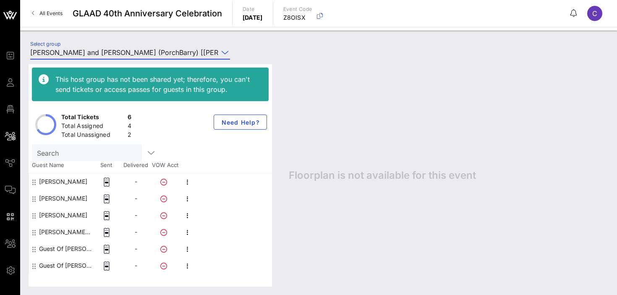
click at [144, 50] on input "[PERSON_NAME] and [PERSON_NAME] (PorchBarry) [[PERSON_NAME], [PERSON_NAME][EMAI…" at bounding box center [124, 52] width 188 height 13
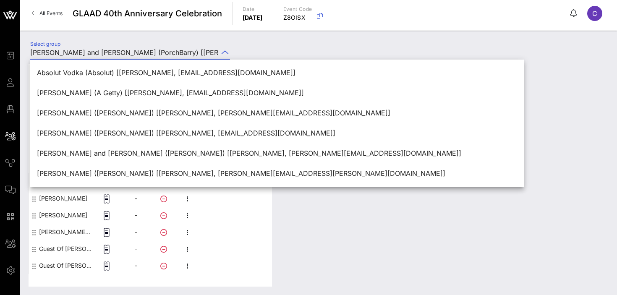
click at [144, 50] on input "[PERSON_NAME] and [PERSON_NAME] (PorchBarry) [[PERSON_NAME], [PERSON_NAME][EMAI…" at bounding box center [124, 52] width 188 height 13
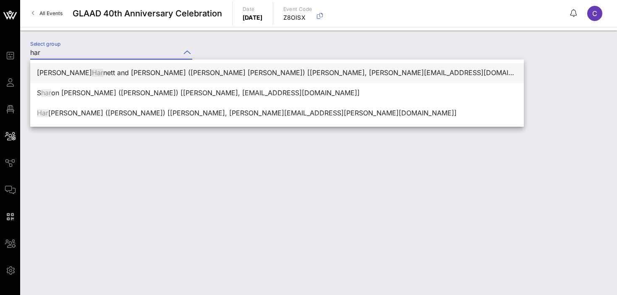
click at [121, 73] on div "[PERSON_NAME] [PERSON_NAME] and [PERSON_NAME] ([PERSON_NAME] [PERSON_NAME]) [[P…" at bounding box center [277, 73] width 480 height 8
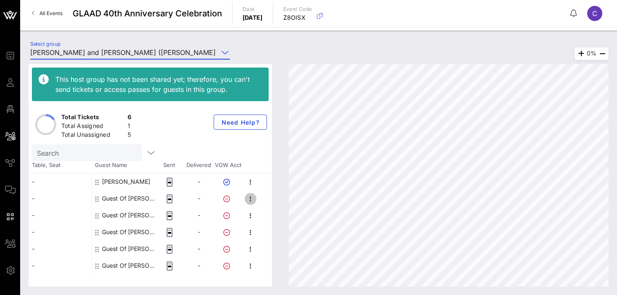
click at [249, 199] on icon "button" at bounding box center [251, 199] width 10 height 10
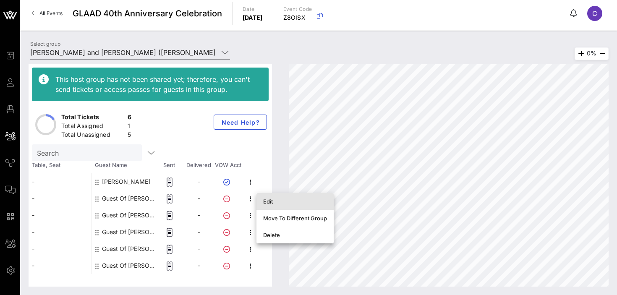
click at [266, 203] on div "Edit" at bounding box center [295, 201] width 64 height 7
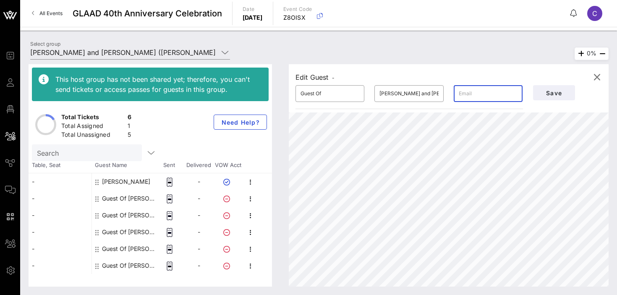
click at [479, 97] on input "text" at bounding box center [488, 93] width 59 height 13
paste input "[EMAIL_ADDRESS][DOMAIN_NAME]"
click at [325, 96] on input "Guest Of" at bounding box center [330, 93] width 59 height 13
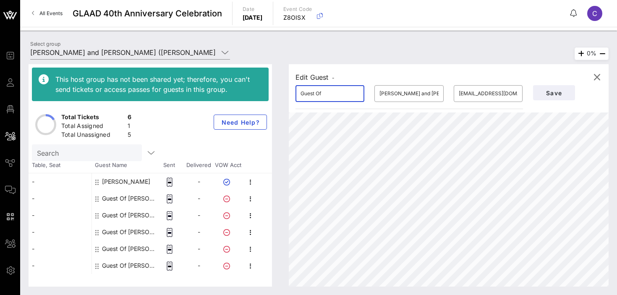
click at [325, 96] on input "Guest Of" at bounding box center [330, 93] width 59 height 13
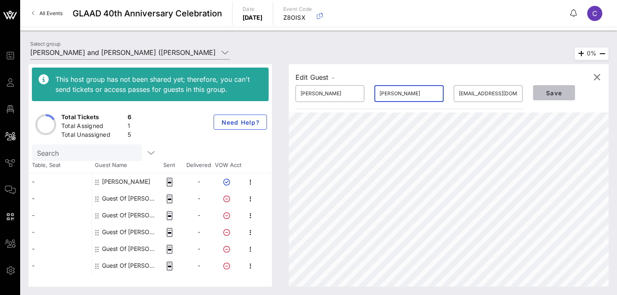
click at [552, 94] on span "Save" at bounding box center [554, 92] width 29 height 7
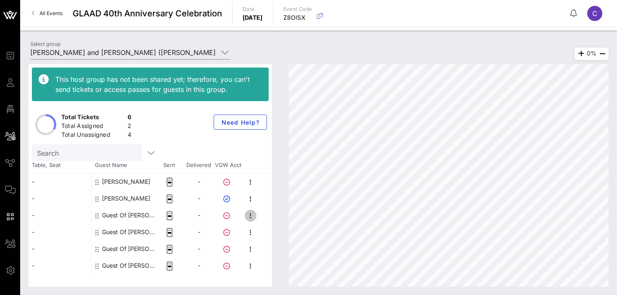
click at [250, 219] on icon "button" at bounding box center [251, 216] width 10 height 10
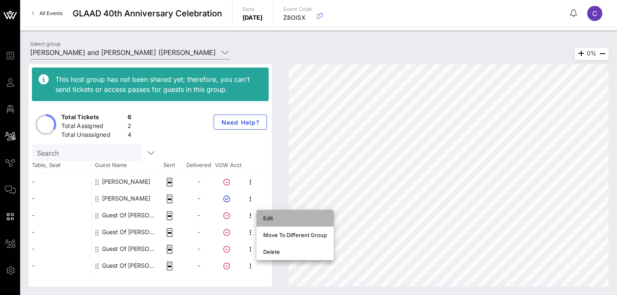
click at [264, 219] on div "Edit" at bounding box center [295, 218] width 64 height 7
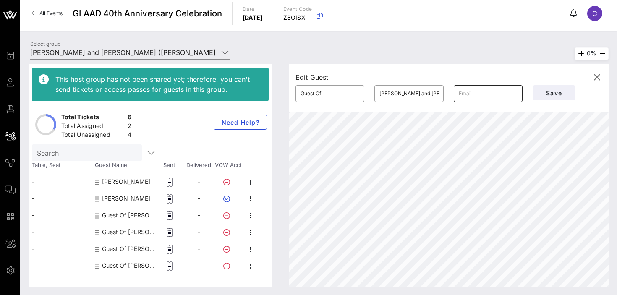
click at [461, 94] on input "text" at bounding box center [488, 93] width 59 height 13
paste input "[EMAIL_ADDRESS][DOMAIN_NAME]"
click at [330, 94] on input "Guest Of" at bounding box center [330, 93] width 59 height 13
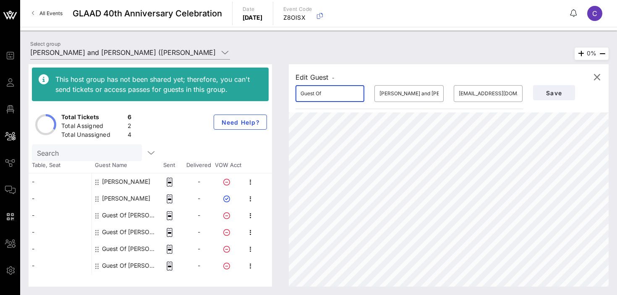
paste input "illaume Coutheillas"
click at [406, 96] on input "[PERSON_NAME] and [PERSON_NAME]" at bounding box center [409, 93] width 59 height 13
paste input "[PERSON_NAME]"
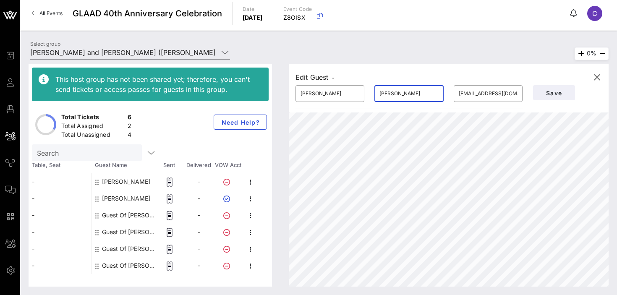
click at [404, 94] on input "[PERSON_NAME]" at bounding box center [409, 93] width 59 height 13
click at [351, 94] on input "[PERSON_NAME]" at bounding box center [330, 93] width 59 height 13
click at [557, 90] on span "Save" at bounding box center [554, 92] width 29 height 7
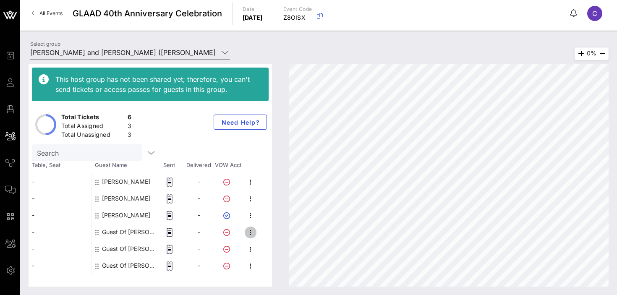
click at [249, 236] on icon "button" at bounding box center [251, 233] width 10 height 10
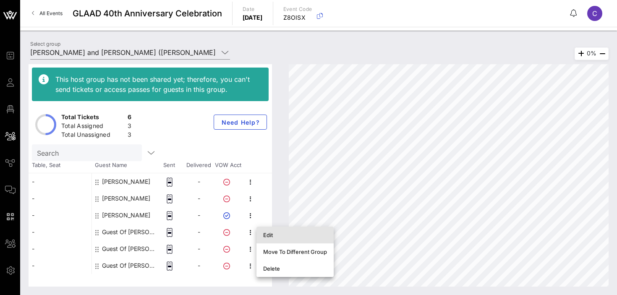
click at [279, 236] on div "Edit" at bounding box center [295, 235] width 64 height 7
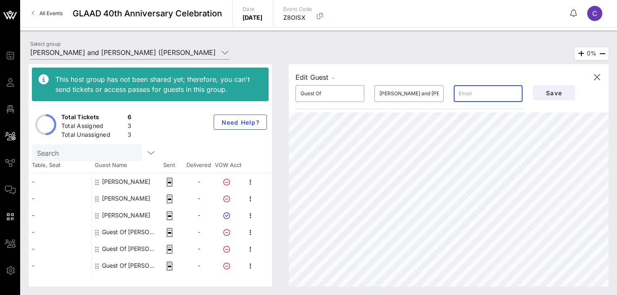
click at [482, 93] on input "text" at bounding box center [488, 93] width 59 height 13
paste input "[PERSON_NAME][EMAIL_ADDRESS][PERSON_NAME][DOMAIN_NAME]"
click at [338, 90] on input "Guest Of" at bounding box center [330, 93] width 59 height 13
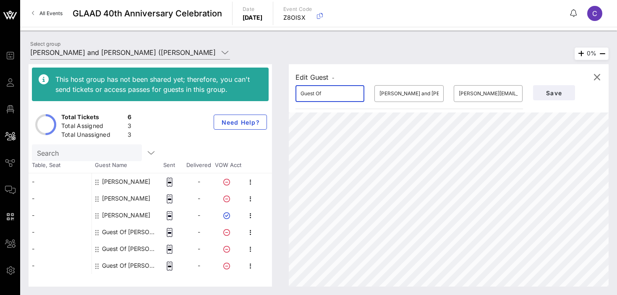
click at [338, 90] on input "Guest Of" at bounding box center [330, 93] width 59 height 13
click at [552, 91] on span "Save" at bounding box center [554, 92] width 29 height 7
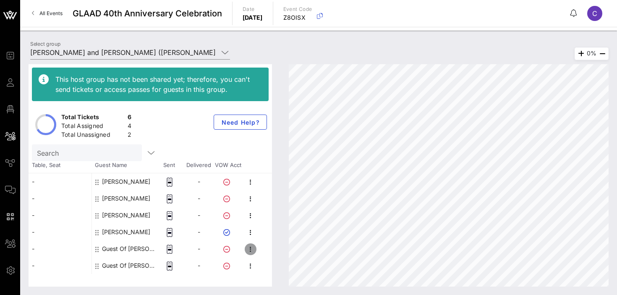
click at [251, 250] on icon "button" at bounding box center [251, 249] width 10 height 10
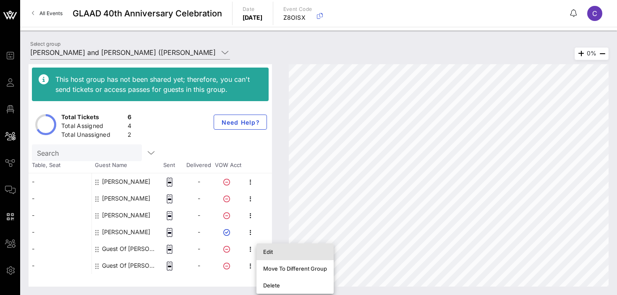
click at [282, 255] on div "Edit" at bounding box center [295, 251] width 64 height 13
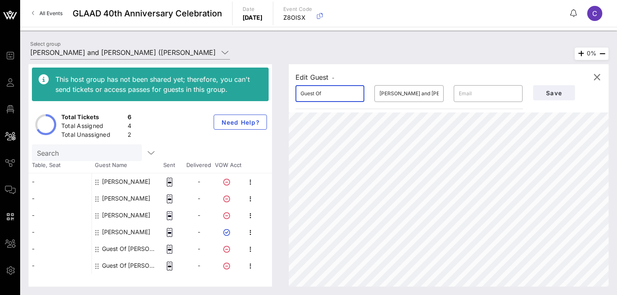
click at [325, 93] on input "Guest Of" at bounding box center [330, 93] width 59 height 13
paste input "[EMAIL_ADDRESS][DOMAIN_NAME]"
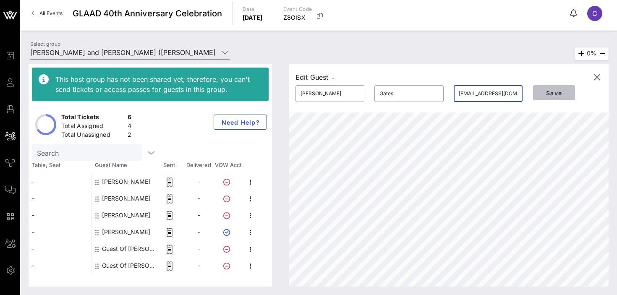
click at [550, 88] on button "Save" at bounding box center [554, 92] width 42 height 15
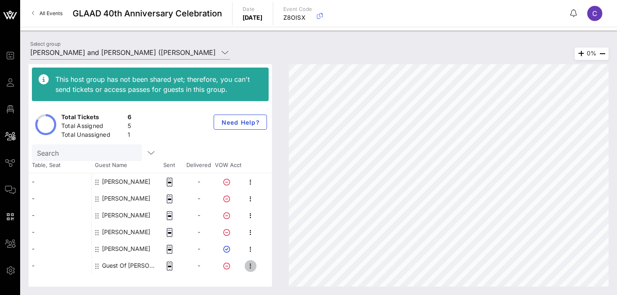
click at [253, 267] on icon "button" at bounding box center [251, 266] width 10 height 10
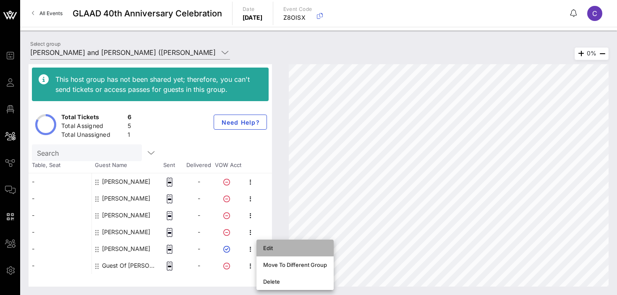
click at [265, 247] on div "Edit" at bounding box center [295, 248] width 64 height 7
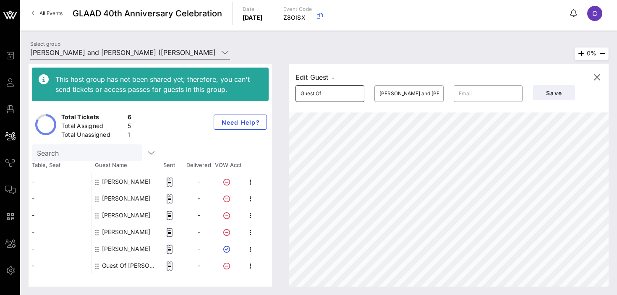
click at [341, 97] on input "Guest Of" at bounding box center [330, 93] width 59 height 13
click at [550, 96] on span "Save" at bounding box center [554, 92] width 29 height 7
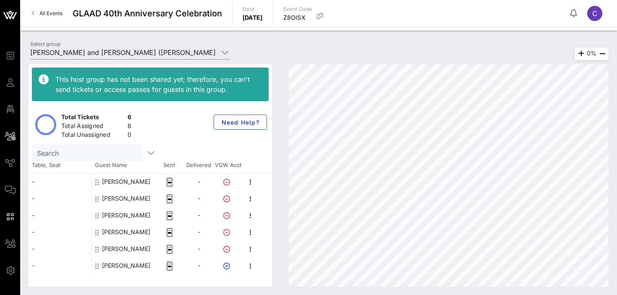
click at [149, 58] on div "This host group has not been shared yet; therefore, you can't send tickets or a…" at bounding box center [318, 175] width 597 height 239
click at [145, 51] on input "[PERSON_NAME] and [PERSON_NAME] ([PERSON_NAME] [PERSON_NAME]) [[PERSON_NAME], […" at bounding box center [124, 52] width 188 height 13
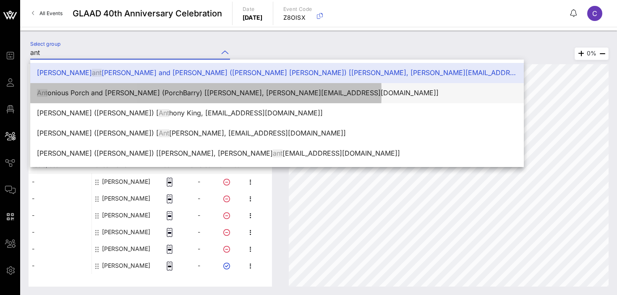
click at [95, 90] on div "Ant onious Porch and [PERSON_NAME] (PorchBarry) [[PERSON_NAME], [EMAIL_ADDRESS]…" at bounding box center [277, 93] width 480 height 8
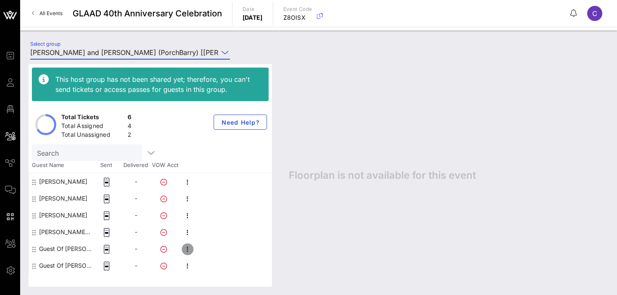
click at [188, 250] on icon "button" at bounding box center [188, 249] width 10 height 10
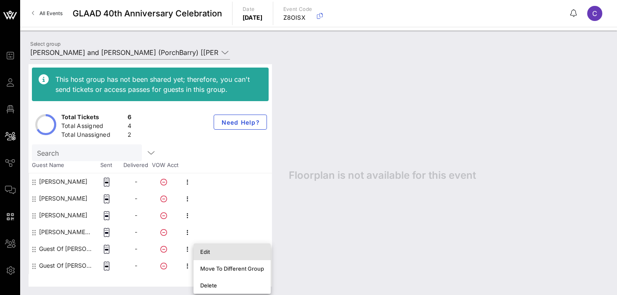
click at [200, 251] on div "Edit" at bounding box center [232, 252] width 64 height 7
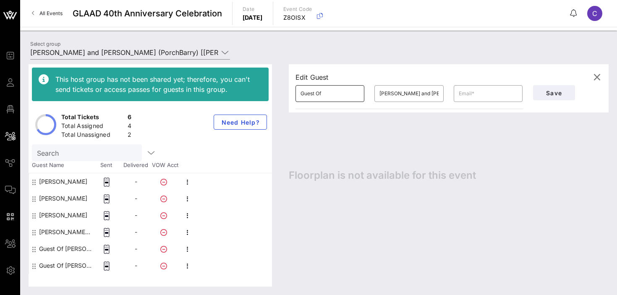
click at [331, 89] on input "Guest Of" at bounding box center [330, 93] width 59 height 13
paste input "[EMAIL_ADDRESS][DOMAIN_NAME]"
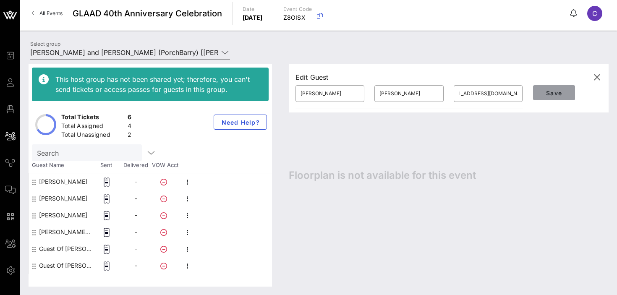
click at [551, 94] on span "Save" at bounding box center [554, 92] width 29 height 7
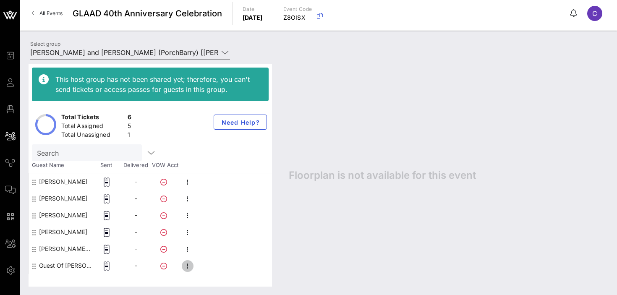
click at [186, 266] on icon "button" at bounding box center [188, 266] width 10 height 10
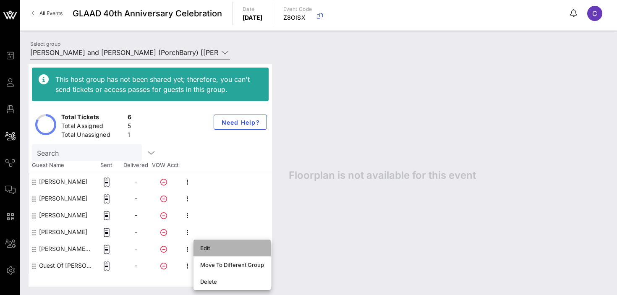
click at [210, 248] on div "Edit" at bounding box center [232, 248] width 64 height 7
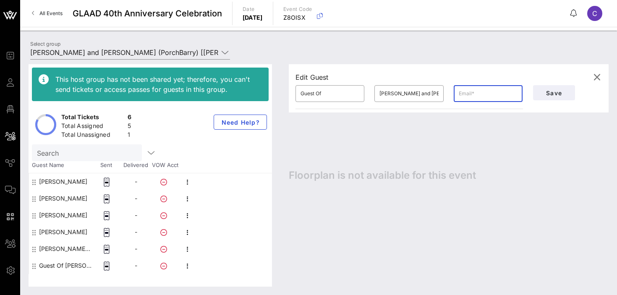
click at [487, 96] on input "text" at bounding box center [488, 93] width 59 height 13
paste input "[EMAIL_ADDRESS][DOMAIN_NAME]"
click at [339, 92] on input "Guest Of" at bounding box center [330, 93] width 59 height 13
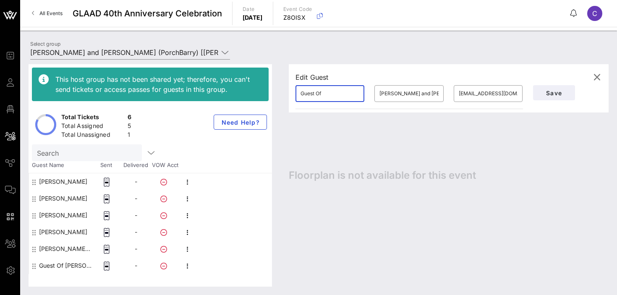
click at [339, 92] on input "Guest Of" at bounding box center [330, 93] width 59 height 13
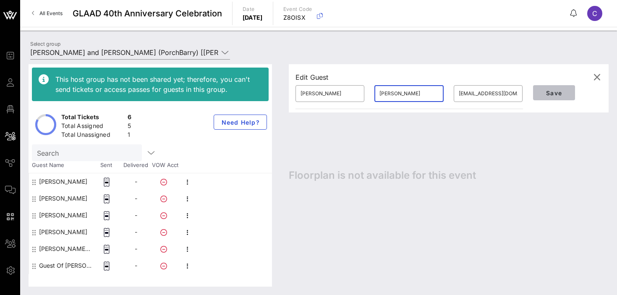
click at [556, 91] on span "Save" at bounding box center [554, 92] width 29 height 7
